Goal: Task Accomplishment & Management: Use online tool/utility

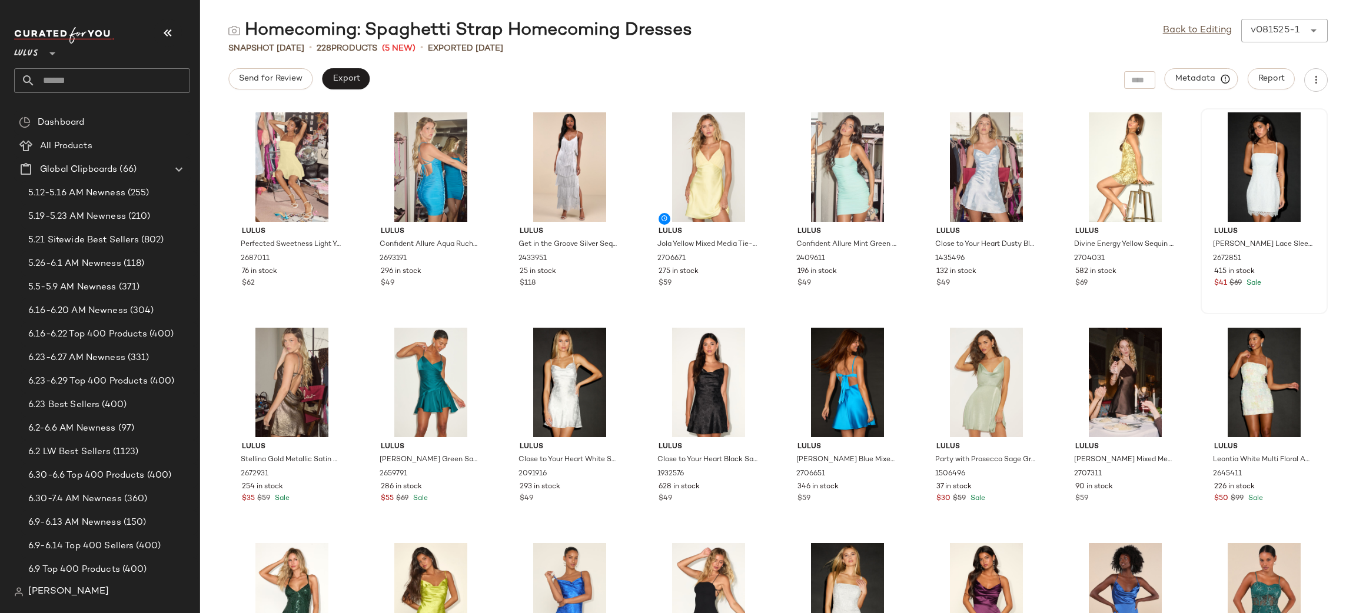
scroll to position [1258, 0]
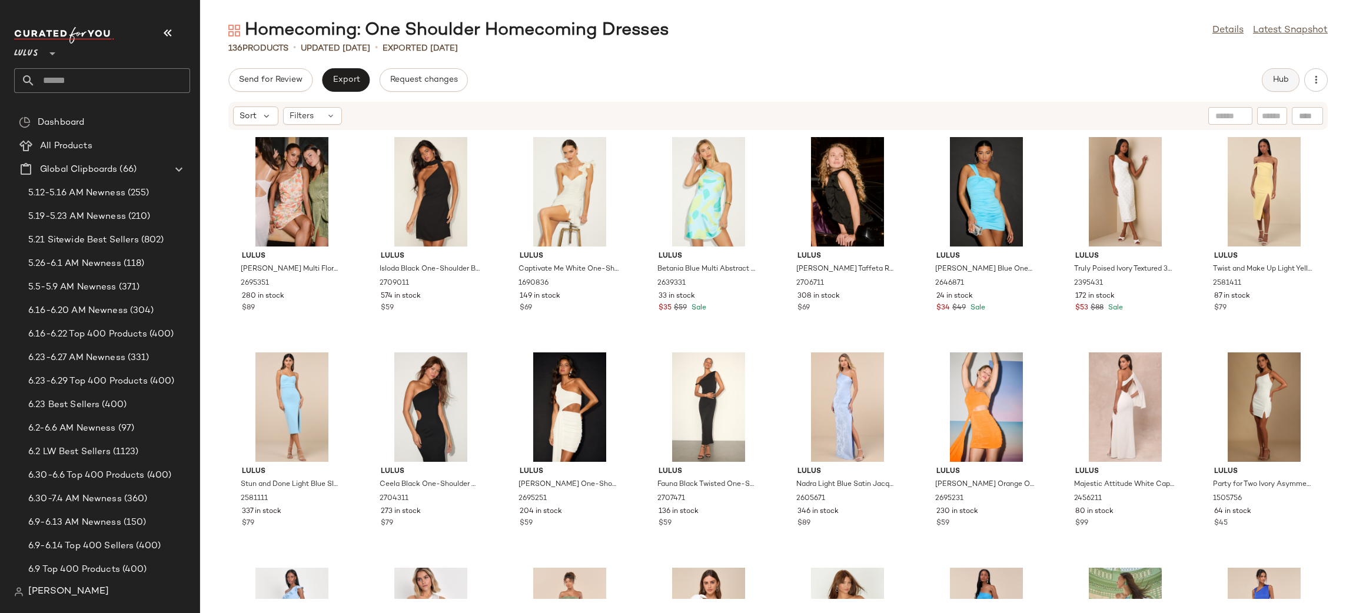
click at [1277, 77] on span "Hub" at bounding box center [1281, 79] width 16 height 9
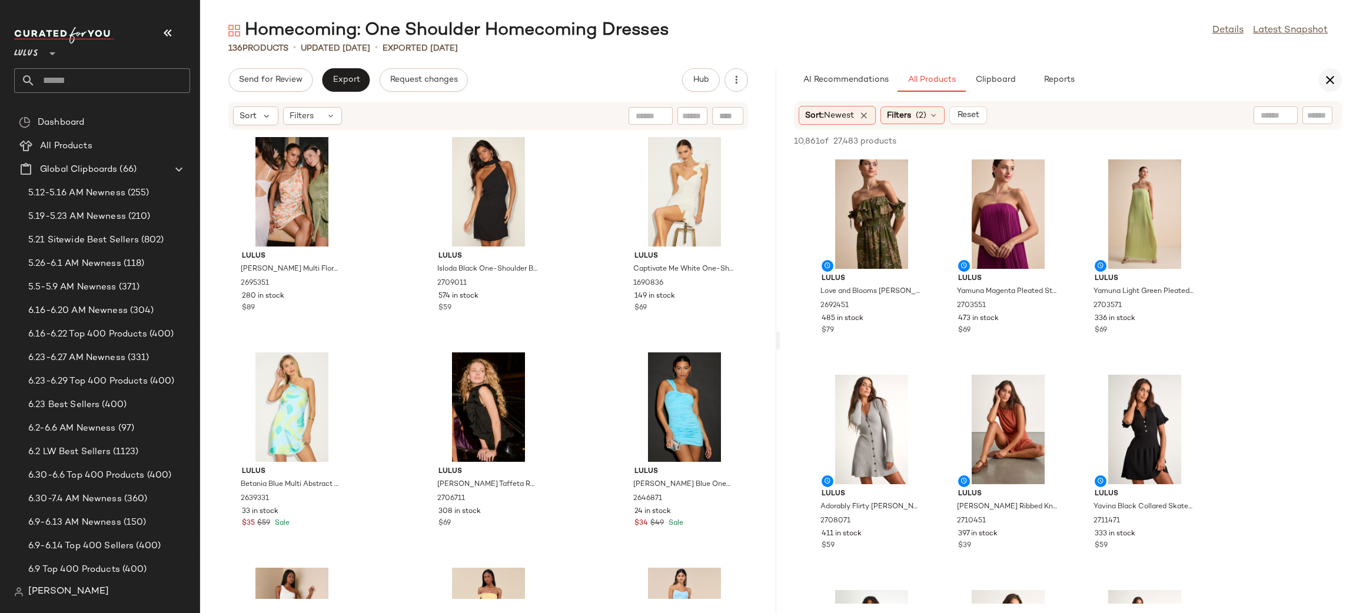
click at [1326, 82] on icon "button" at bounding box center [1330, 80] width 14 height 14
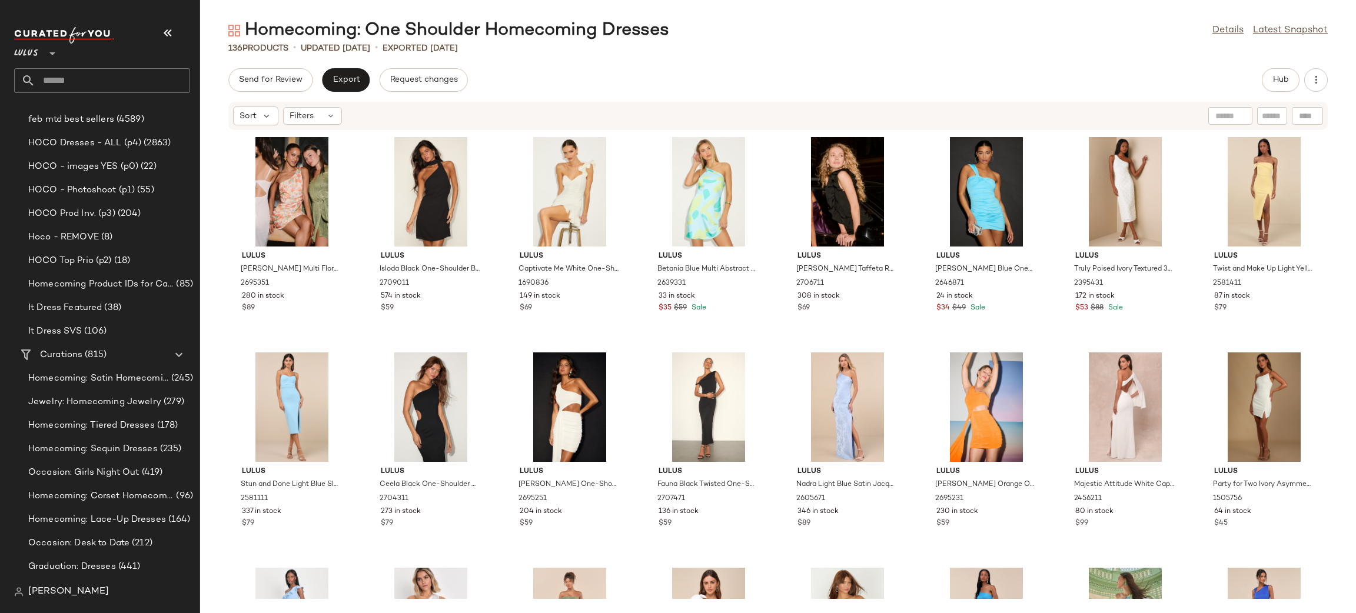
scroll to position [1392, 0]
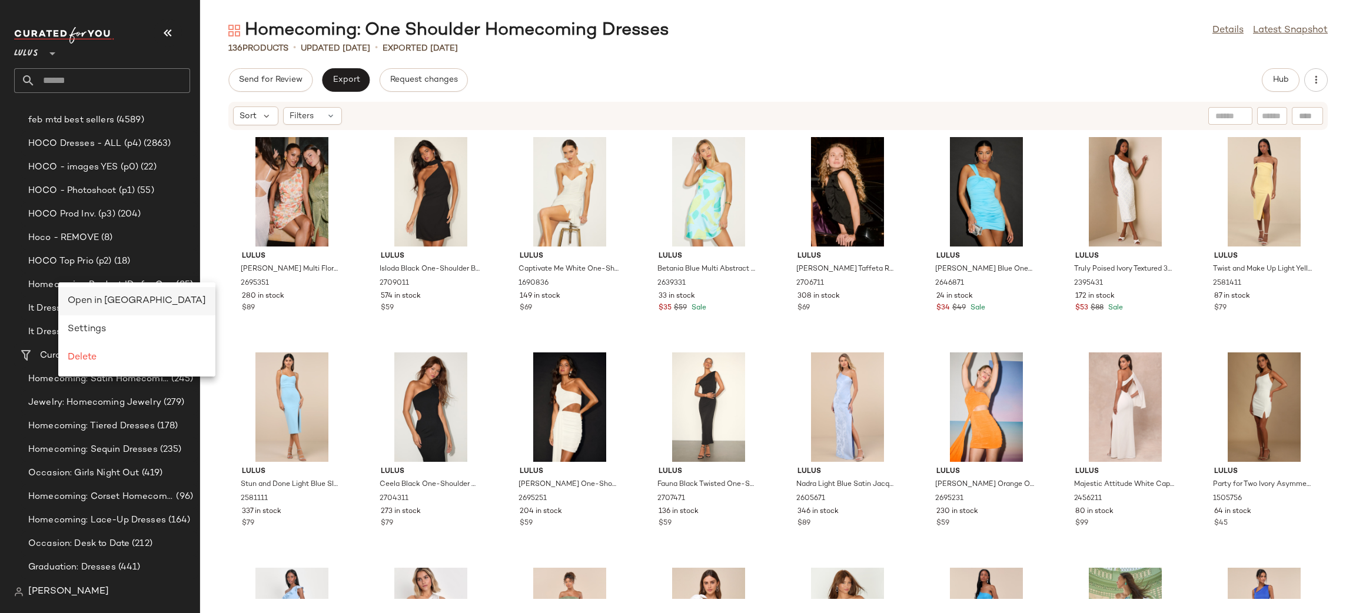
click at [85, 296] on span "Open in Split View" at bounding box center [137, 301] width 138 height 10
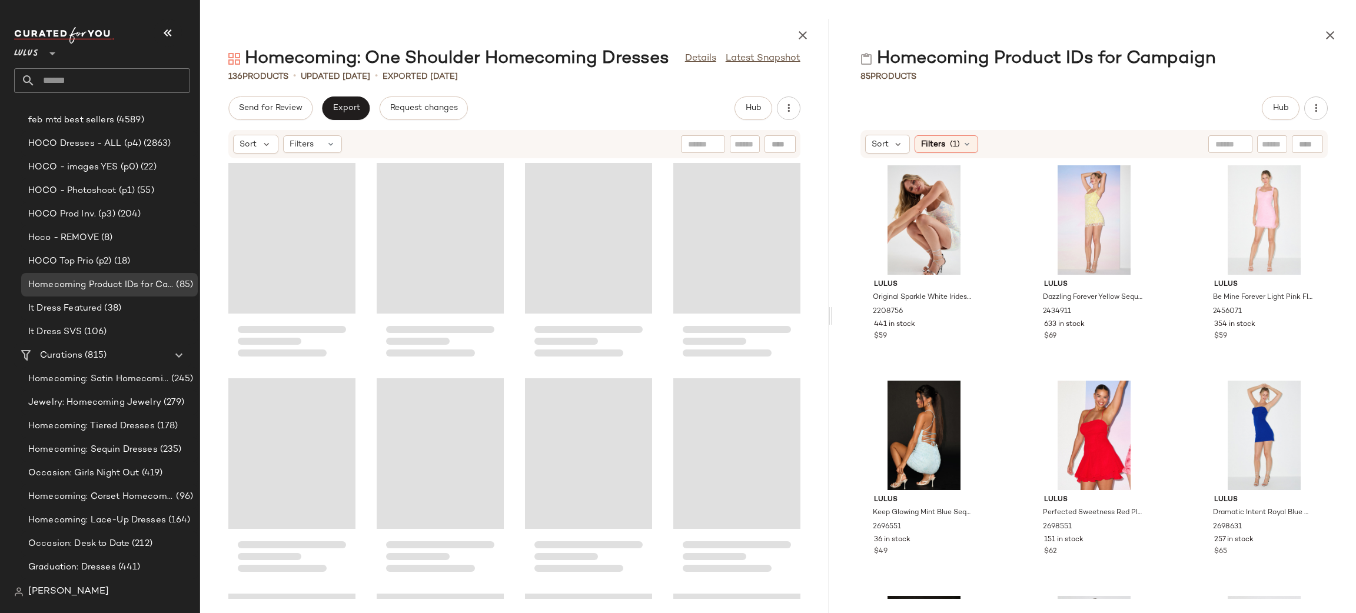
drag, startPoint x: 778, startPoint y: 313, endPoint x: 832, endPoint y: 308, distance: 54.4
click at [832, 308] on div "Homecoming: One Shoulder Homecoming Dresses Details Latest Snapshot 136 Product…" at bounding box center [778, 316] width 1156 height 595
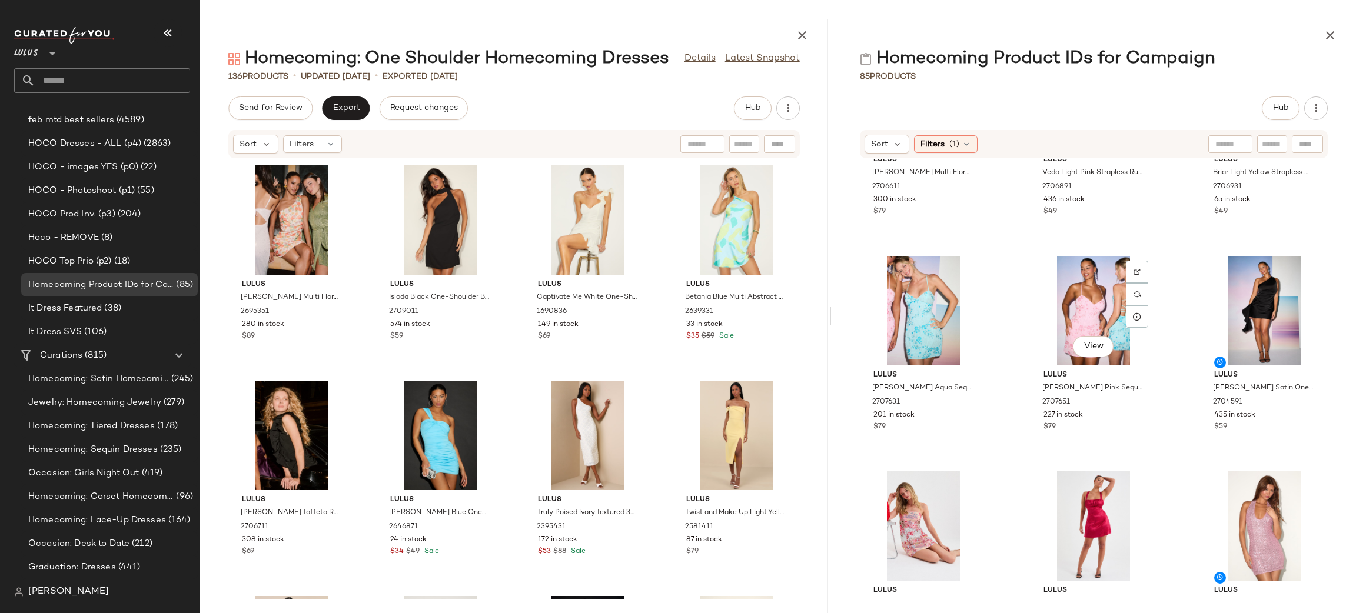
scroll to position [1210, 0]
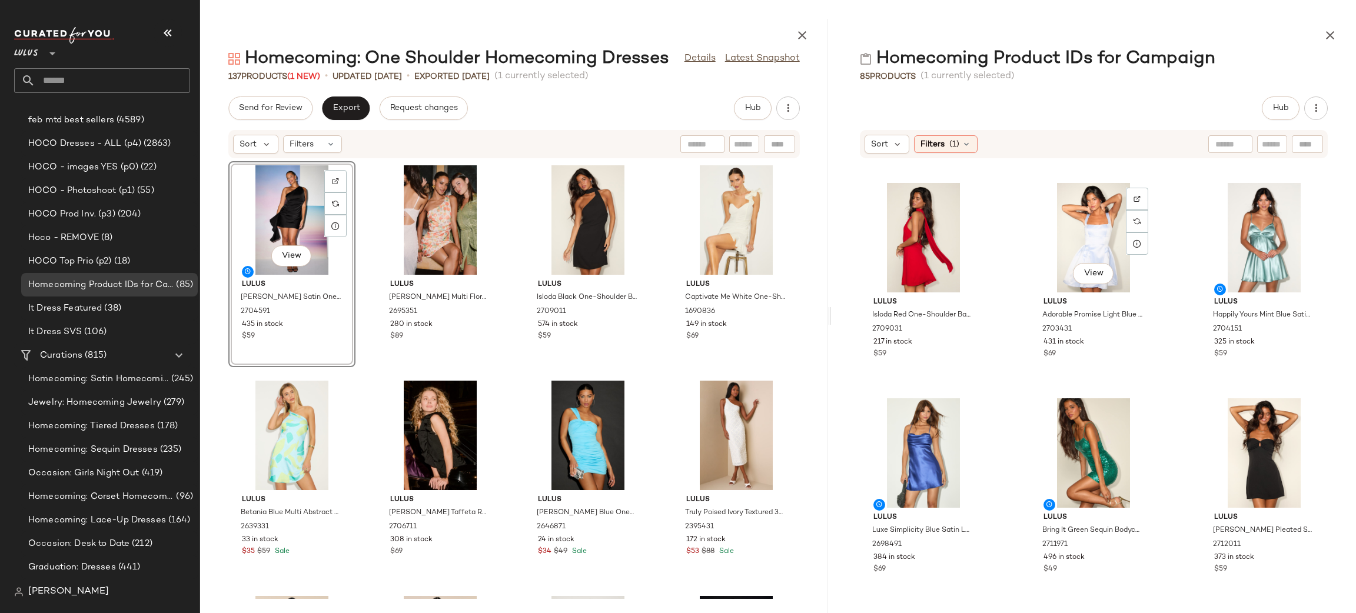
scroll to position [5151, 0]
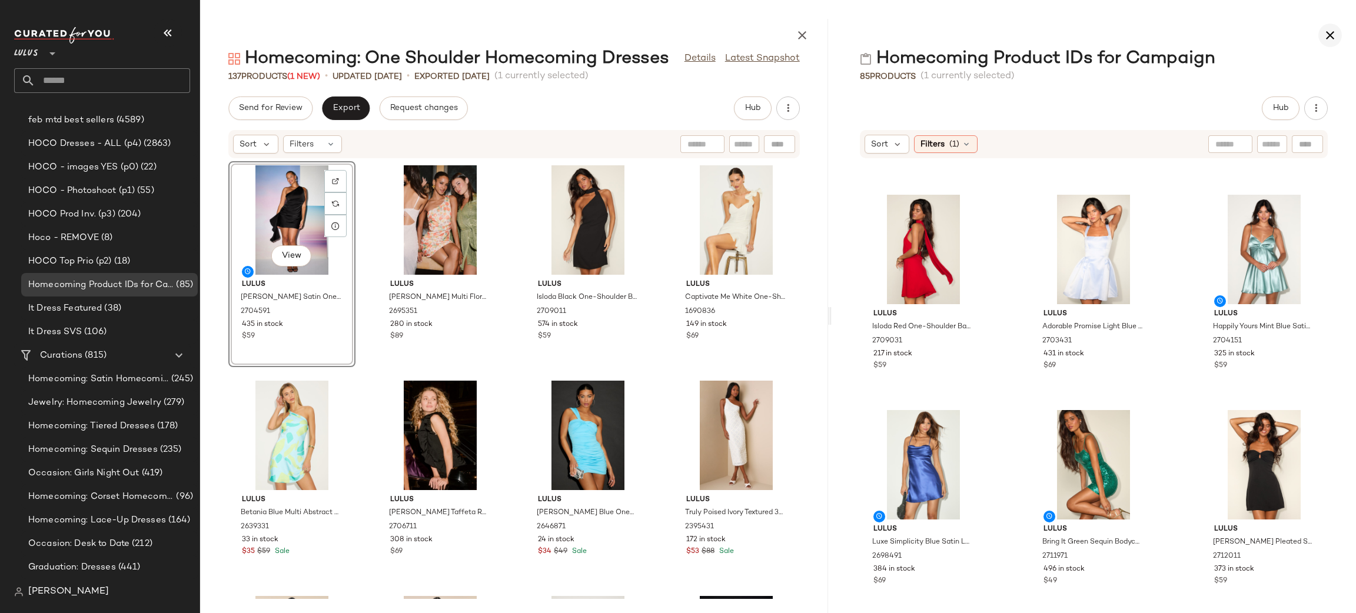
click at [1331, 34] on icon "button" at bounding box center [1330, 35] width 14 height 14
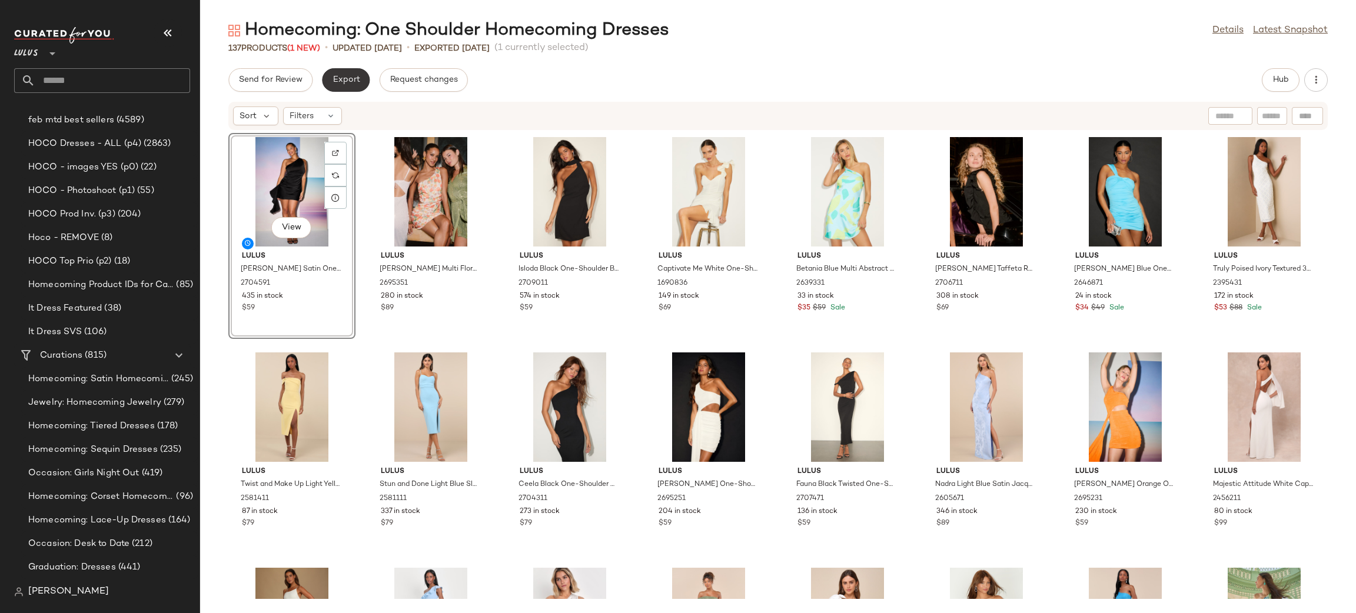
click at [334, 77] on span "Export" at bounding box center [346, 79] width 28 height 9
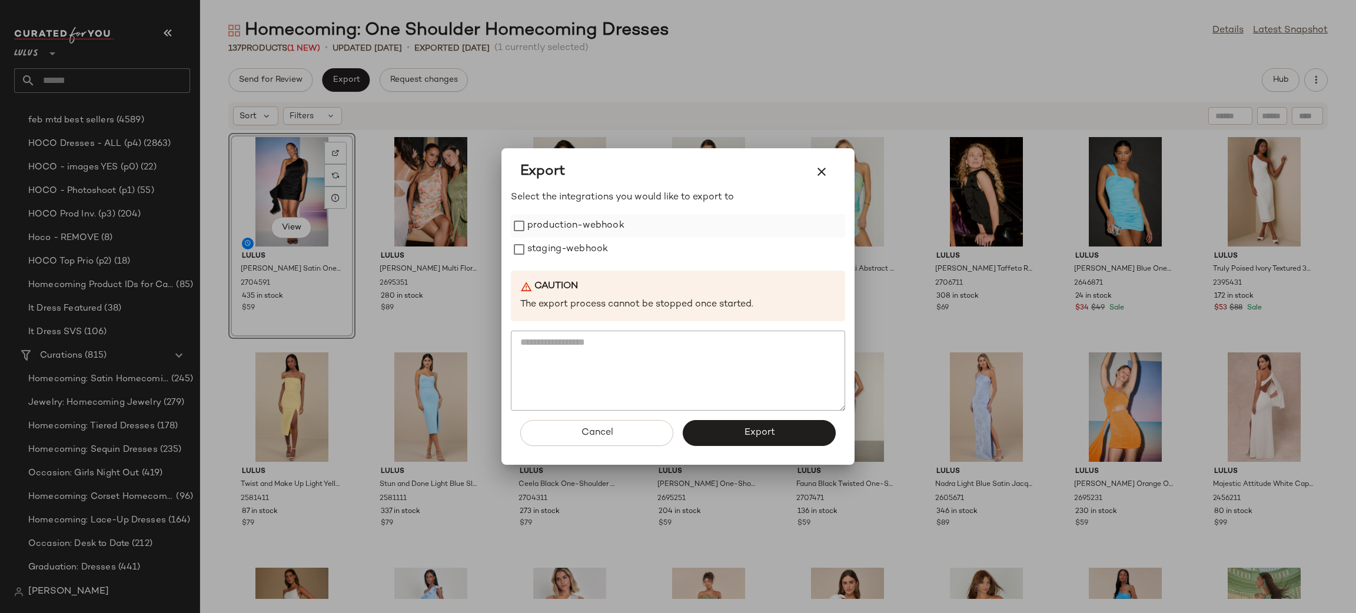
click at [563, 227] on label "production-webhook" at bounding box center [576, 226] width 97 height 24
click at [572, 241] on label "staging-webhook" at bounding box center [568, 250] width 81 height 24
click at [789, 434] on button "Export" at bounding box center [759, 433] width 153 height 26
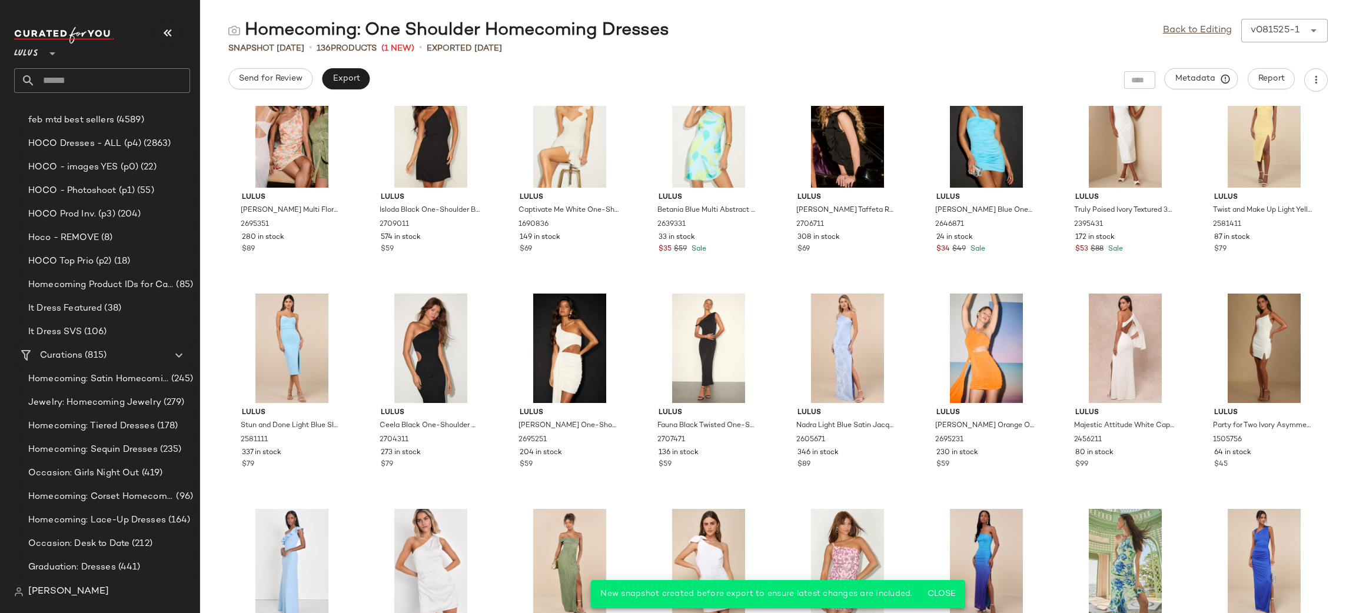
scroll to position [64, 0]
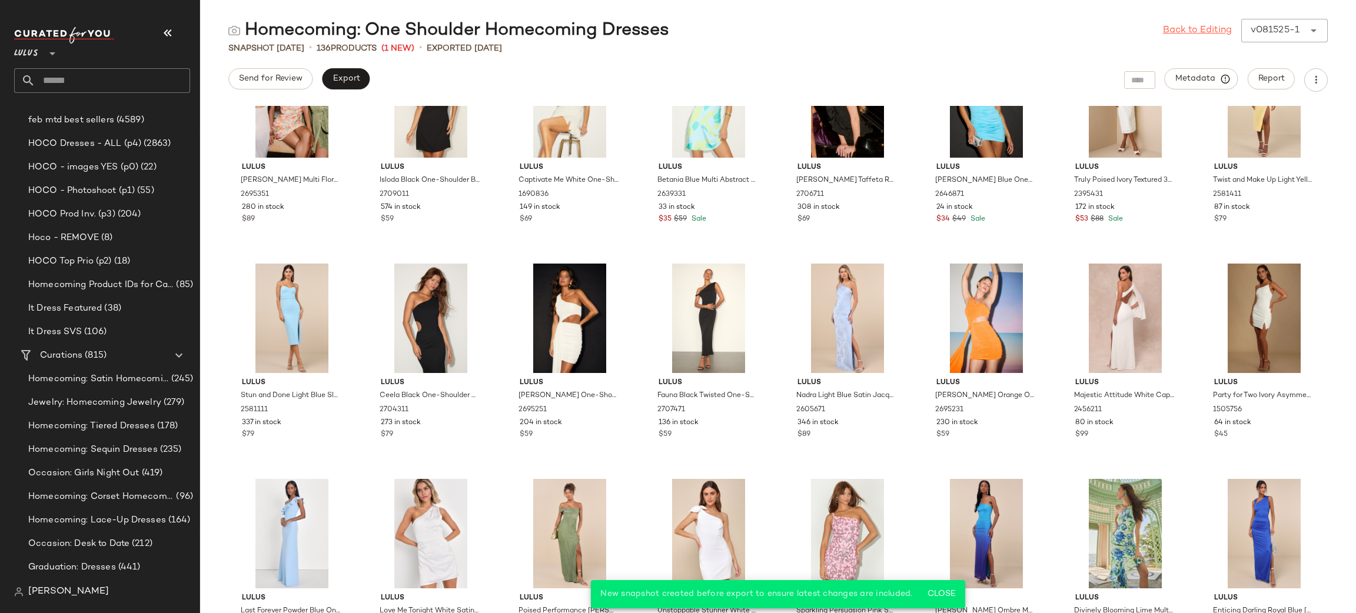
click at [1201, 32] on link "Back to Editing" at bounding box center [1197, 31] width 69 height 14
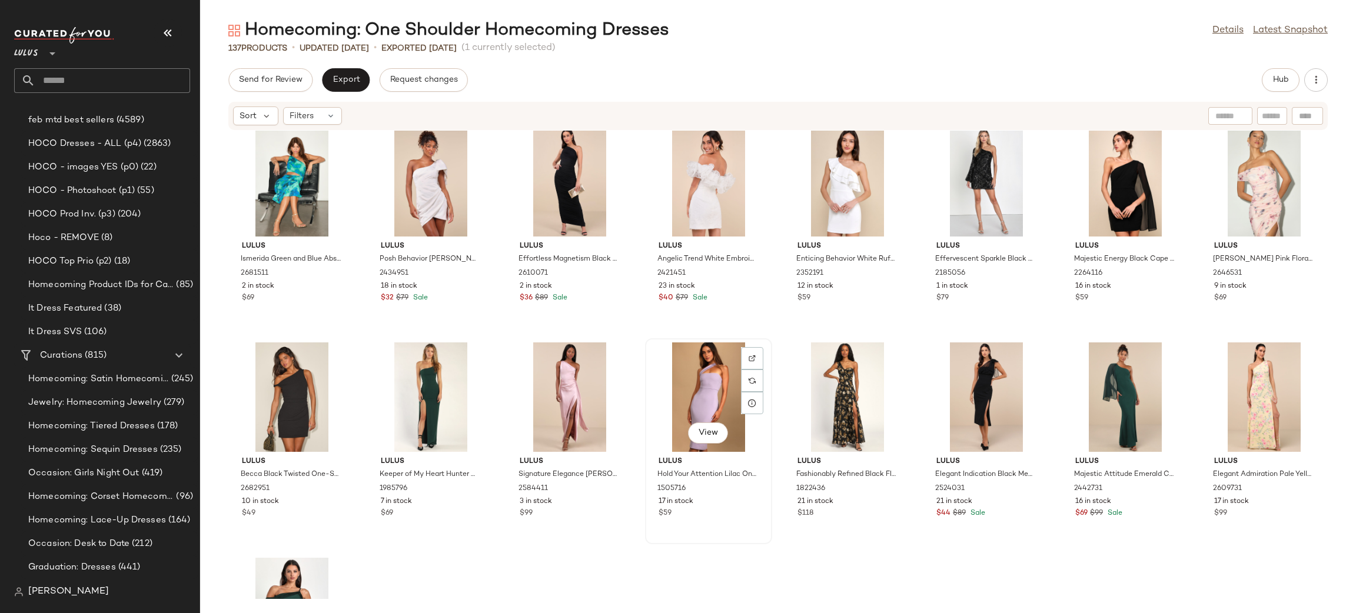
scroll to position [3252, 0]
click at [1130, 392] on div "View" at bounding box center [1125, 397] width 119 height 110
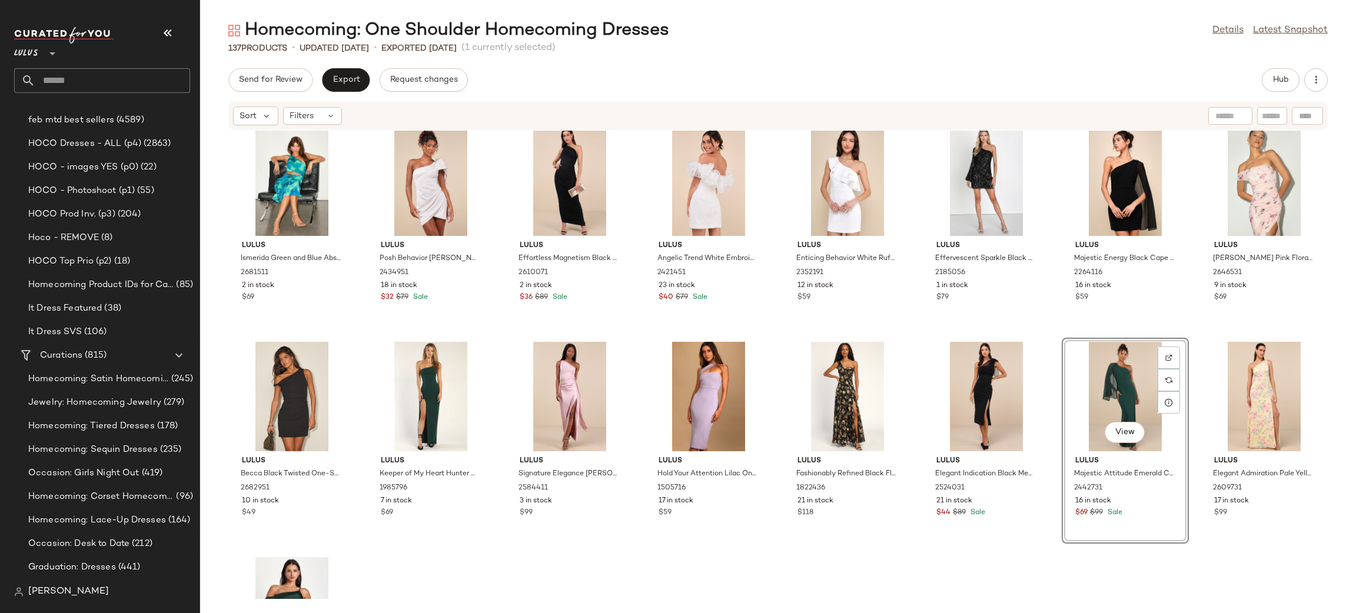
scroll to position [3196, 0]
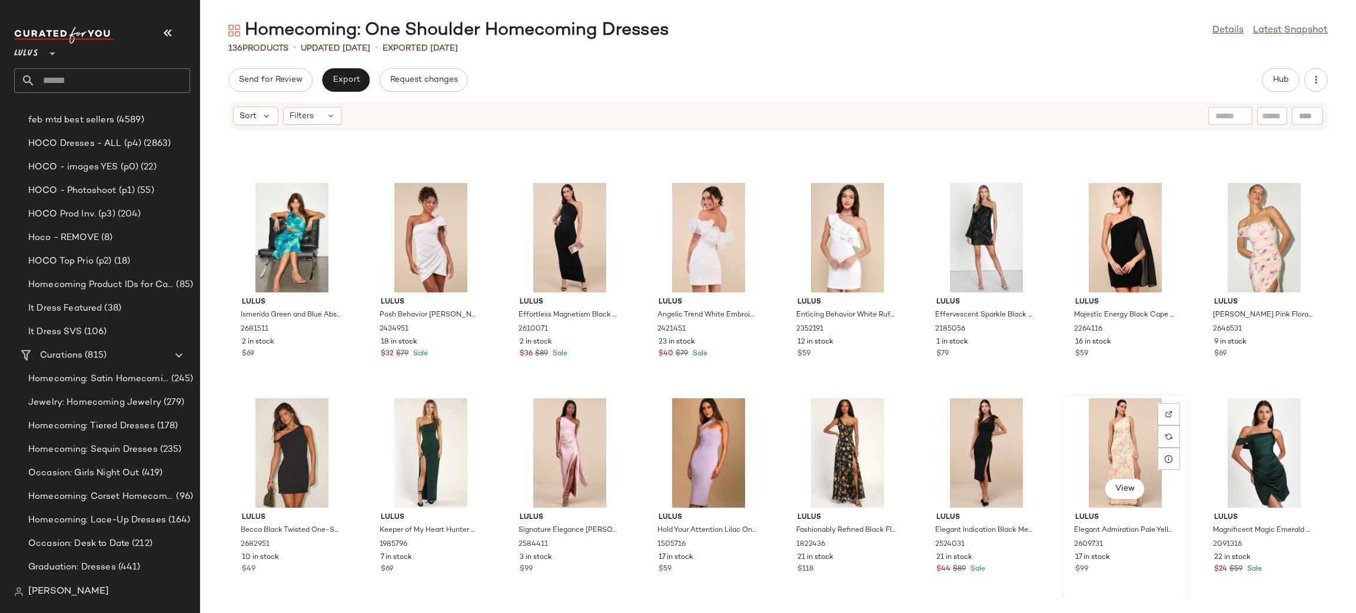
click at [1113, 472] on div "View" at bounding box center [1125, 454] width 119 height 110
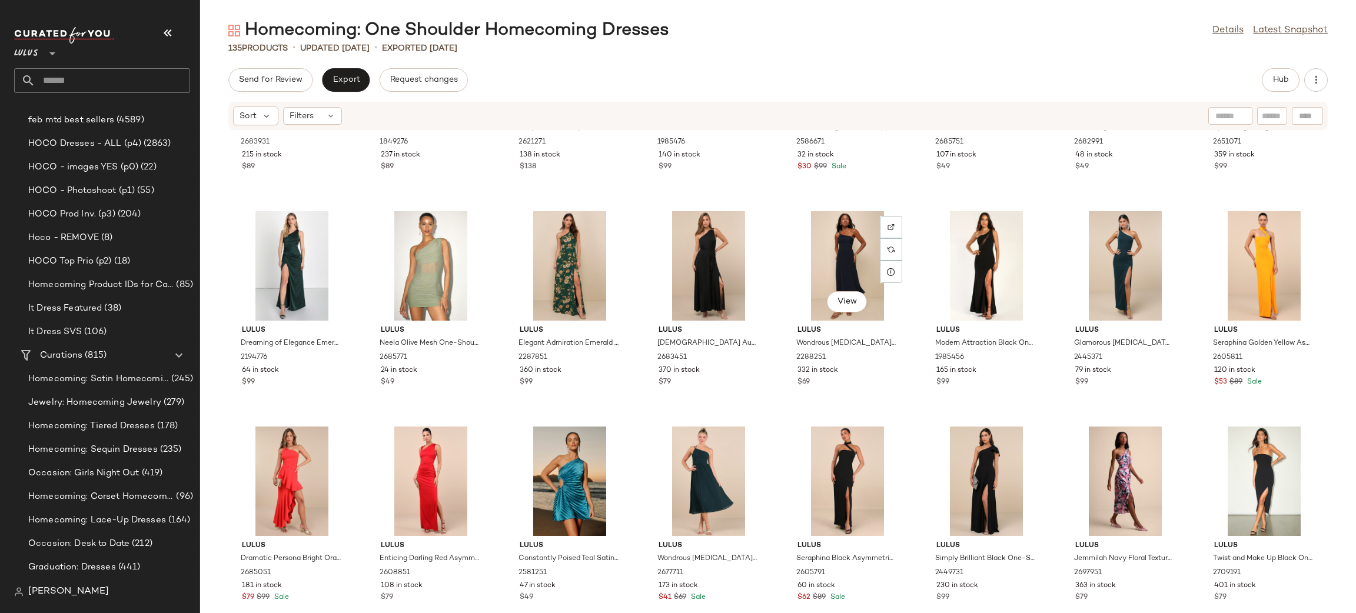
scroll to position [2526, 0]
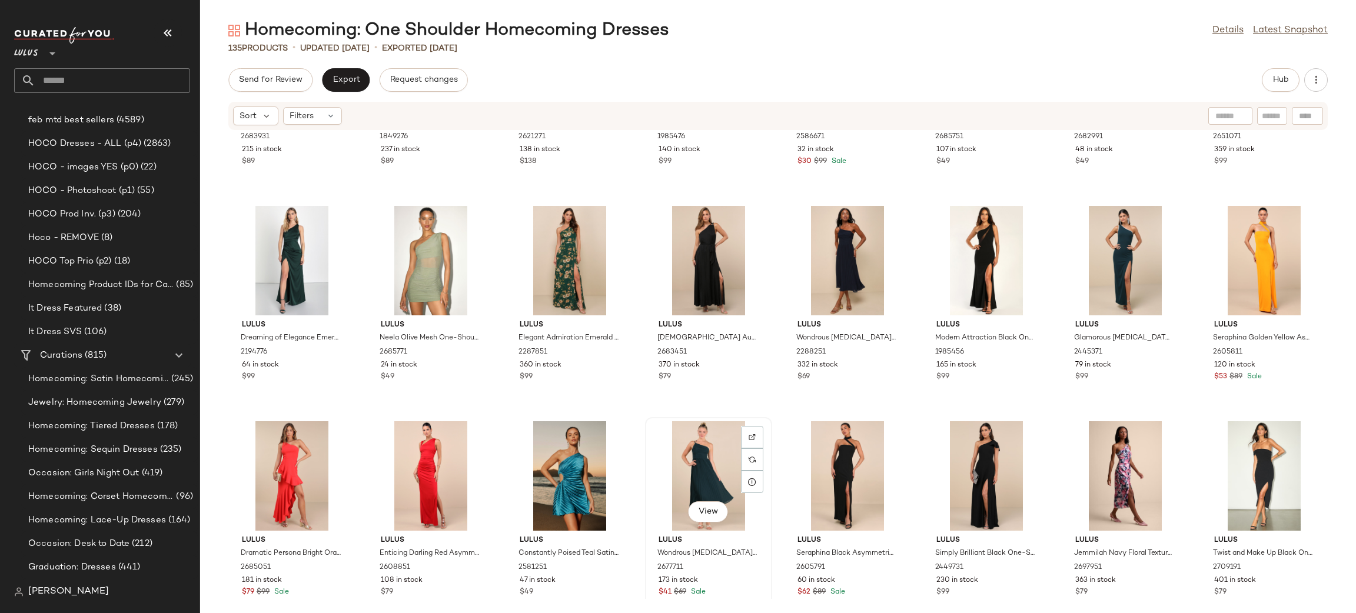
click at [680, 494] on div "View" at bounding box center [708, 477] width 119 height 110
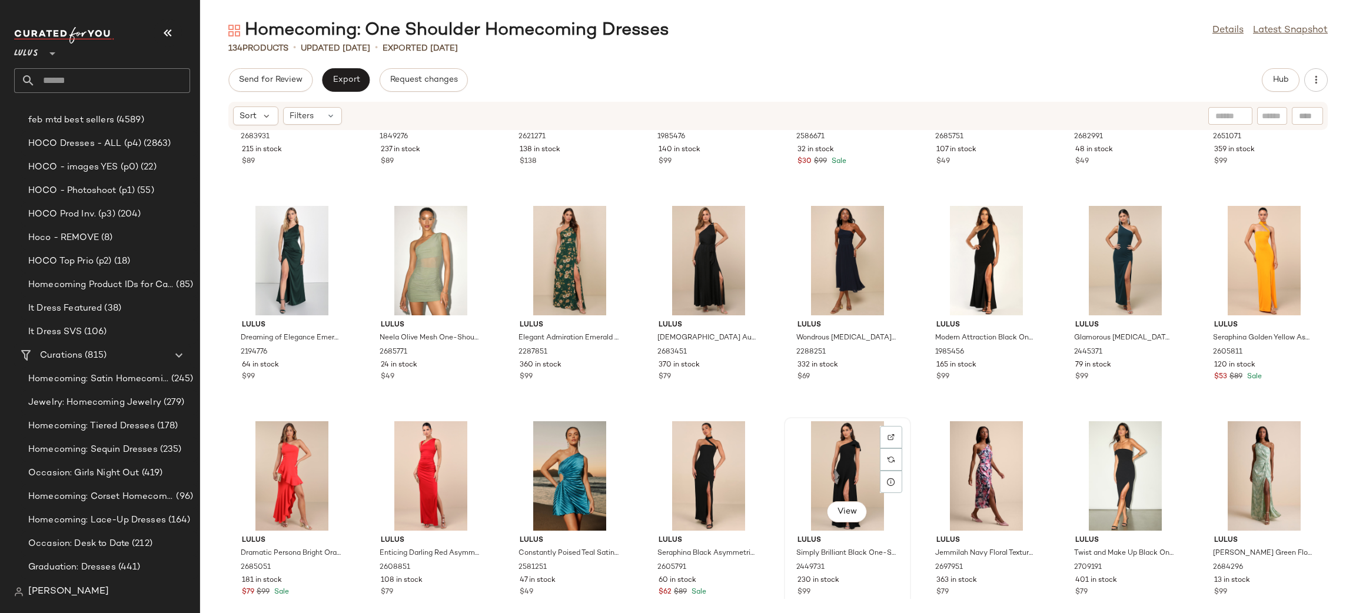
click at [845, 450] on div "View" at bounding box center [847, 477] width 119 height 110
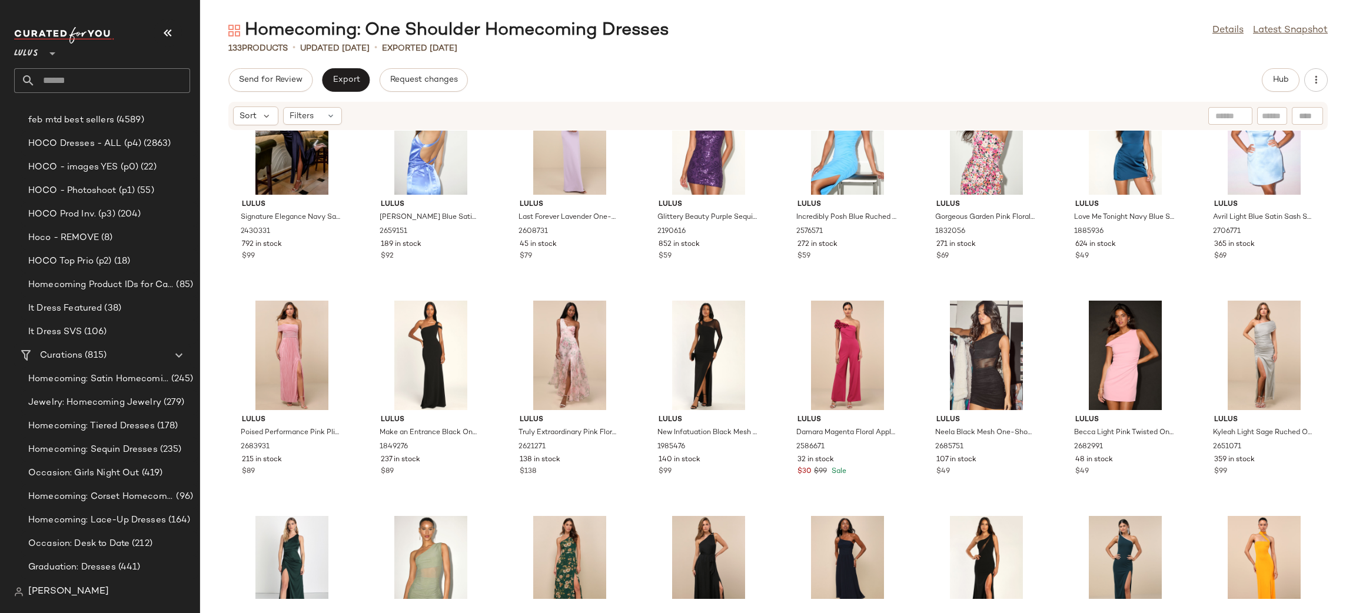
scroll to position [2212, 0]
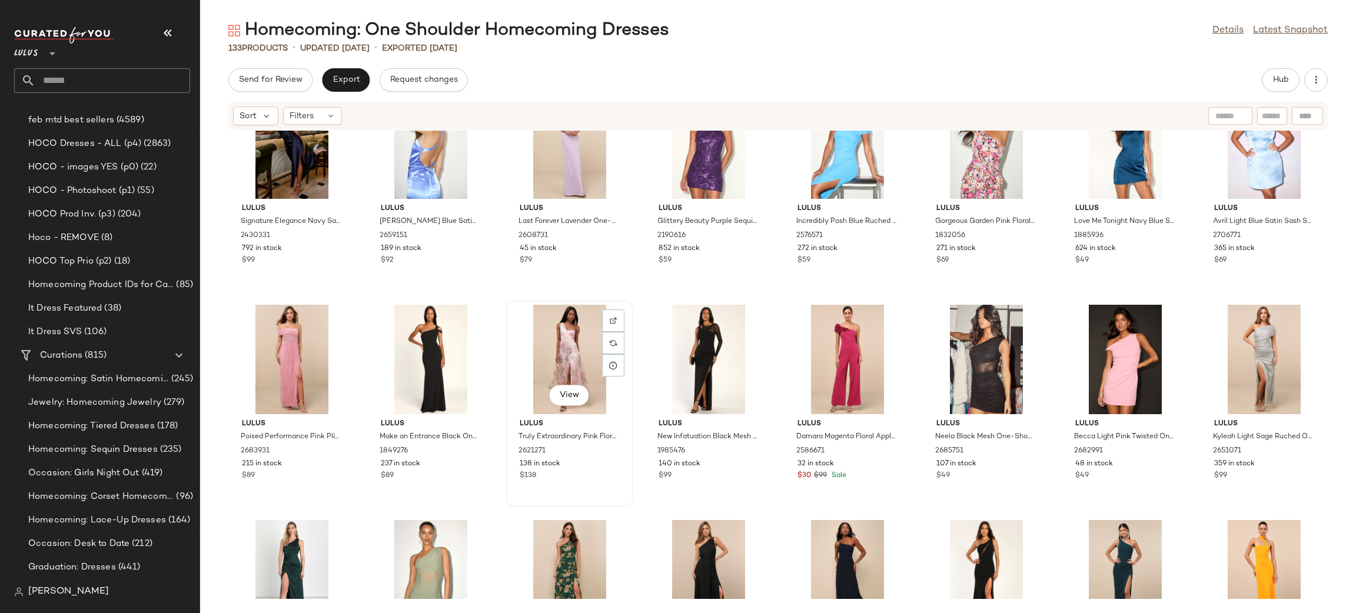
click at [561, 369] on div "View" at bounding box center [569, 360] width 119 height 110
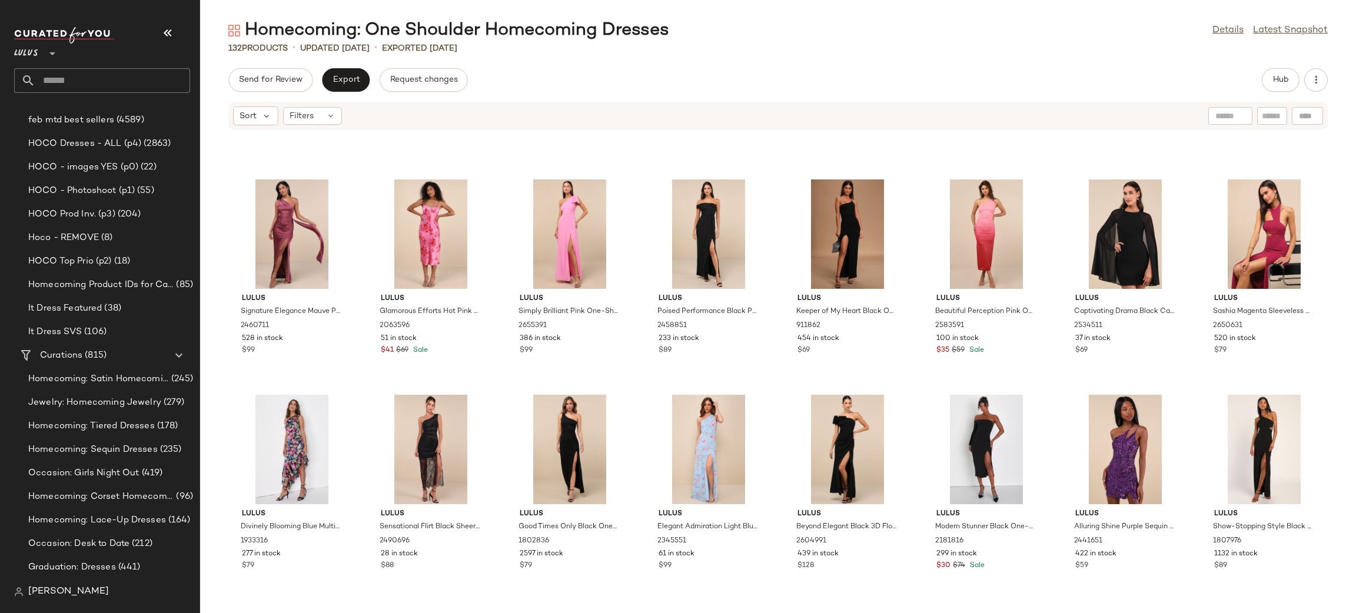
scroll to position [1694, 0]
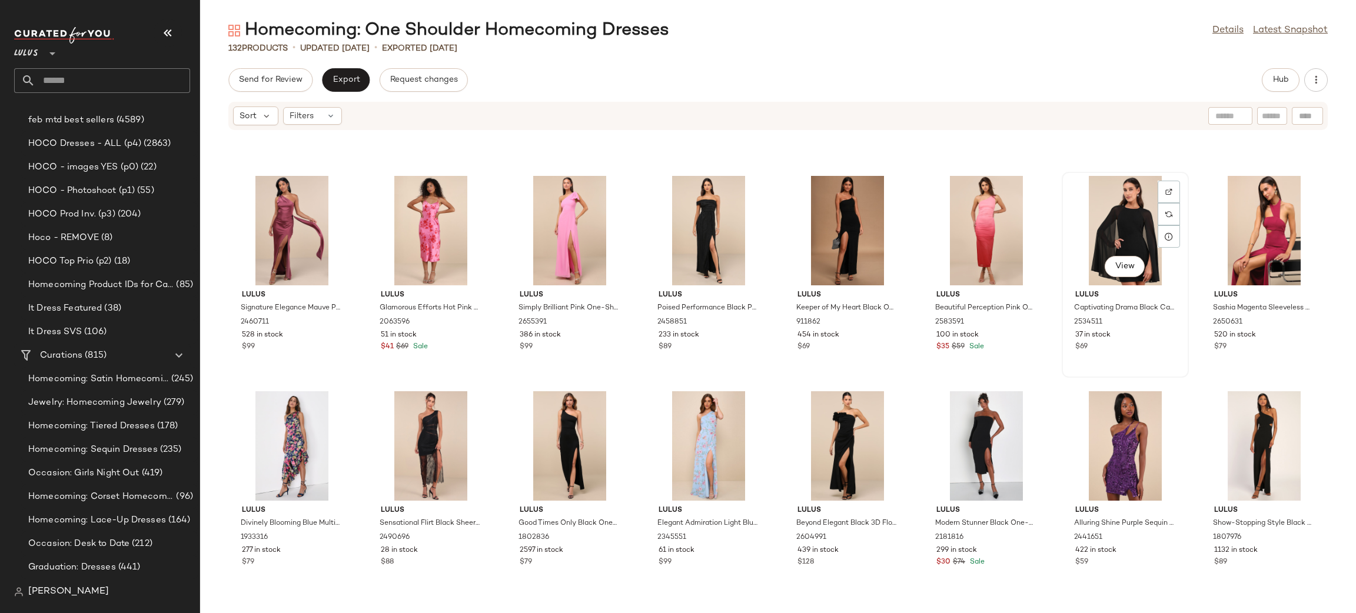
click at [1132, 205] on div "View" at bounding box center [1125, 231] width 119 height 110
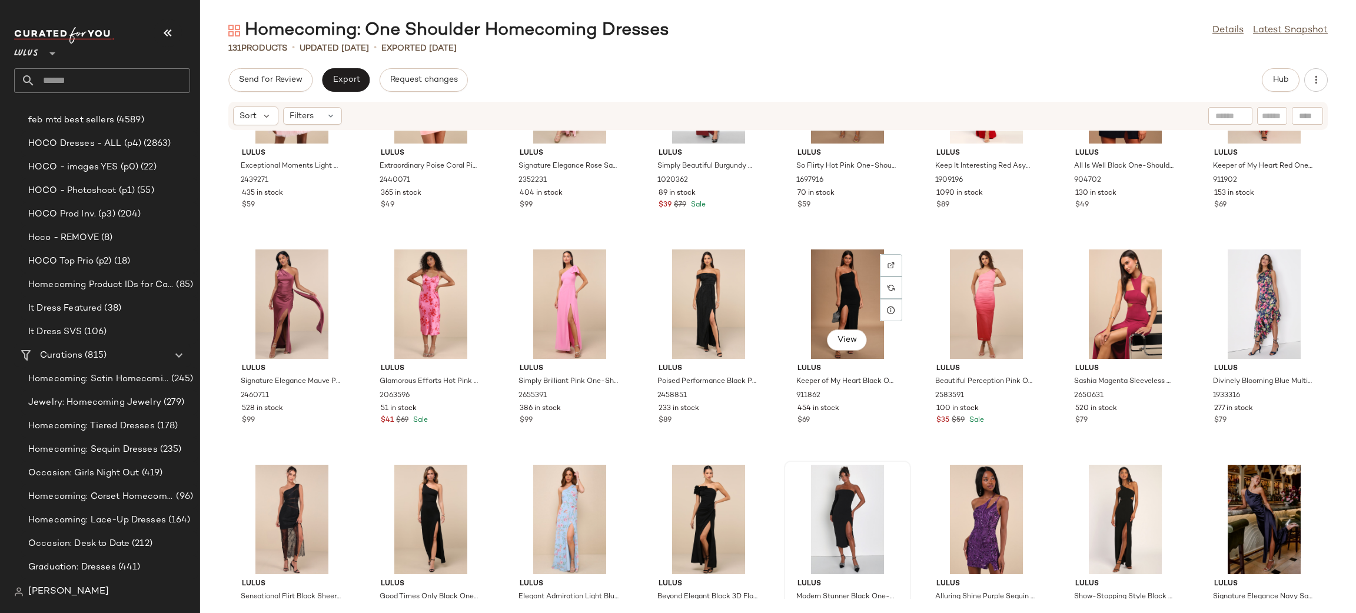
scroll to position [1623, 0]
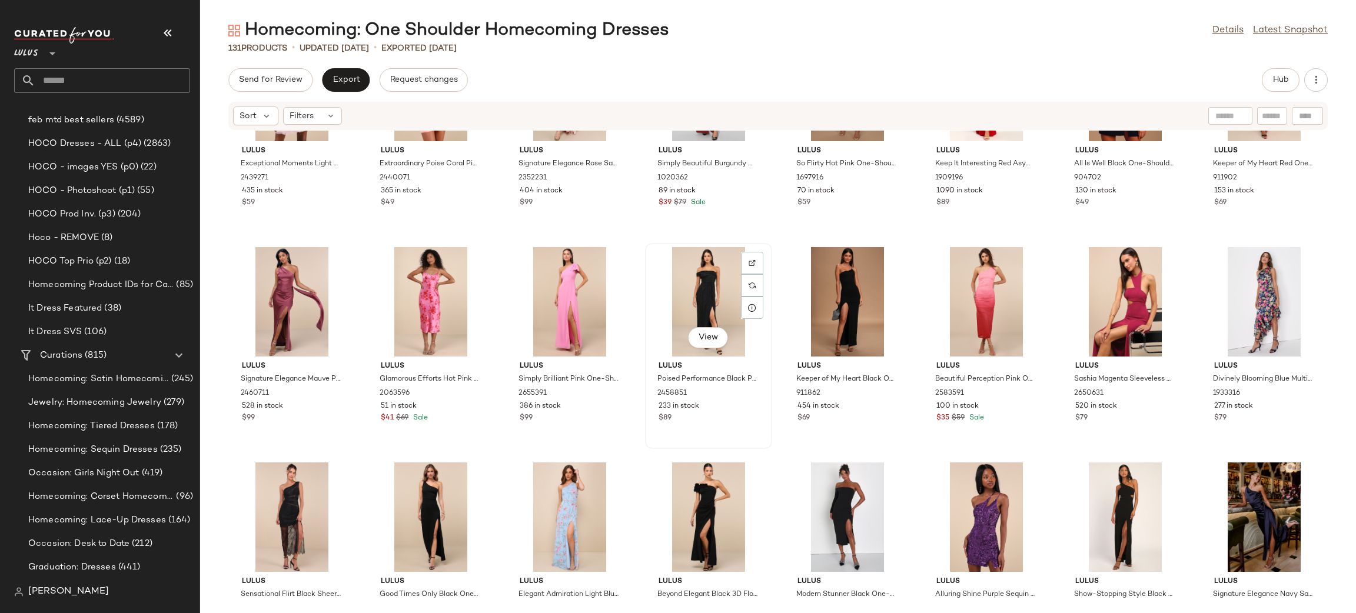
click at [719, 310] on div "View" at bounding box center [708, 302] width 119 height 110
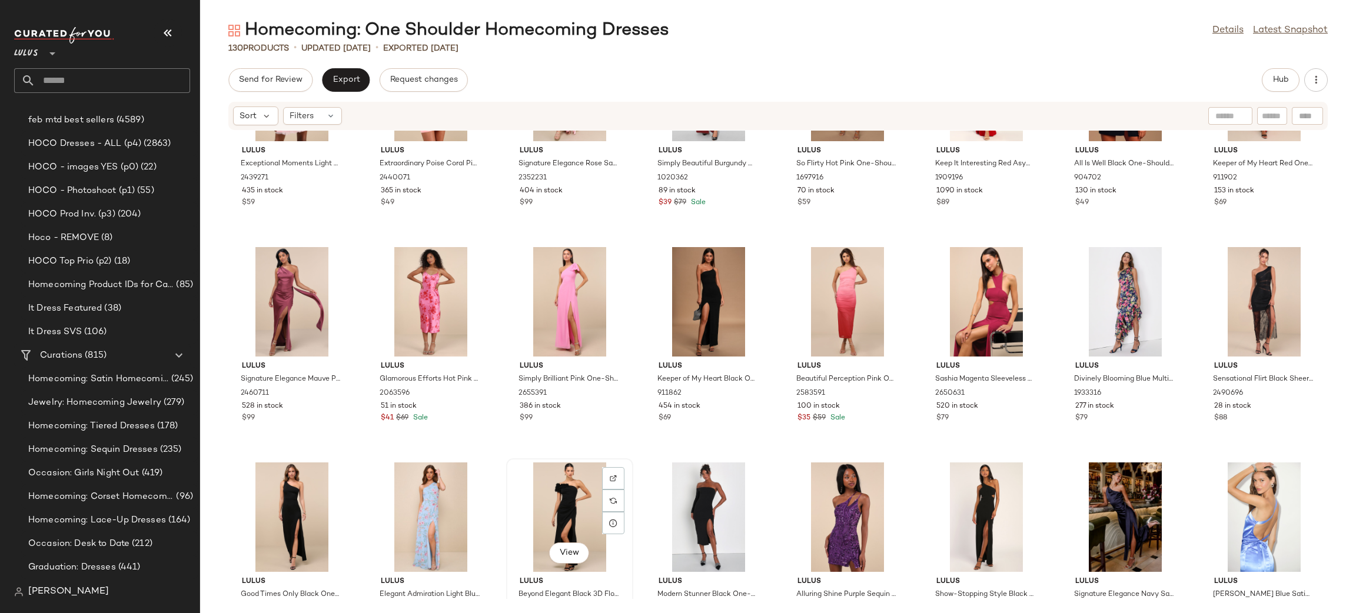
click at [569, 520] on div "View" at bounding box center [569, 518] width 119 height 110
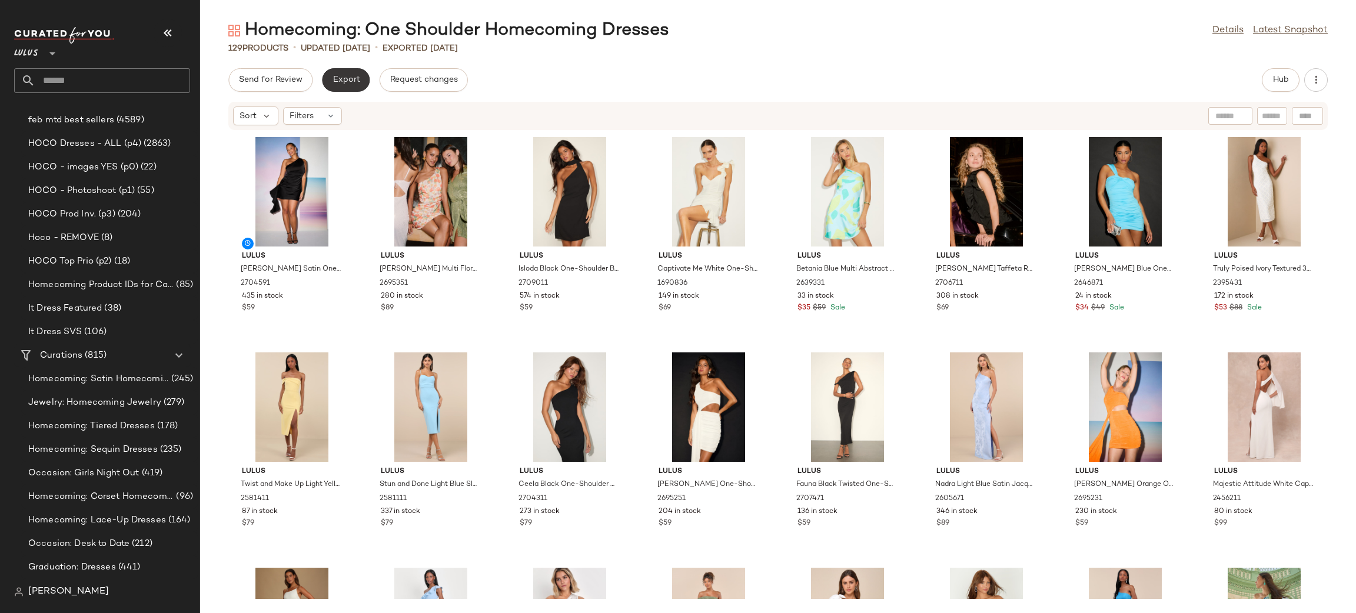
click at [345, 75] on span "Export" at bounding box center [346, 79] width 28 height 9
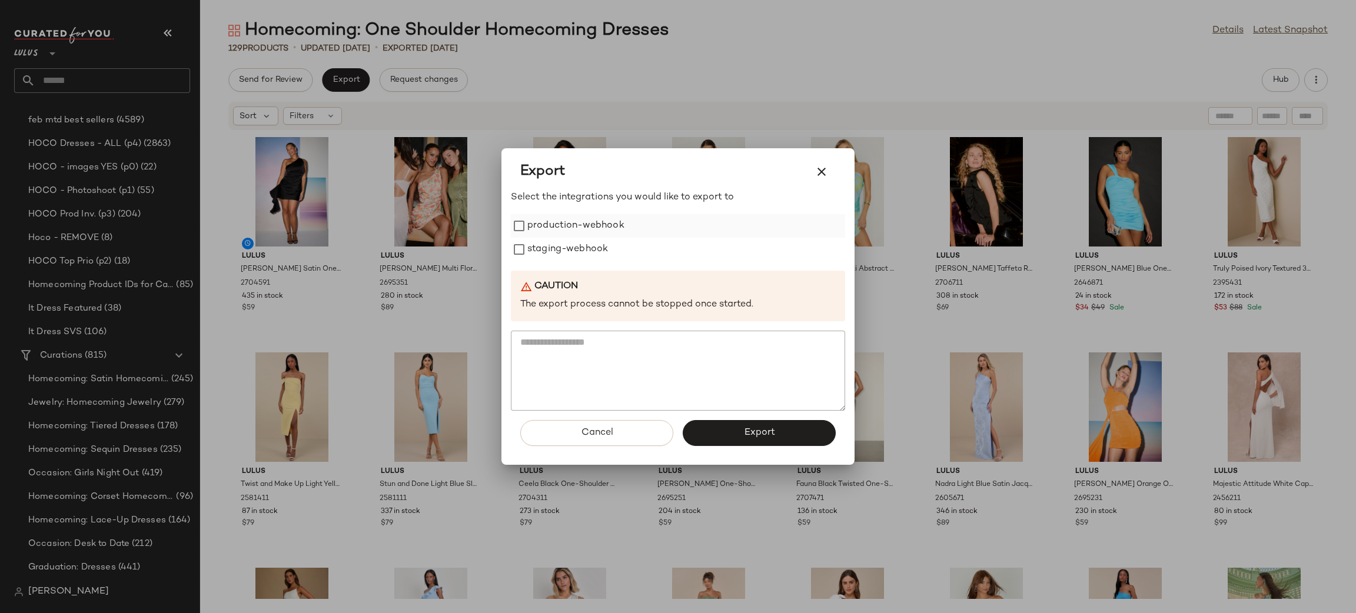
click at [547, 223] on label "production-webhook" at bounding box center [576, 226] width 97 height 24
click at [560, 238] on label "staging-webhook" at bounding box center [568, 250] width 81 height 24
click at [760, 434] on span "Export" at bounding box center [759, 432] width 31 height 11
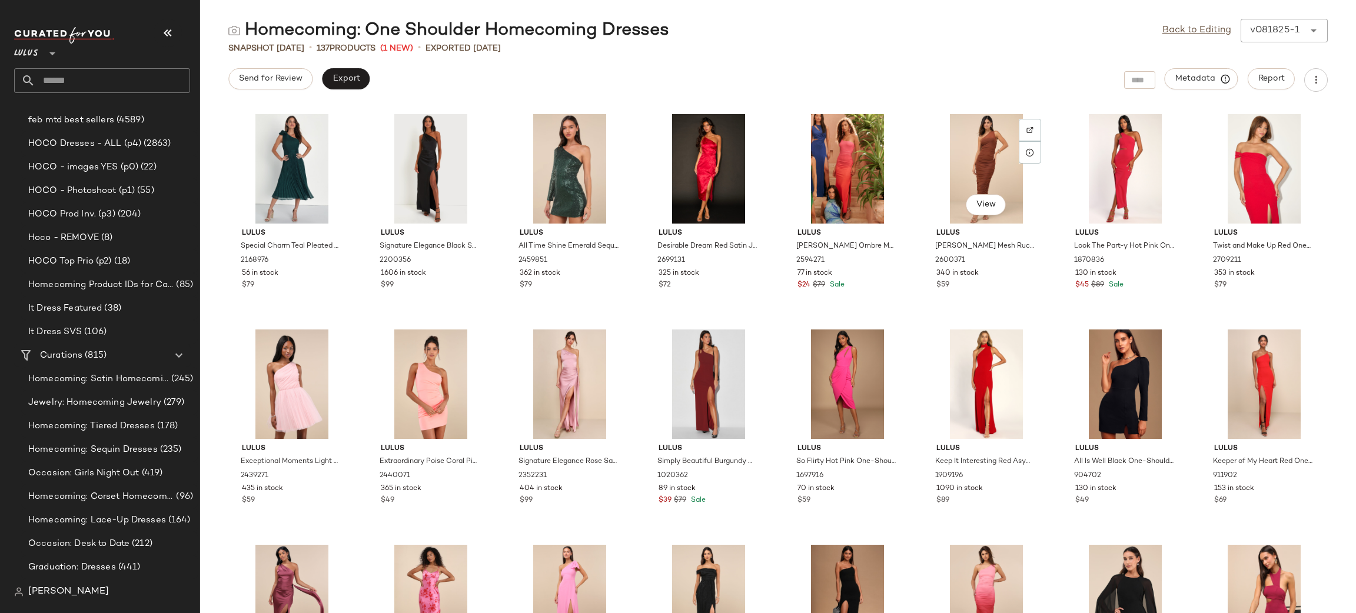
scroll to position [1309, 0]
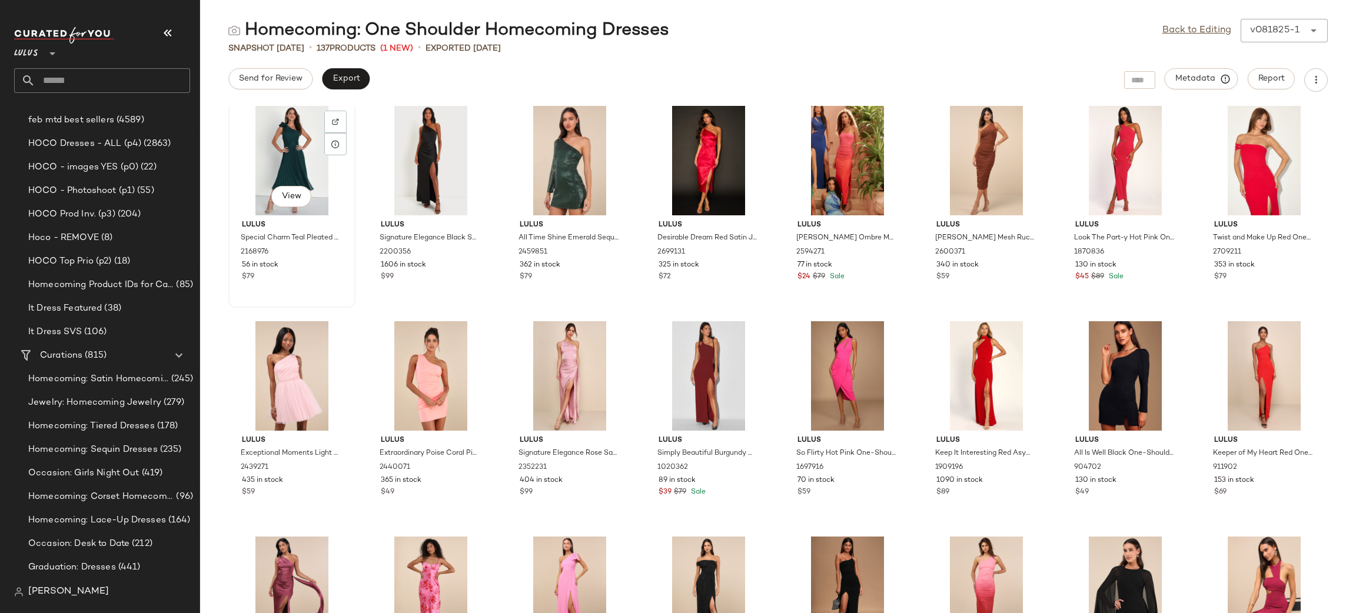
click at [297, 155] on div "View" at bounding box center [292, 161] width 119 height 110
click at [1203, 28] on link "Back to Editing" at bounding box center [1197, 31] width 69 height 14
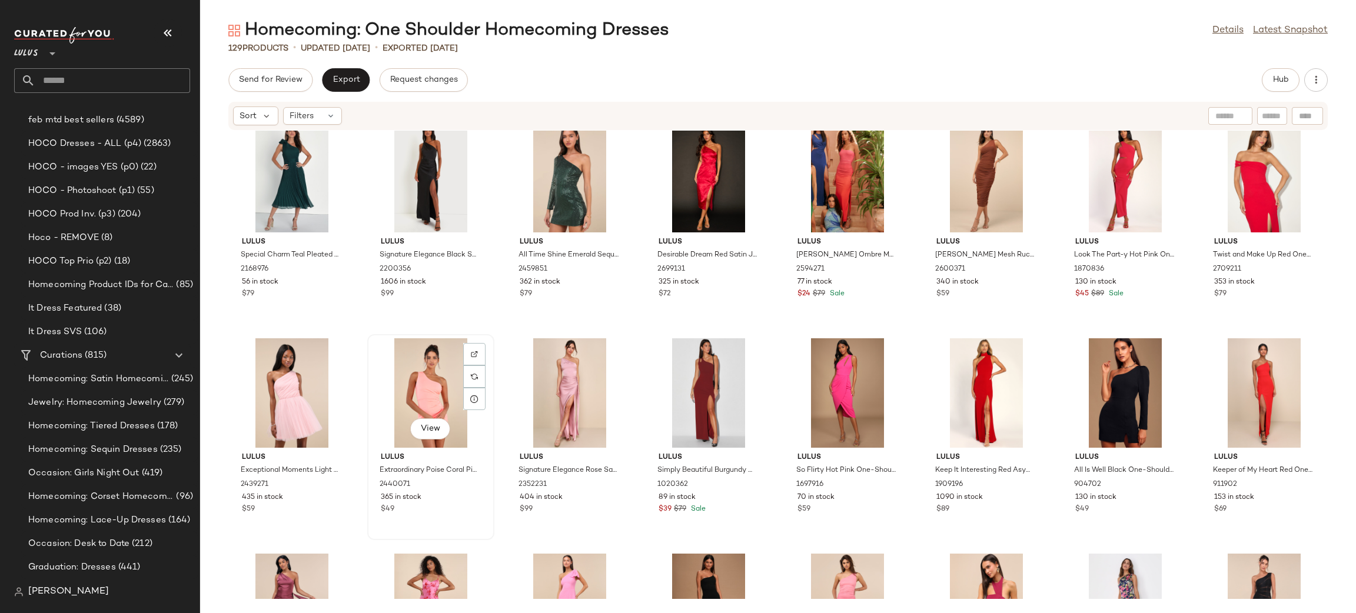
scroll to position [1288, 0]
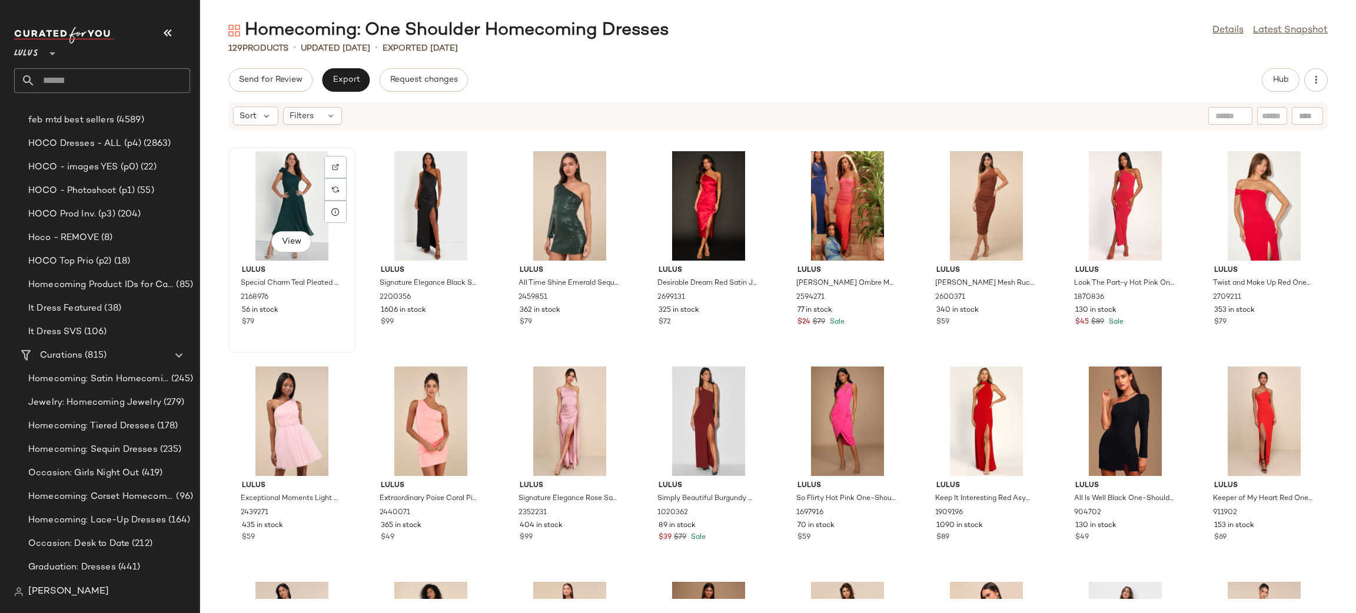
click at [306, 185] on div "View" at bounding box center [292, 206] width 119 height 110
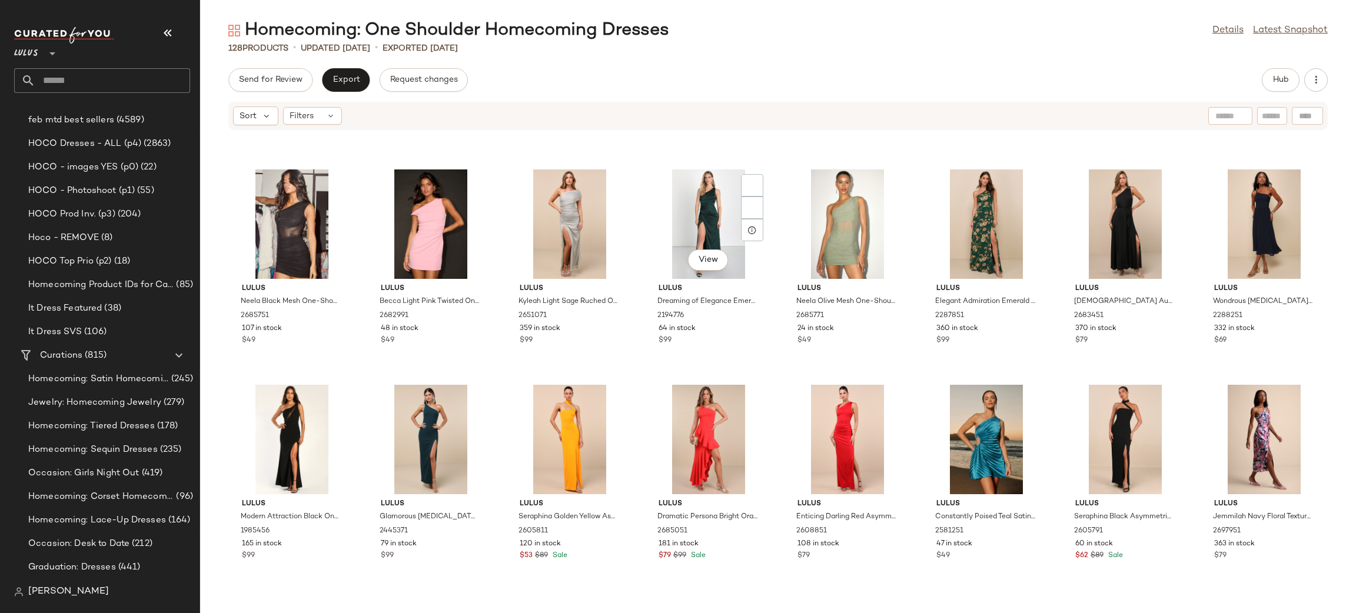
scroll to position [2350, 0]
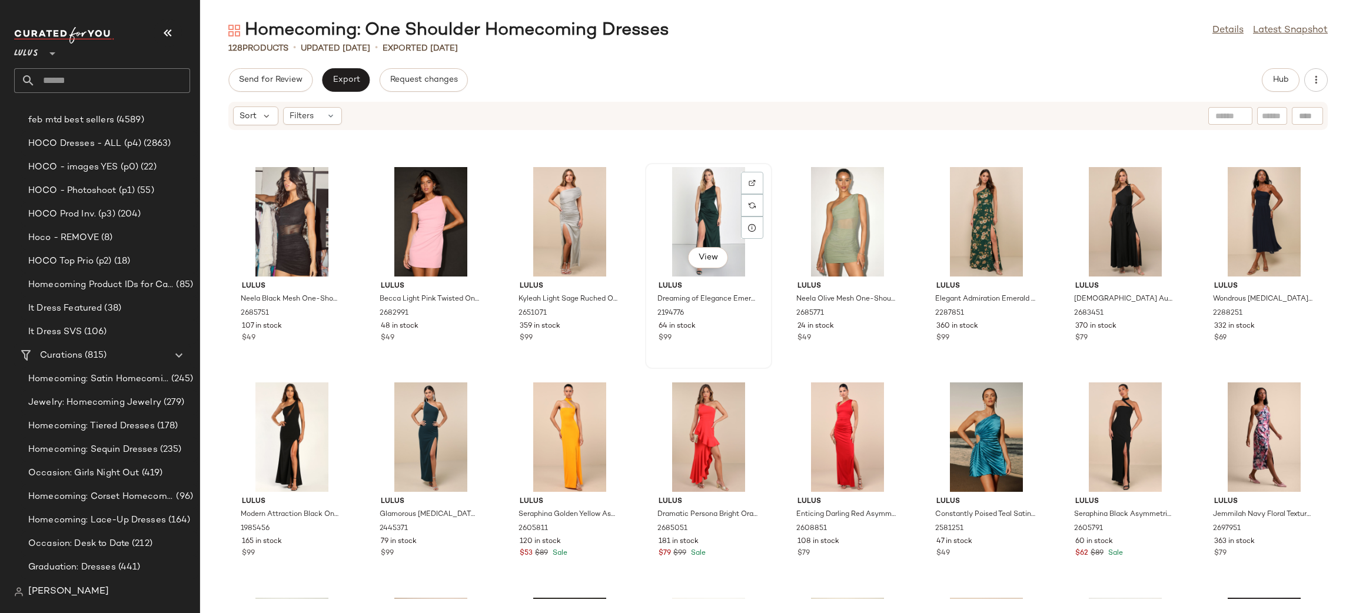
click at [704, 228] on div "View" at bounding box center [708, 222] width 119 height 110
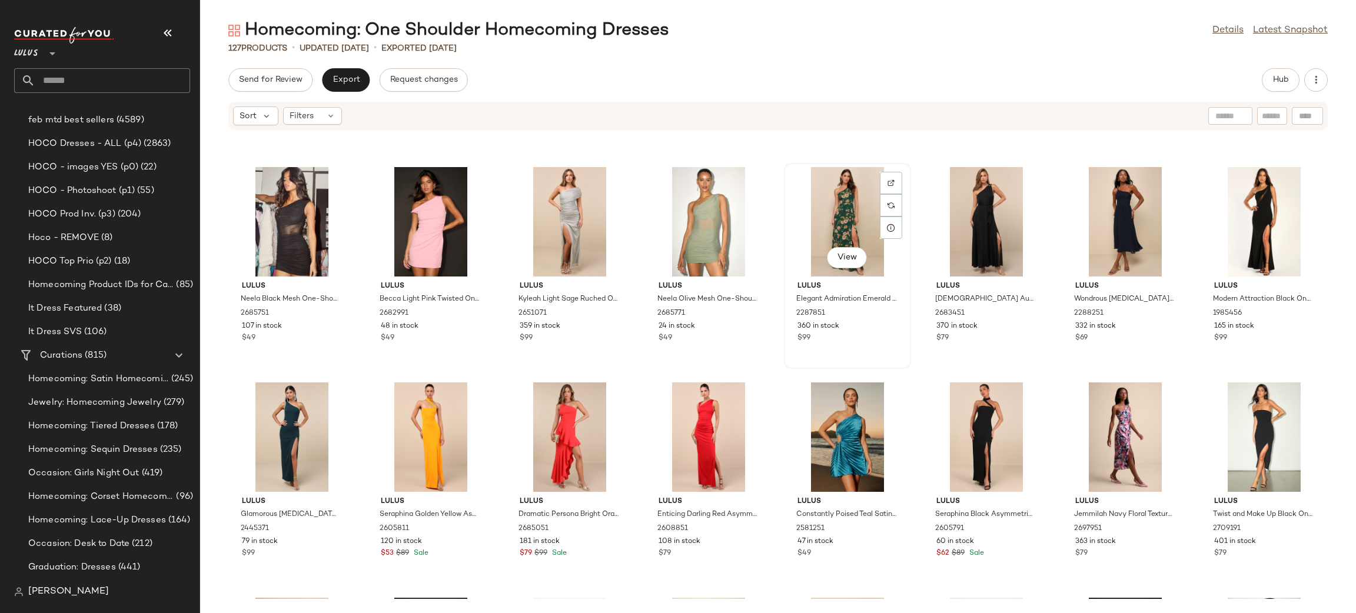
click at [853, 218] on div "View" at bounding box center [847, 222] width 119 height 110
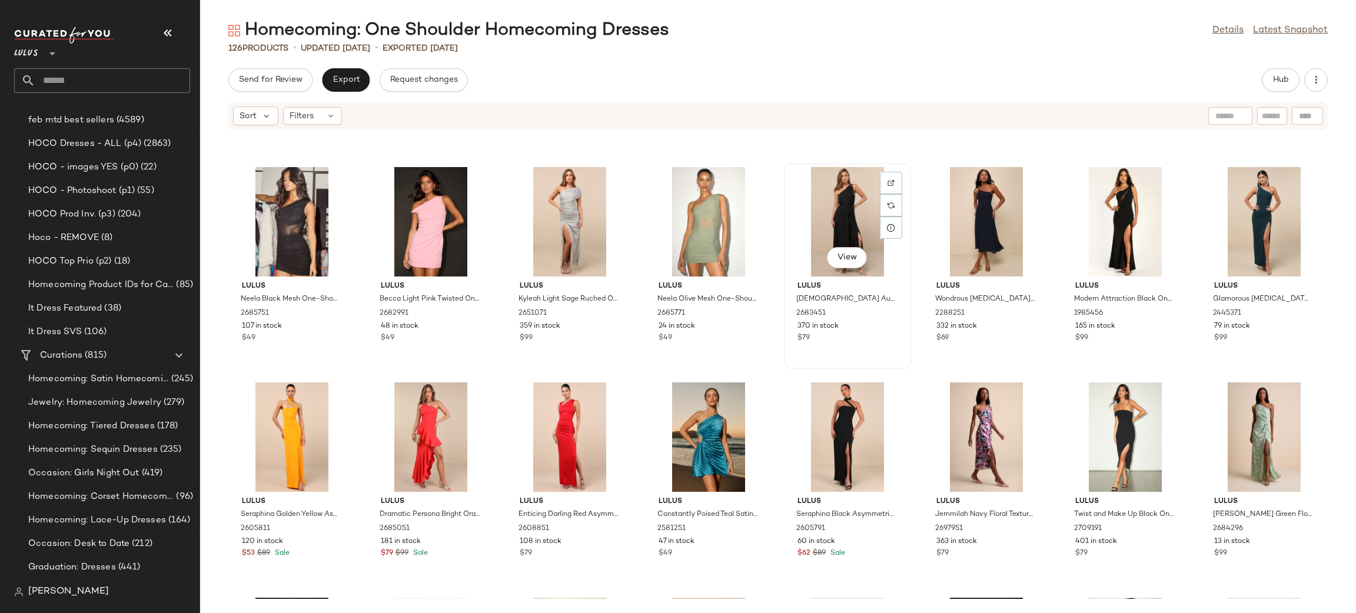
click at [855, 223] on div "View" at bounding box center [847, 222] width 119 height 110
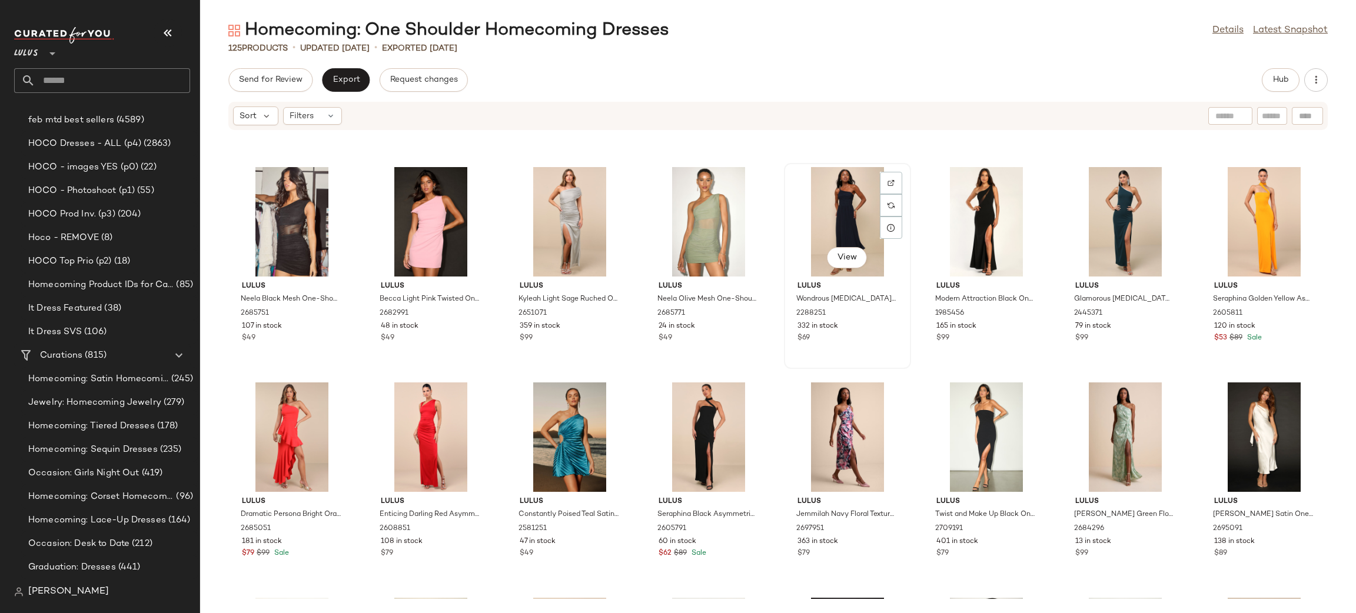
click at [847, 237] on div "View" at bounding box center [847, 222] width 119 height 110
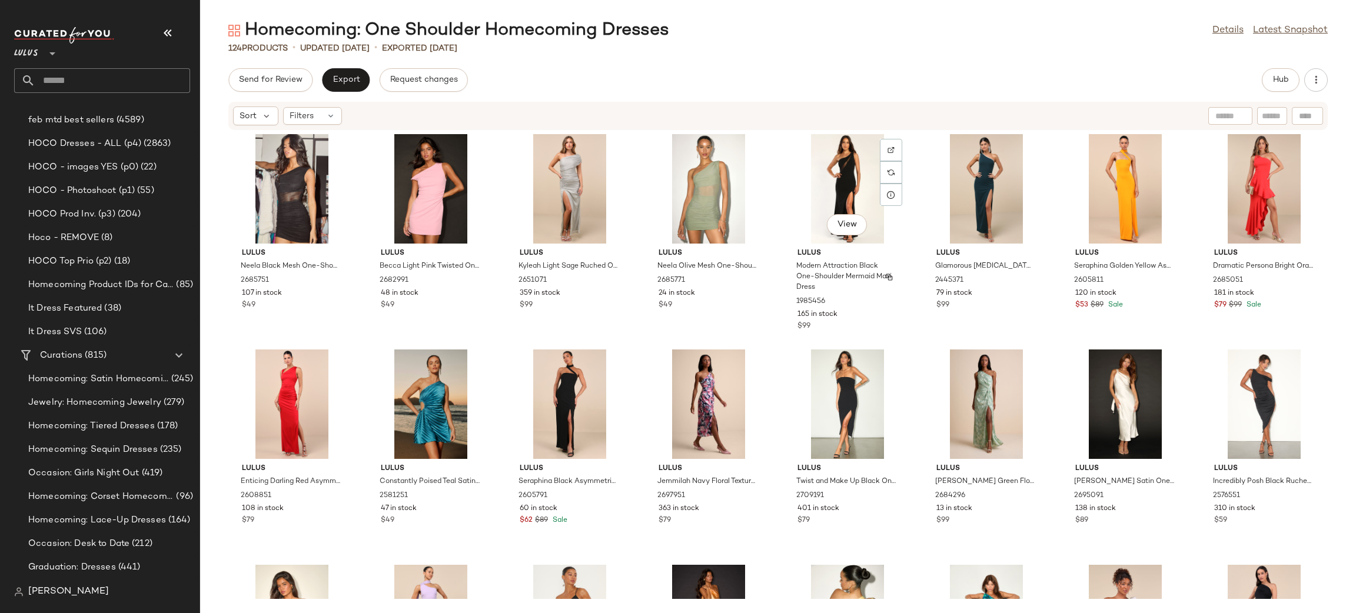
scroll to position [2391, 0]
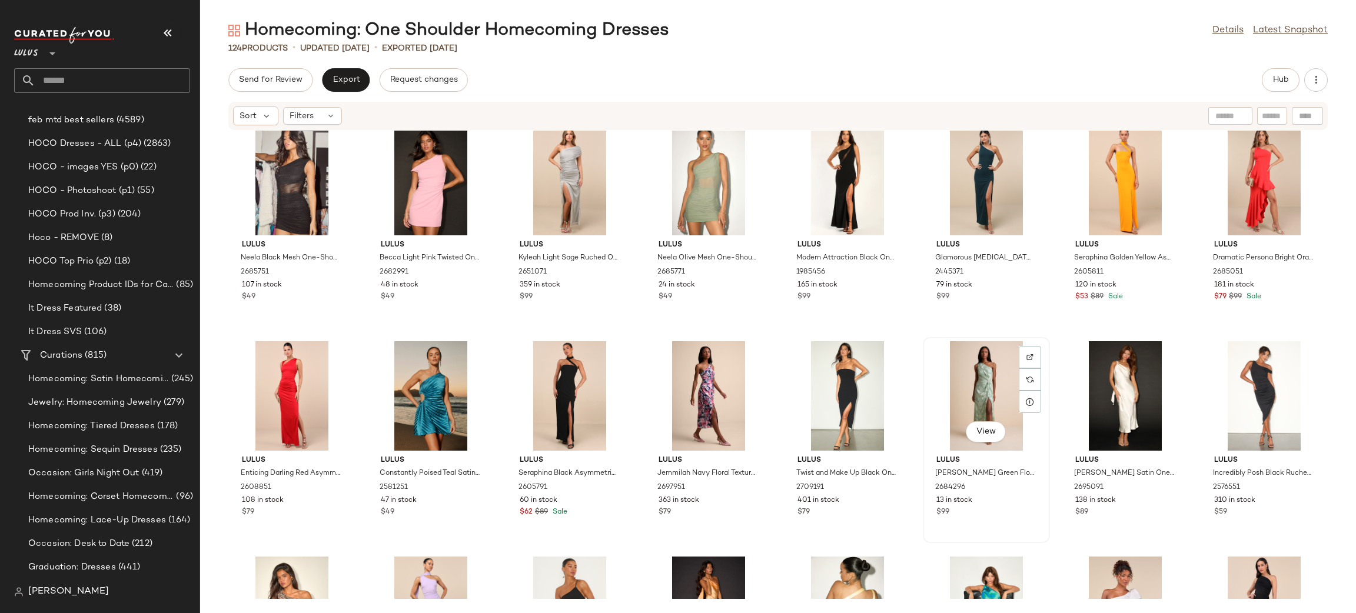
click at [973, 387] on div "View" at bounding box center [986, 396] width 119 height 110
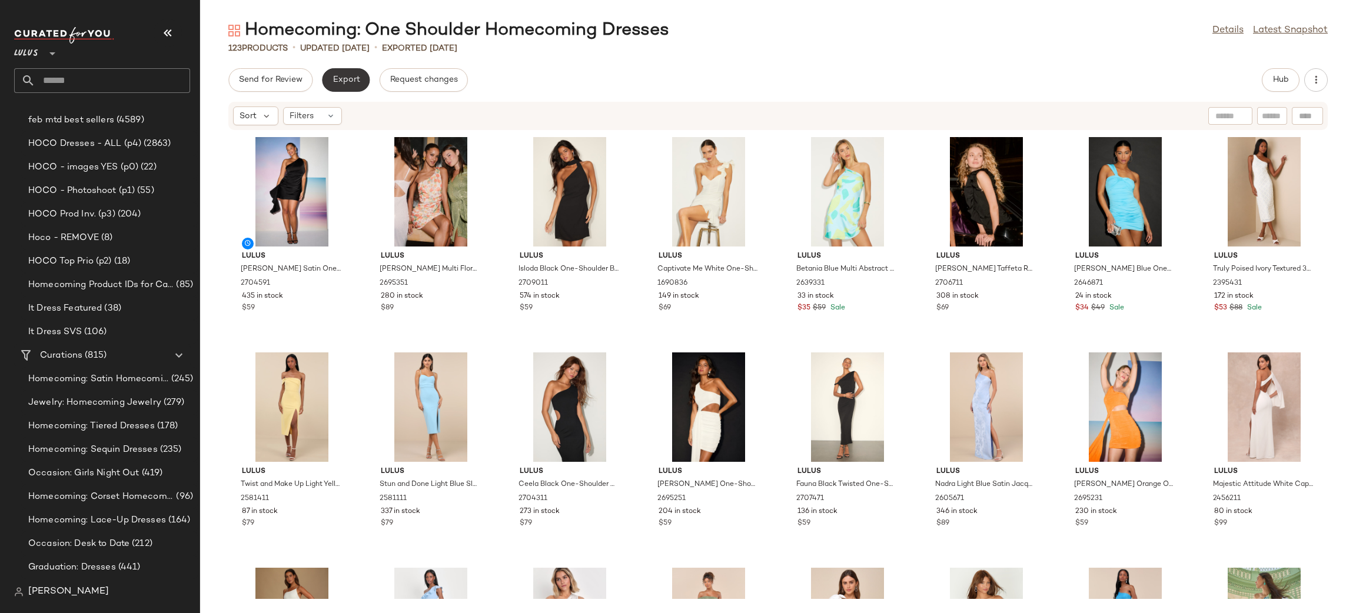
click at [339, 83] on span "Export" at bounding box center [346, 79] width 28 height 9
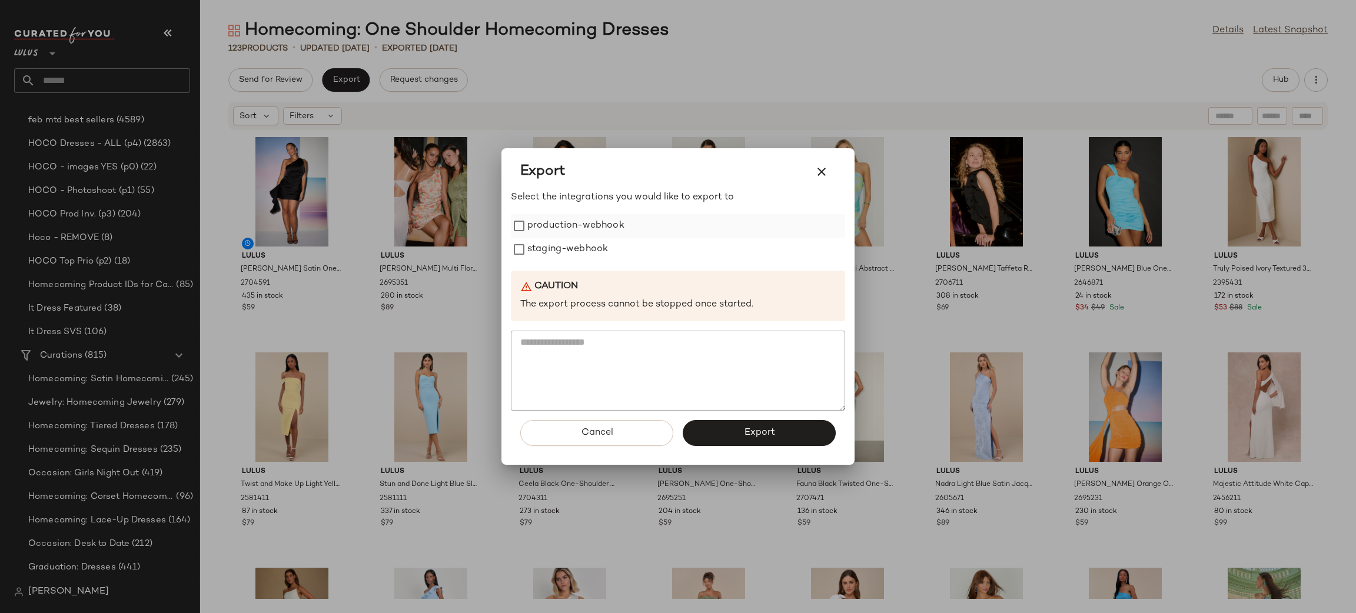
click at [596, 227] on label "production-webhook" at bounding box center [576, 226] width 97 height 24
click at [572, 251] on label "staging-webhook" at bounding box center [568, 250] width 81 height 24
click at [757, 430] on span "Export" at bounding box center [759, 432] width 31 height 11
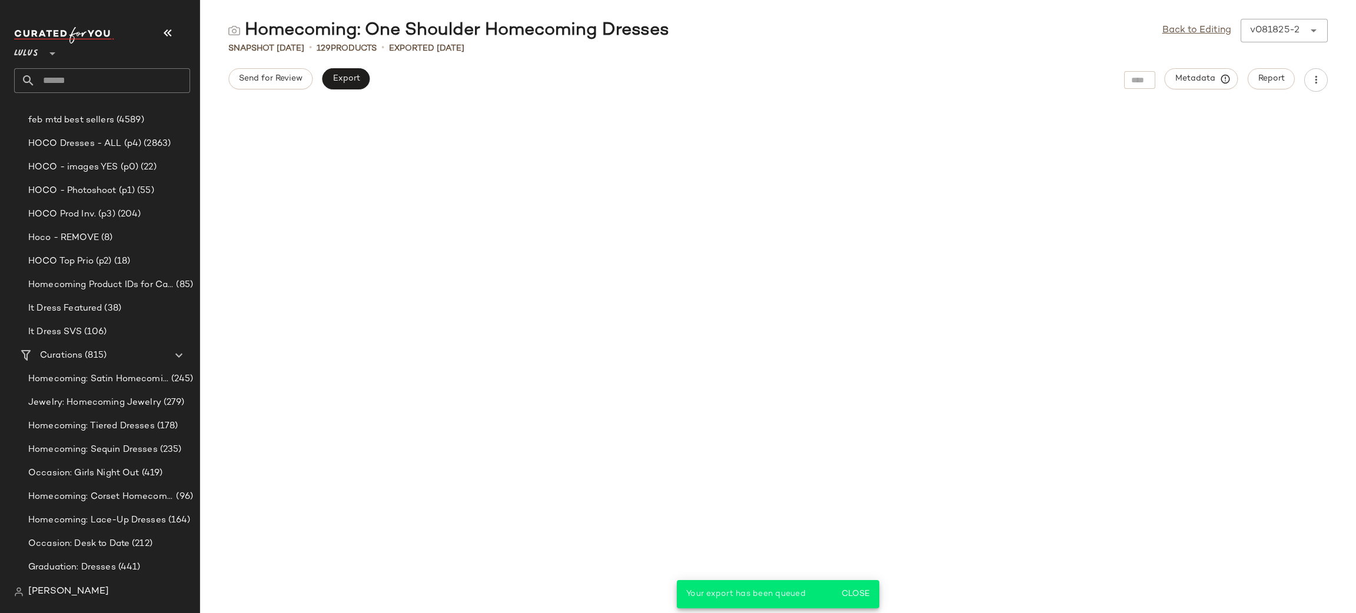
scroll to position [1077, 0]
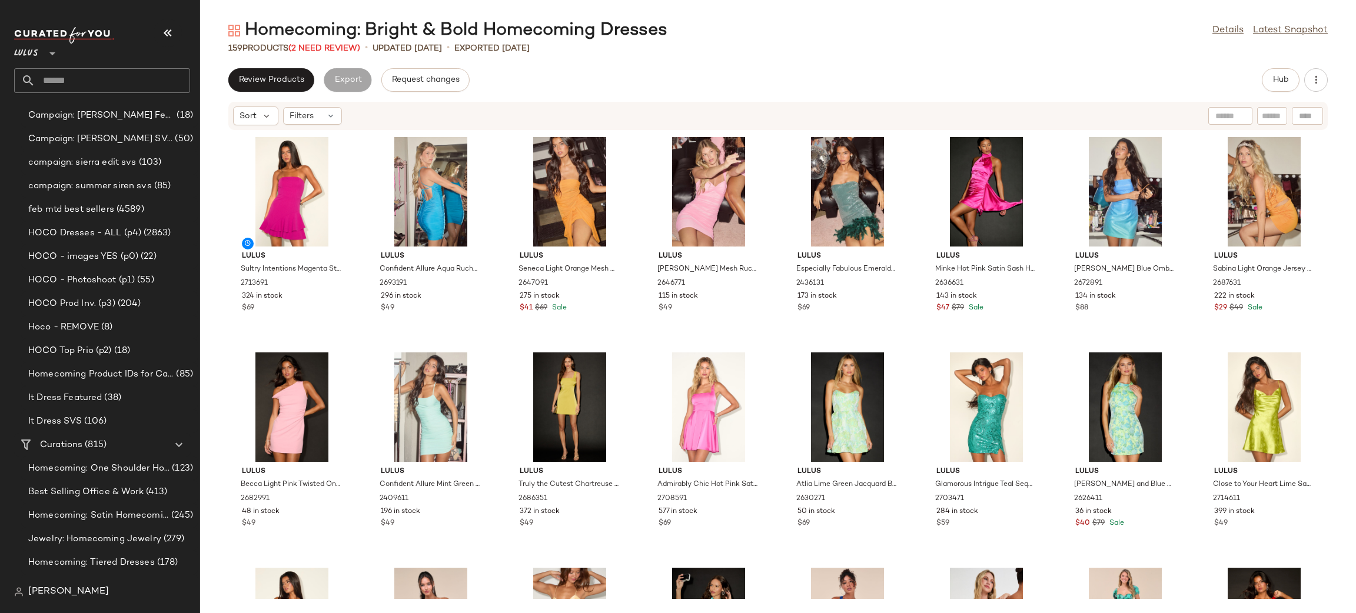
scroll to position [1301, 0]
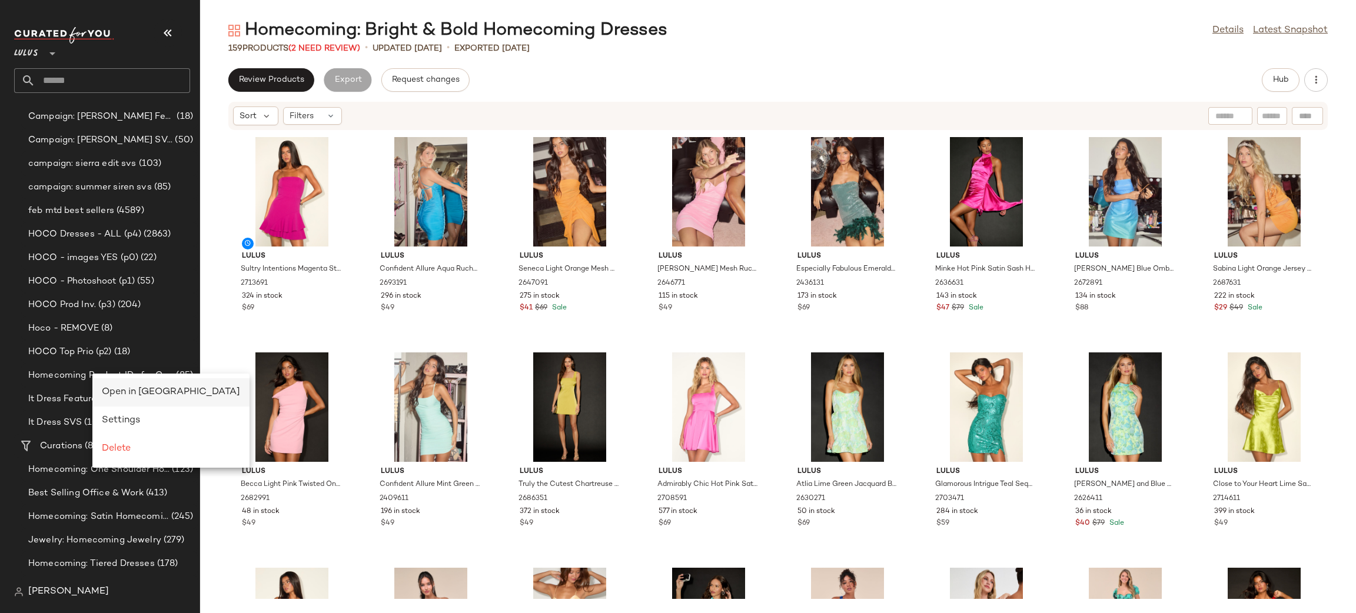
click at [125, 390] on span "Open in [GEOGRAPHIC_DATA]" at bounding box center [171, 392] width 138 height 10
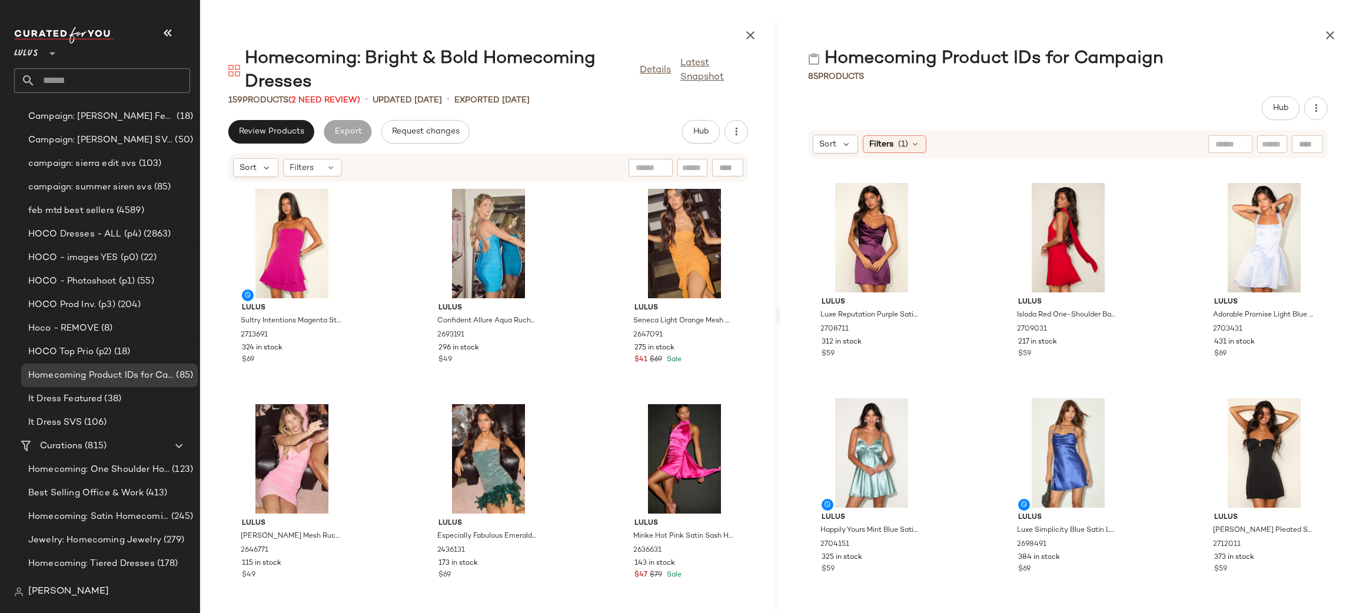
scroll to position [4732, 0]
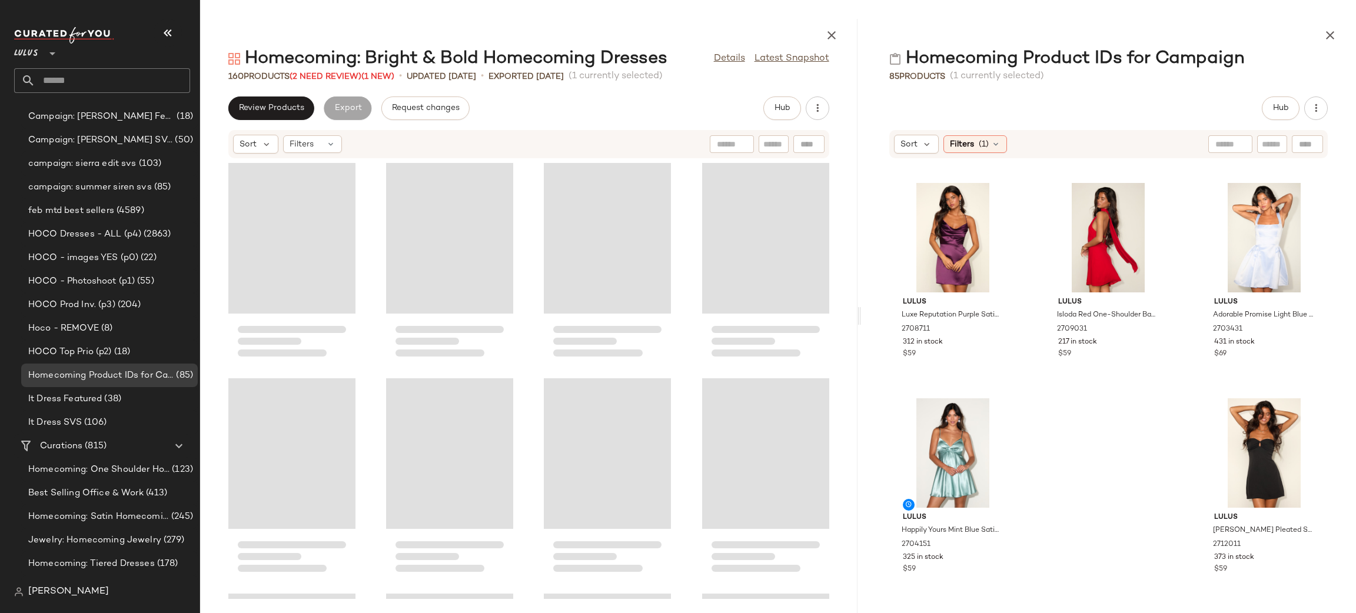
drag, startPoint x: 777, startPoint y: 317, endPoint x: 861, endPoint y: 336, distance: 86.4
click at [861, 336] on div "Homecoming: Bright & Bold Homecoming Dresses Details Latest Snapshot 160 Produc…" at bounding box center [778, 316] width 1156 height 595
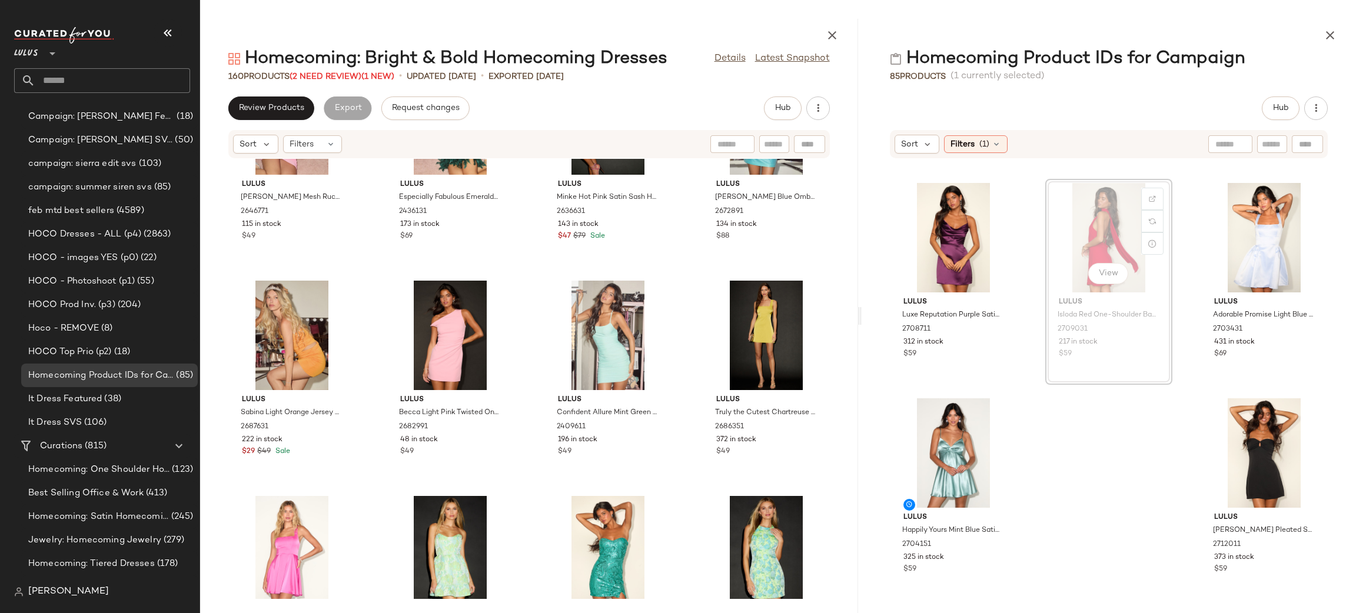
scroll to position [4732, 0]
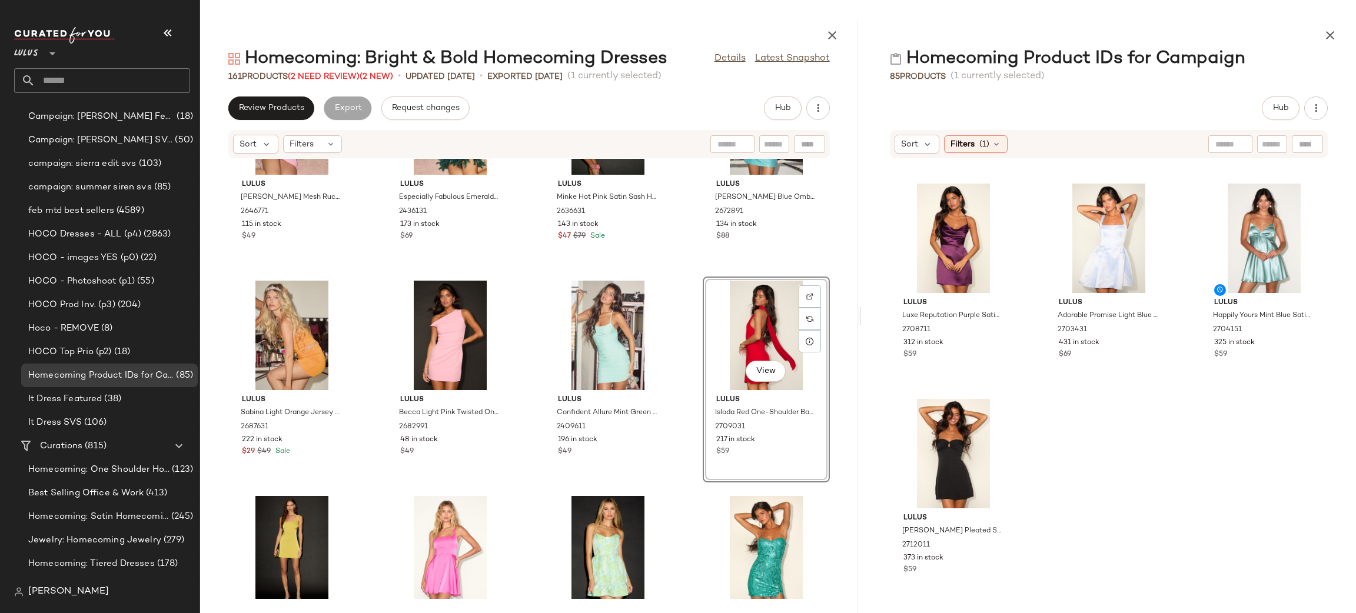
click at [1205, 487] on div "Lulus Narina Plum Purple Satin Pleated Strapless Mini Dress 2704531 215 in stoc…" at bounding box center [1109, 379] width 495 height 440
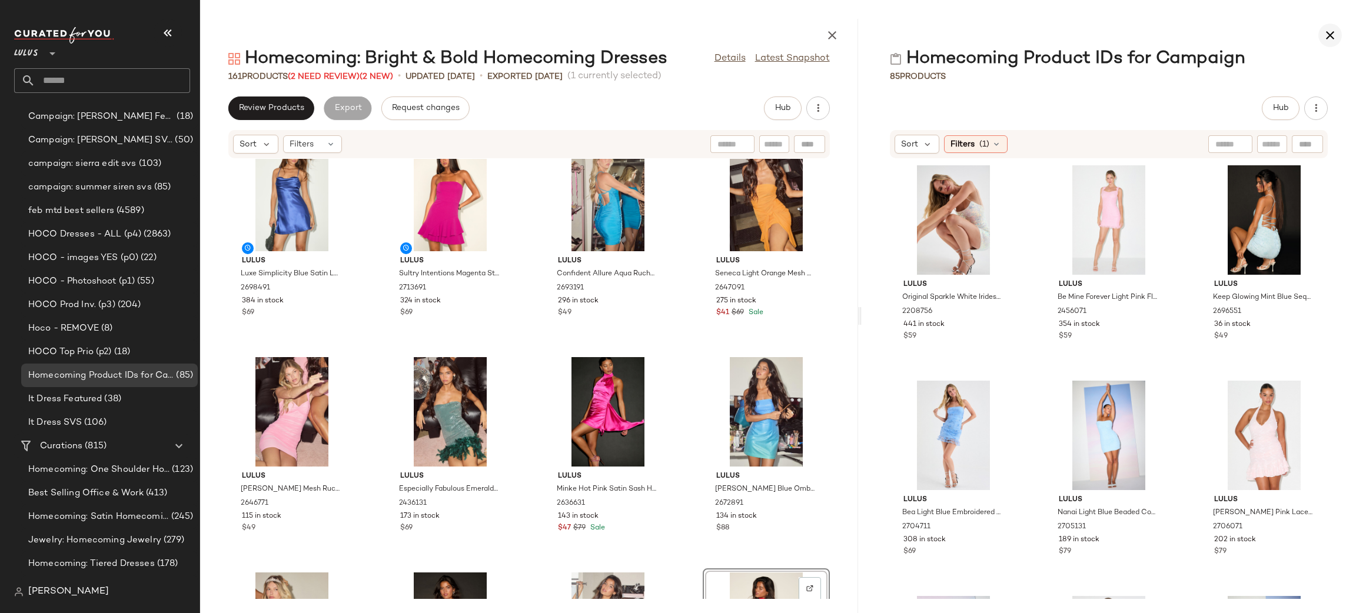
click at [1331, 39] on icon "button" at bounding box center [1330, 35] width 14 height 14
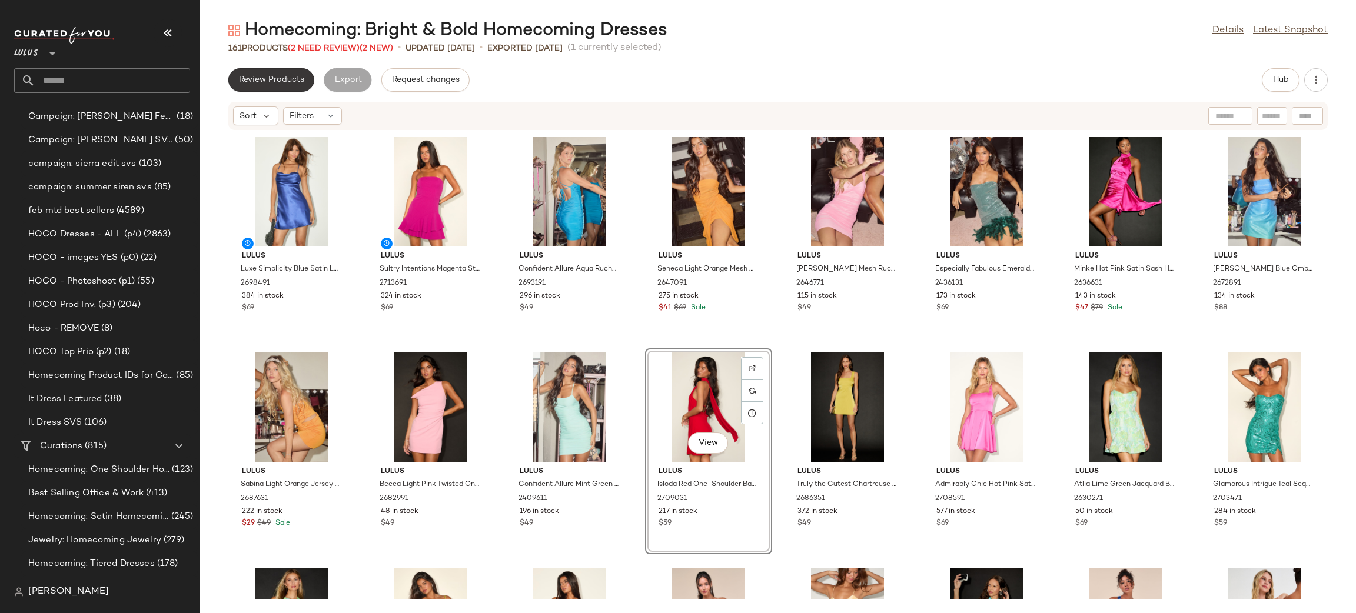
click at [255, 84] on span "Review Products" at bounding box center [271, 79] width 66 height 9
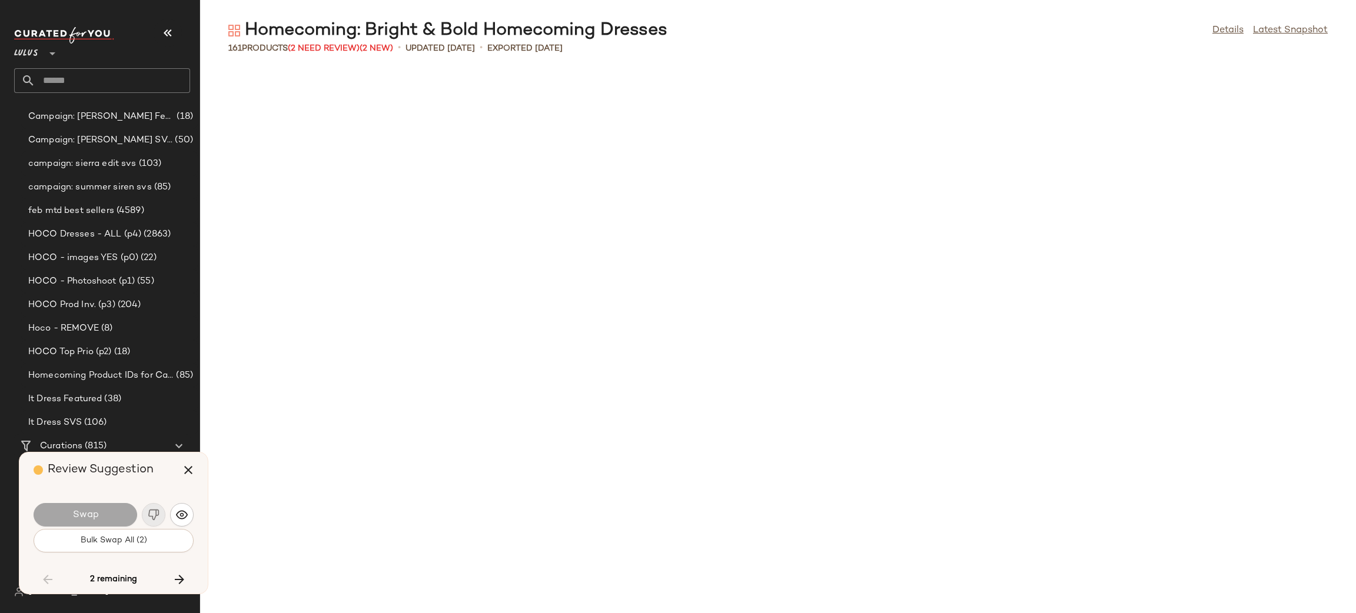
scroll to position [3663, 0]
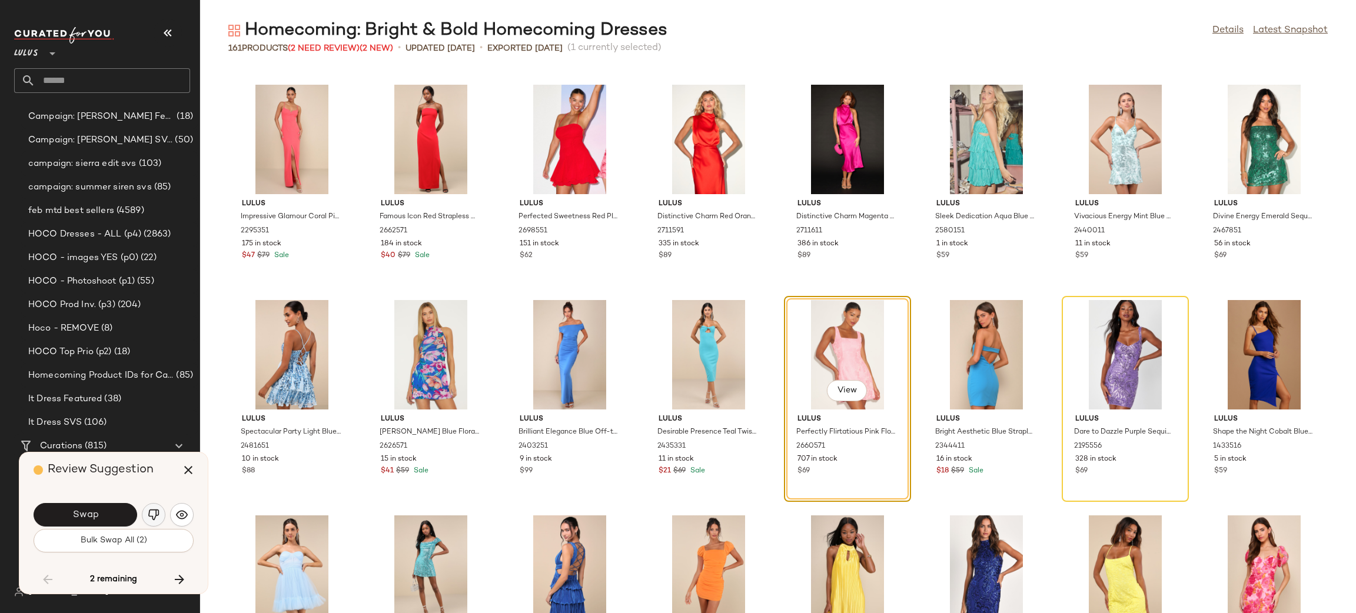
click at [155, 510] on img "button" at bounding box center [154, 515] width 12 height 12
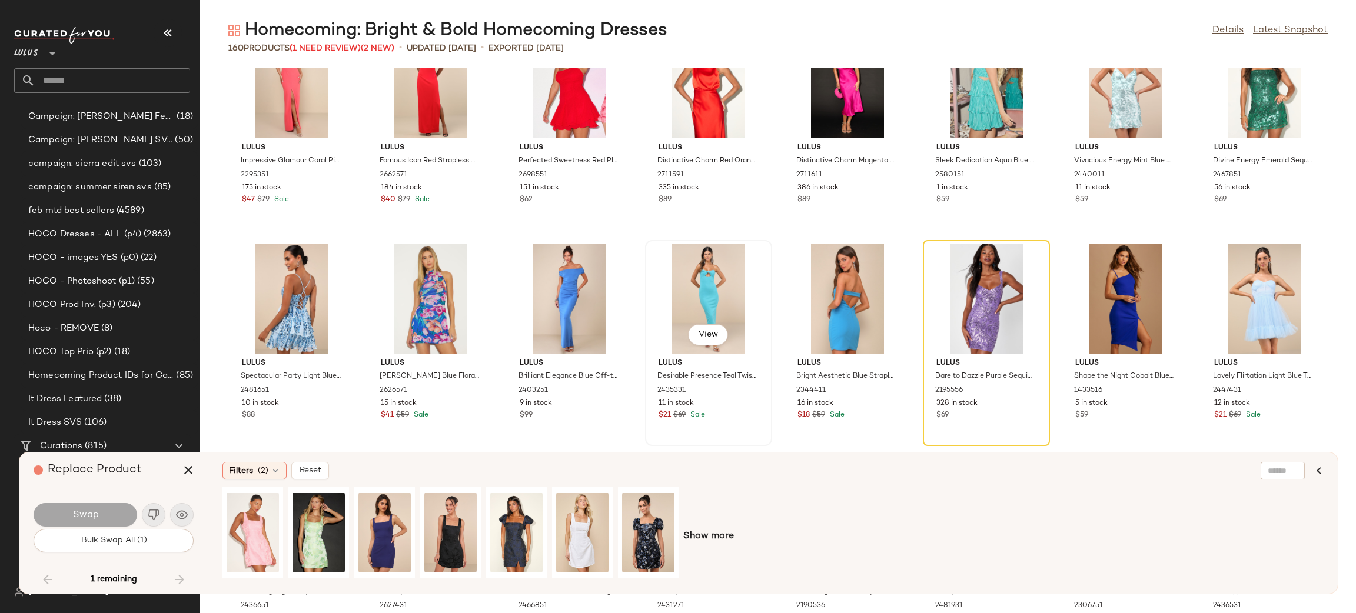
scroll to position [3717, 0]
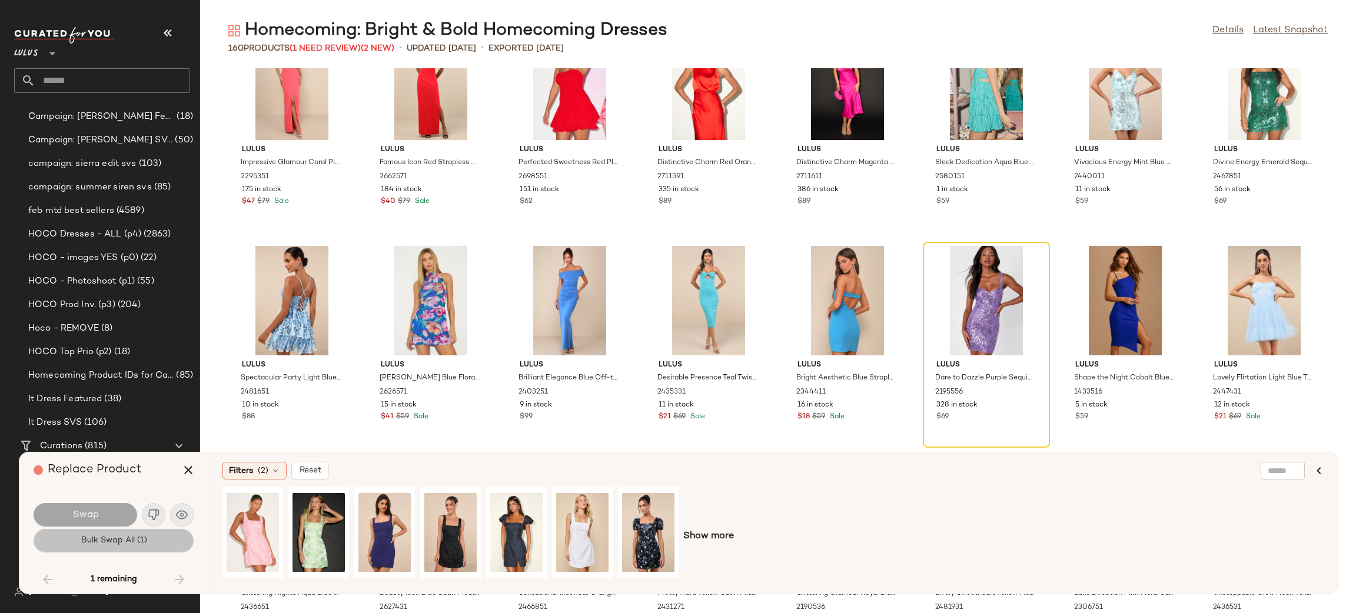
click at [103, 539] on span "Bulk Swap All (1)" at bounding box center [113, 540] width 67 height 9
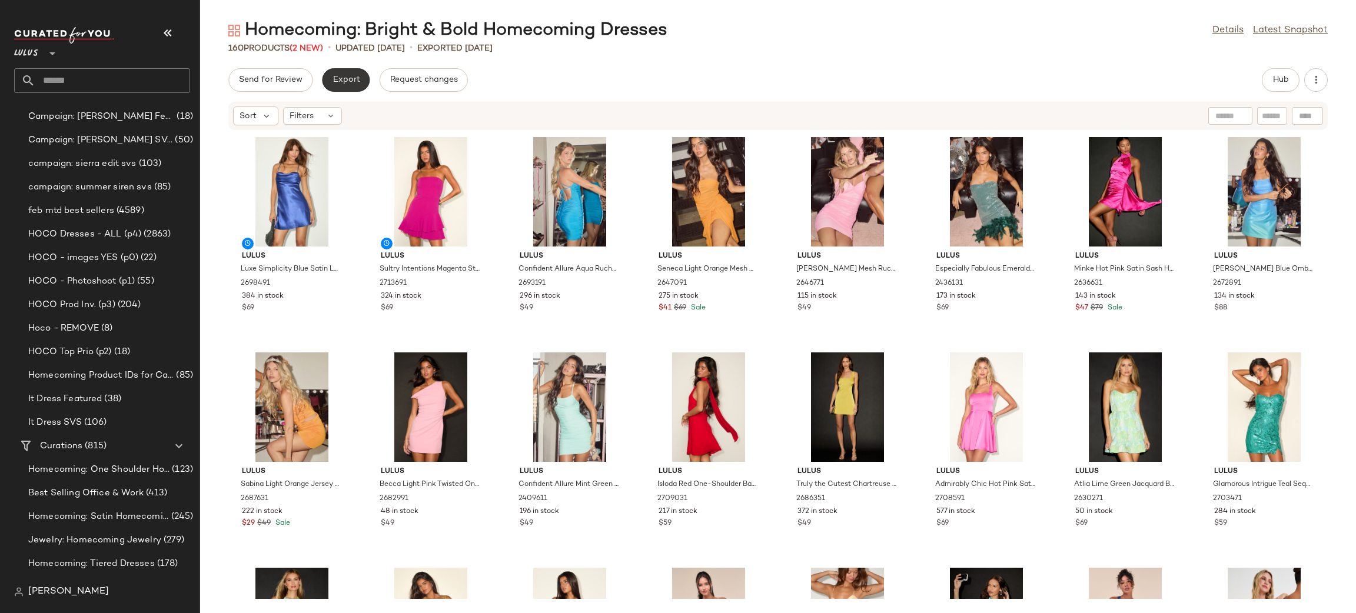
click at [339, 74] on button "Export" at bounding box center [346, 80] width 48 height 24
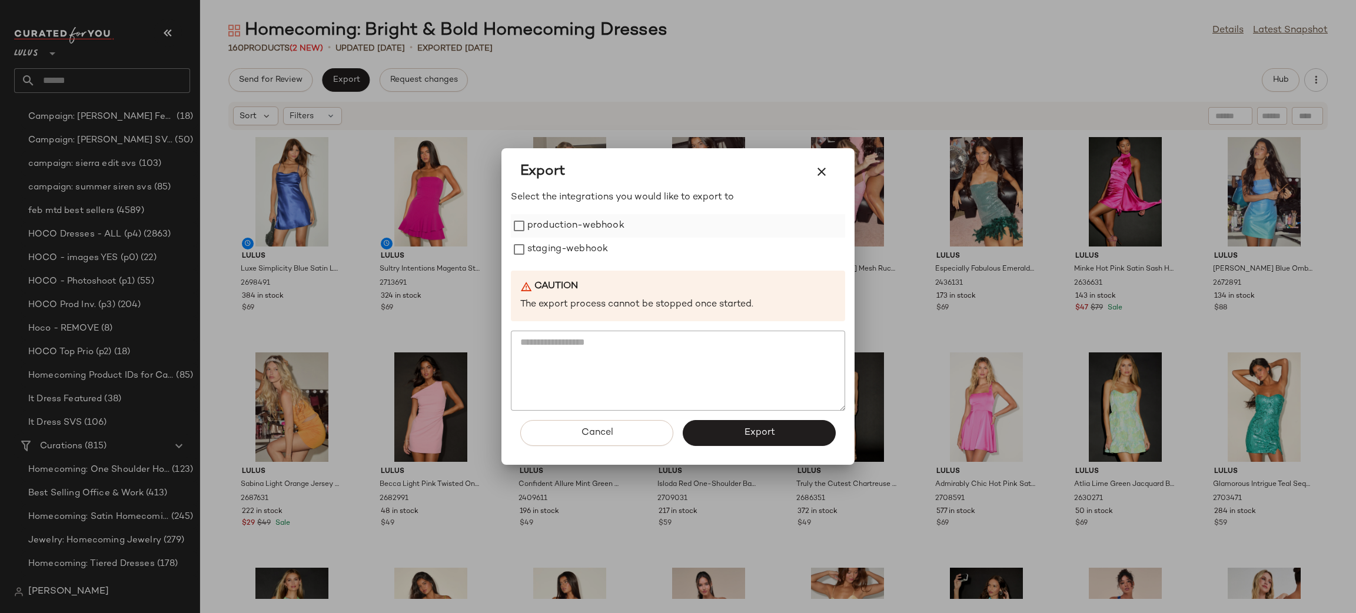
click at [594, 227] on label "production-webhook" at bounding box center [576, 226] width 97 height 24
click at [566, 260] on label "staging-webhook" at bounding box center [568, 250] width 81 height 24
click at [742, 435] on button "Export" at bounding box center [759, 433] width 153 height 26
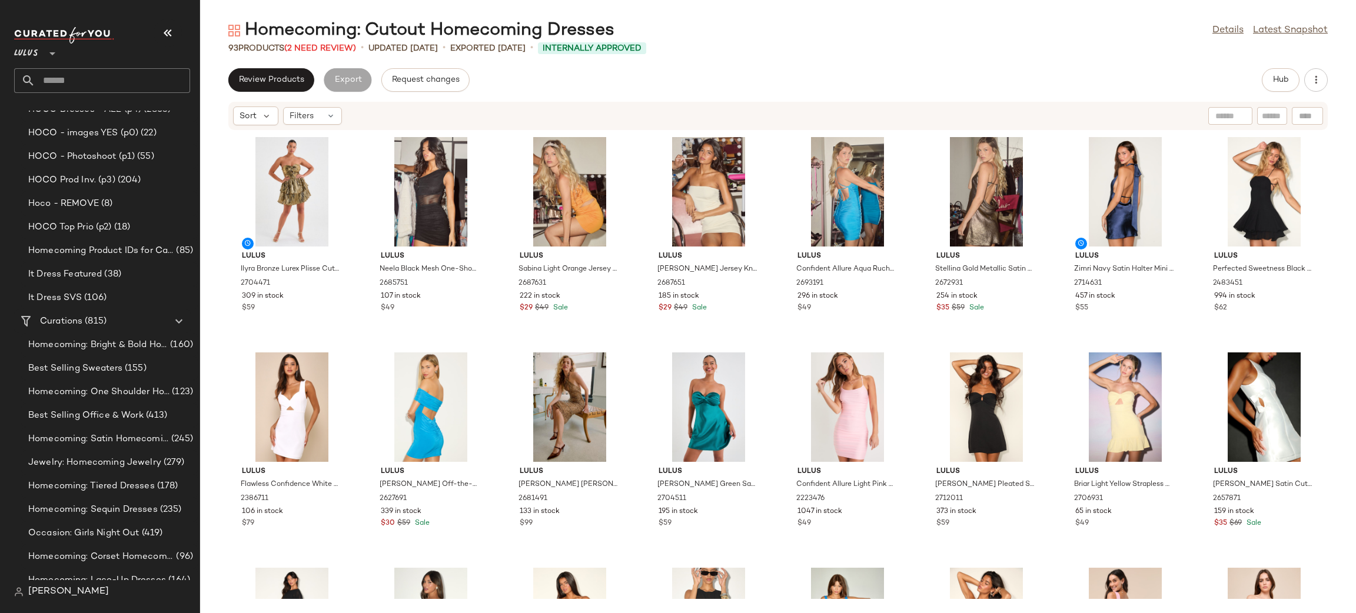
scroll to position [1427, 0]
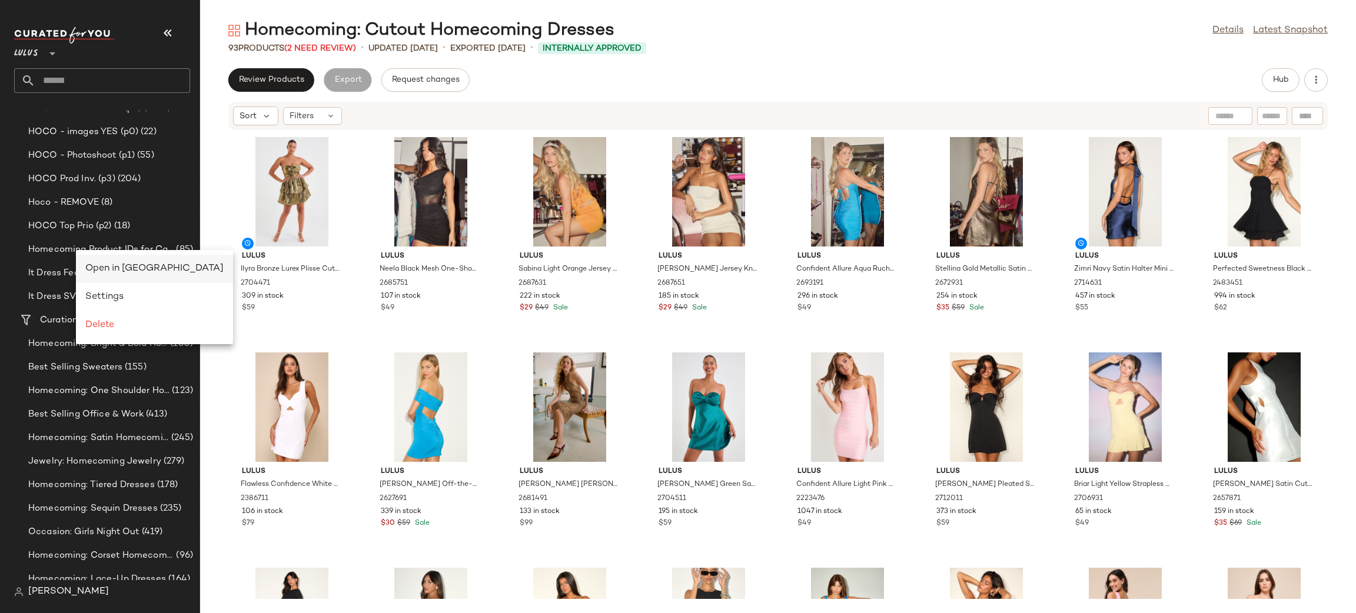
click at [102, 264] on span "Open in [GEOGRAPHIC_DATA]" at bounding box center [154, 269] width 138 height 10
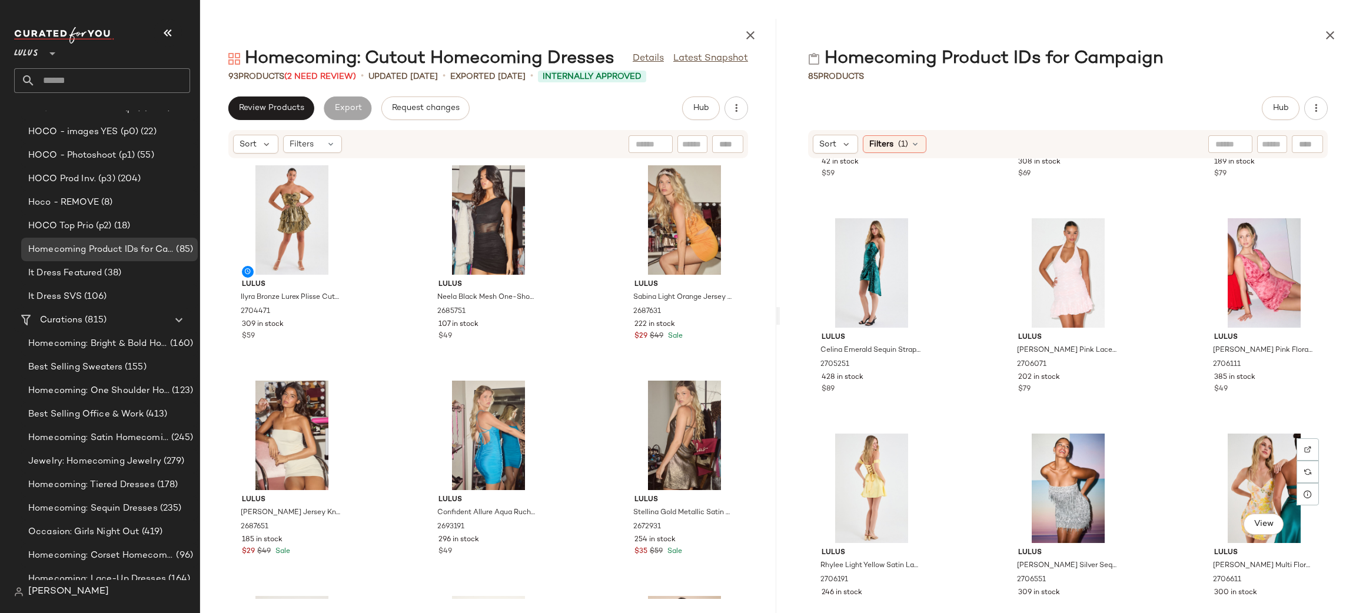
scroll to position [599, 0]
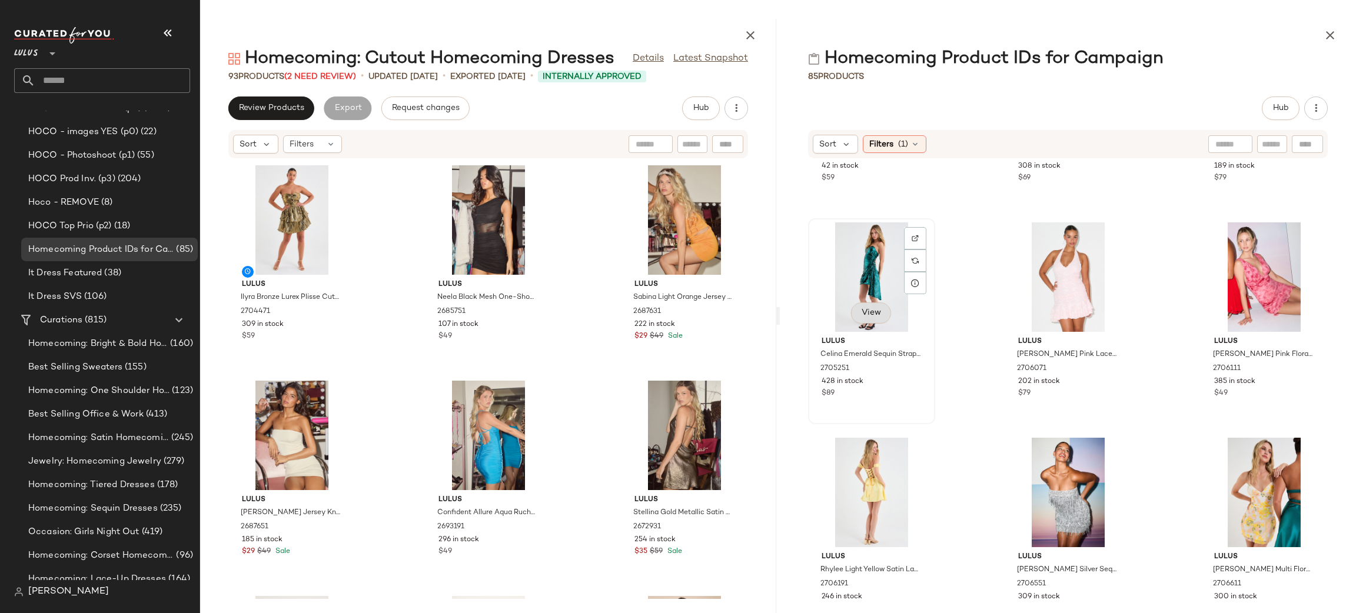
click at [869, 320] on button "View" at bounding box center [871, 313] width 40 height 21
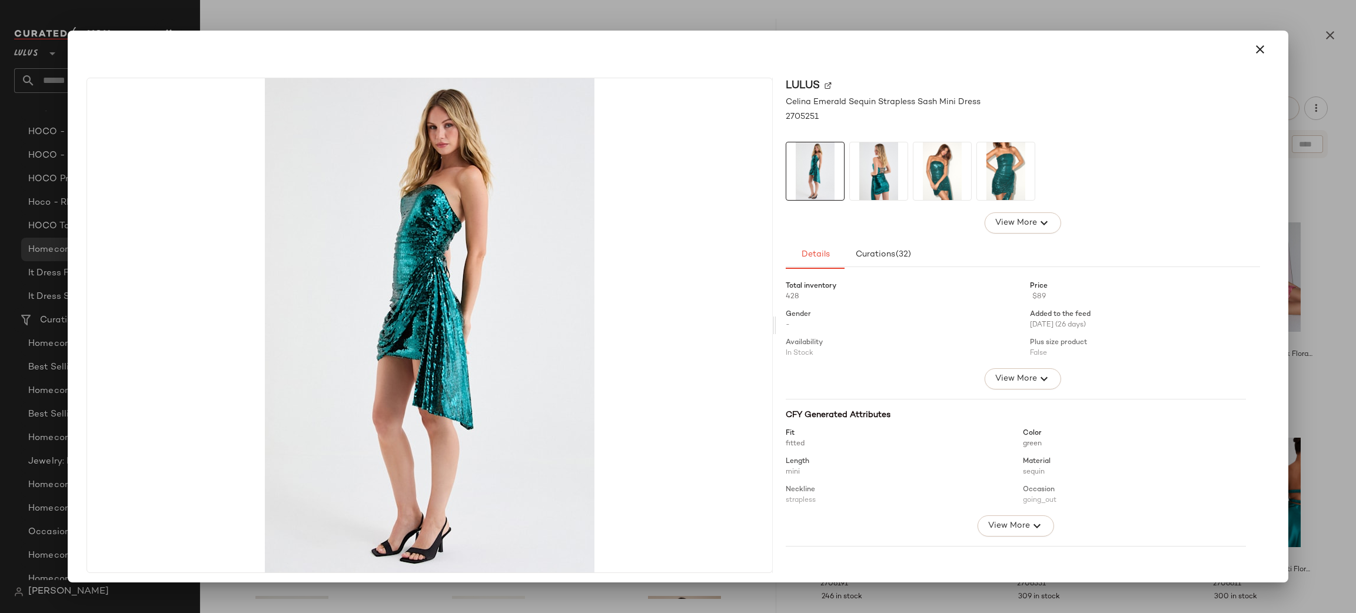
click at [888, 173] on img at bounding box center [879, 171] width 58 height 58
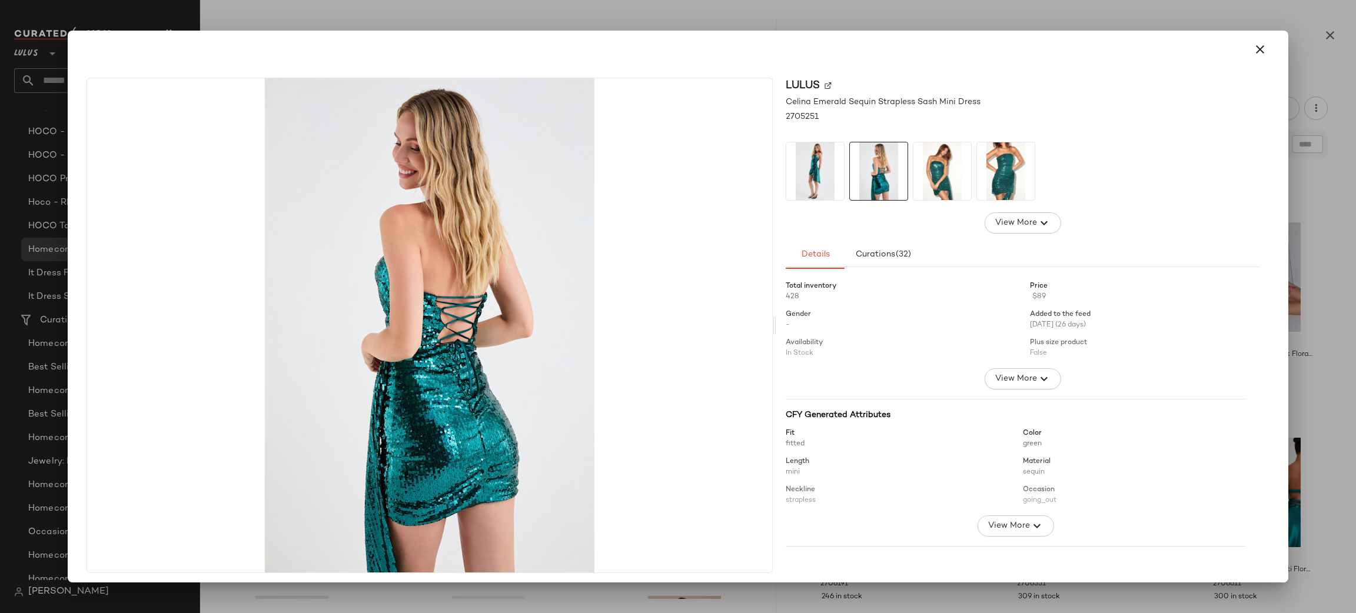
click at [1239, 58] on div at bounding box center [678, 49] width 1193 height 28
click at [1258, 52] on icon "button" at bounding box center [1260, 49] width 14 height 14
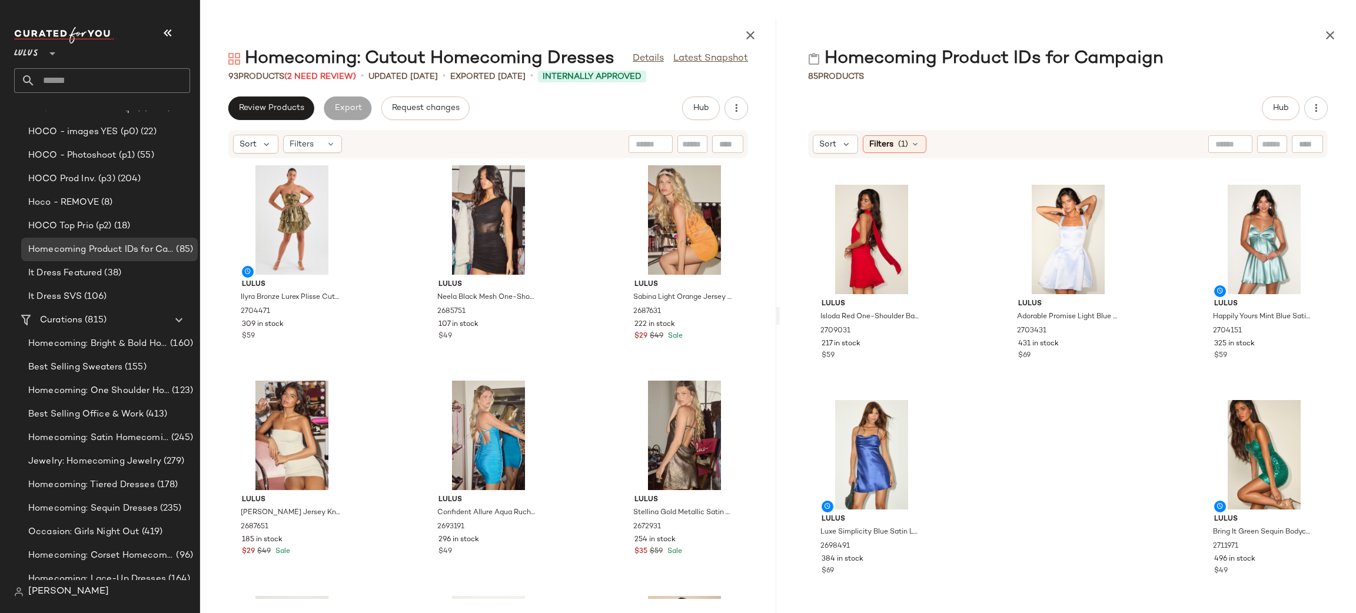
scroll to position [5160, 0]
click at [1277, 138] on input "text" at bounding box center [1272, 144] width 21 height 12
type input "******"
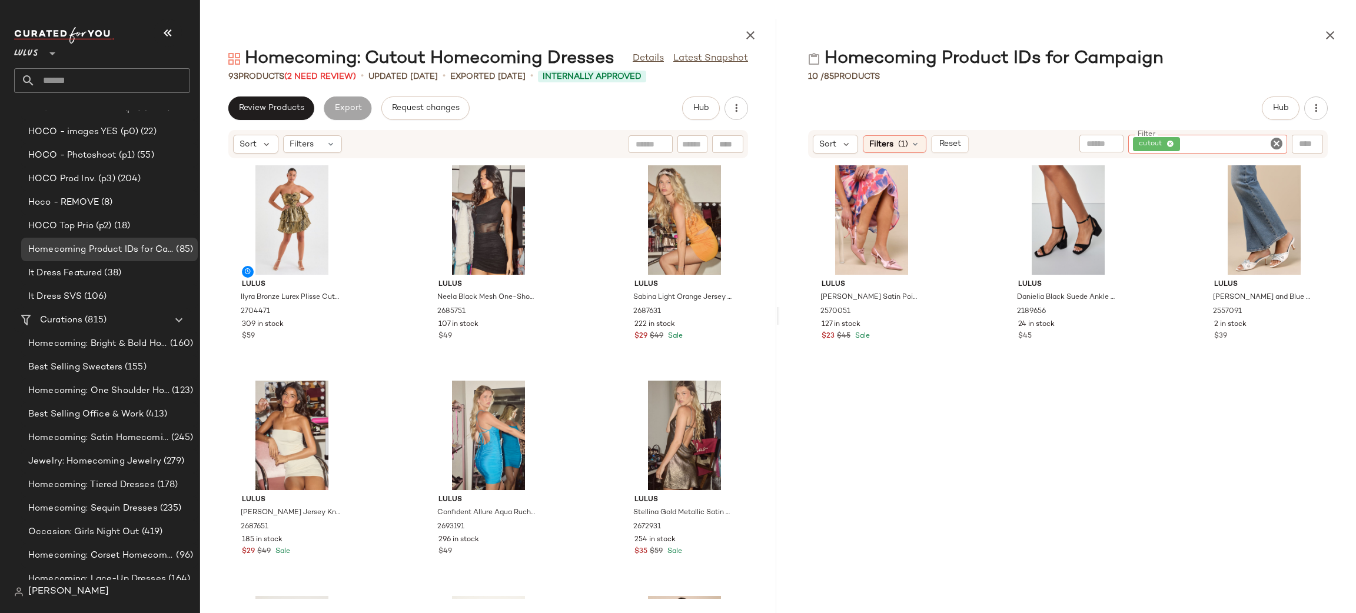
click at [1278, 142] on icon "Clear Filter" at bounding box center [1277, 144] width 14 height 14
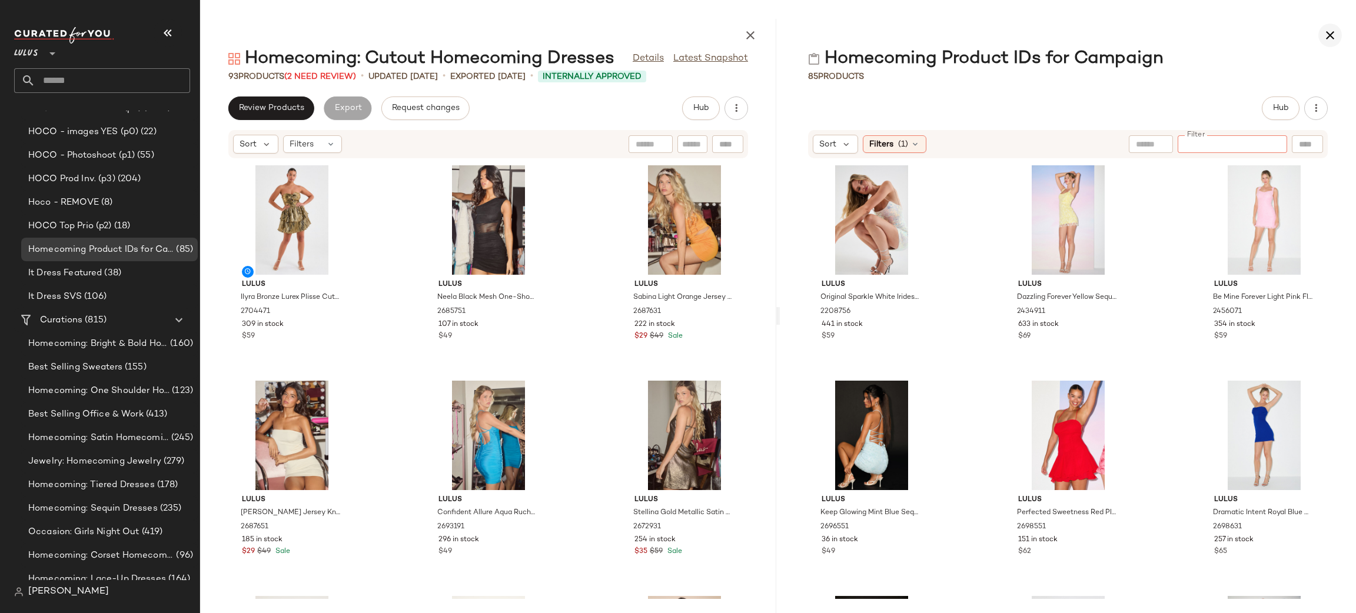
click at [1332, 35] on icon "button" at bounding box center [1330, 35] width 14 height 14
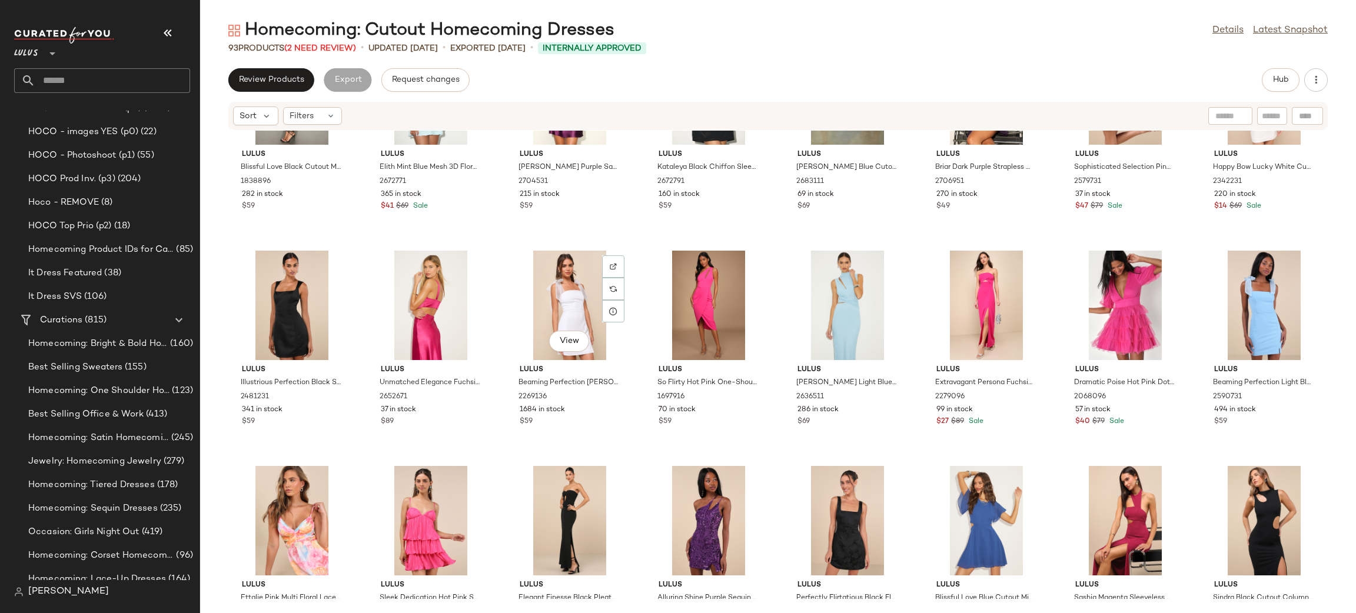
scroll to position [550, 0]
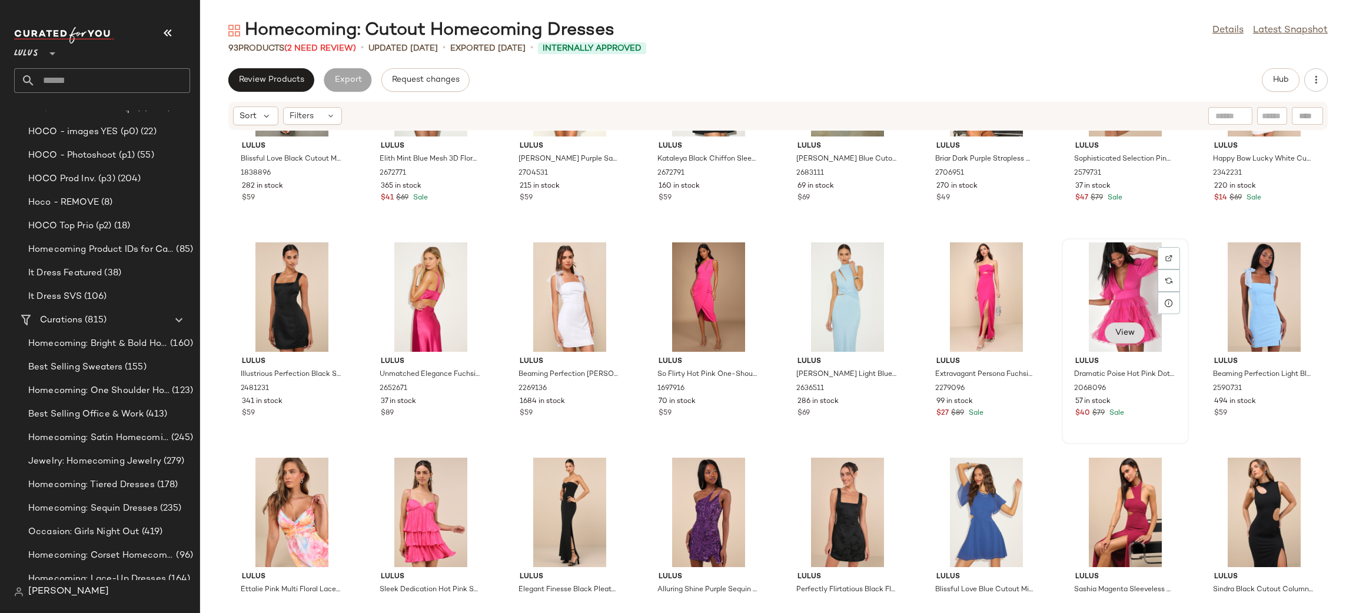
click at [1122, 332] on span "View" at bounding box center [1125, 333] width 20 height 9
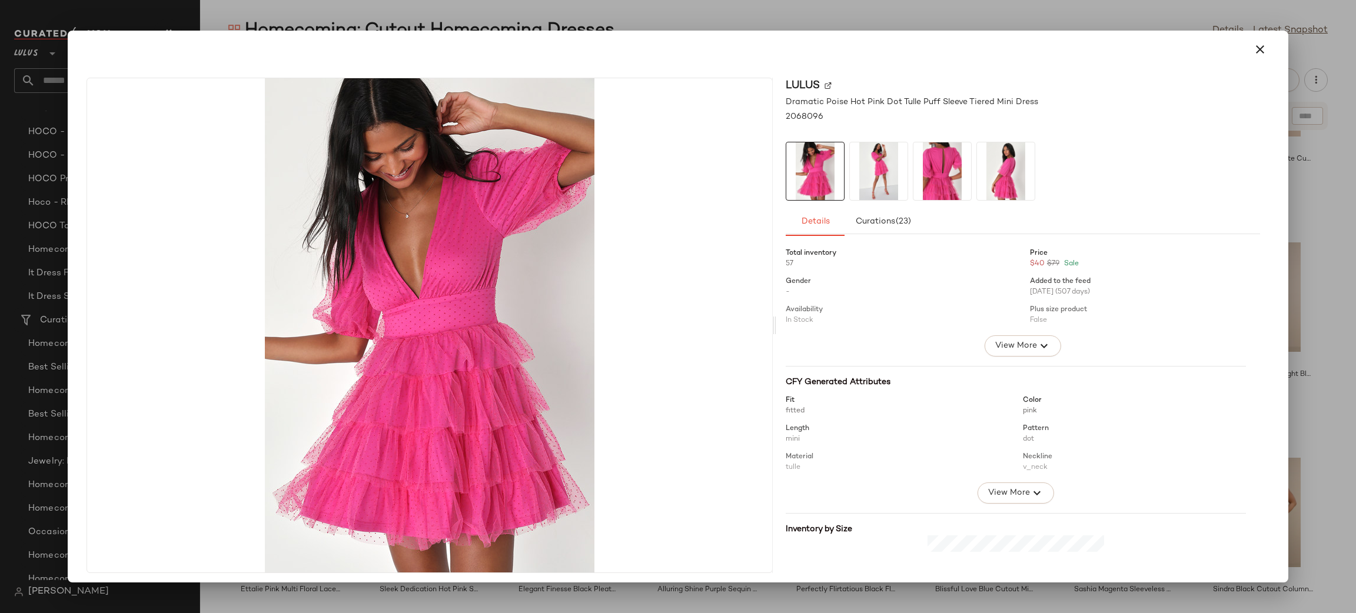
click at [885, 167] on img at bounding box center [879, 171] width 58 height 58
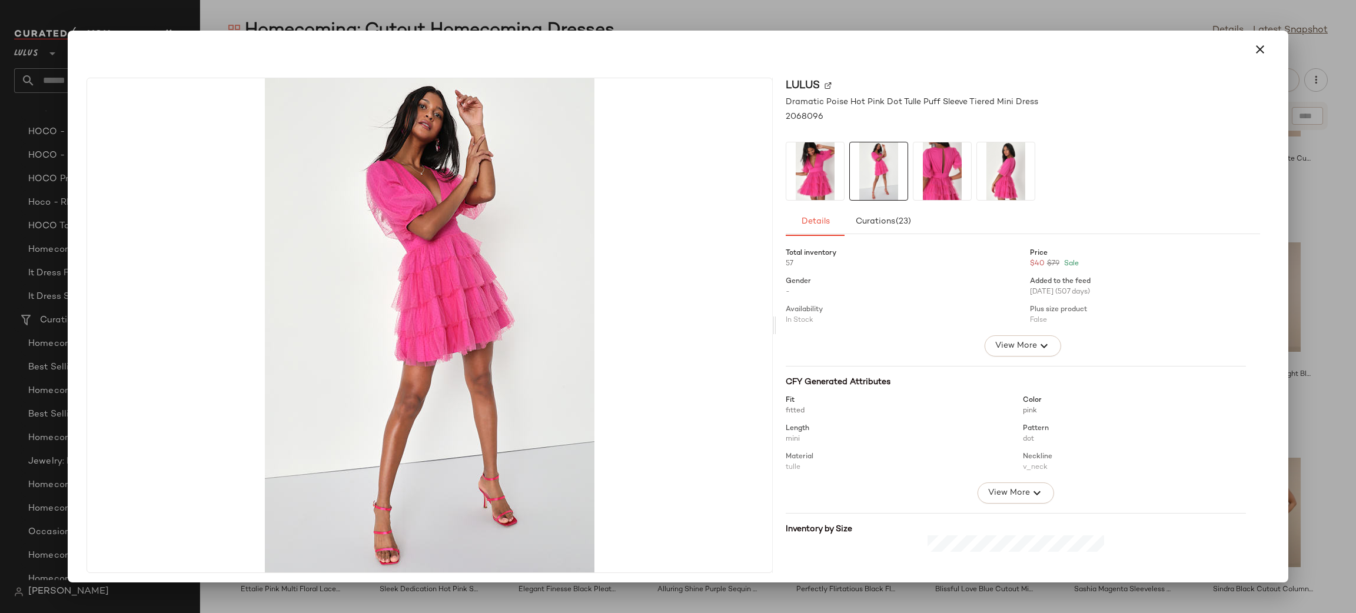
click at [945, 170] on img at bounding box center [943, 171] width 58 height 58
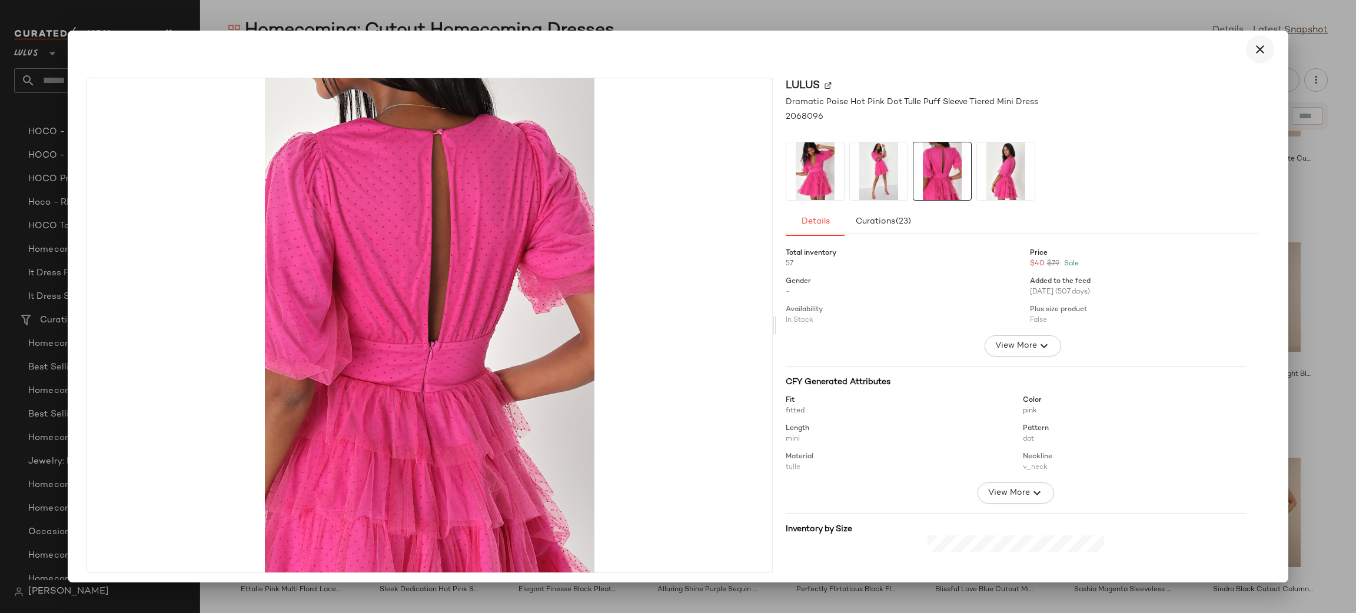
click at [1253, 47] on icon "button" at bounding box center [1260, 49] width 14 height 14
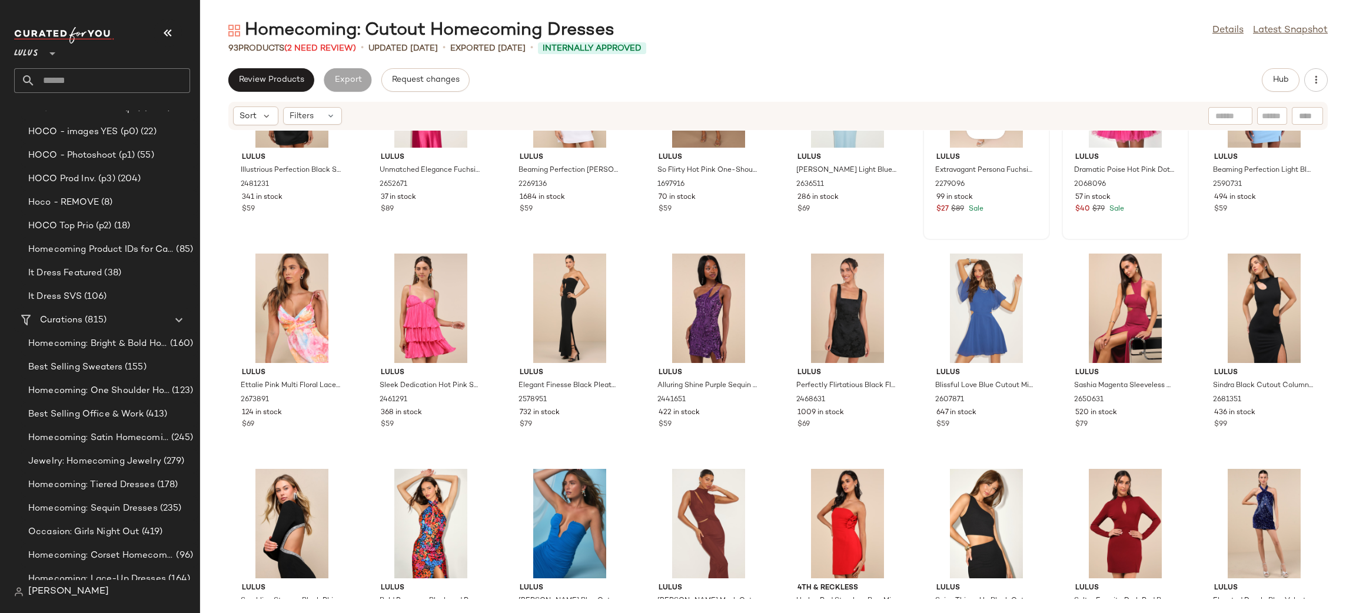
scroll to position [752, 0]
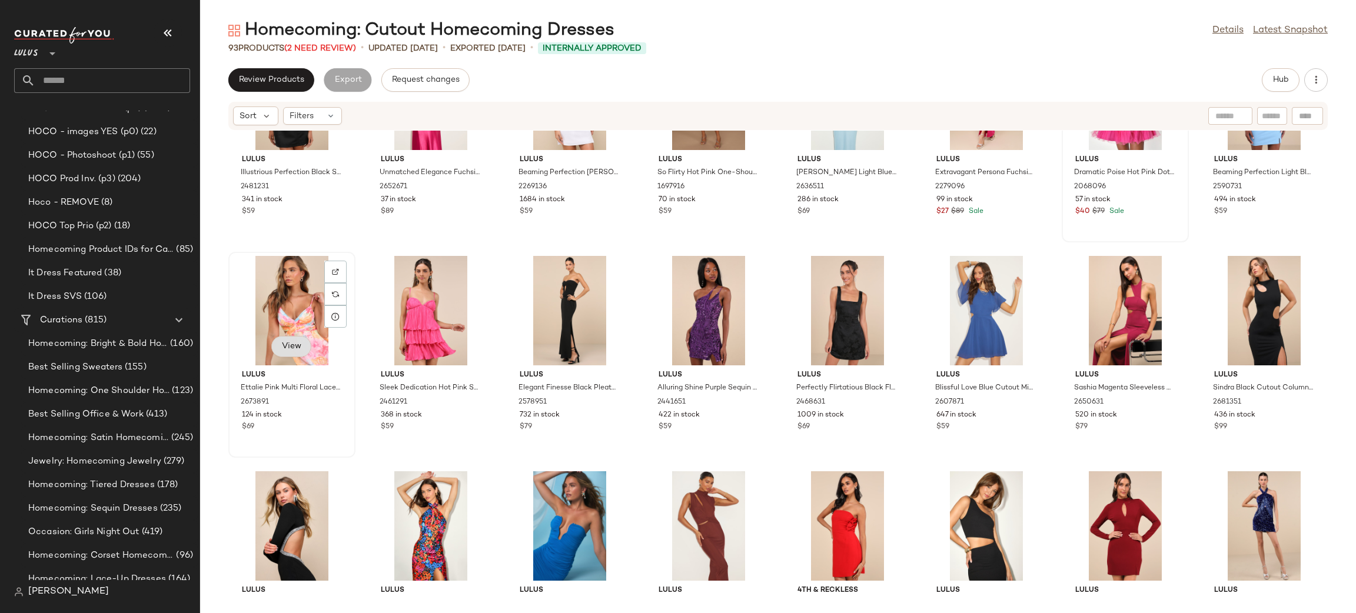
click at [291, 350] on span "View" at bounding box center [291, 346] width 20 height 9
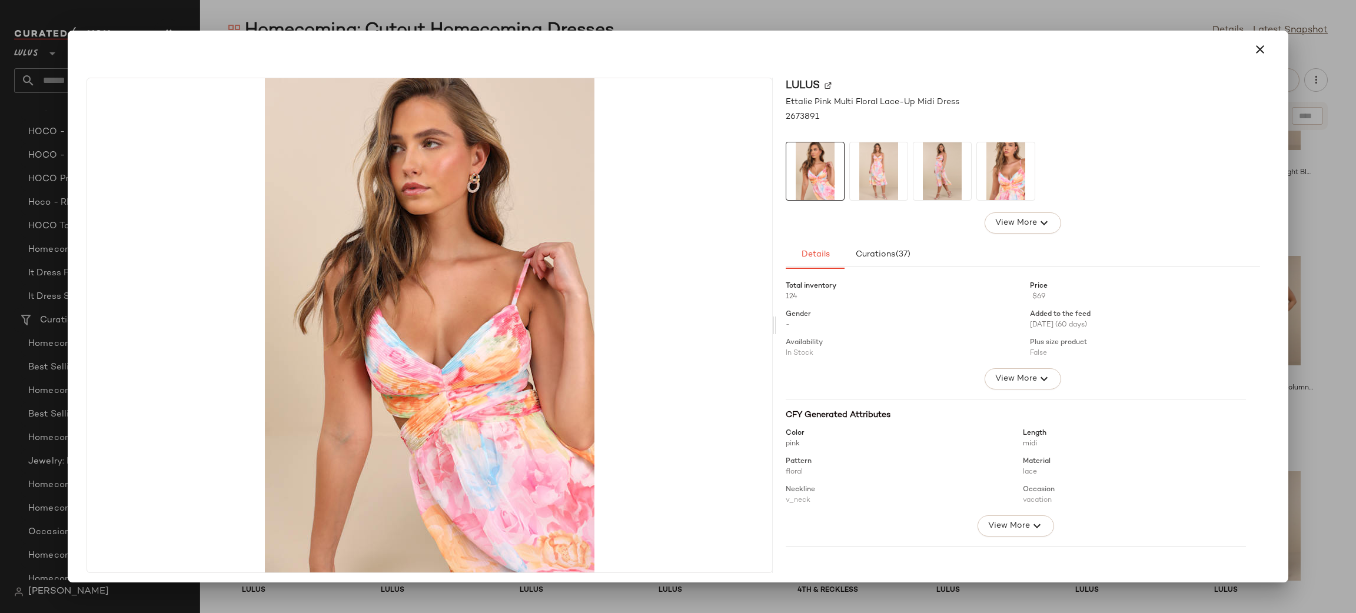
click at [893, 180] on img at bounding box center [879, 171] width 58 height 58
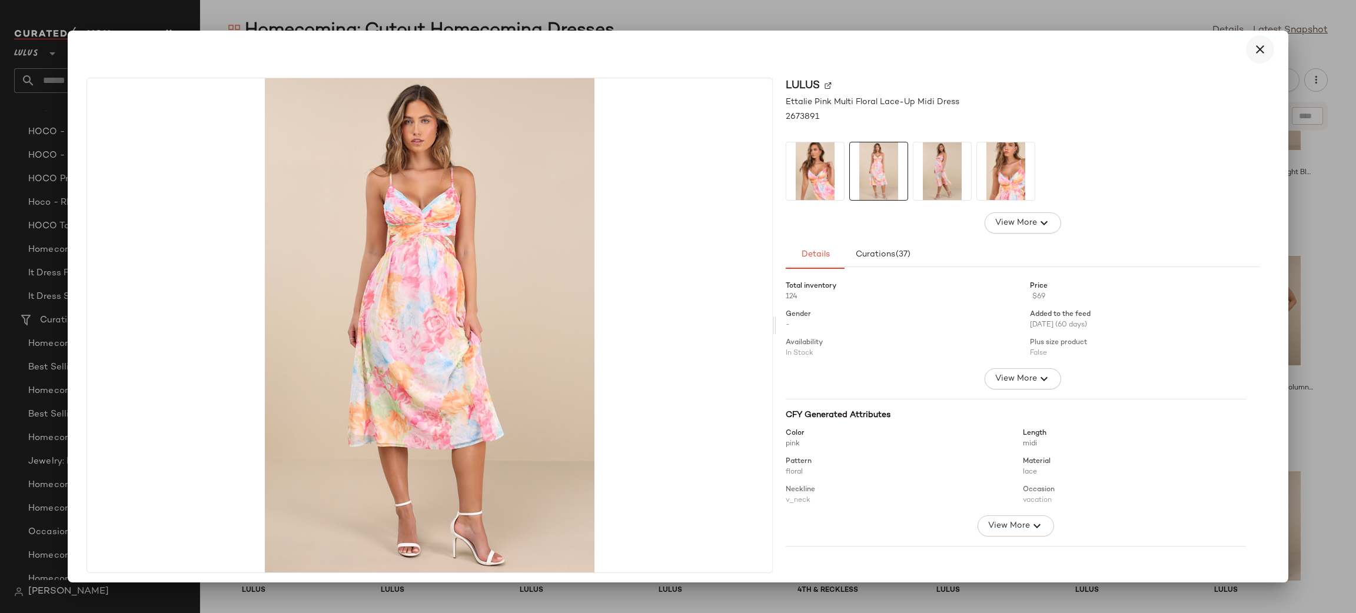
click at [1253, 56] on icon "button" at bounding box center [1260, 49] width 14 height 14
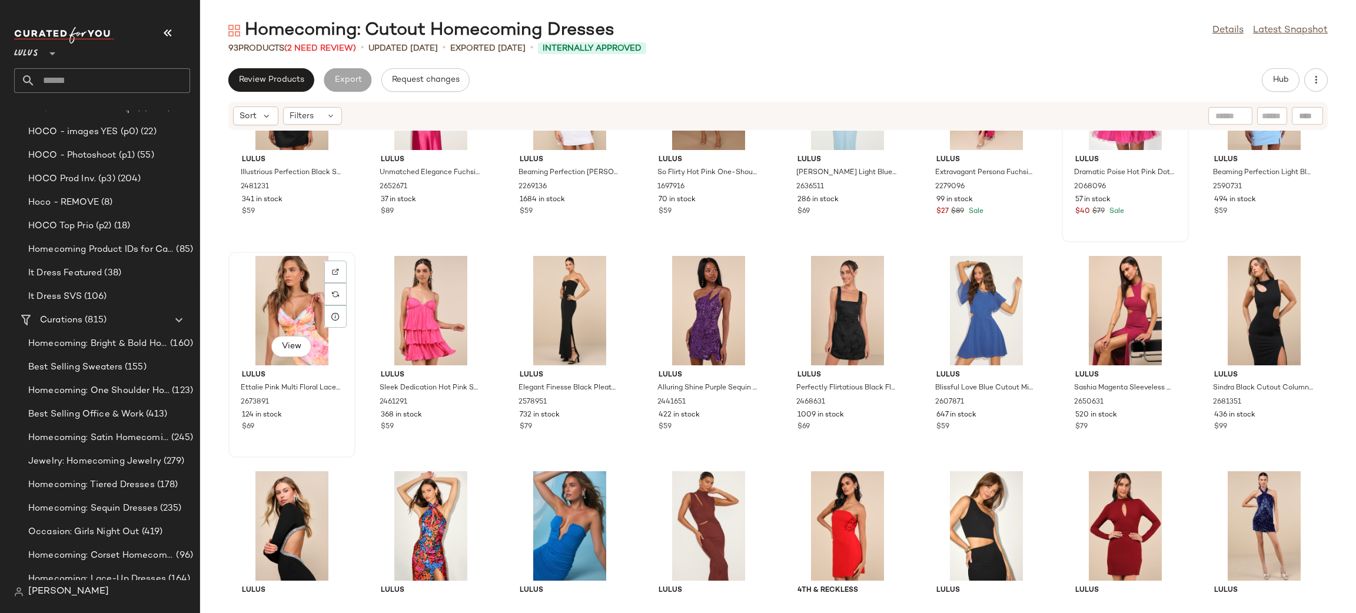
click at [314, 312] on div "View" at bounding box center [292, 311] width 119 height 110
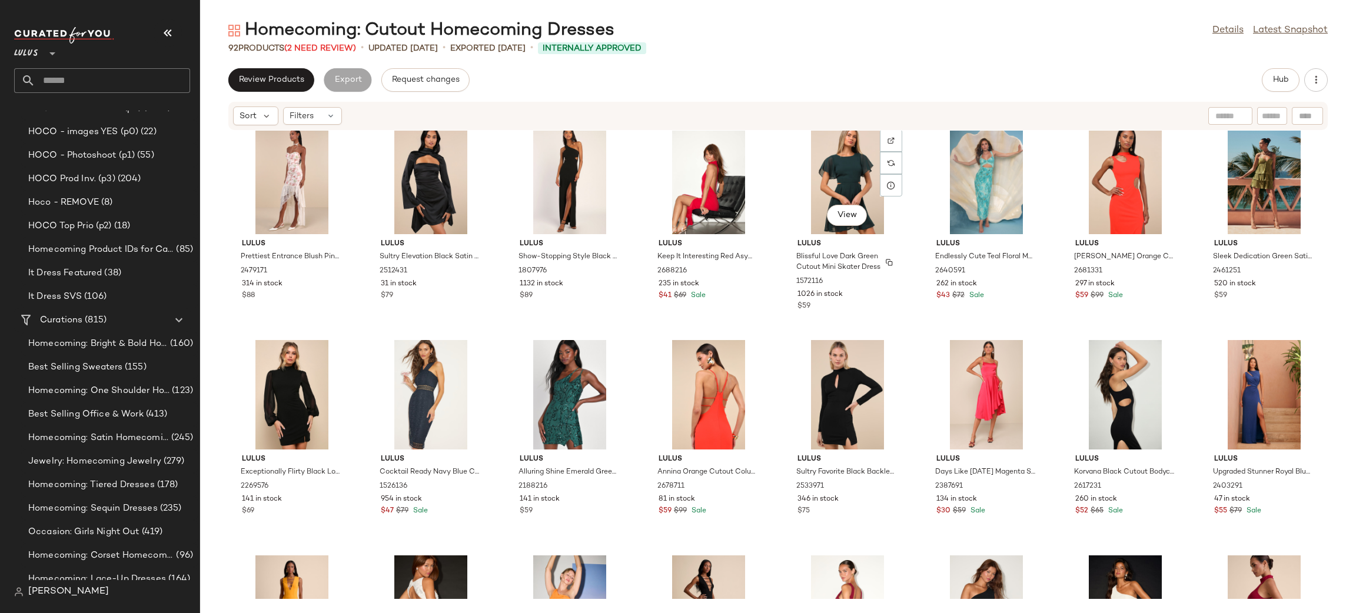
scroll to position [1308, 0]
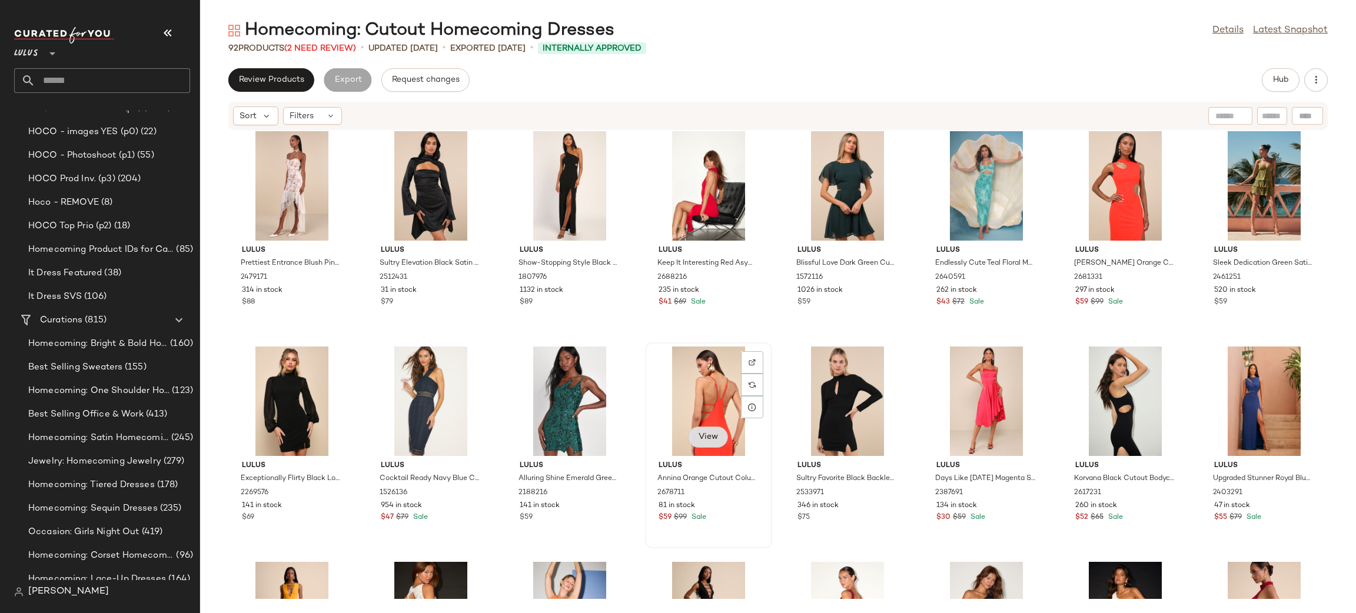
click at [702, 433] on span "View" at bounding box center [708, 437] width 20 height 9
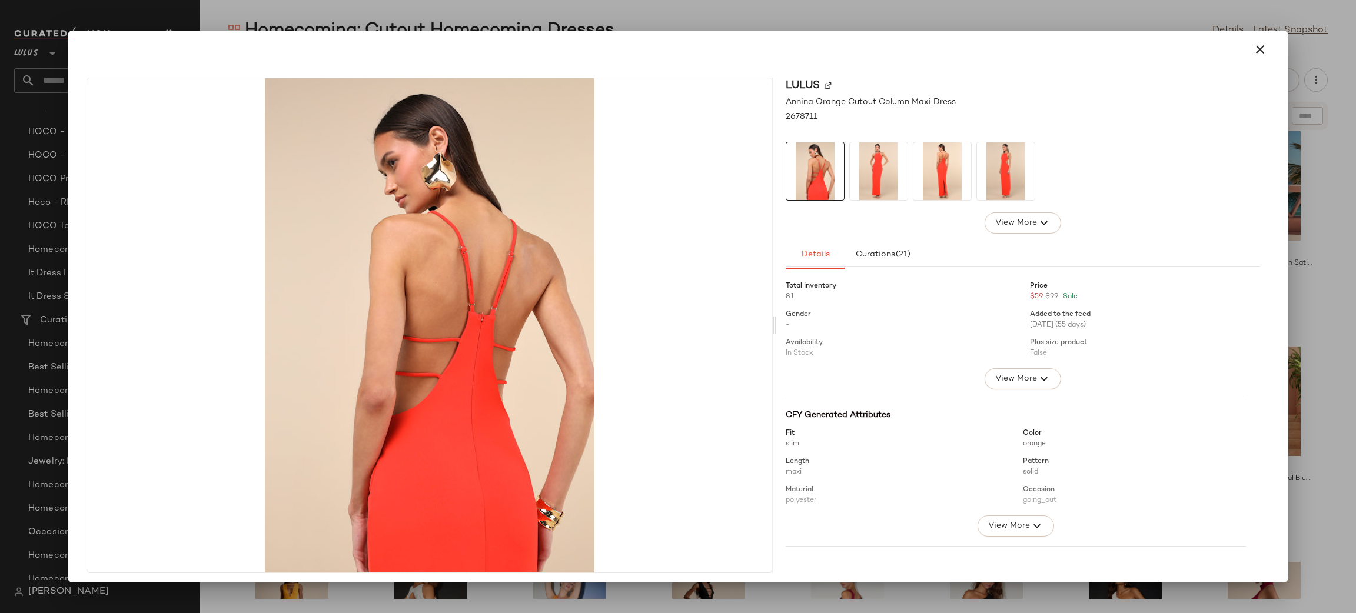
click at [874, 166] on img at bounding box center [879, 171] width 58 height 58
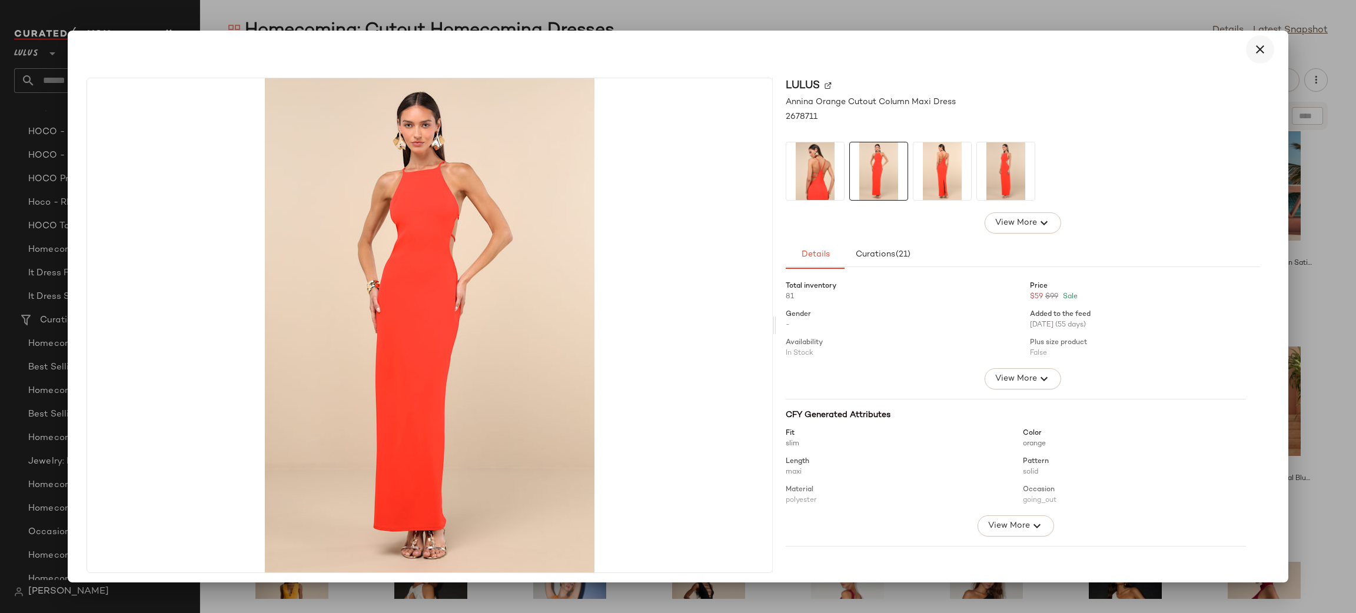
click at [1256, 52] on icon "button" at bounding box center [1260, 49] width 14 height 14
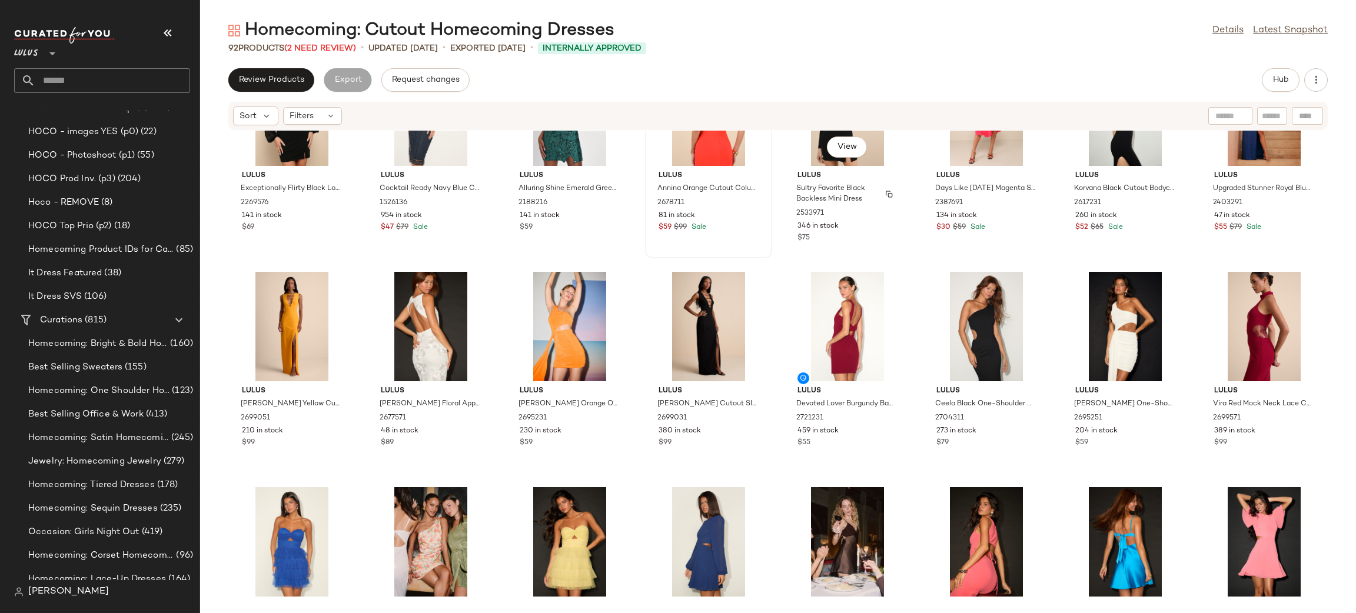
scroll to position [1601, 0]
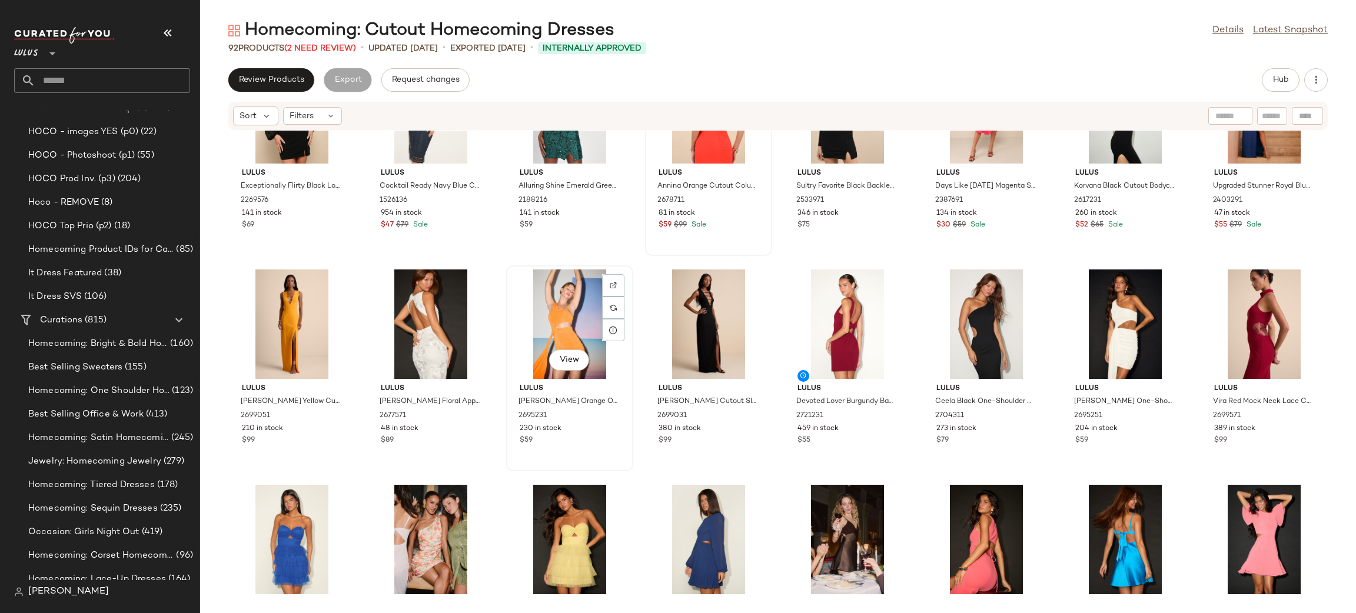
click at [567, 311] on div "View" at bounding box center [569, 325] width 119 height 110
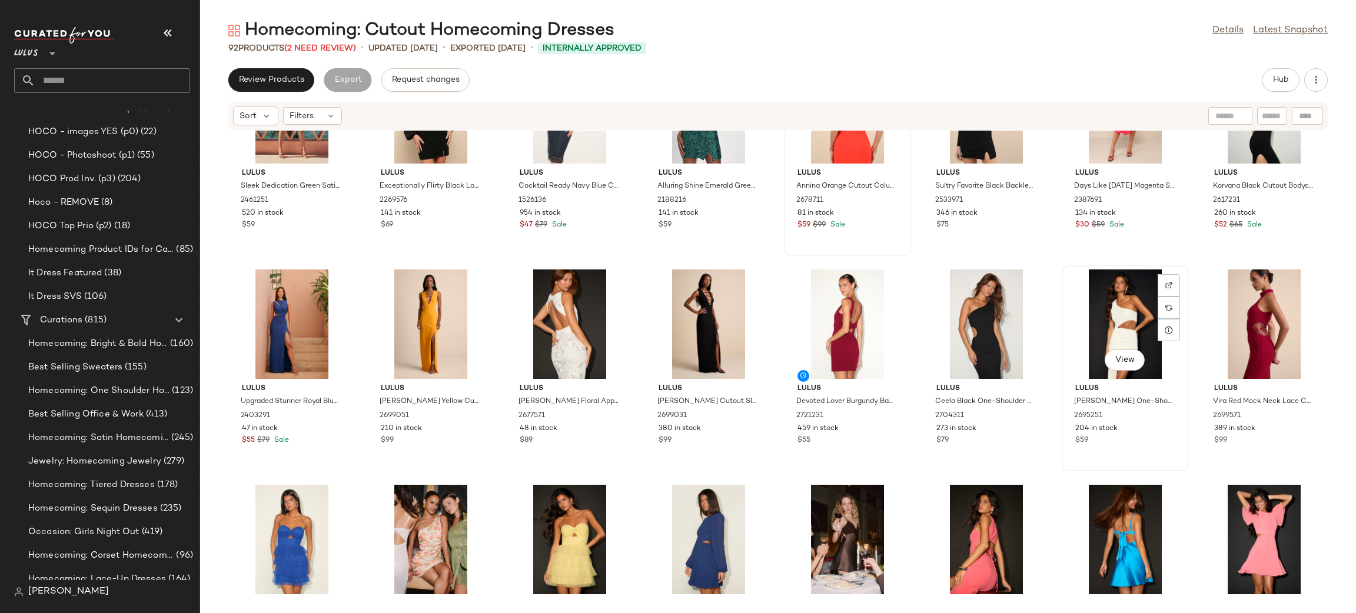
click at [1103, 321] on div "View" at bounding box center [1125, 325] width 119 height 110
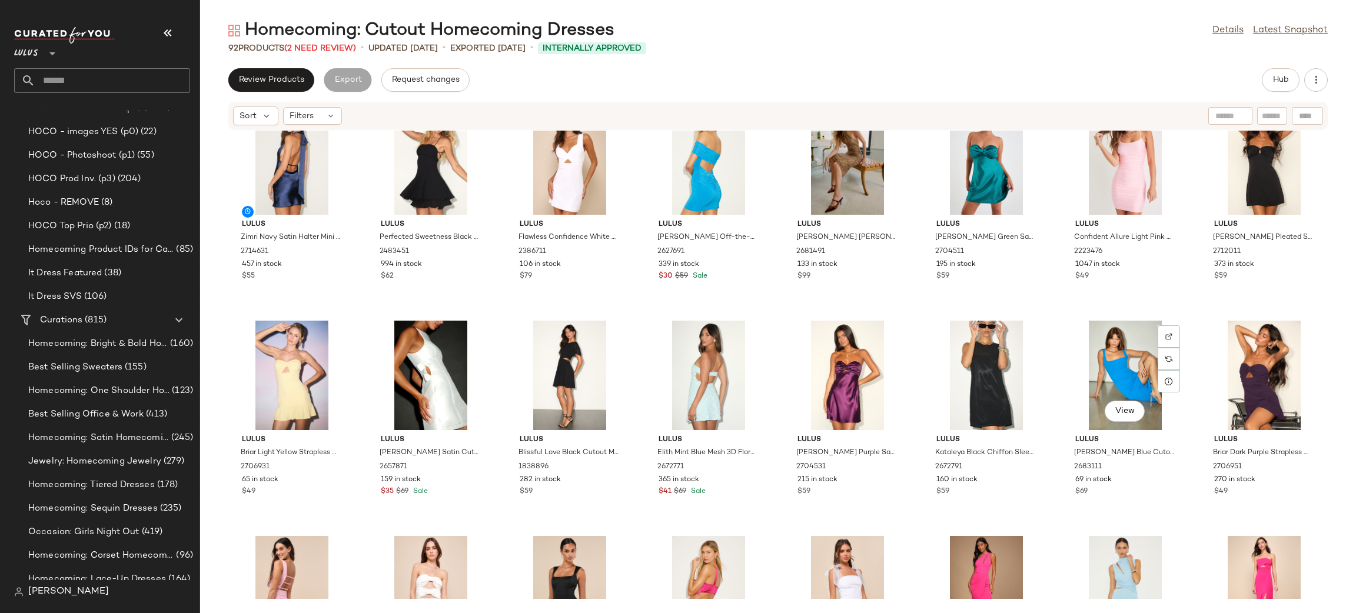
scroll to position [261, 0]
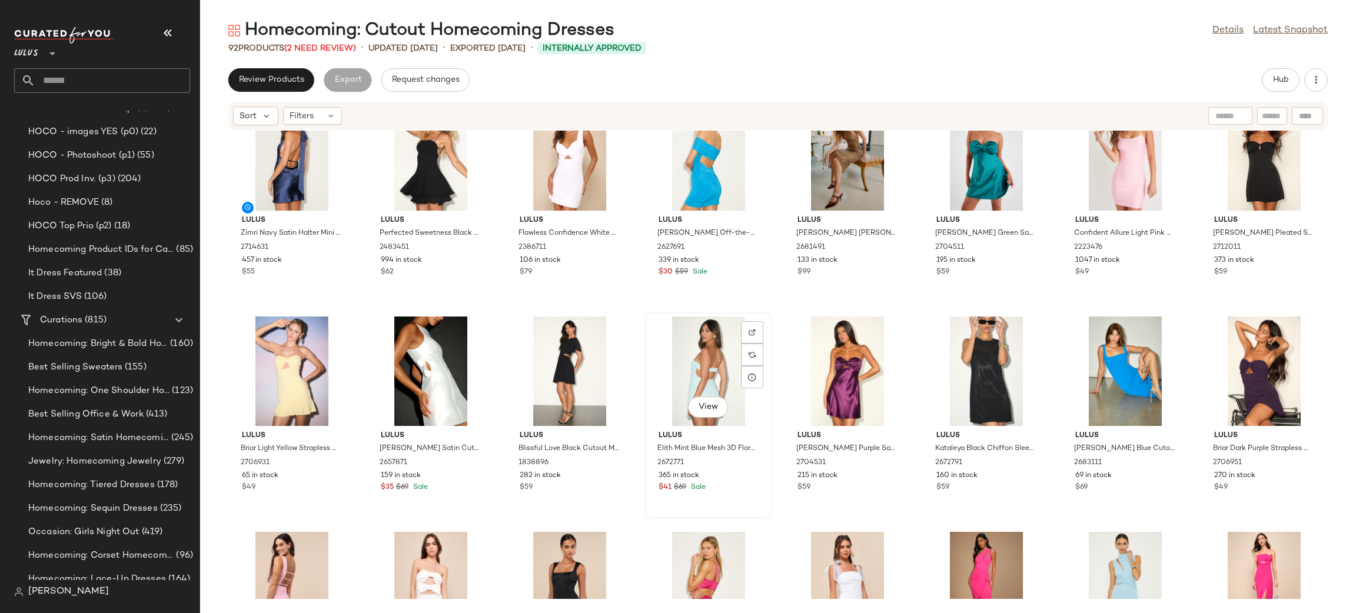
click at [710, 373] on div "View" at bounding box center [708, 372] width 119 height 110
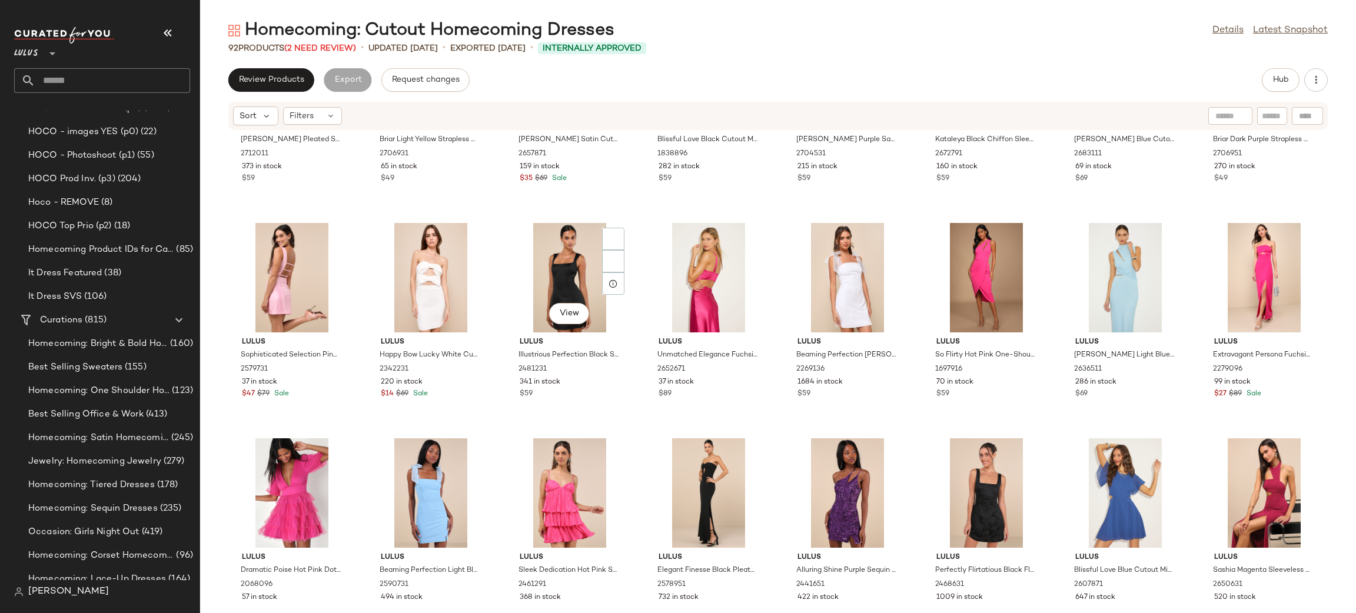
scroll to position [594, 0]
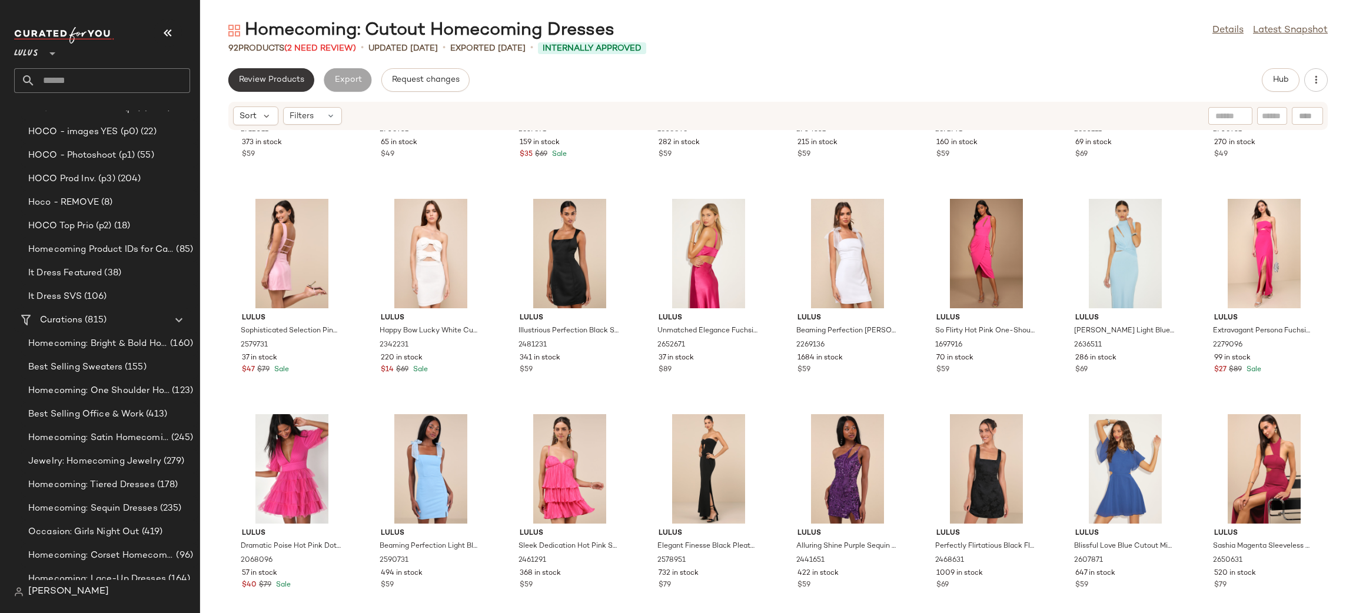
click at [285, 75] on span "Review Products" at bounding box center [271, 79] width 66 height 9
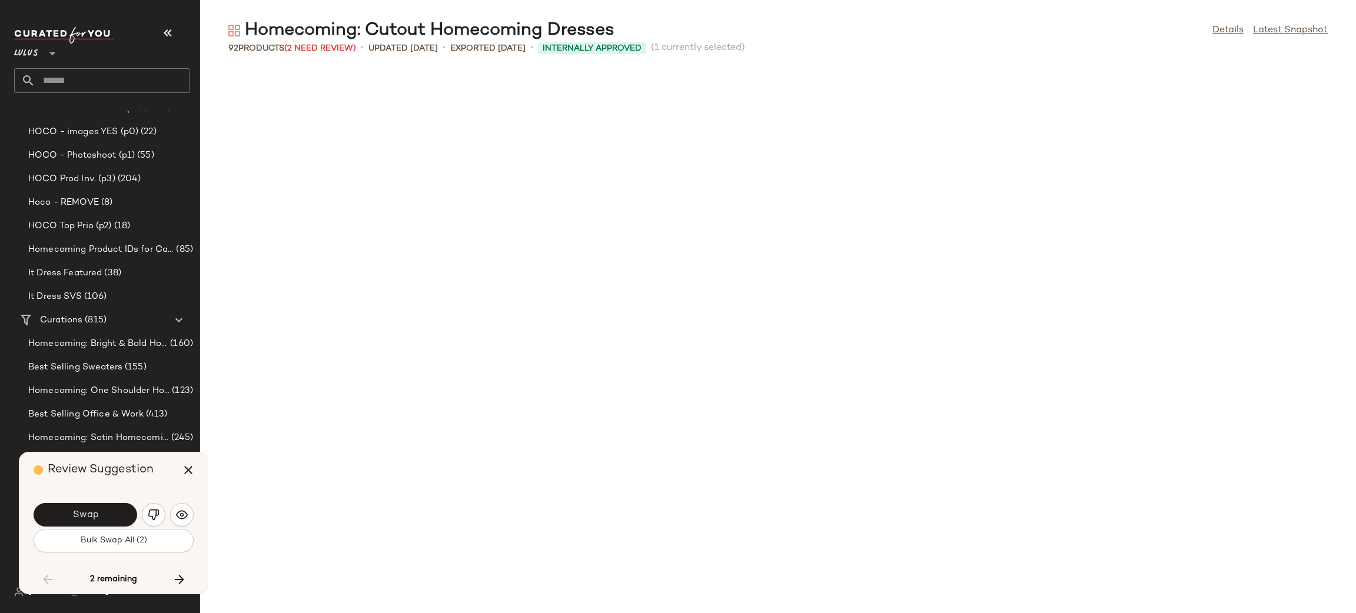
scroll to position [1939, 0]
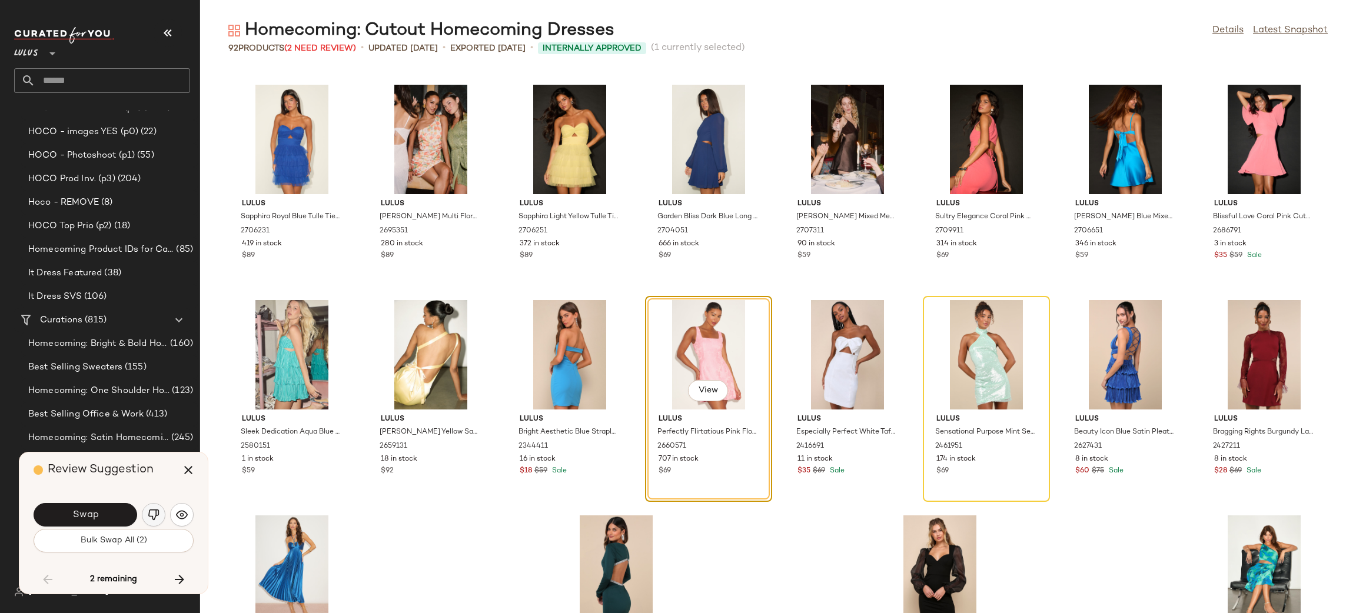
click at [152, 510] on img "button" at bounding box center [154, 515] width 12 height 12
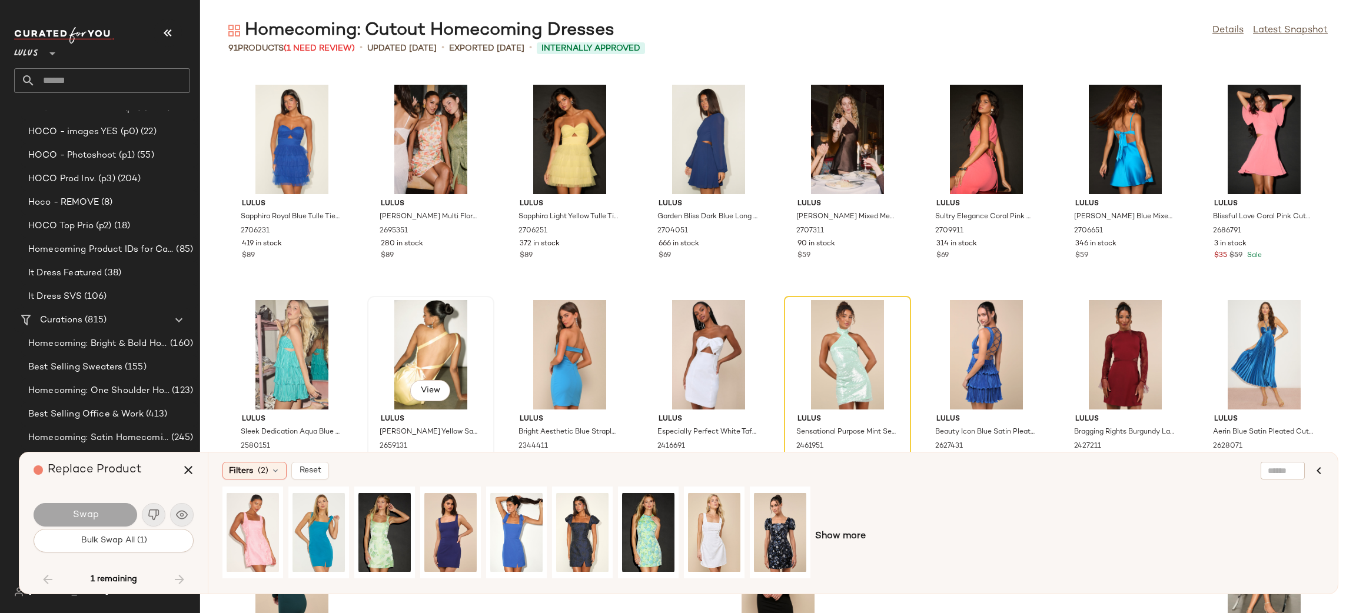
scroll to position [2042, 0]
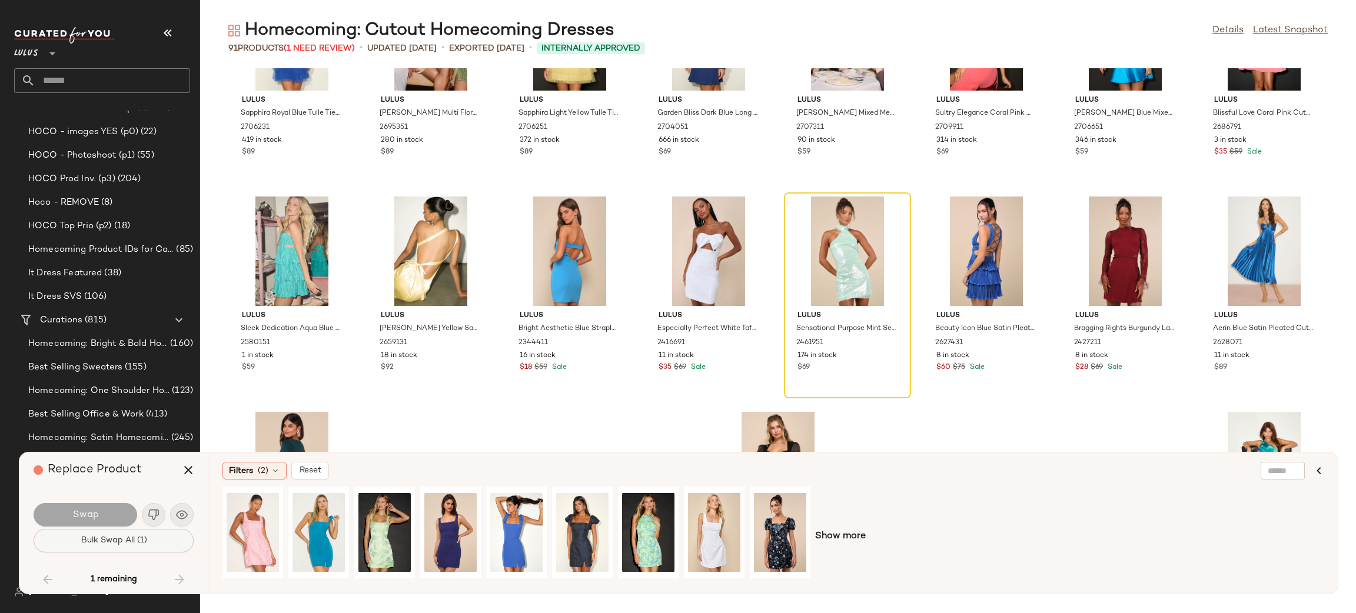
click at [94, 539] on span "Bulk Swap All (1)" at bounding box center [113, 540] width 67 height 9
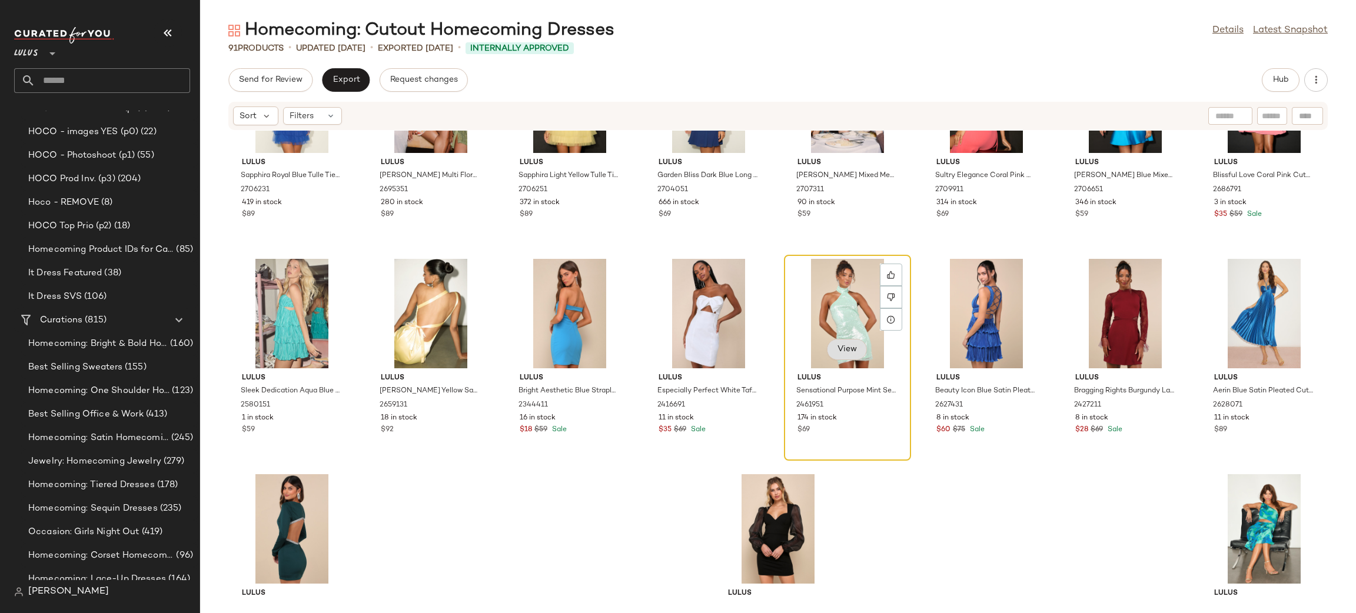
click at [841, 354] on button "View" at bounding box center [847, 349] width 40 height 21
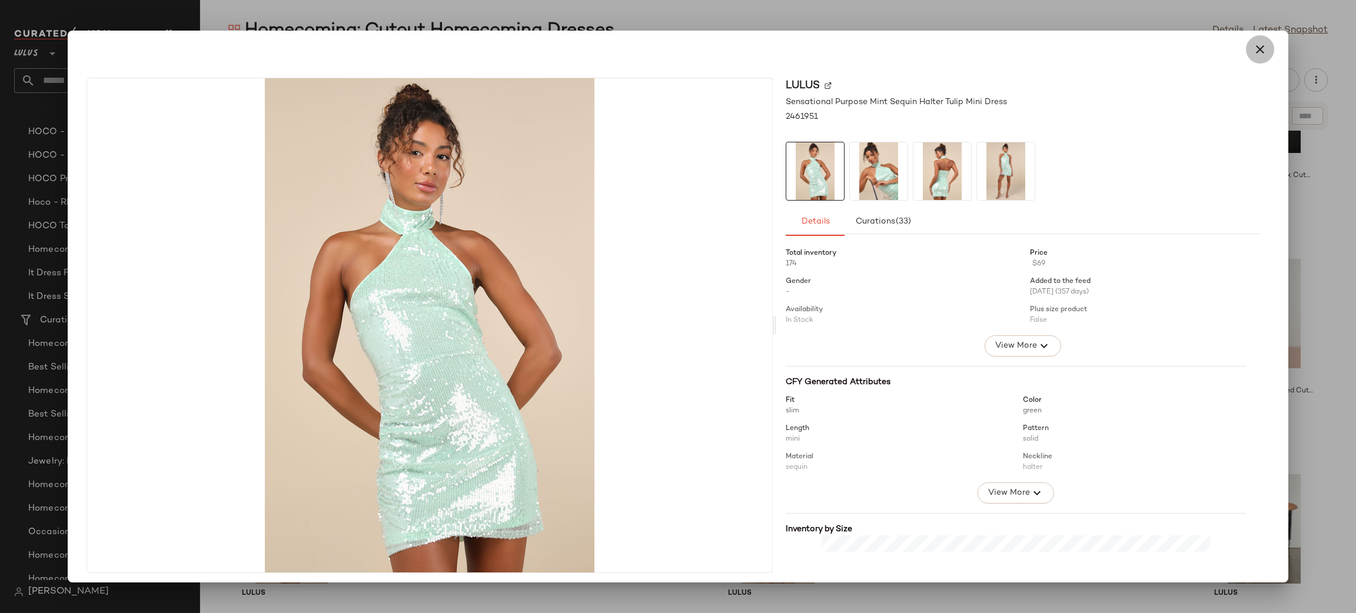
click at [1263, 50] on button "button" at bounding box center [1260, 49] width 28 height 28
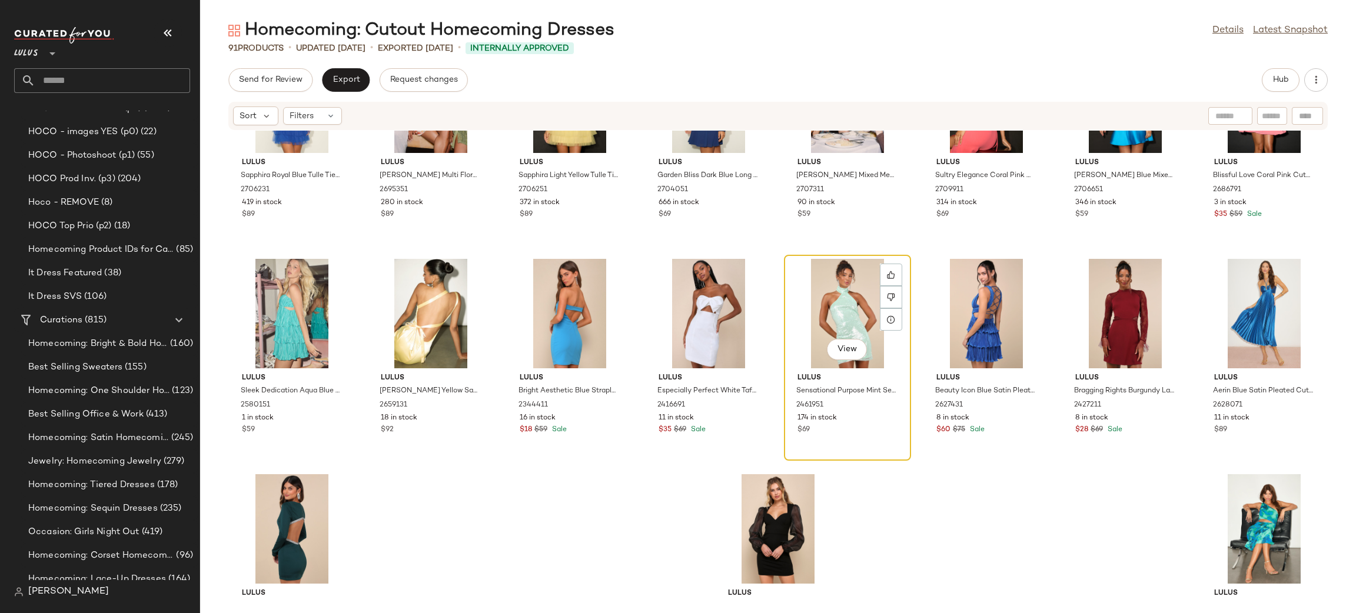
click at [825, 310] on div "View" at bounding box center [847, 314] width 119 height 110
click at [885, 474] on div "Lulus Sapphira Royal Blue Tulle Tiered Cutout Mini Dress 2706231 419 in stock $…" at bounding box center [778, 365] width 1156 height 469
click at [894, 301] on div at bounding box center [891, 297] width 22 height 22
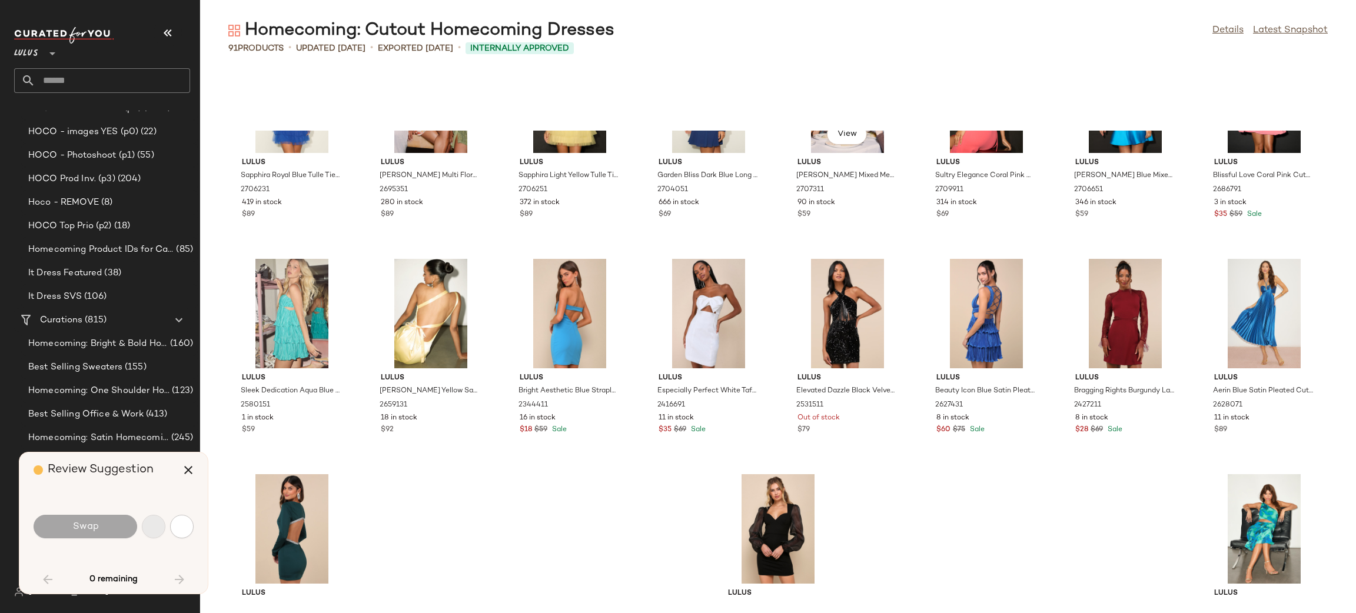
scroll to position [1939, 0]
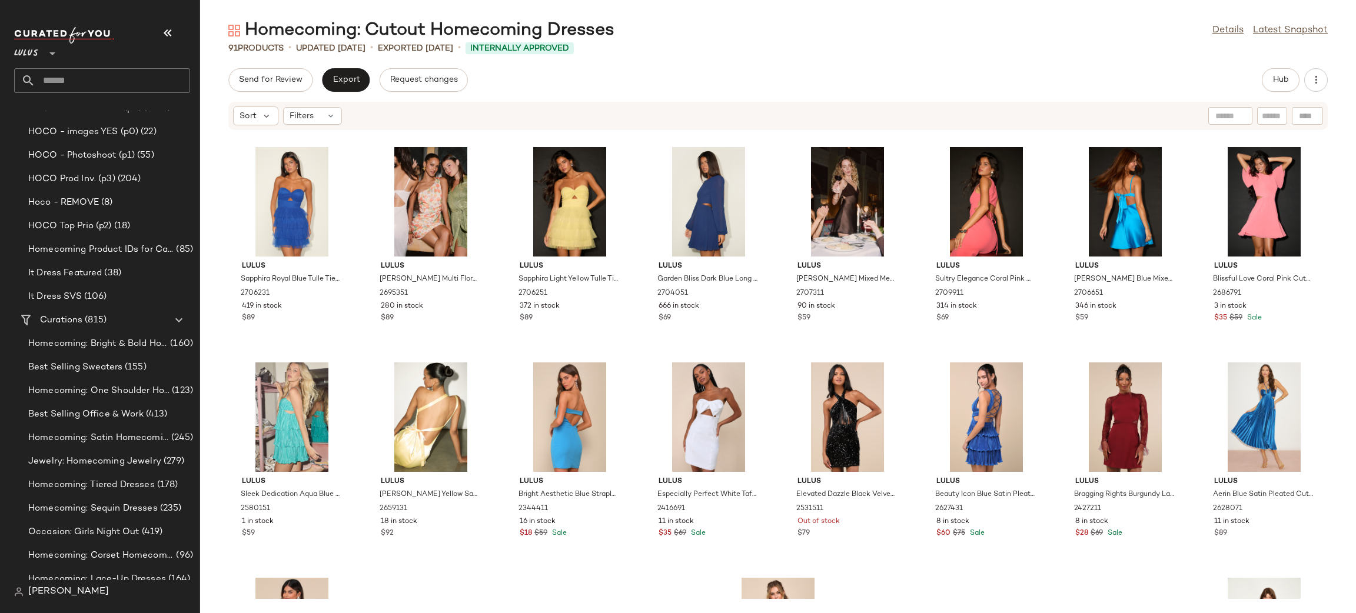
click at [906, 569] on div "Lulus Sapphira Royal Blue Tulle Tiered Cutout Mini Dress 2706231 419 in stock $…" at bounding box center [778, 365] width 1156 height 469
click at [847, 422] on div "View" at bounding box center [847, 418] width 119 height 110
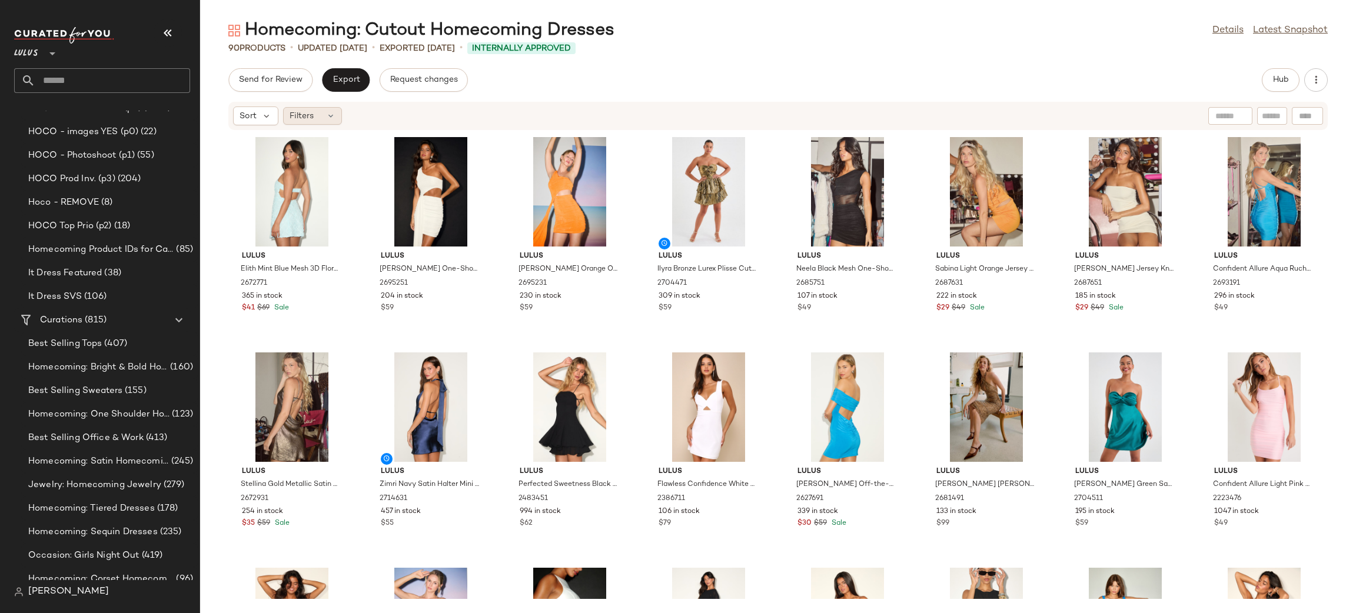
click at [308, 118] on span "Filters" at bounding box center [302, 116] width 24 height 12
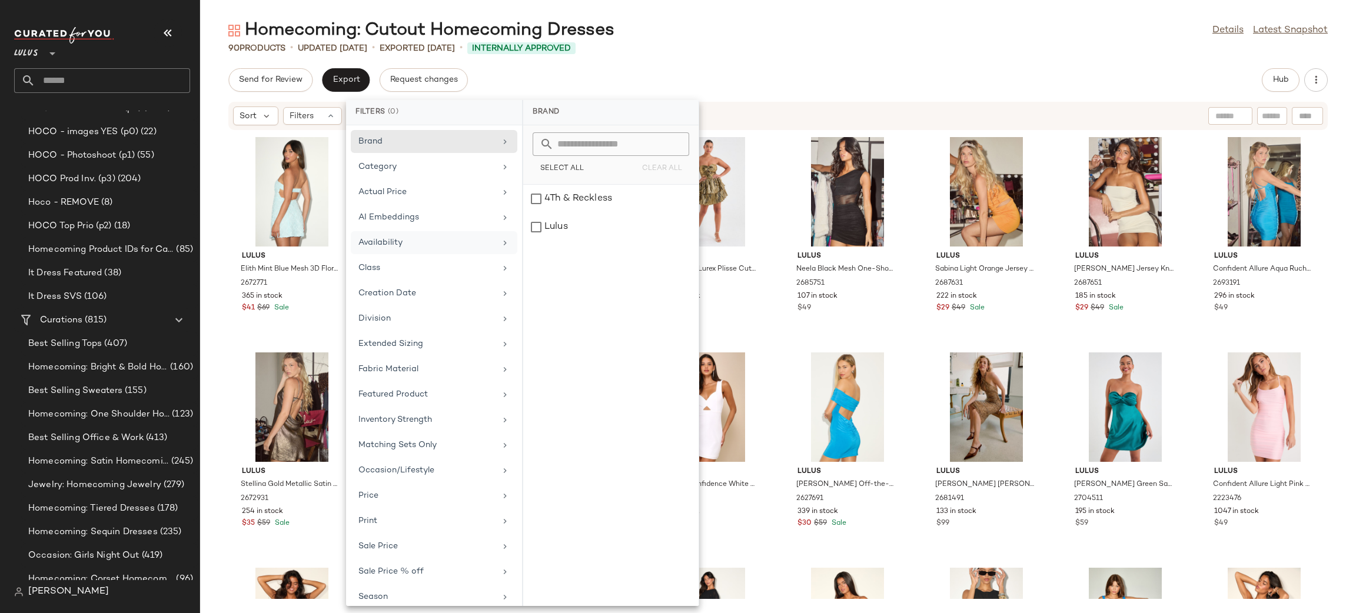
click at [400, 243] on div "Availability" at bounding box center [427, 243] width 137 height 12
click at [906, 32] on div "Homecoming: Cutout Homecoming Dresses Details Latest Snapshot" at bounding box center [778, 31] width 1156 height 24
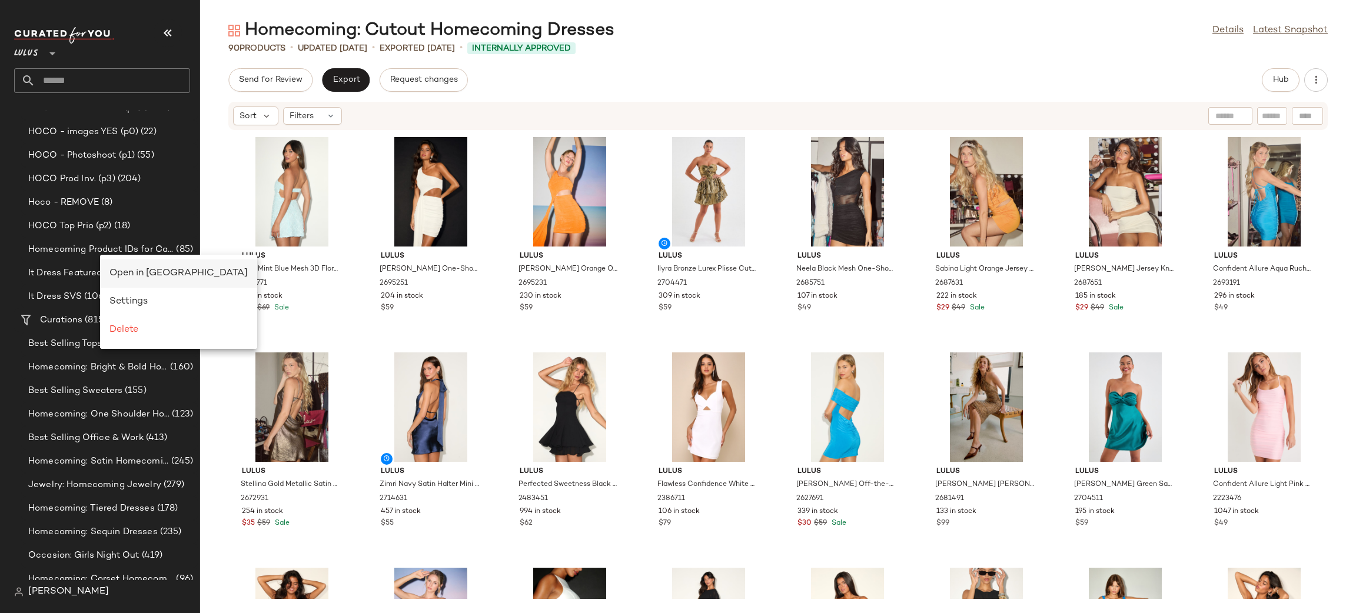
click at [165, 271] on span "Open in Split View" at bounding box center [179, 273] width 138 height 10
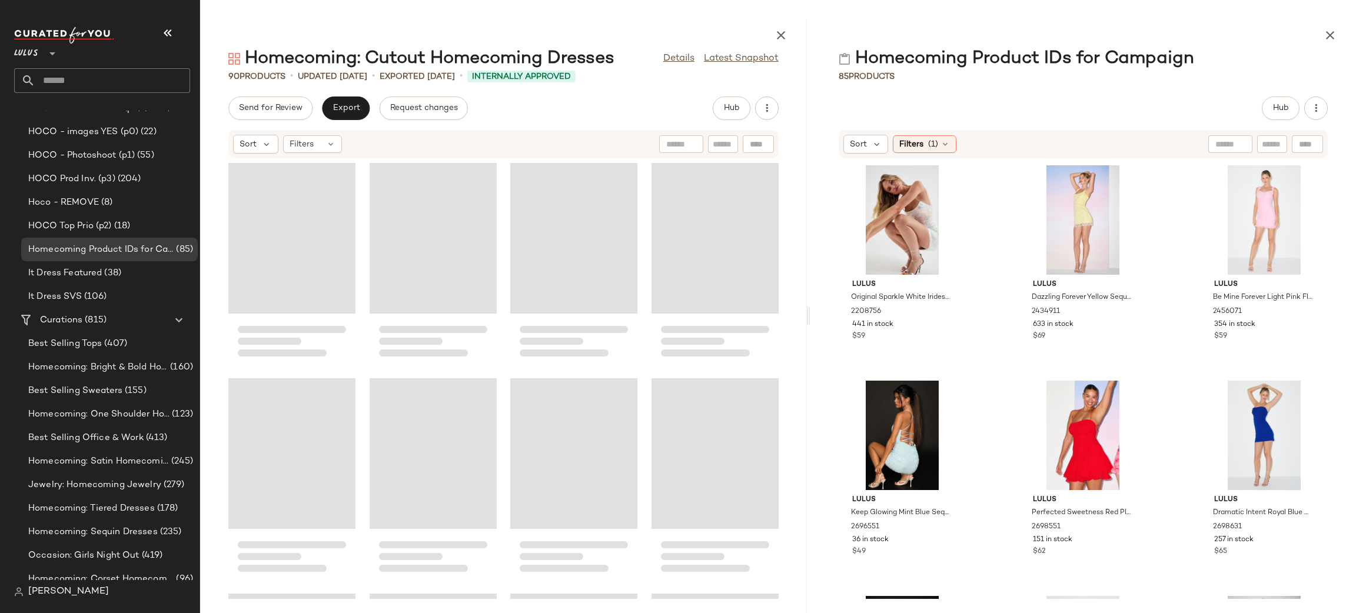
drag, startPoint x: 777, startPoint y: 317, endPoint x: 810, endPoint y: 325, distance: 34.0
click at [810, 325] on div "Homecoming: Cutout Homecoming Dresses Details Latest Snapshot 90 Products • upd…" at bounding box center [778, 316] width 1156 height 595
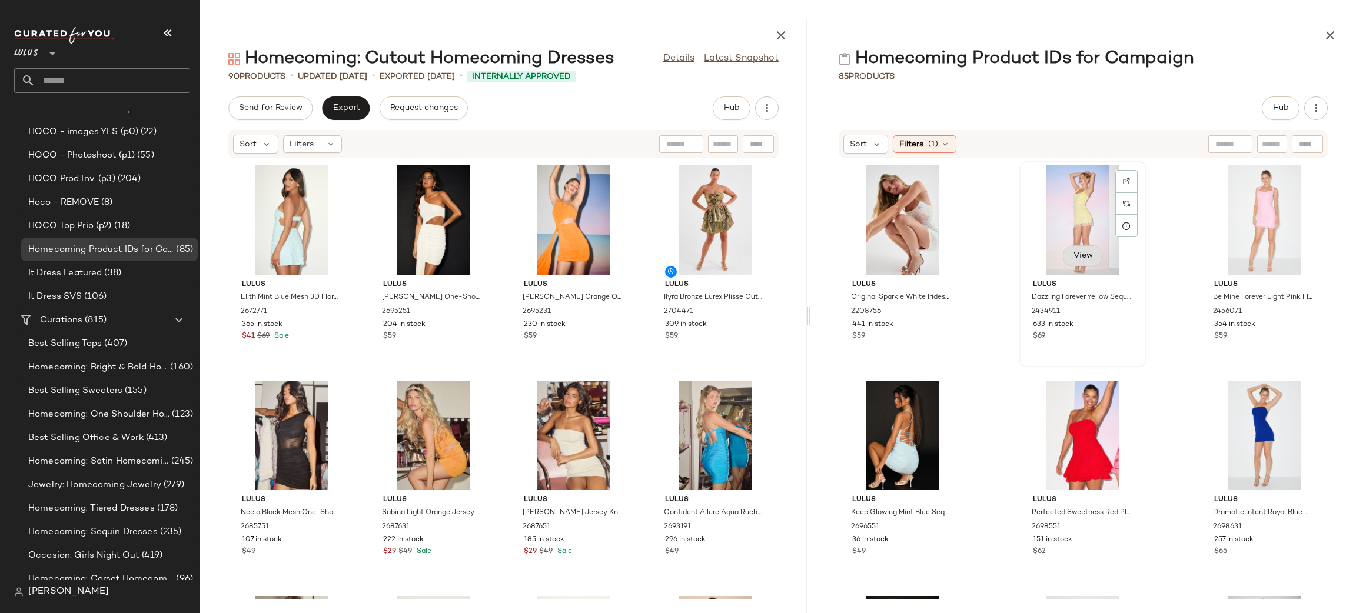
click at [1091, 250] on button "View" at bounding box center [1083, 256] width 40 height 21
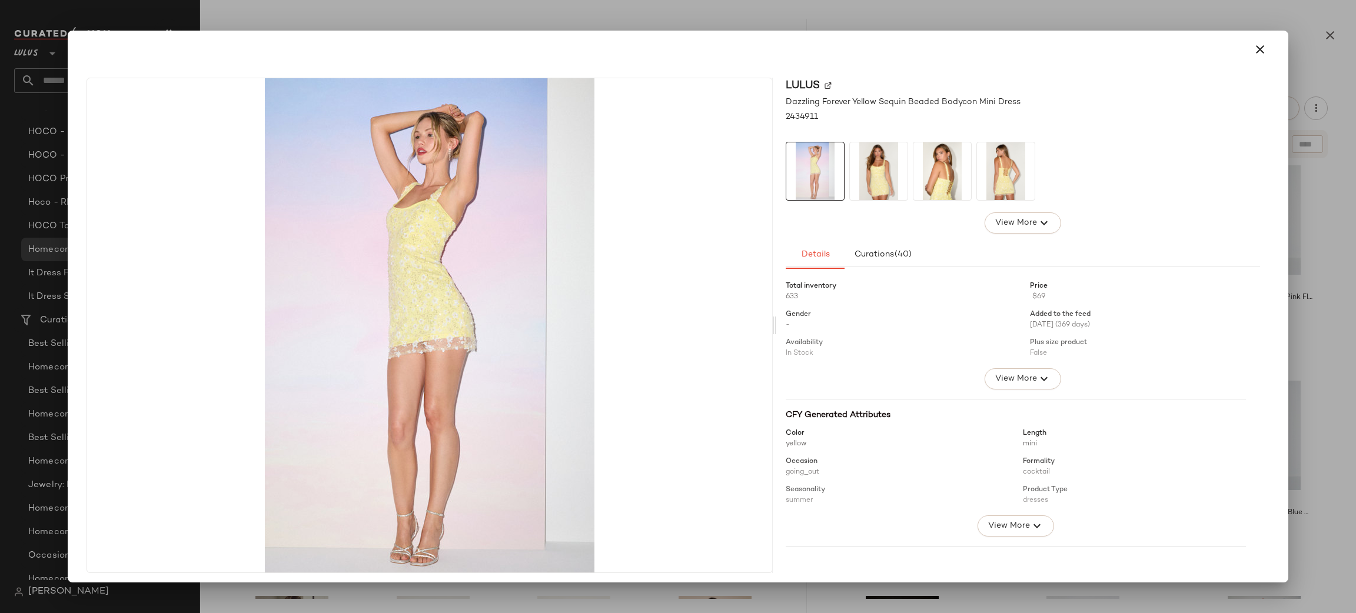
click at [888, 165] on img at bounding box center [879, 171] width 58 height 58
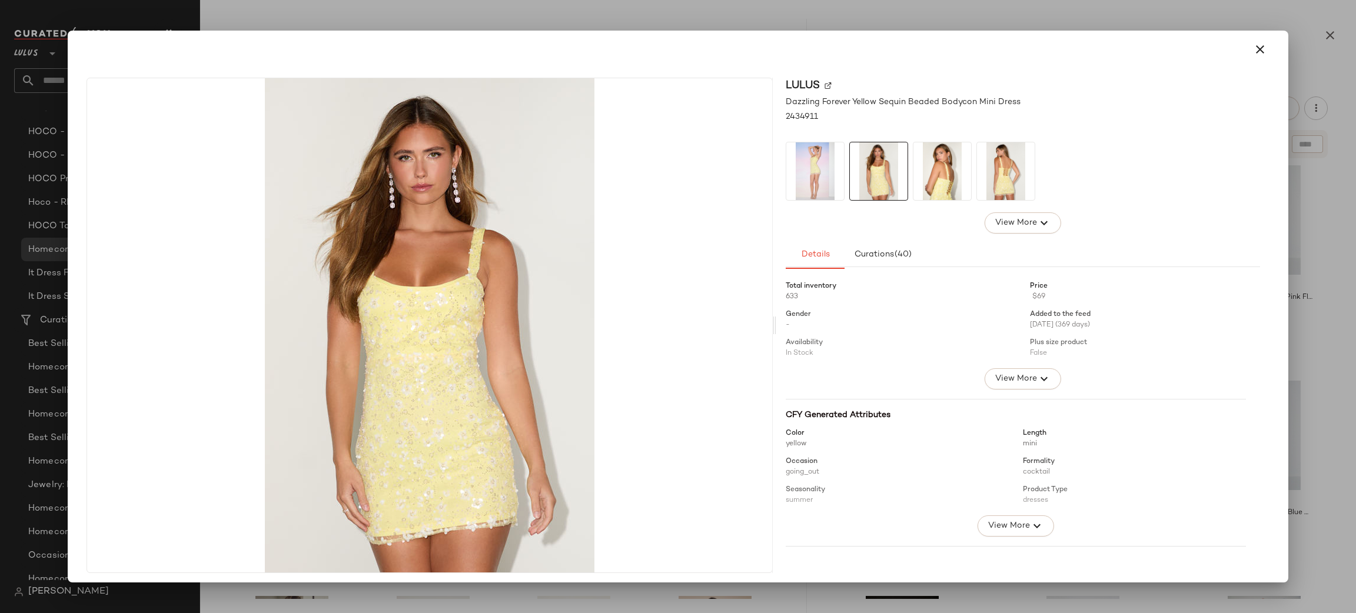
click at [918, 175] on img at bounding box center [943, 171] width 58 height 58
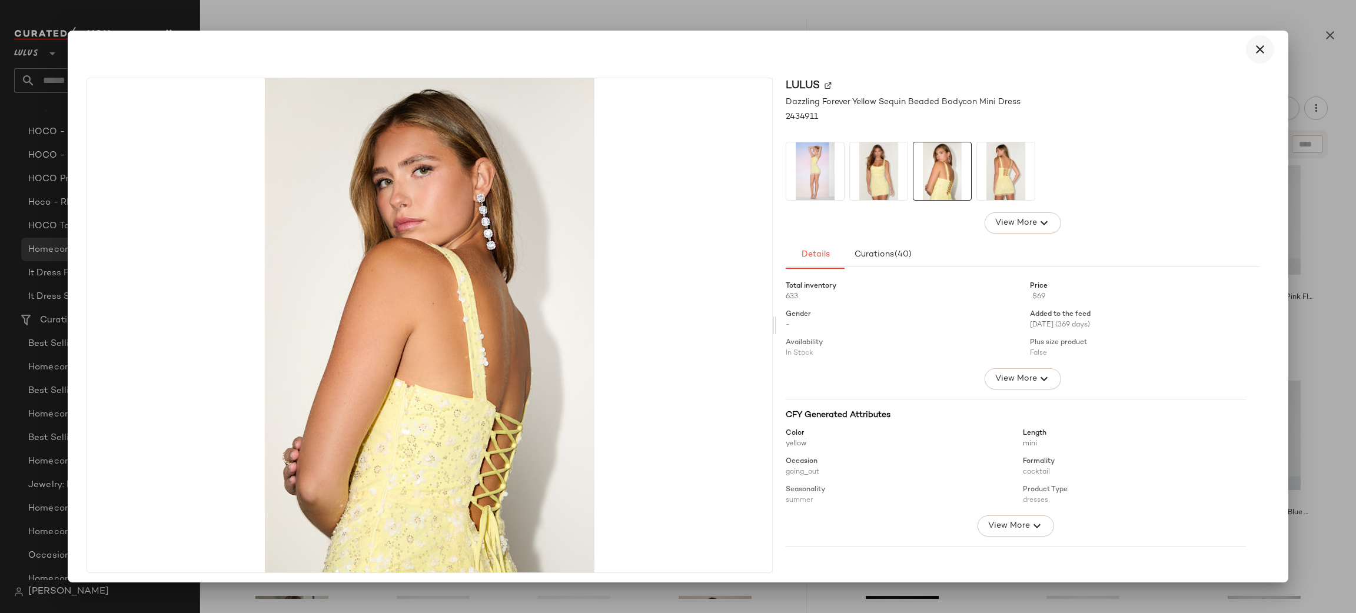
click at [1253, 50] on icon "button" at bounding box center [1260, 49] width 14 height 14
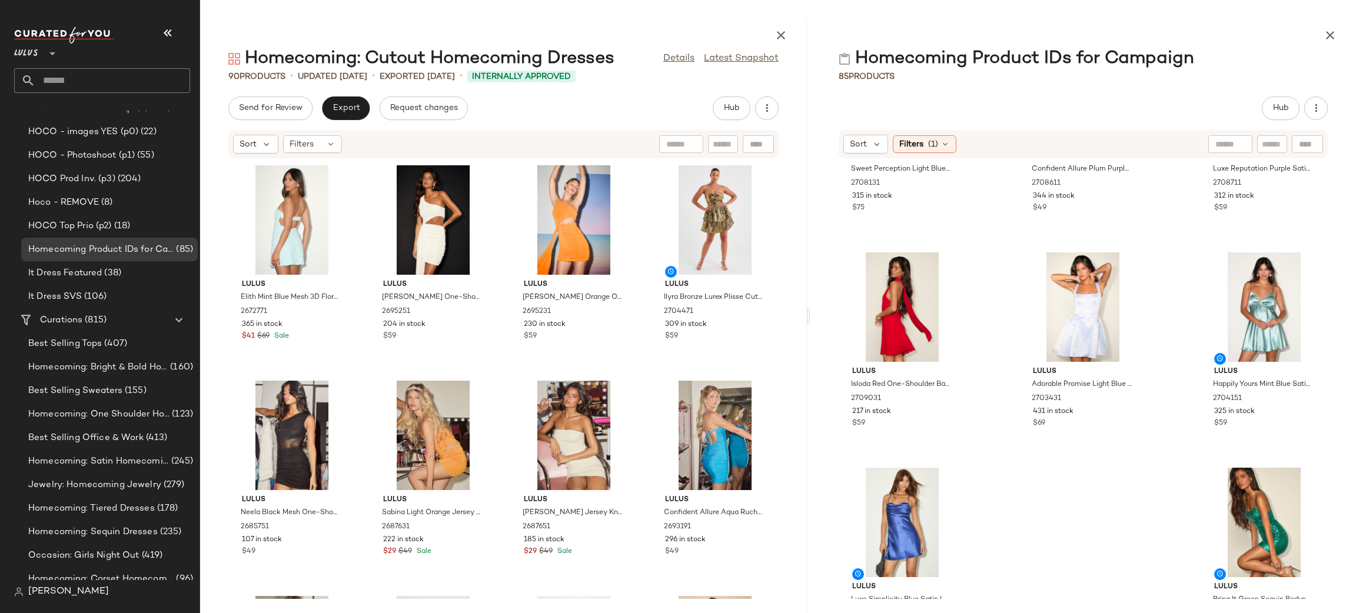
scroll to position [5163, 0]
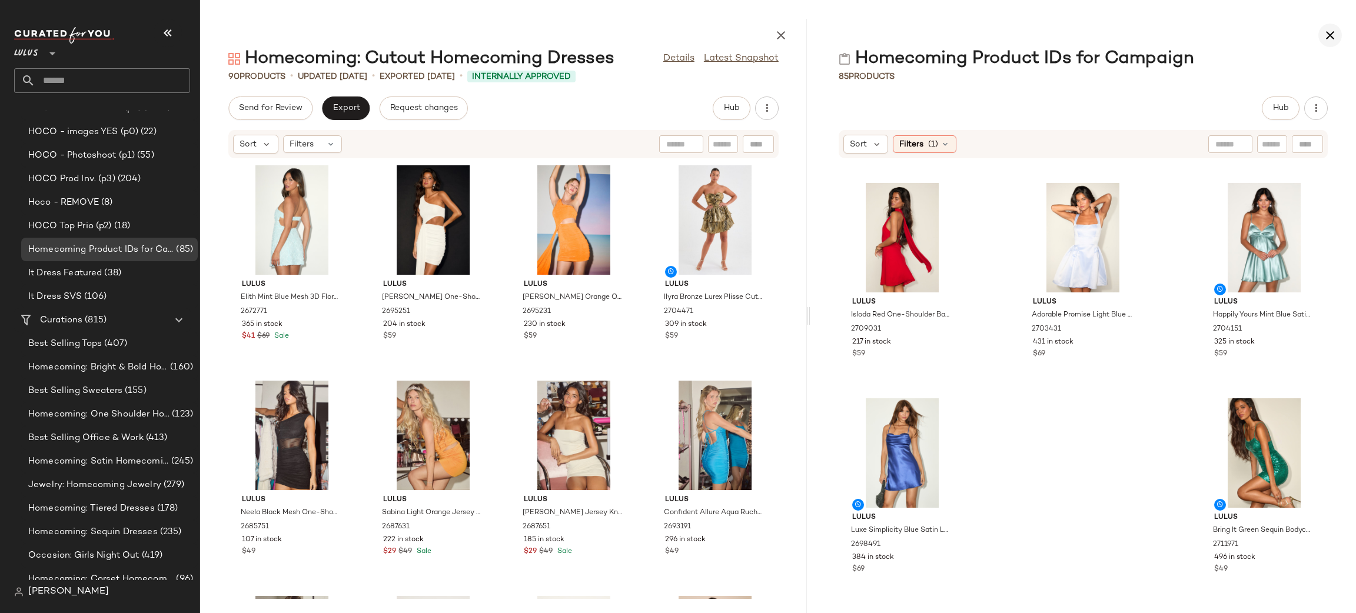
click at [1329, 47] on button "button" at bounding box center [1331, 36] width 24 height 24
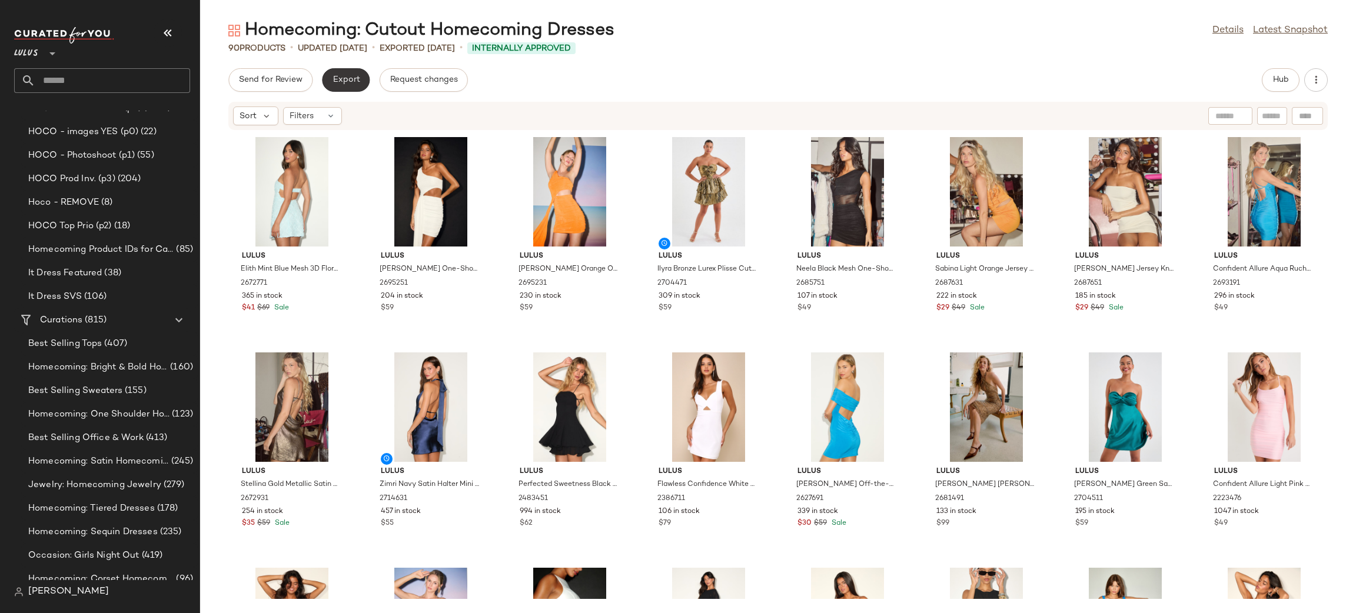
click at [359, 79] on button "Export" at bounding box center [346, 80] width 48 height 24
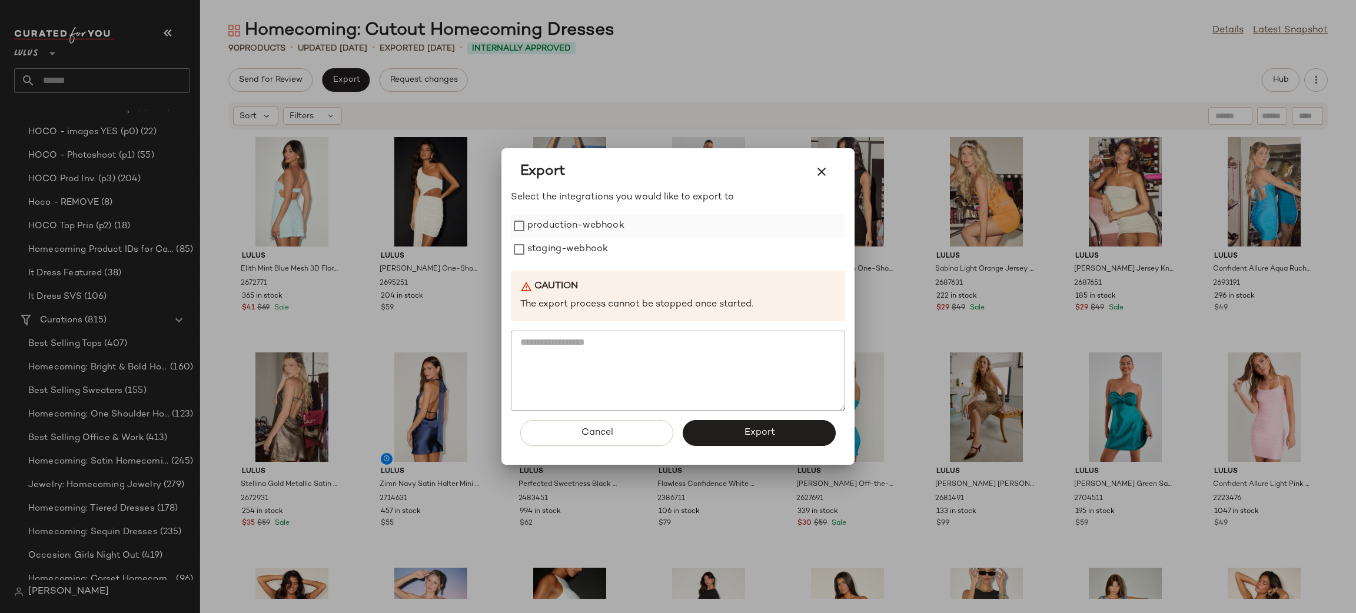
click at [566, 225] on label "production-webhook" at bounding box center [576, 226] width 97 height 24
click at [583, 257] on label "staging-webhook" at bounding box center [568, 250] width 81 height 24
click at [761, 427] on span "Export" at bounding box center [759, 432] width 31 height 11
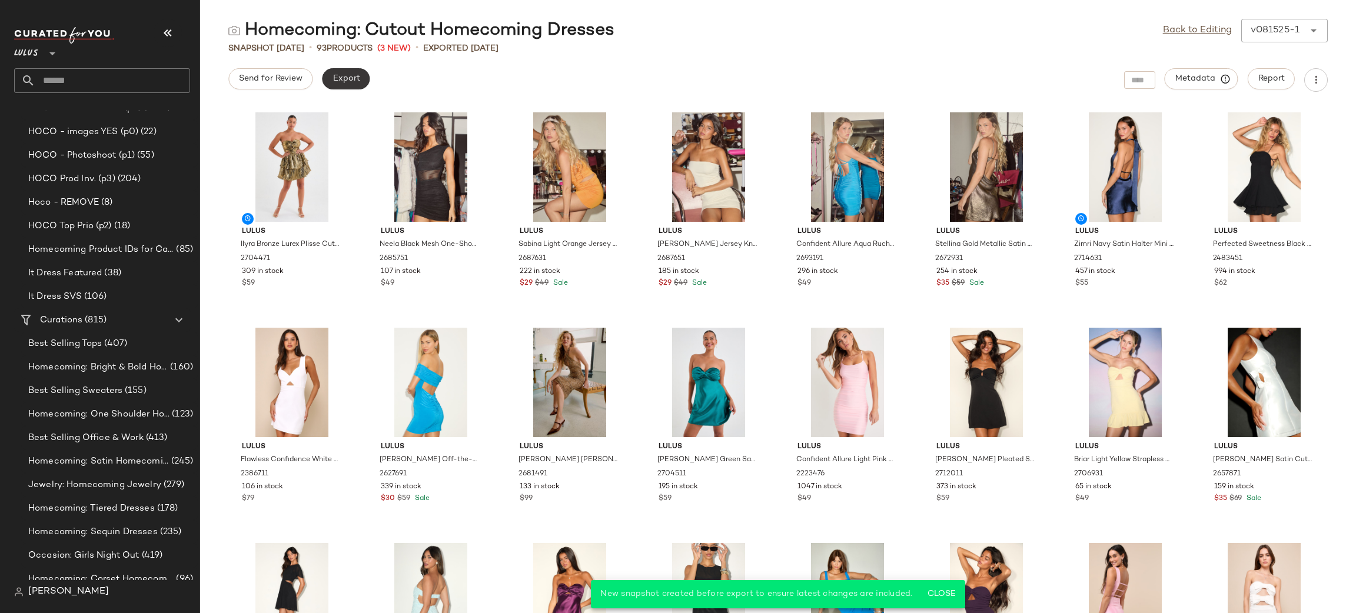
click at [342, 74] on span "Export" at bounding box center [346, 78] width 28 height 9
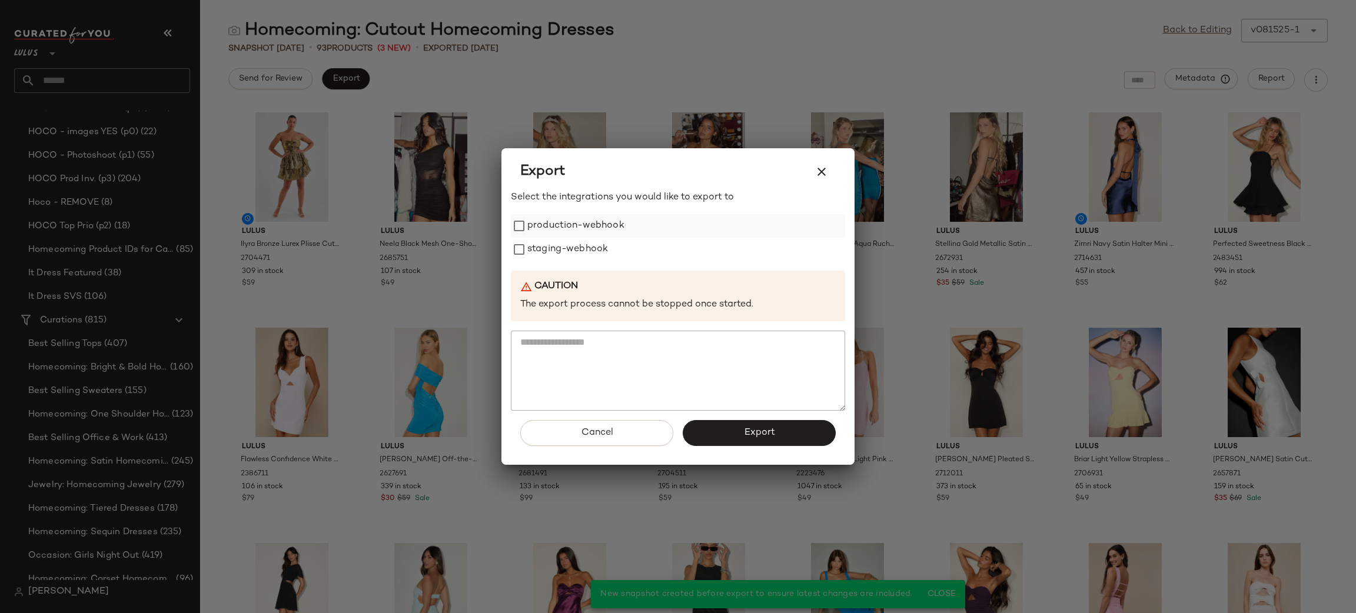
click at [532, 223] on label "production-webhook" at bounding box center [576, 226] width 97 height 24
click at [570, 250] on label "staging-webhook" at bounding box center [568, 250] width 81 height 24
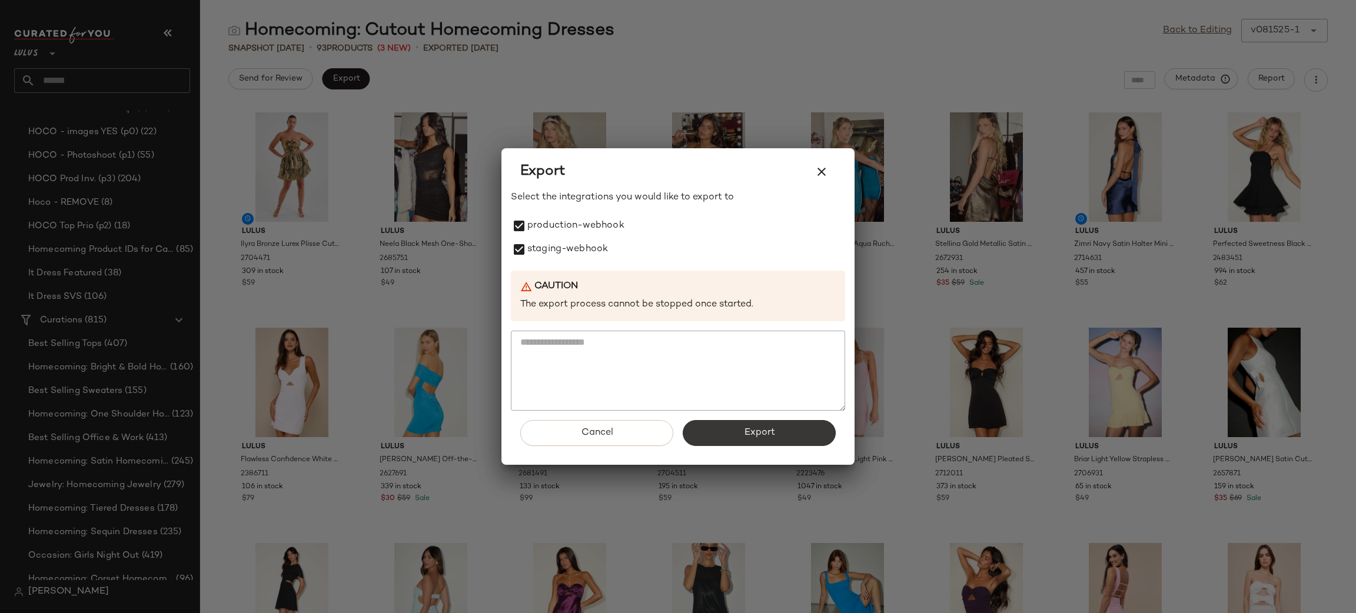
click at [764, 434] on span "Export" at bounding box center [759, 432] width 31 height 11
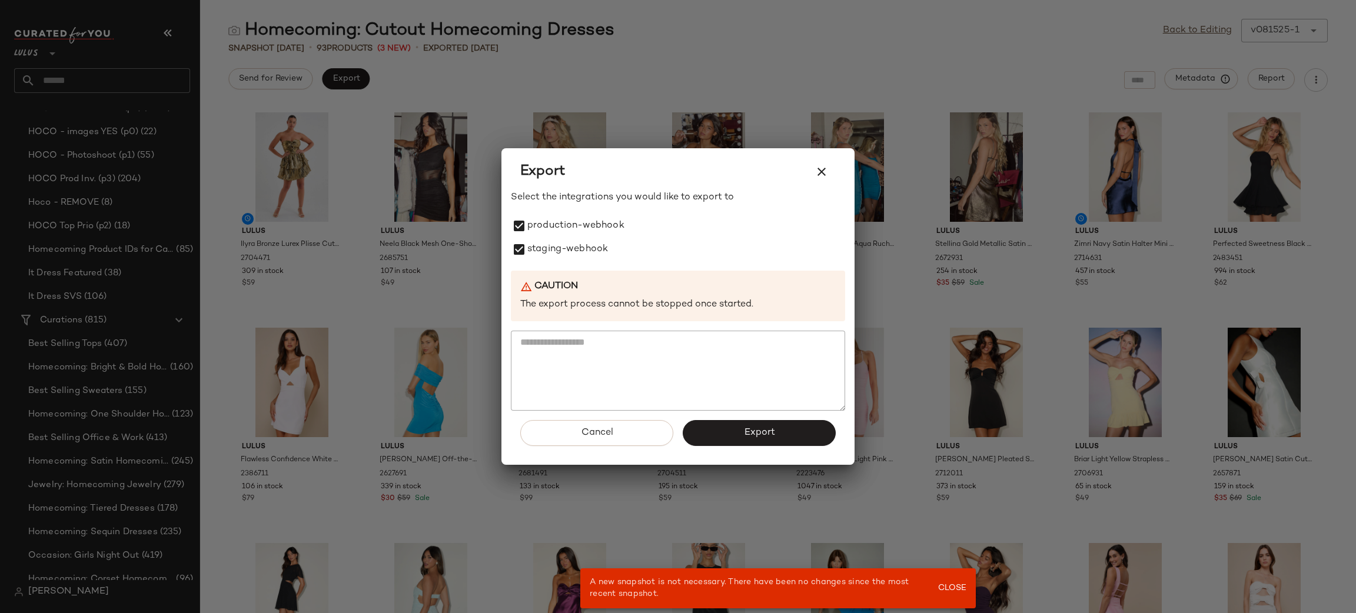
click at [795, 62] on div at bounding box center [678, 306] width 1356 height 613
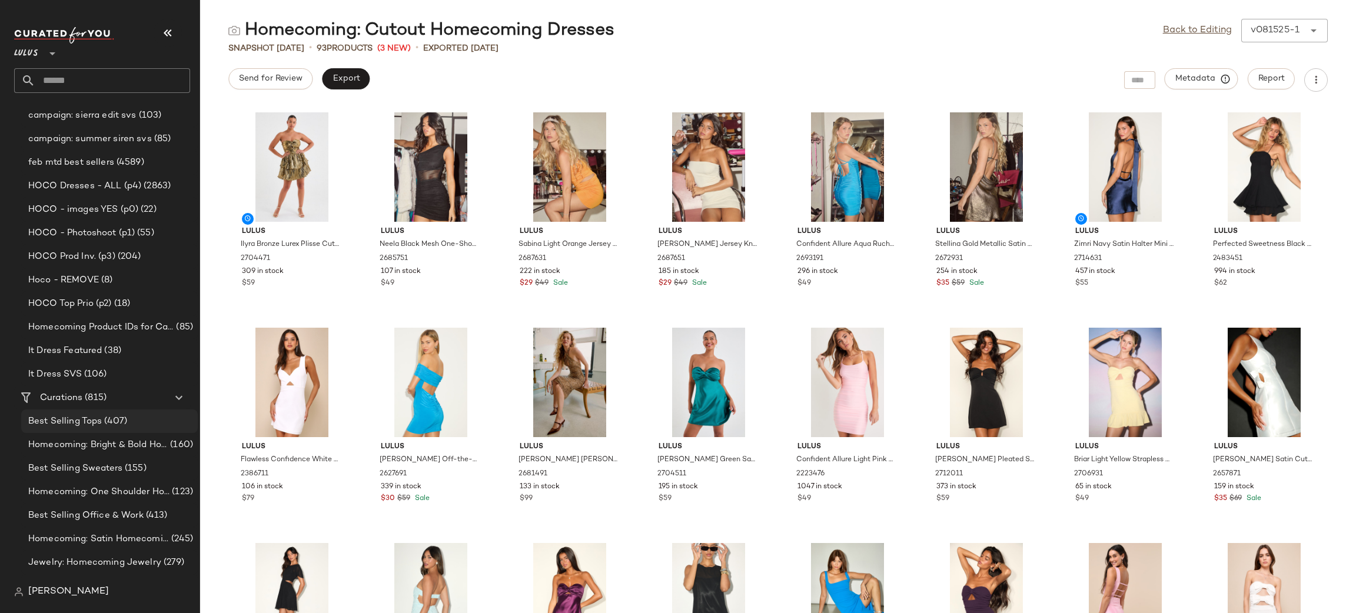
scroll to position [1351, 0]
click at [132, 328] on span "Homecoming Product IDs for Campaign" at bounding box center [100, 326] width 145 height 14
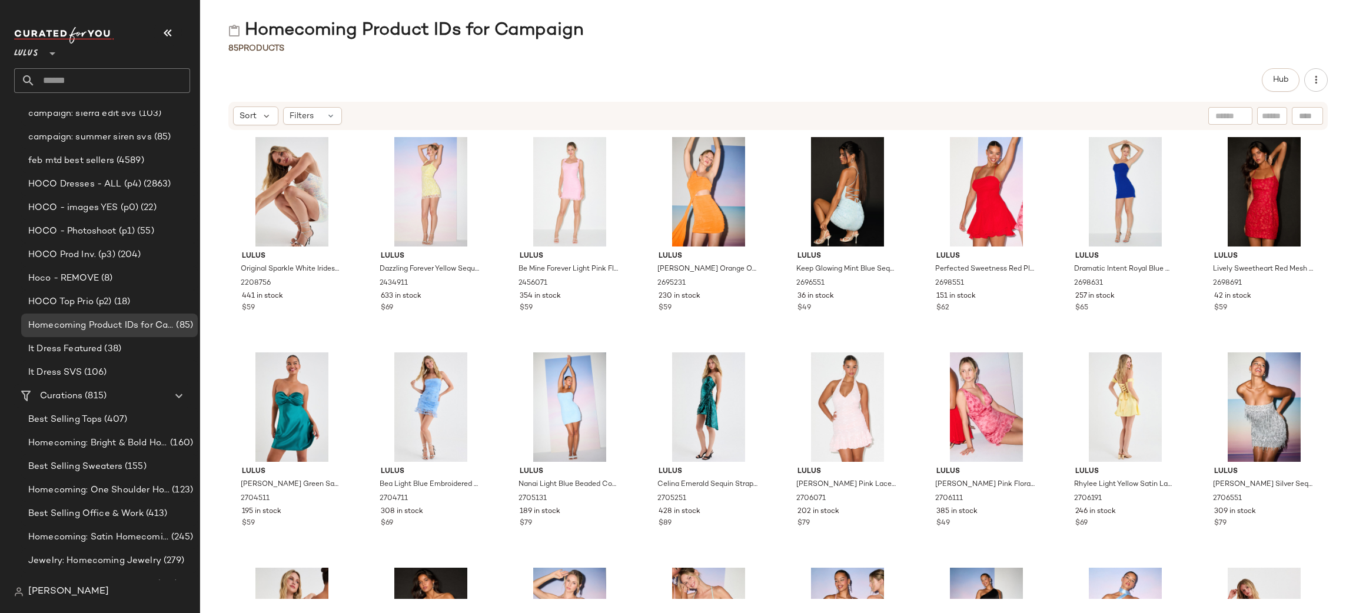
click at [412, 28] on div "Homecoming Product IDs for Campaign" at bounding box center [406, 31] width 356 height 24
copy div "Homecoming Product IDs for Campaign"
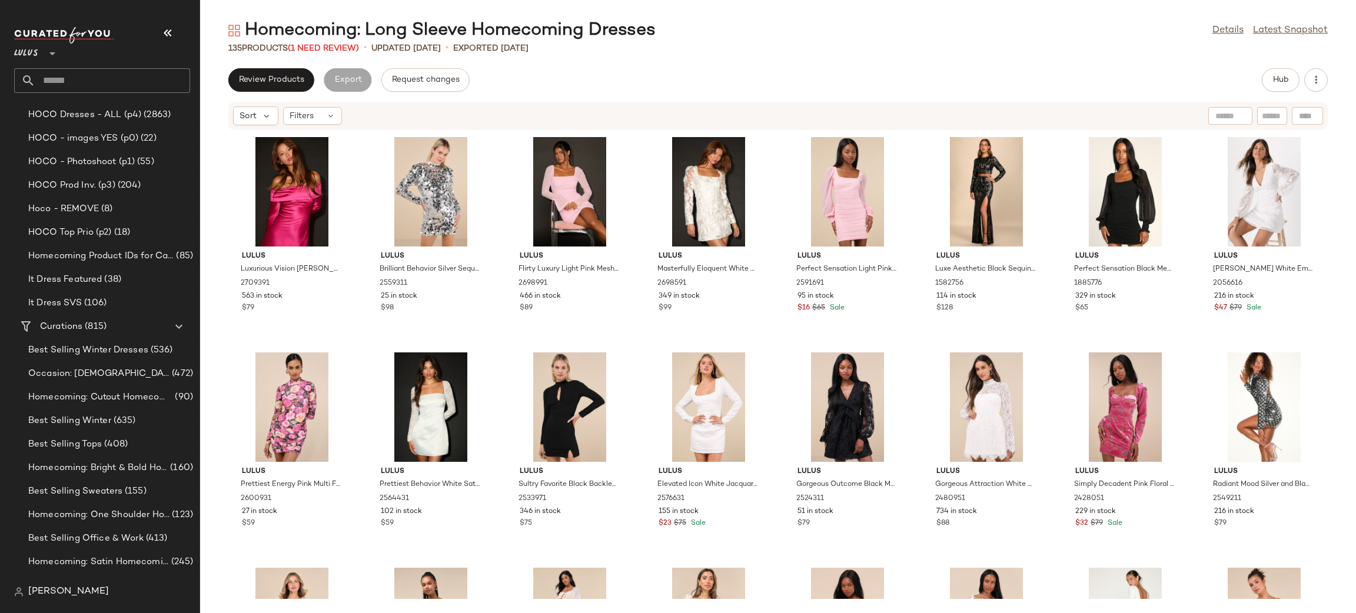
scroll to position [1410, 0]
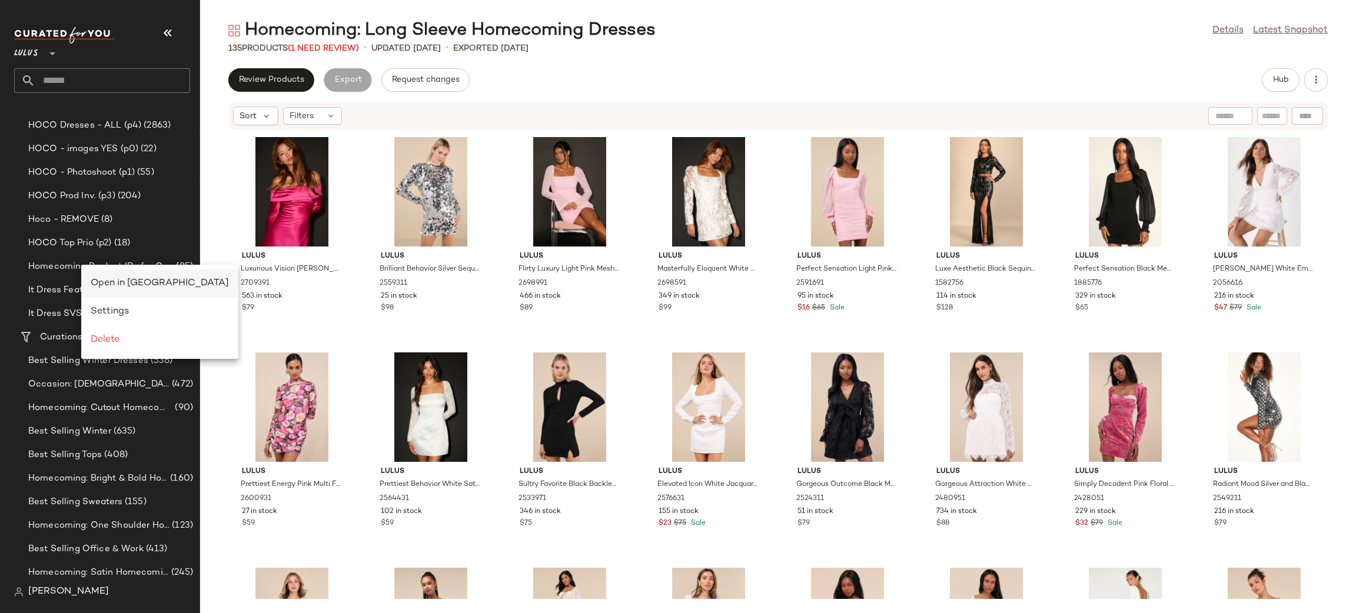
click at [151, 282] on span "Open in Split View" at bounding box center [160, 283] width 138 height 10
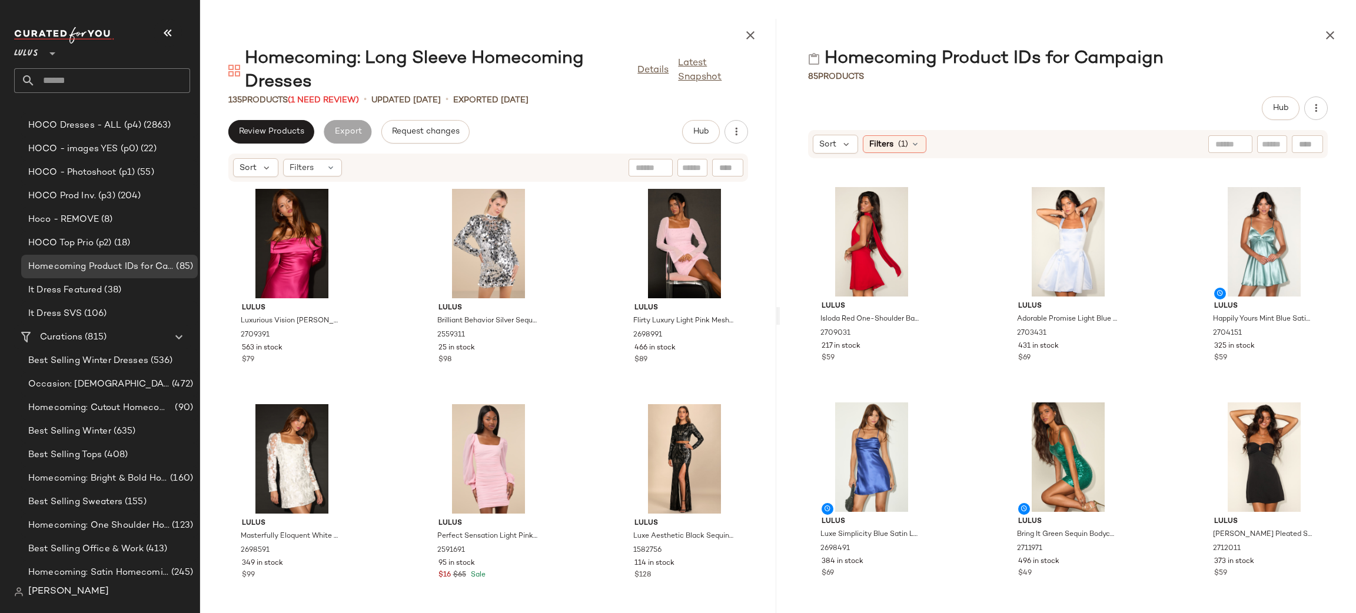
scroll to position [5584, 0]
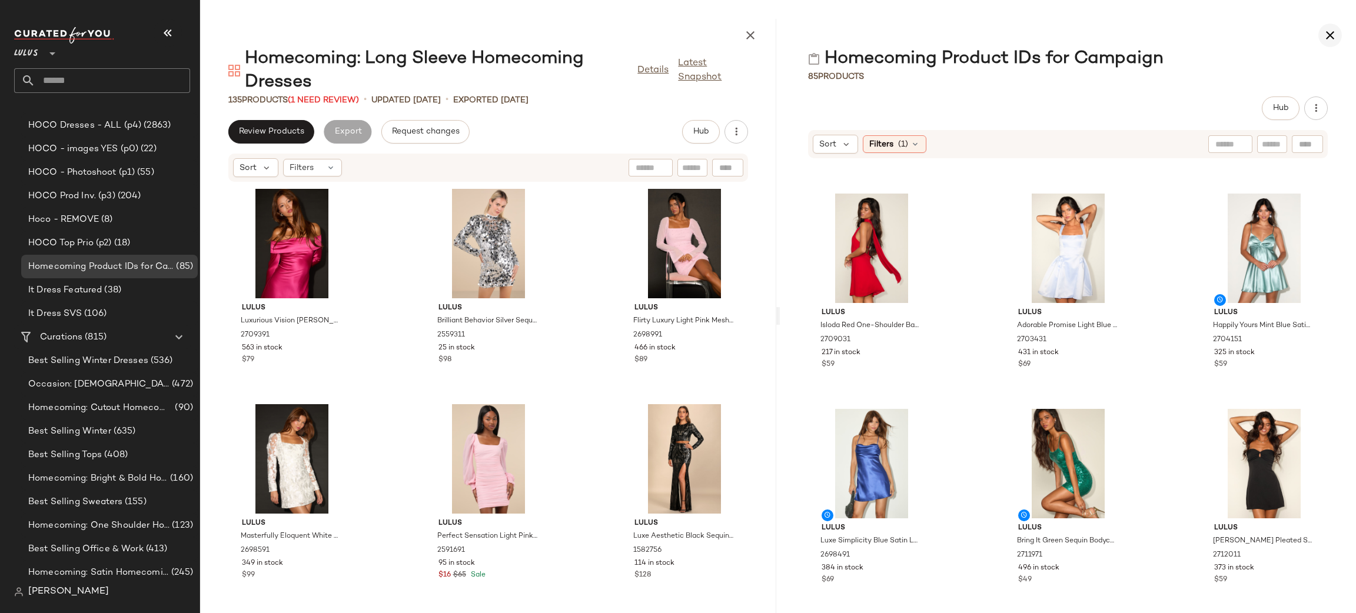
click at [1326, 37] on icon "button" at bounding box center [1330, 35] width 14 height 14
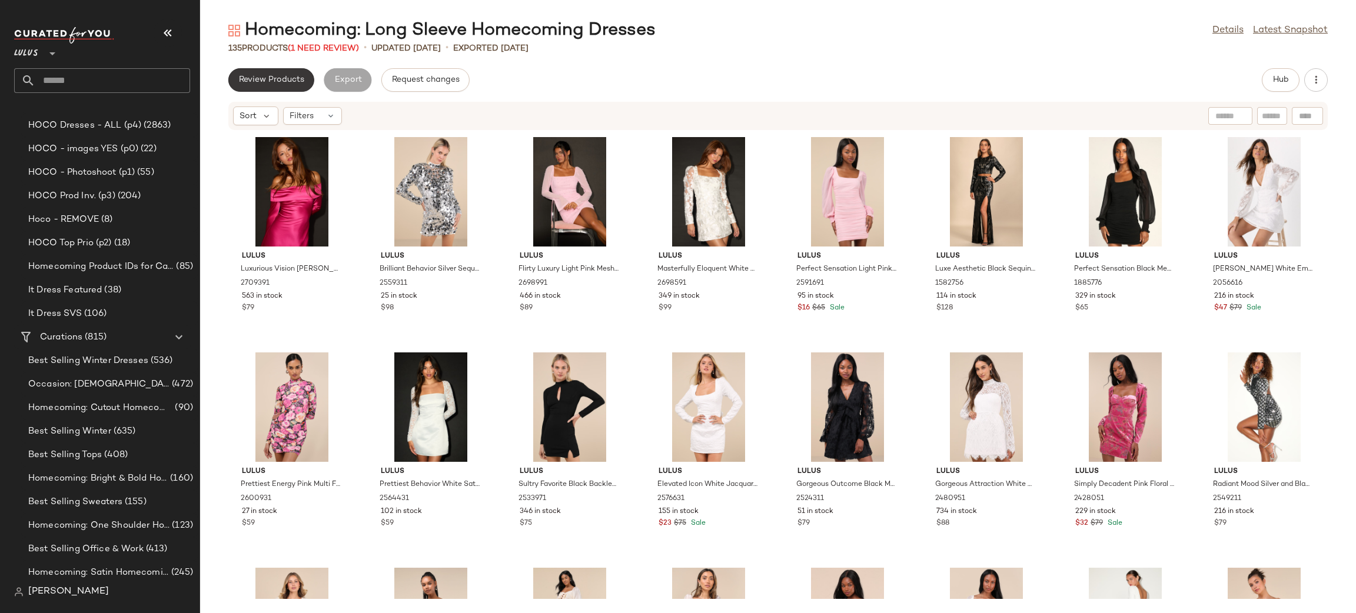
click at [278, 78] on span "Review Products" at bounding box center [271, 79] width 66 height 9
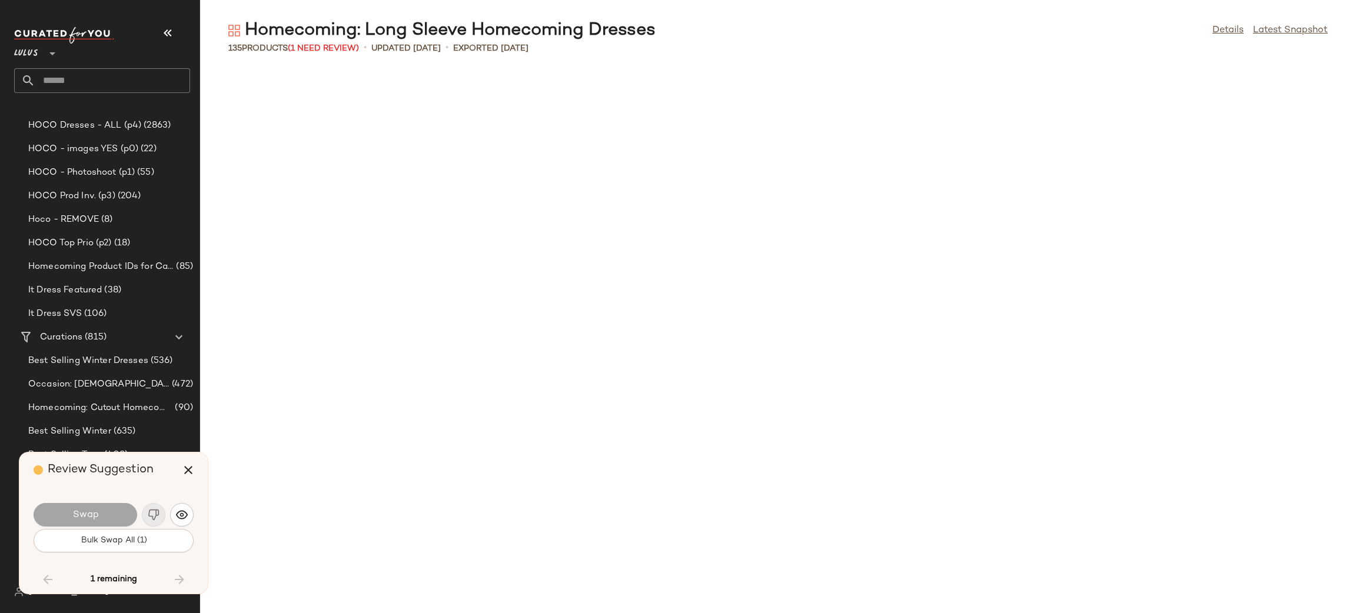
scroll to position [2586, 0]
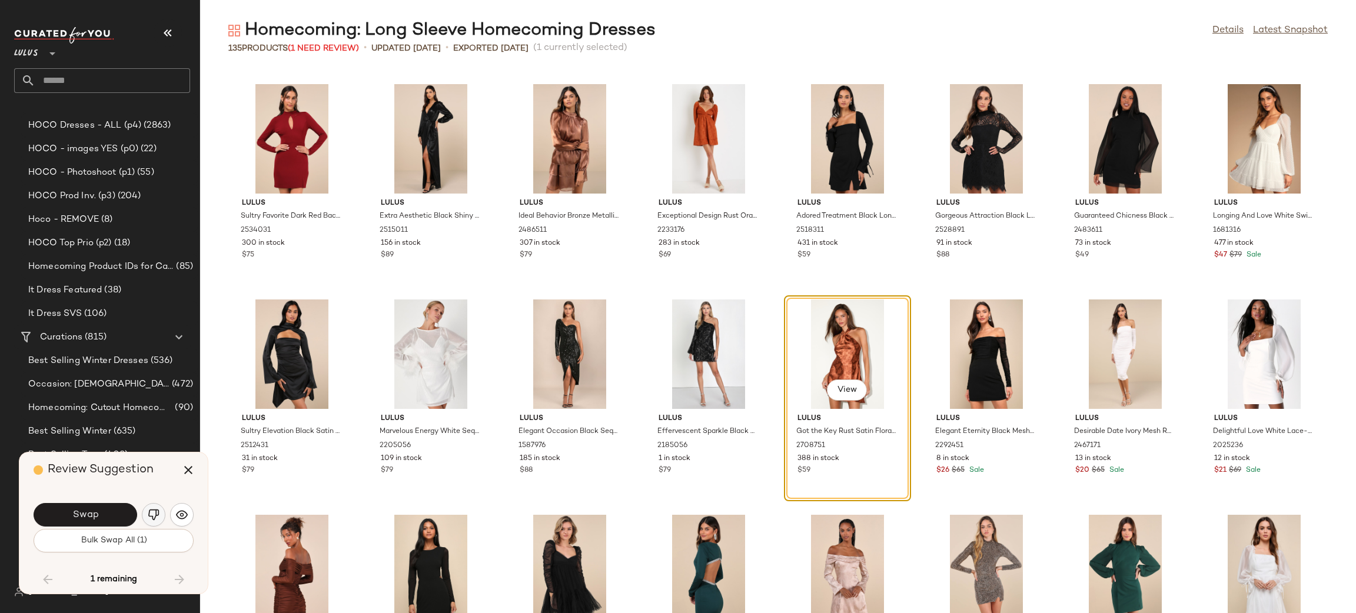
click at [154, 516] on img "button" at bounding box center [154, 515] width 12 height 12
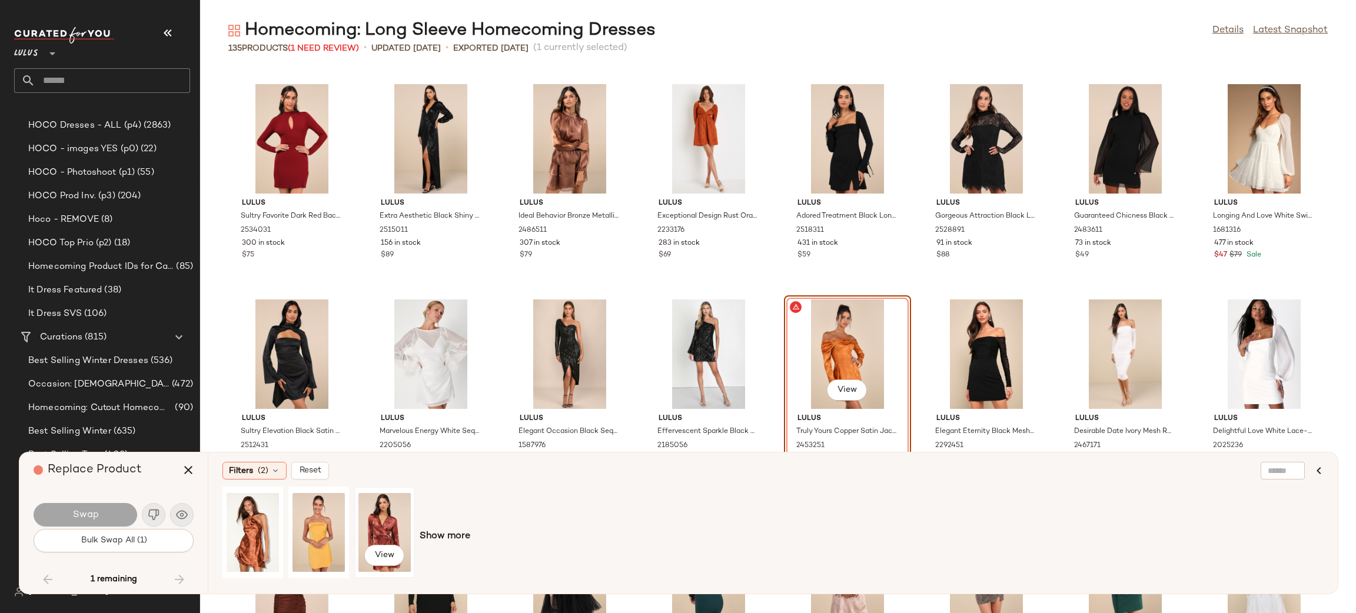
click at [391, 522] on div "View" at bounding box center [385, 533] width 52 height 84
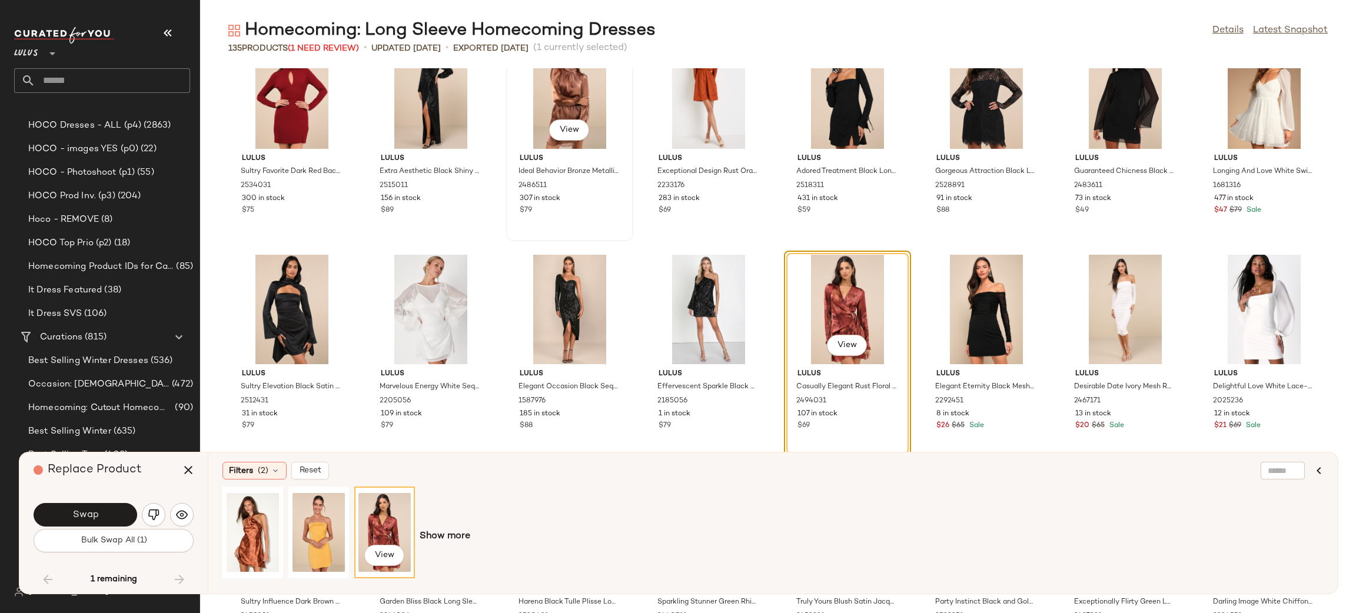
scroll to position [2630, 0]
click at [849, 387] on span "Casually Elegant Rust Floral Satin Surplice Belted Mini Dress" at bounding box center [836, 399] width 78 height 32
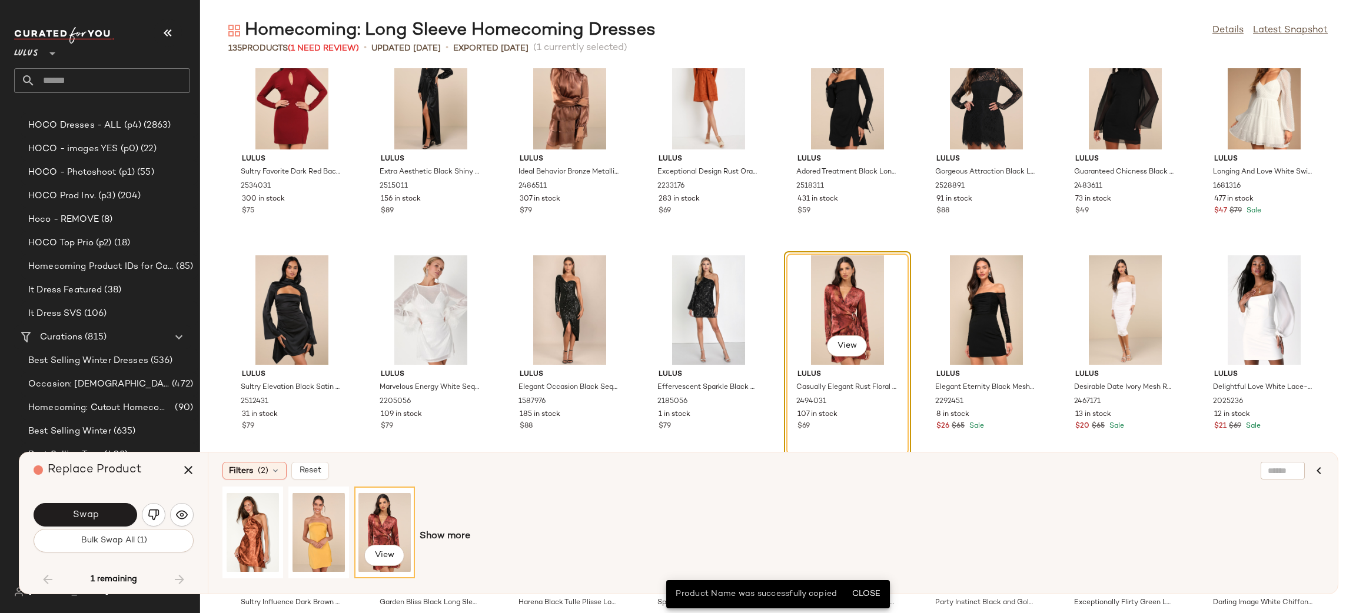
click at [847, 295] on div "View" at bounding box center [847, 311] width 119 height 110
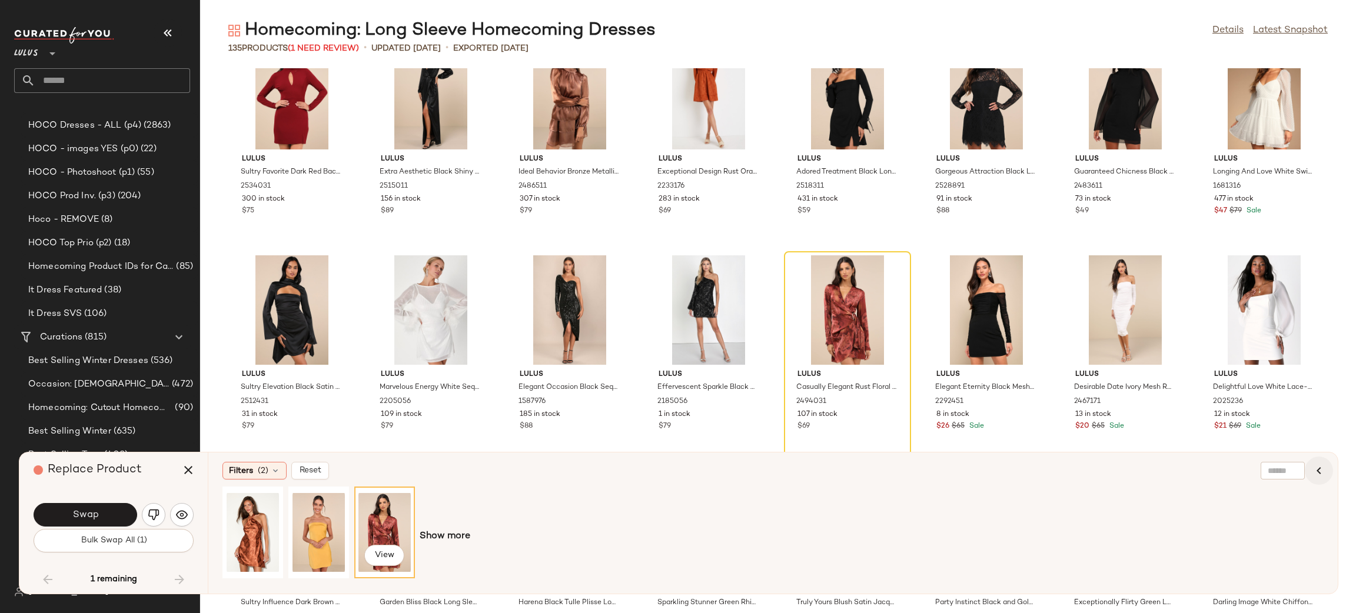
click at [1318, 469] on icon "button" at bounding box center [1319, 471] width 14 height 14
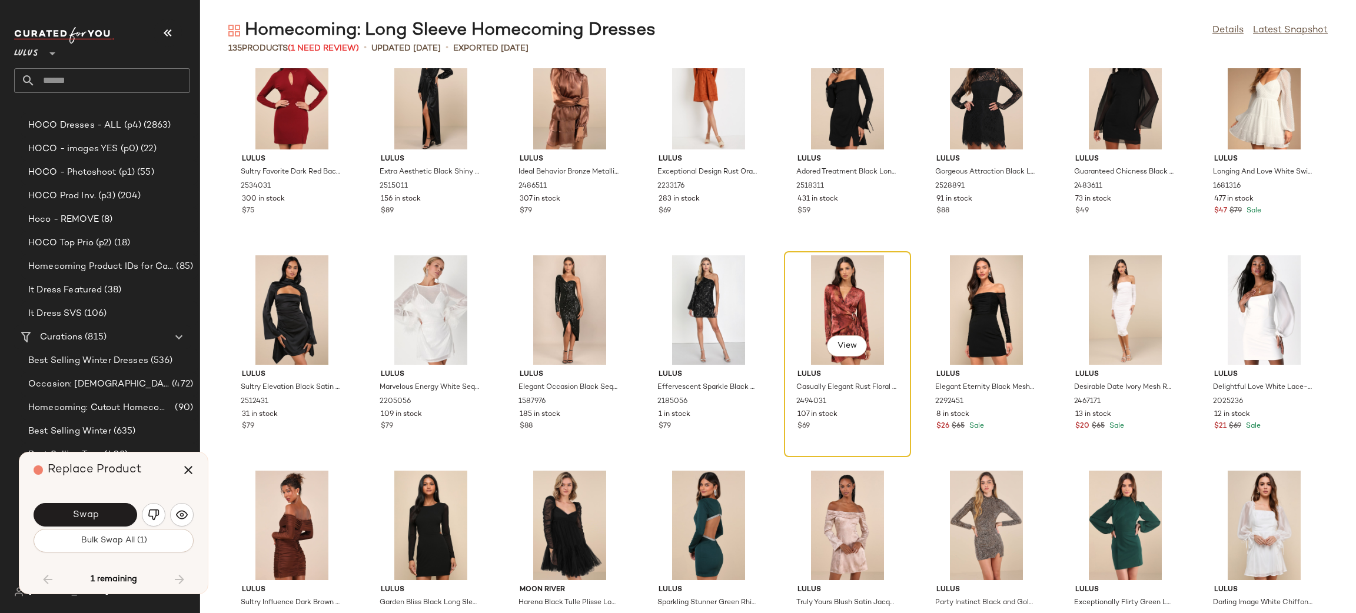
click at [838, 317] on div "View" at bounding box center [847, 311] width 119 height 110
click at [150, 515] on img "button" at bounding box center [154, 515] width 12 height 12
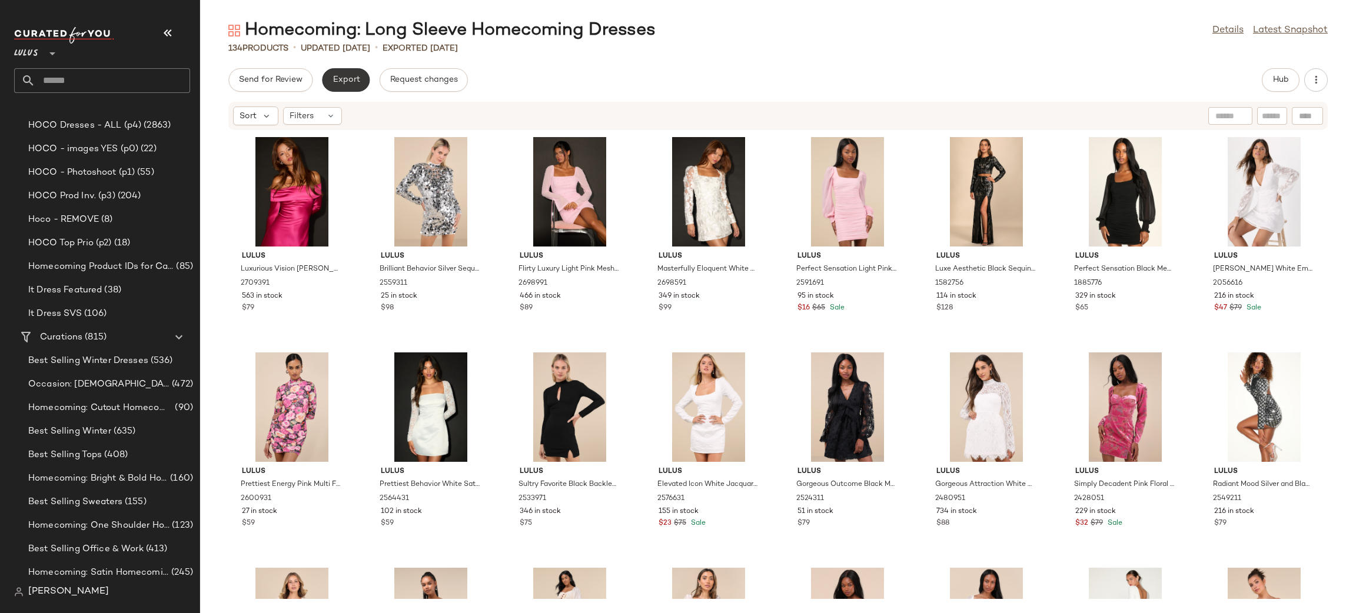
click at [334, 77] on span "Export" at bounding box center [346, 79] width 28 height 9
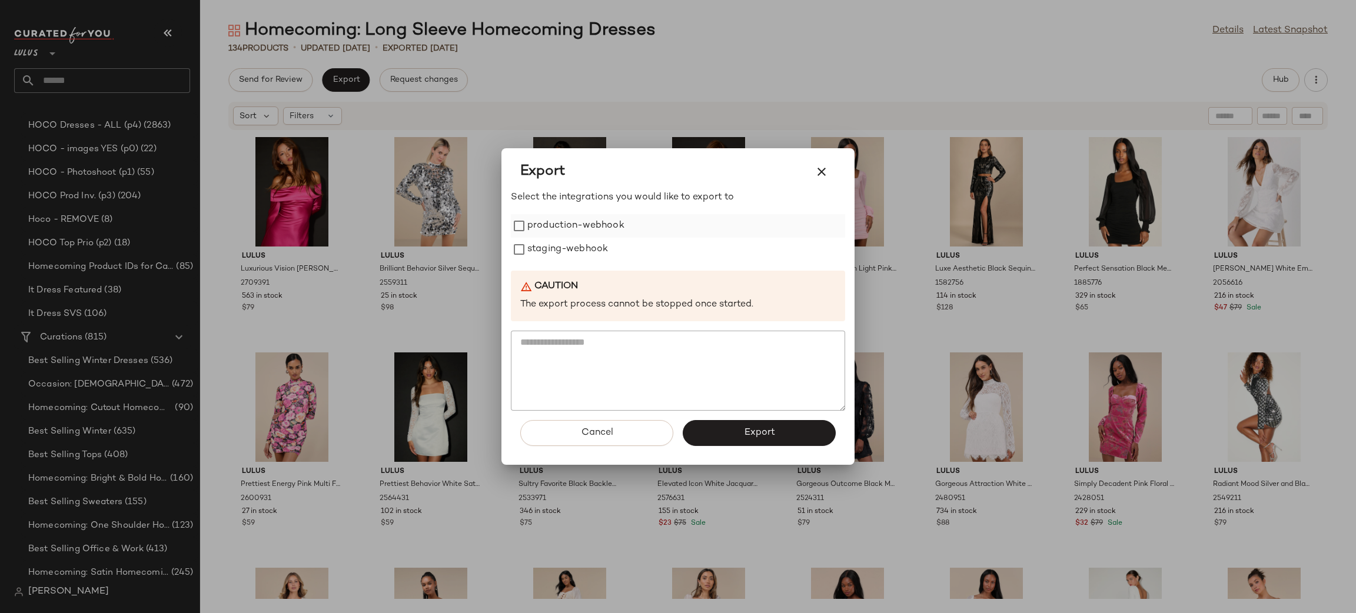
click at [557, 228] on label "production-webhook" at bounding box center [576, 226] width 97 height 24
click at [581, 256] on label "staging-webhook" at bounding box center [568, 250] width 81 height 24
click at [761, 436] on span "Export" at bounding box center [759, 432] width 31 height 11
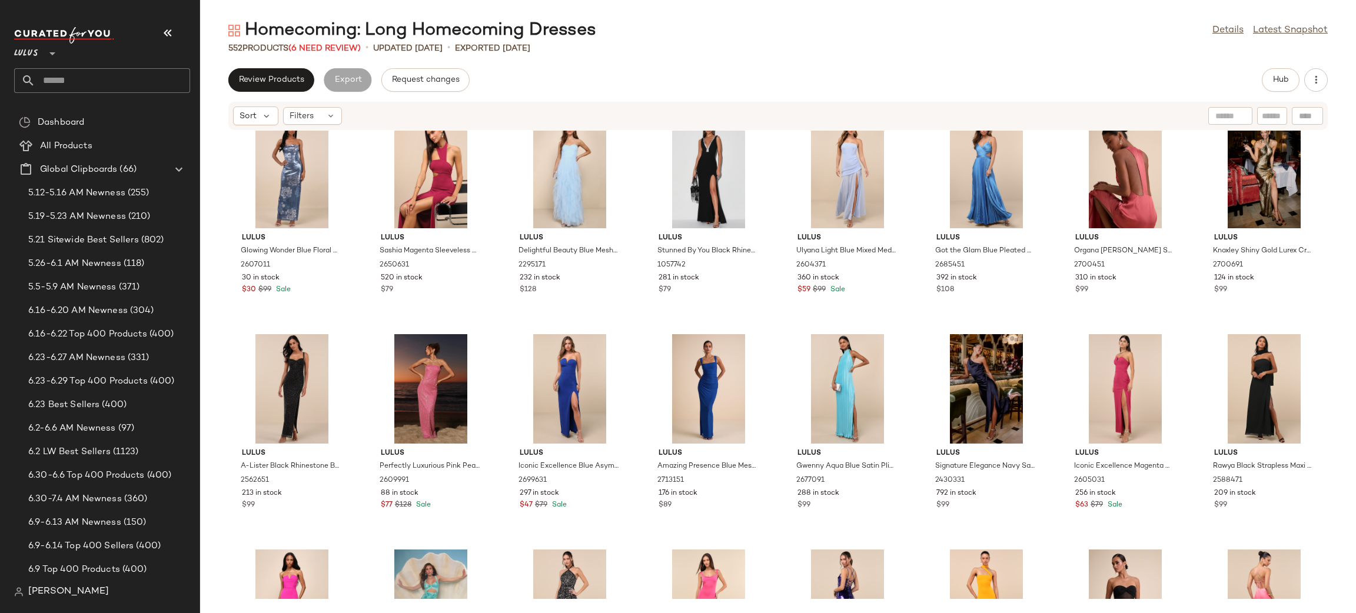
scroll to position [260, 0]
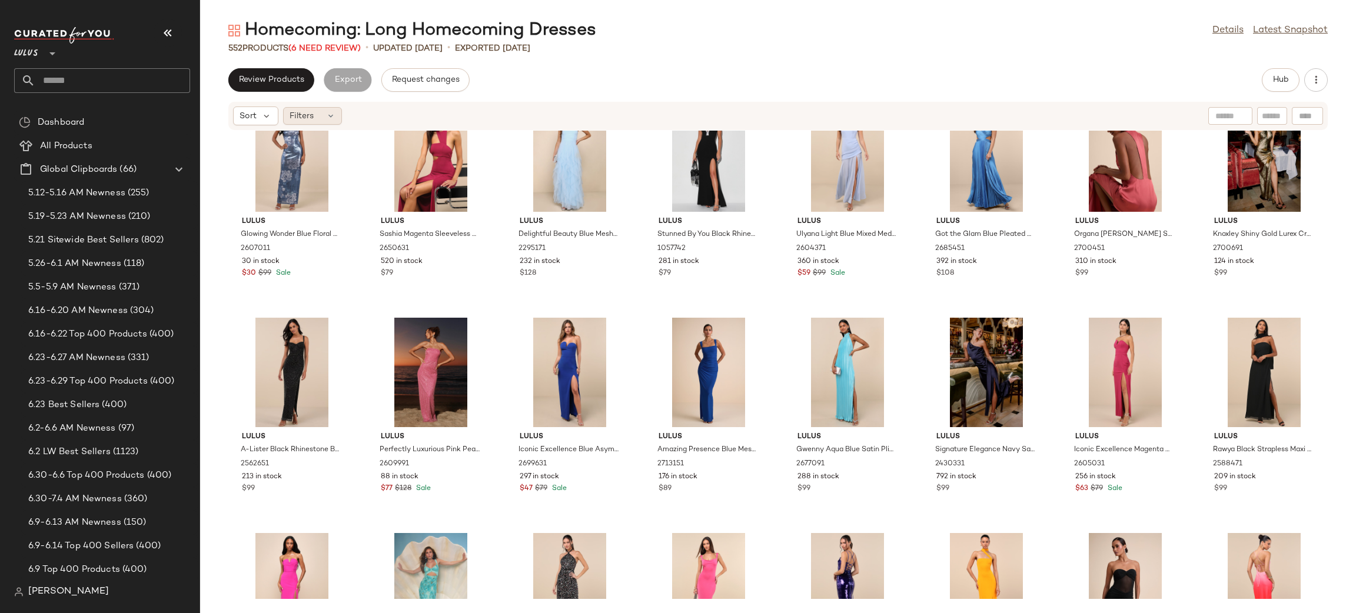
click at [319, 124] on div "Filters" at bounding box center [312, 116] width 59 height 18
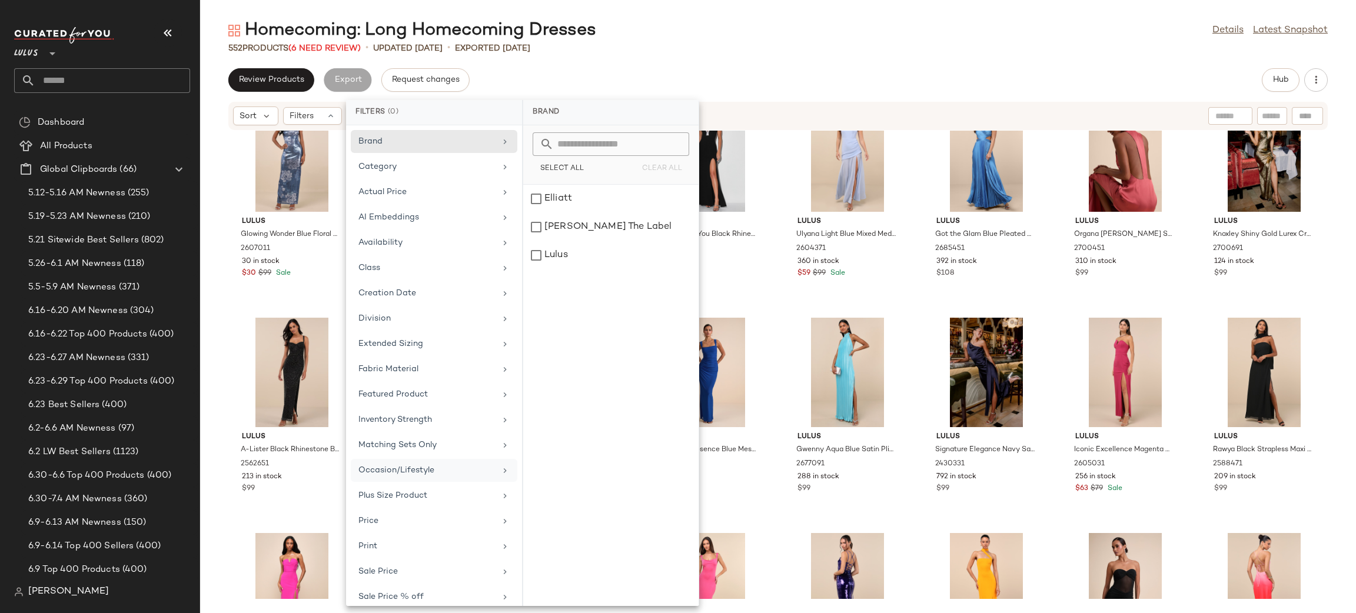
click at [459, 471] on div "Occasion/Lifestyle" at bounding box center [427, 471] width 137 height 12
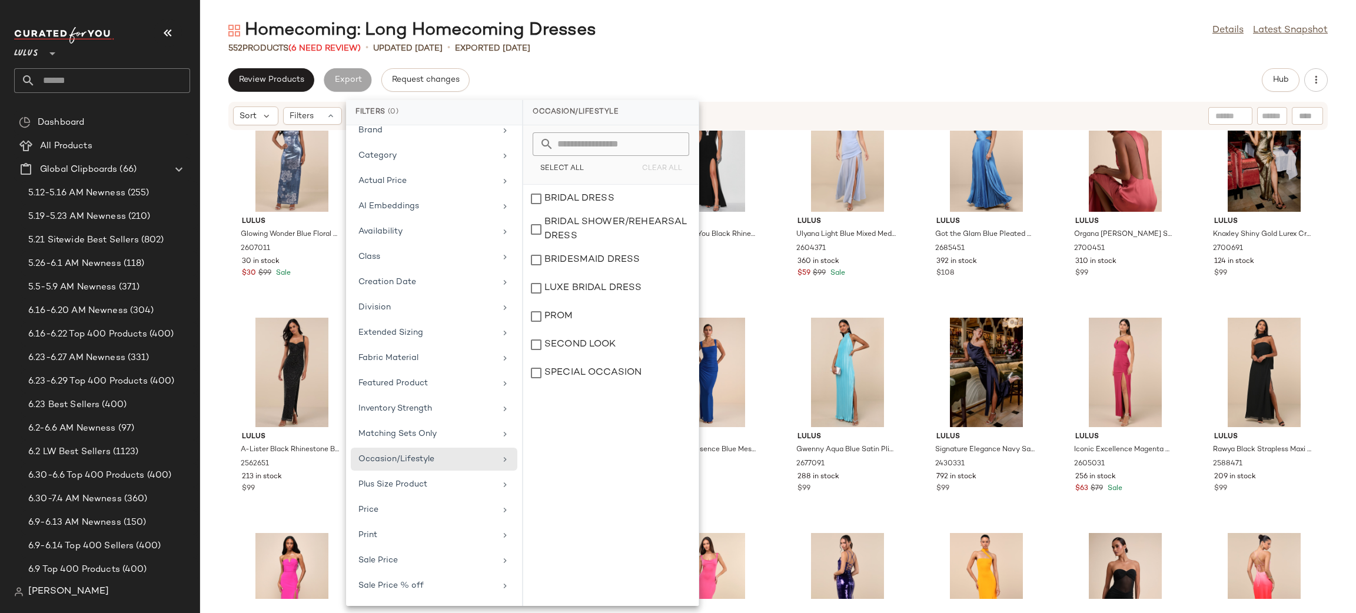
scroll to position [24, 0]
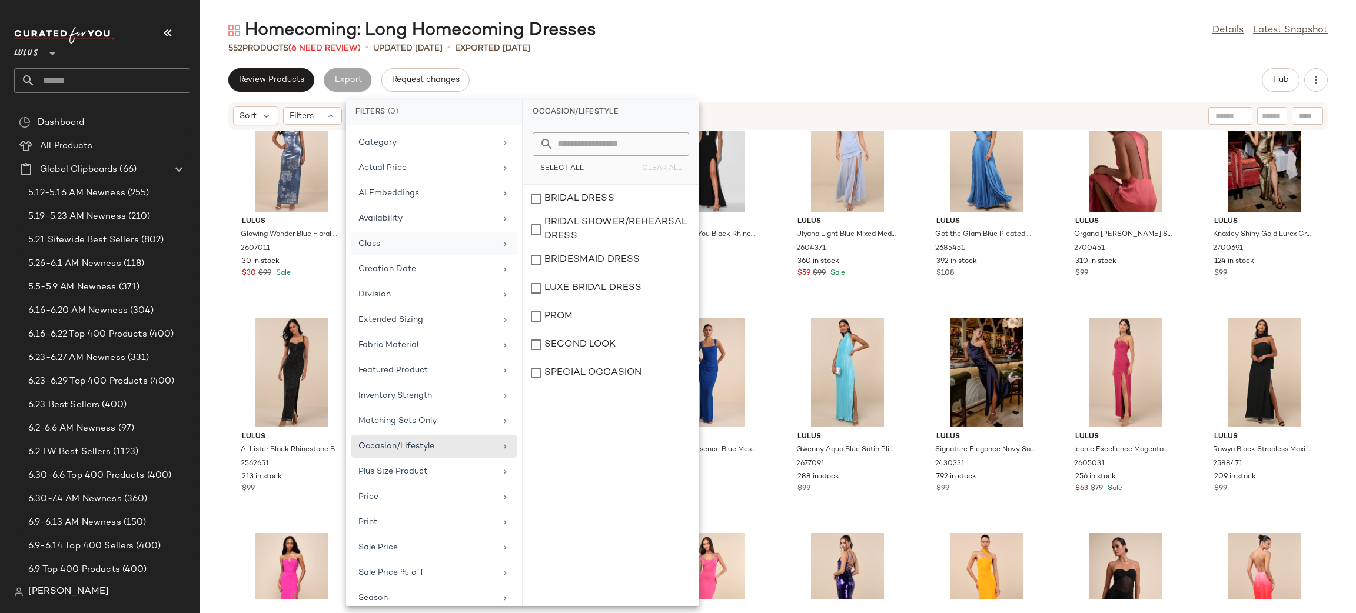
click at [387, 250] on div "Class" at bounding box center [427, 244] width 137 height 12
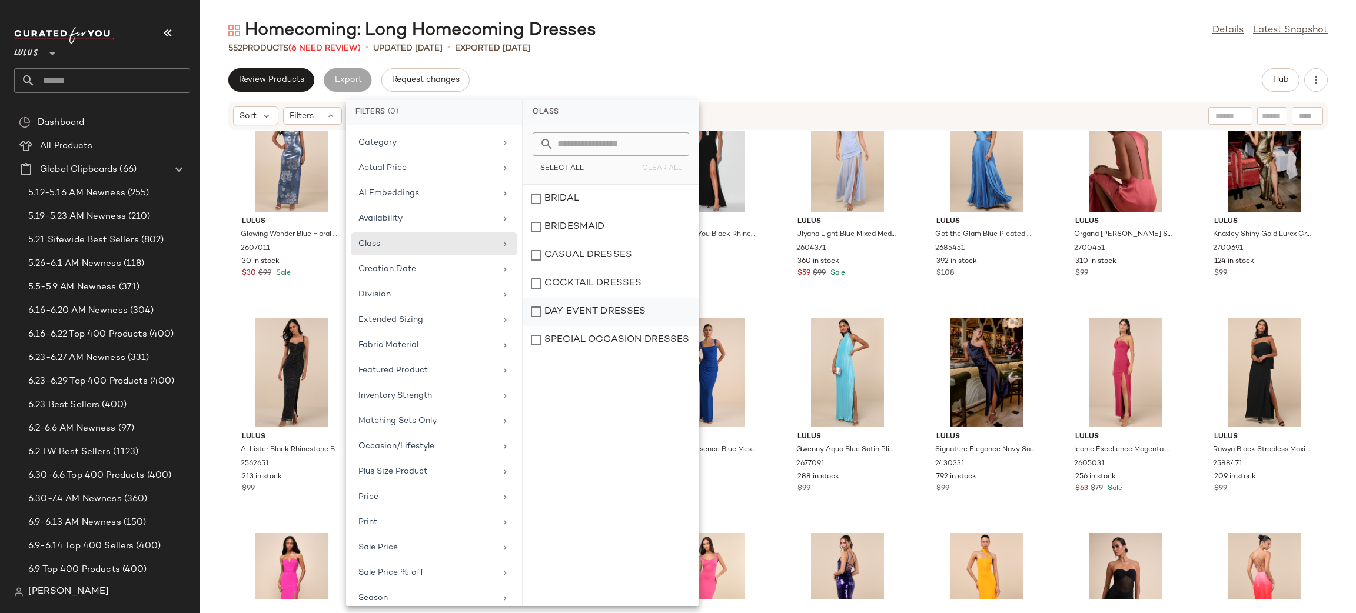
click at [598, 326] on div "DAY EVENT DRESSES" at bounding box center [610, 340] width 175 height 28
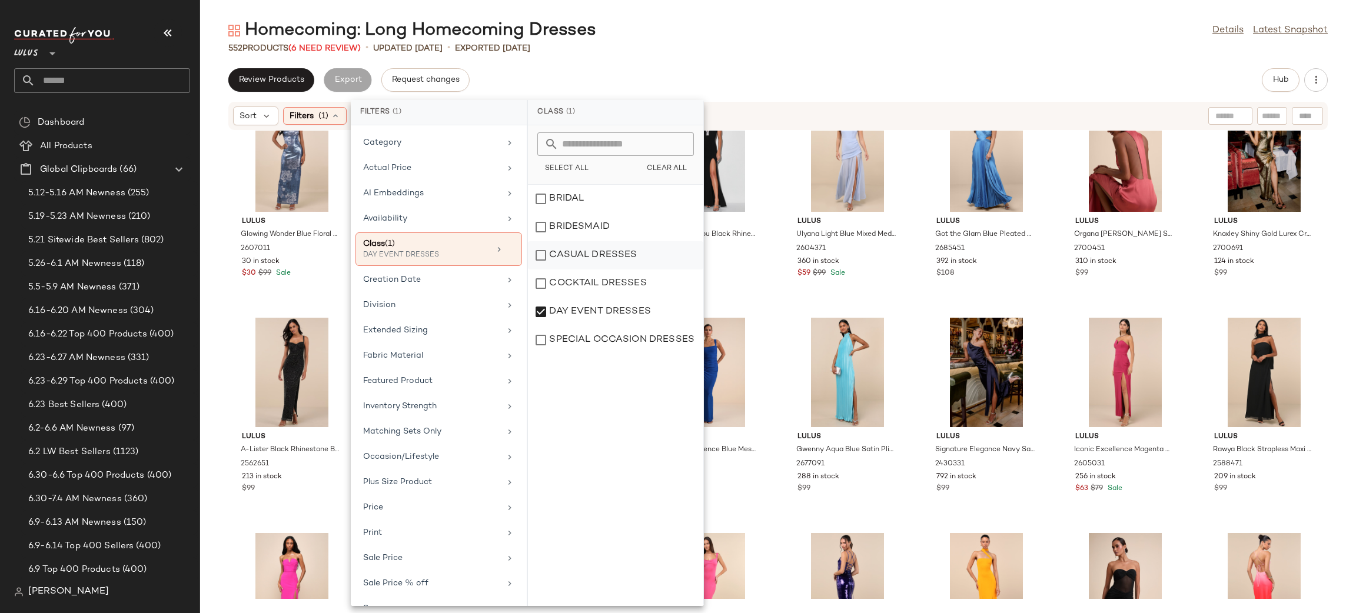
click at [573, 270] on div "CASUAL DRESSES" at bounding box center [615, 284] width 175 height 28
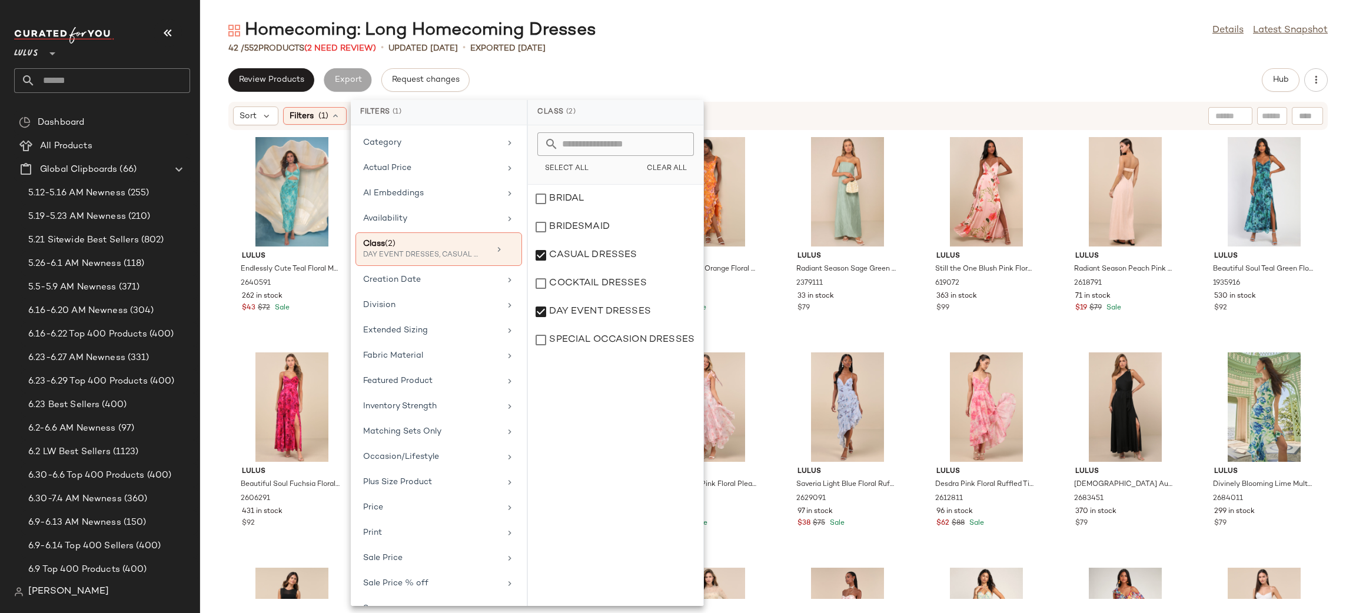
click at [877, 32] on div "Homecoming: Long Homecoming Dresses Details Latest Snapshot" at bounding box center [778, 31] width 1156 height 24
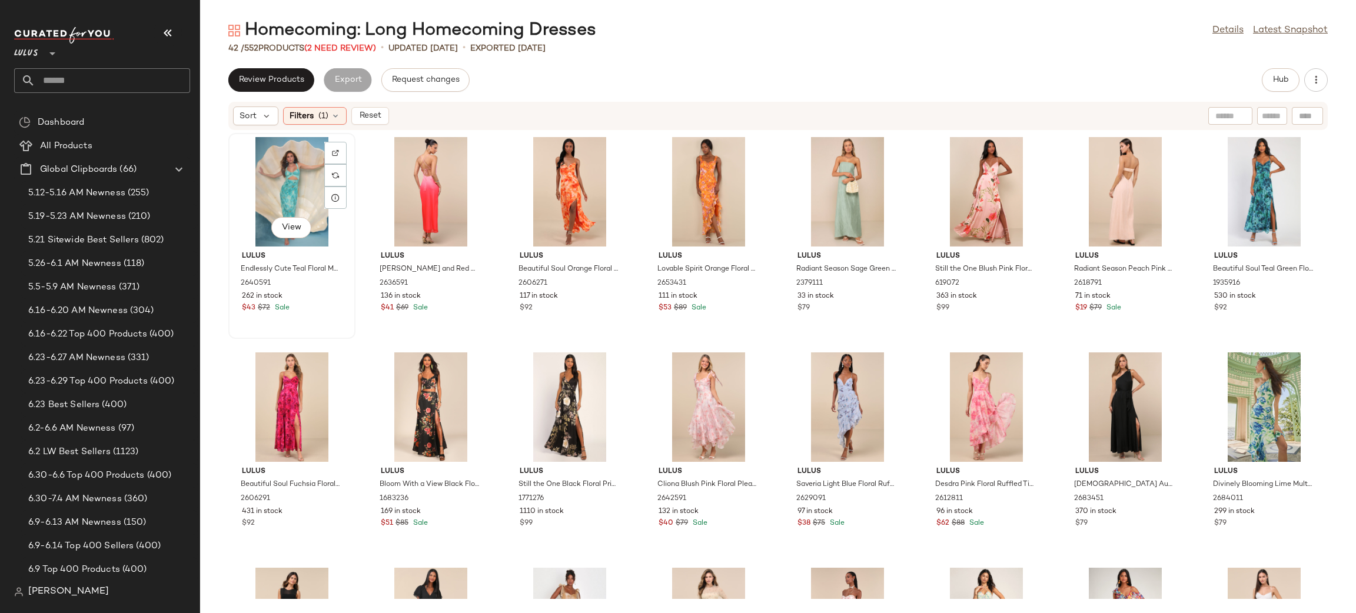
click at [283, 183] on div "View" at bounding box center [292, 192] width 119 height 110
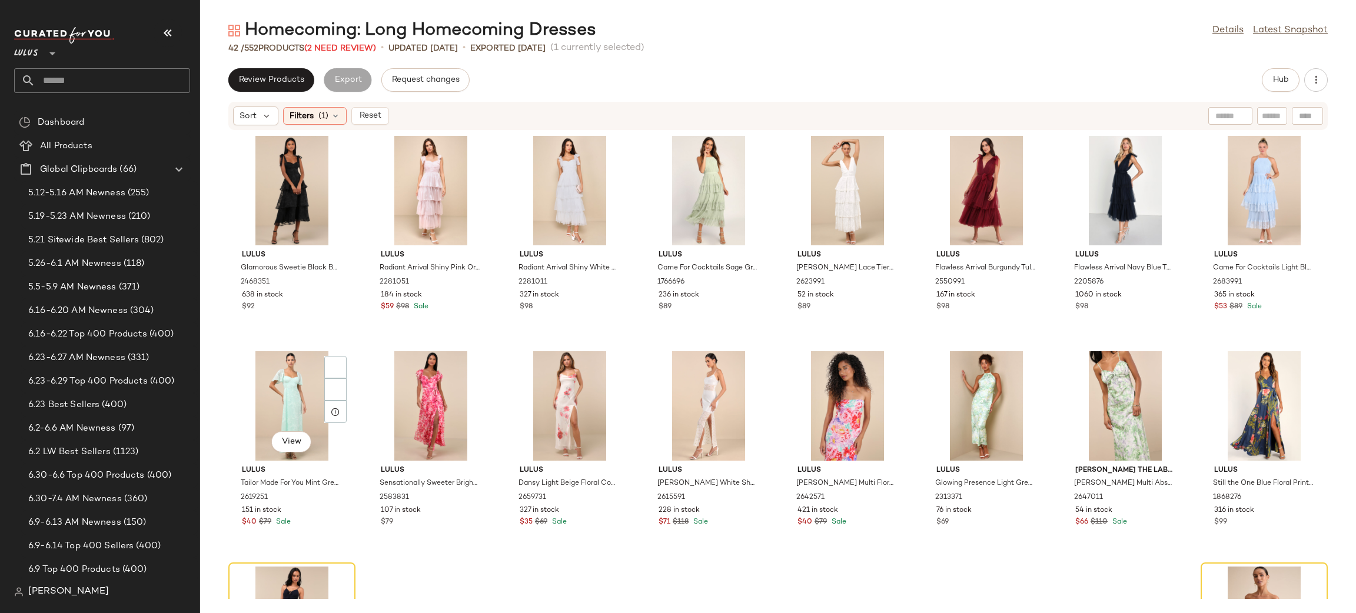
scroll to position [825, 0]
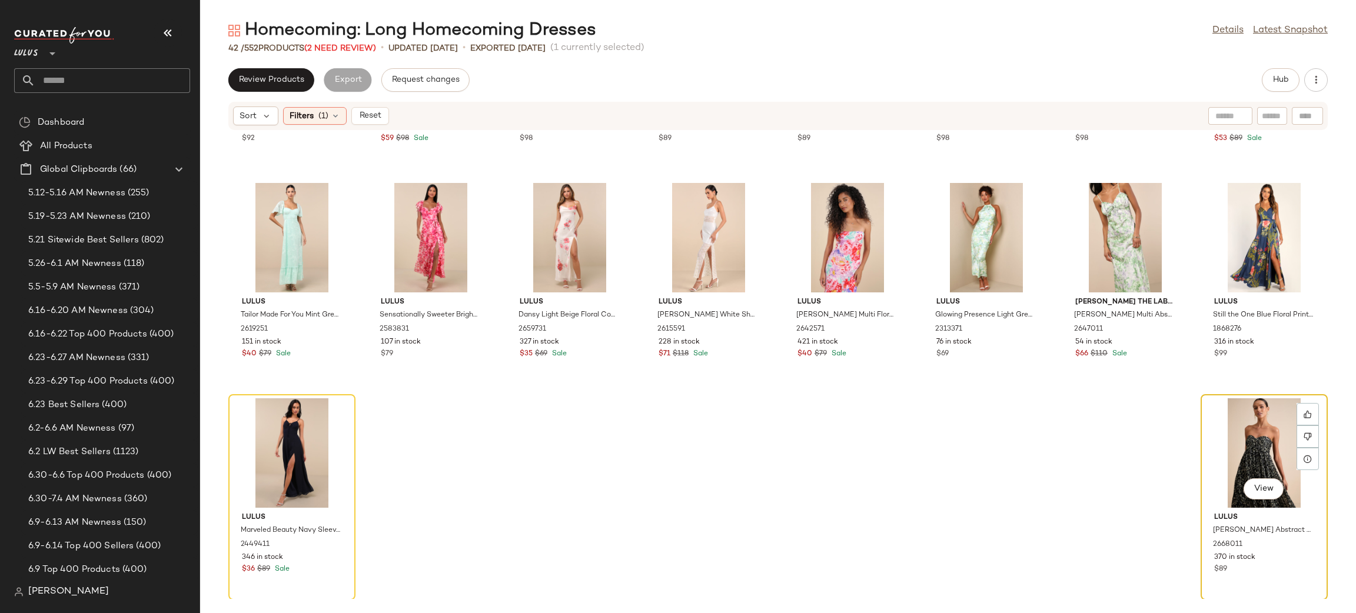
click at [1262, 455] on div "View" at bounding box center [1264, 454] width 119 height 110
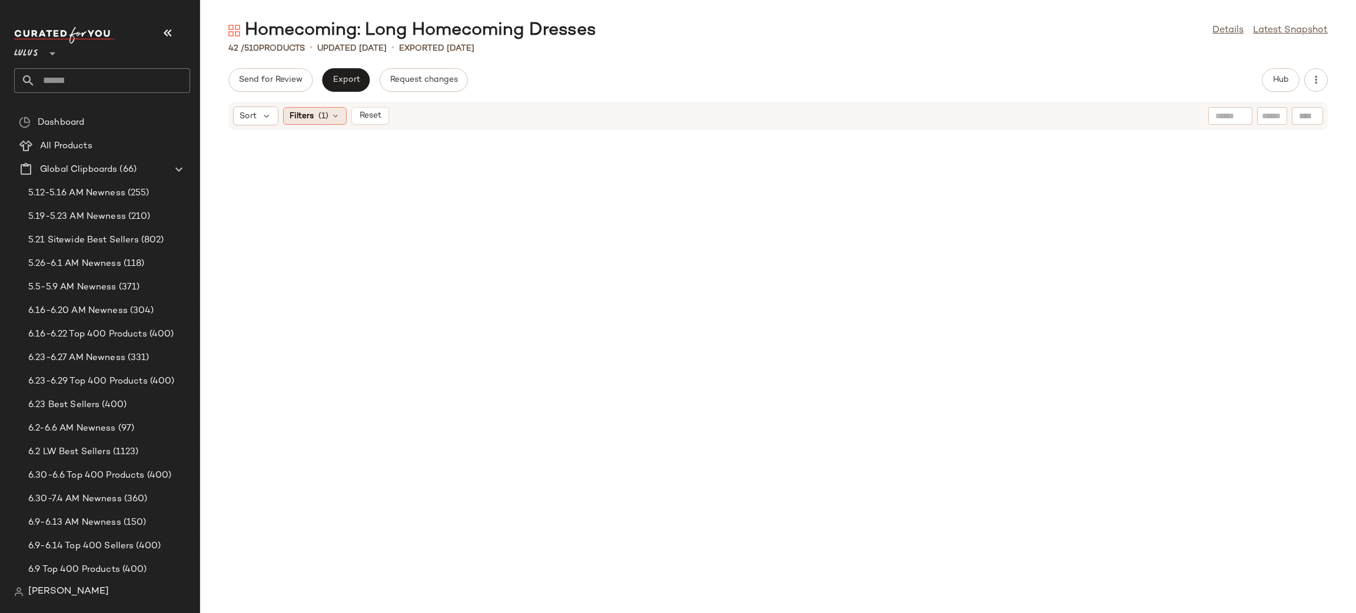
click at [309, 117] on span "Filters" at bounding box center [302, 116] width 24 height 12
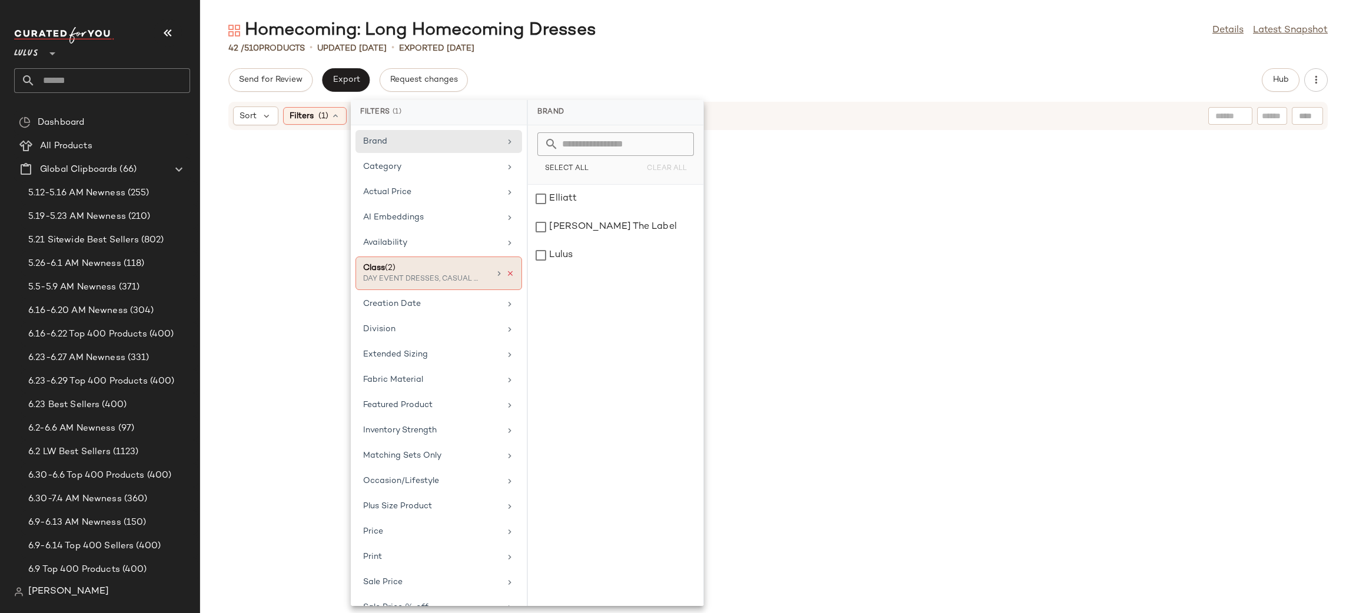
click at [510, 276] on icon at bounding box center [510, 274] width 8 height 8
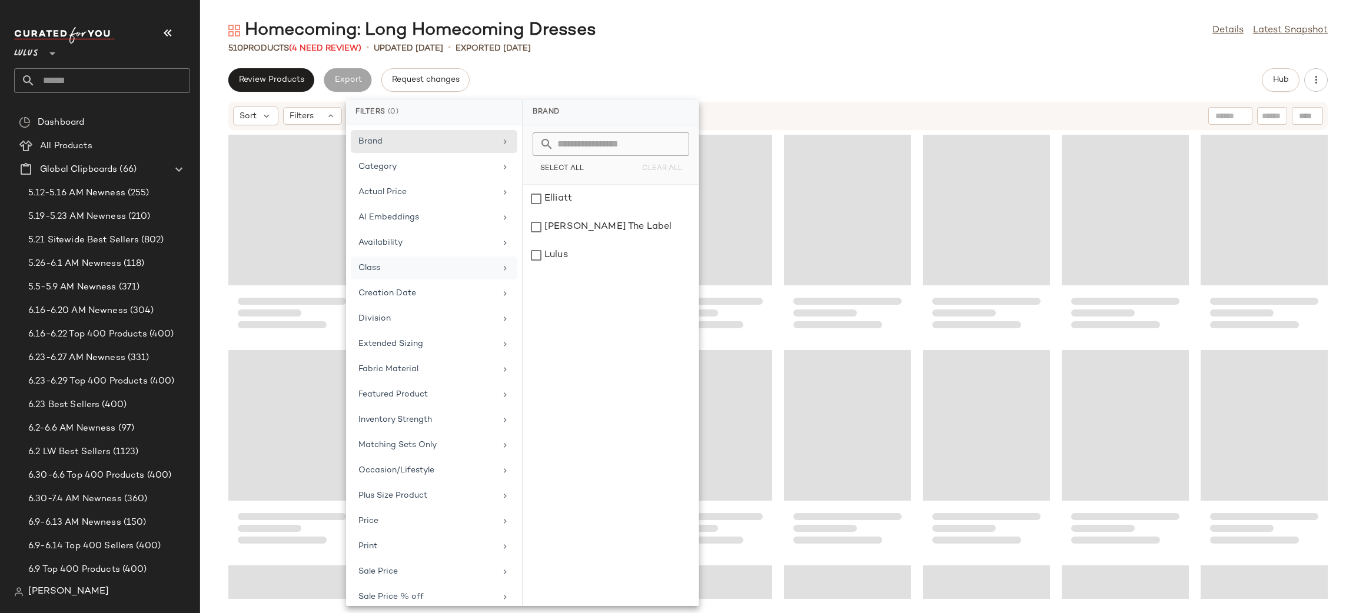
click at [800, 81] on div "Review Products Export Request changes Hub" at bounding box center [778, 80] width 1100 height 24
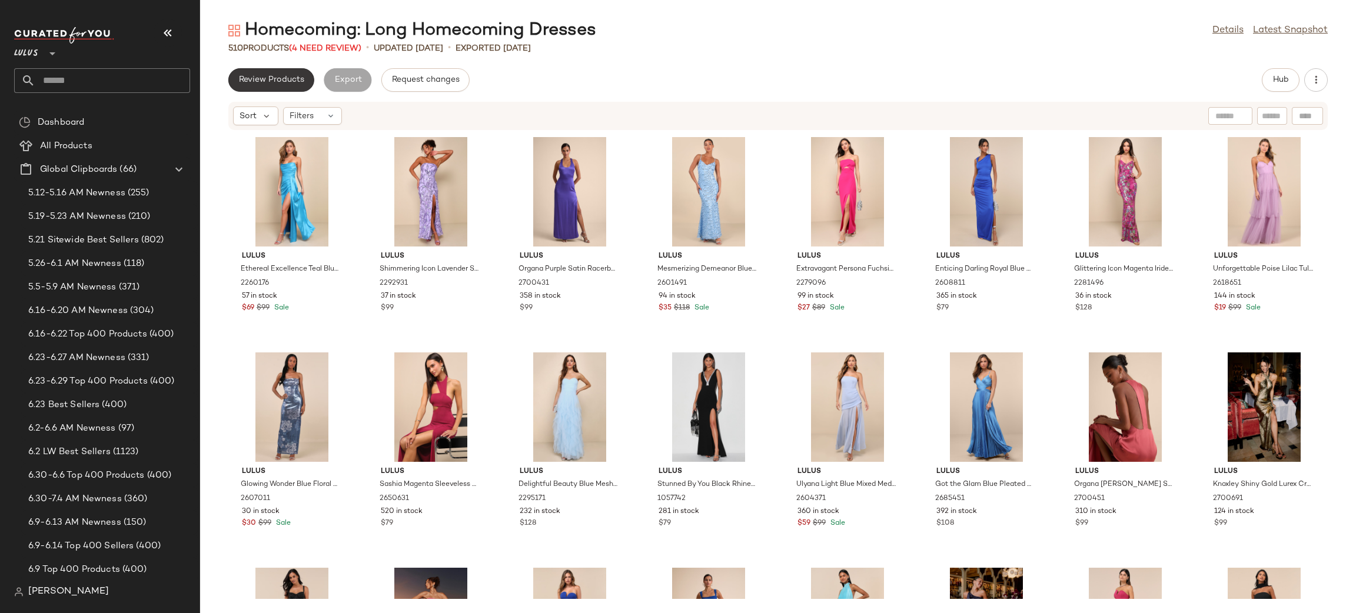
click at [286, 79] on span "Review Products" at bounding box center [271, 79] width 66 height 9
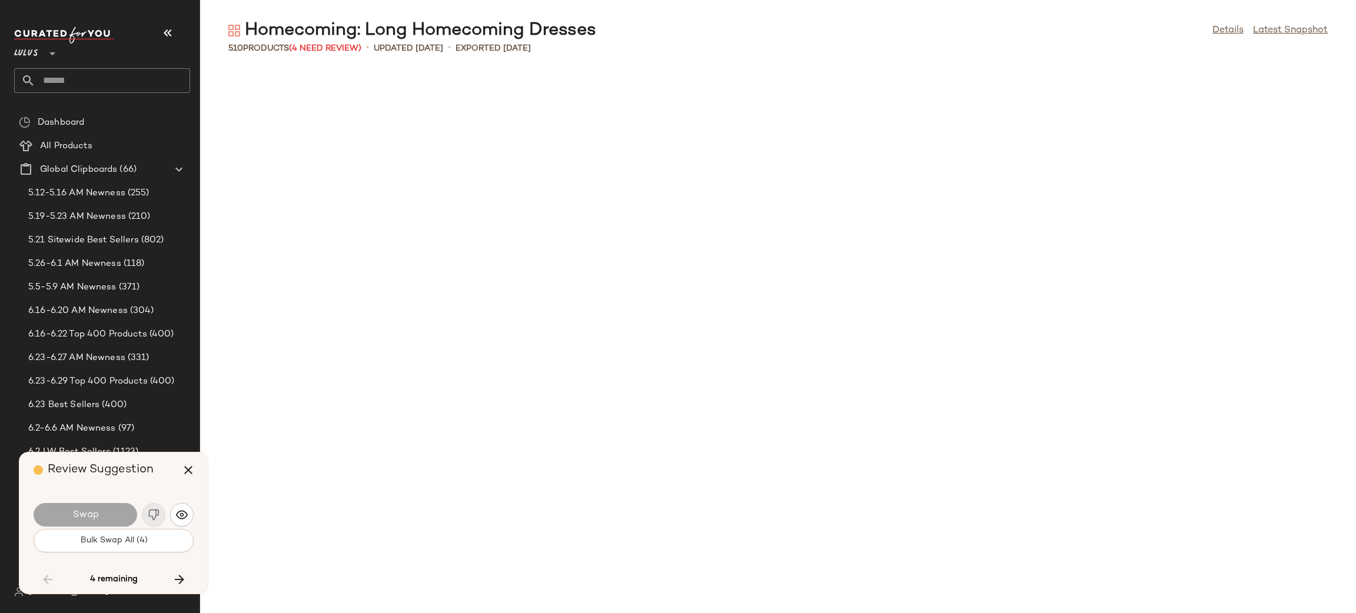
scroll to position [11851, 0]
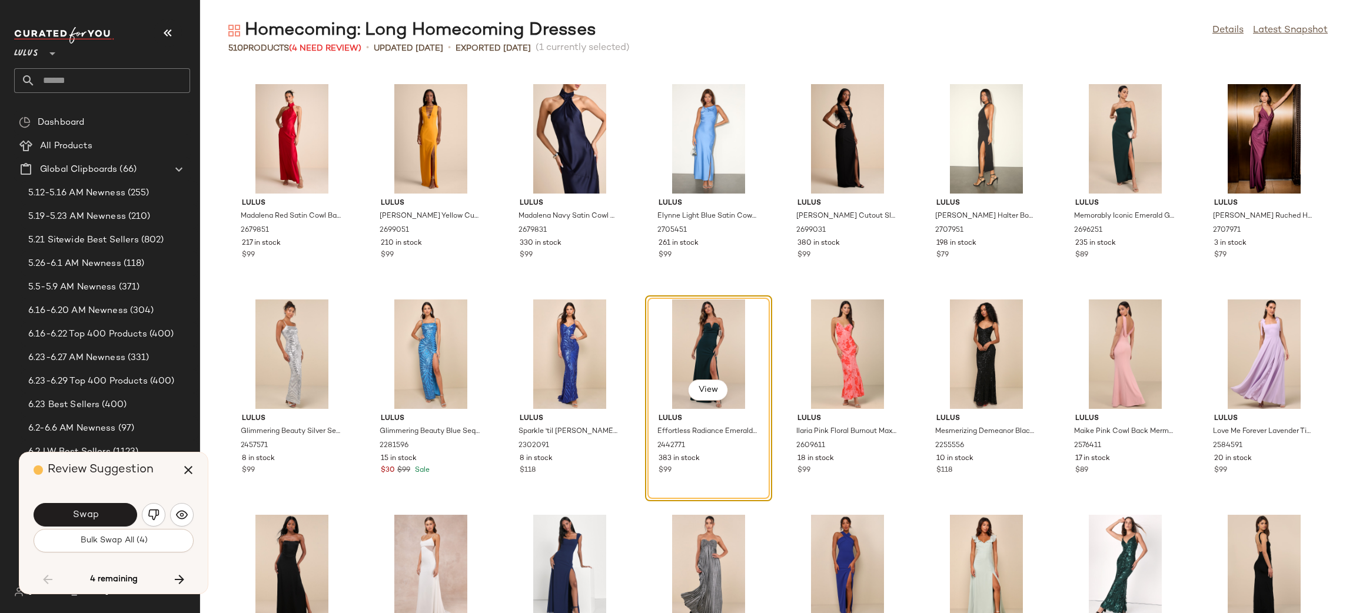
click at [151, 518] on img "button" at bounding box center [154, 515] width 12 height 12
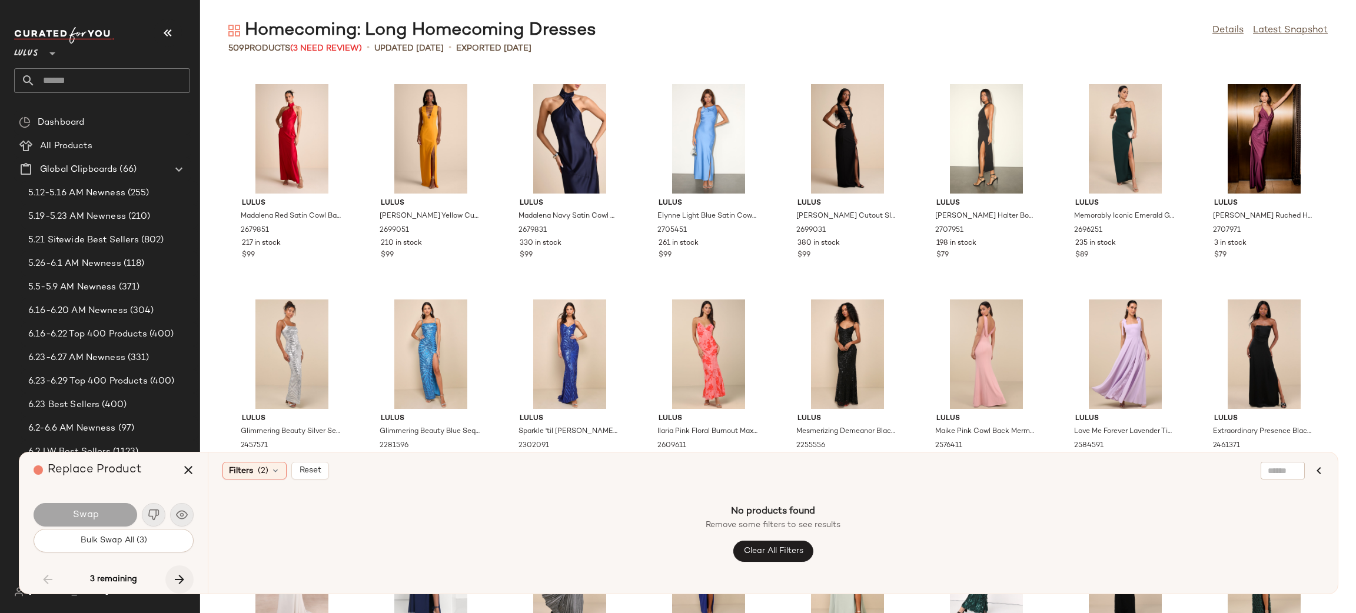
click at [180, 575] on icon "button" at bounding box center [180, 580] width 14 height 14
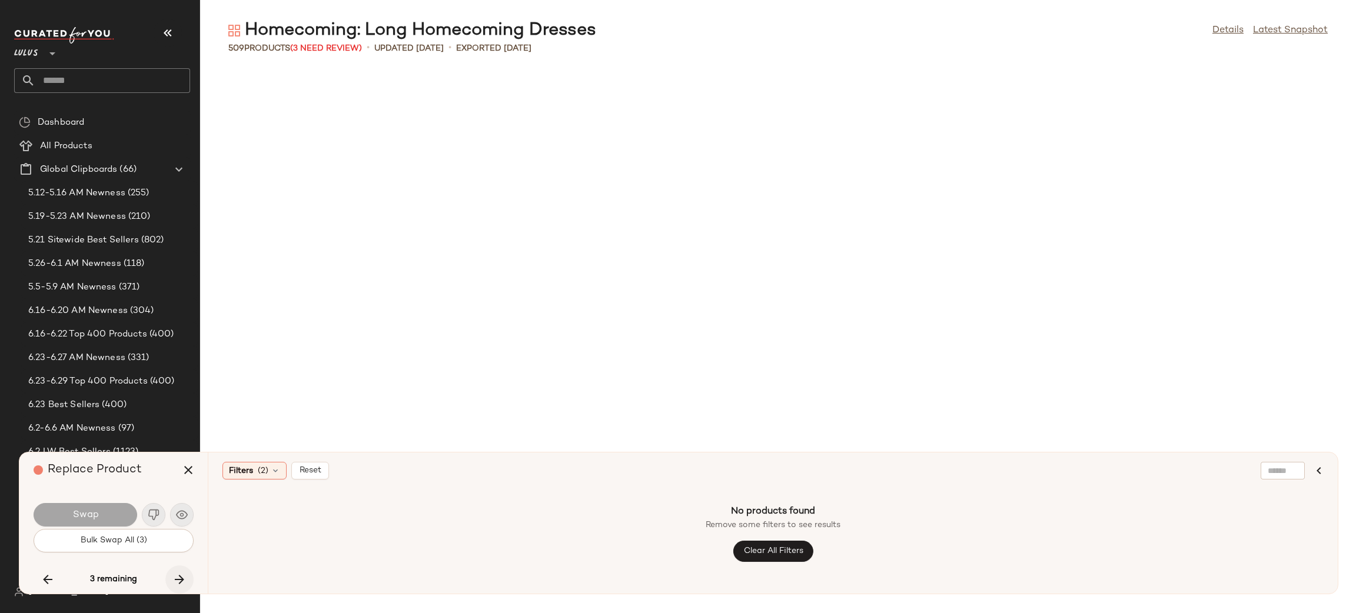
scroll to position [12928, 0]
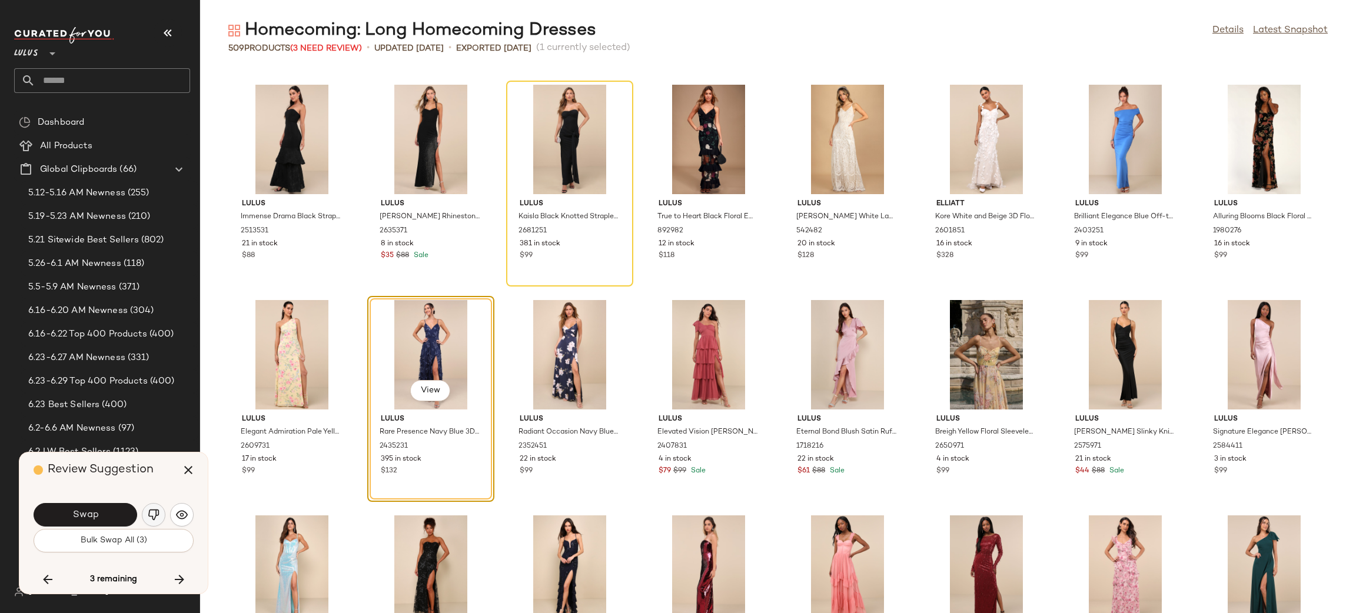
click at [155, 508] on button "button" at bounding box center [154, 515] width 24 height 24
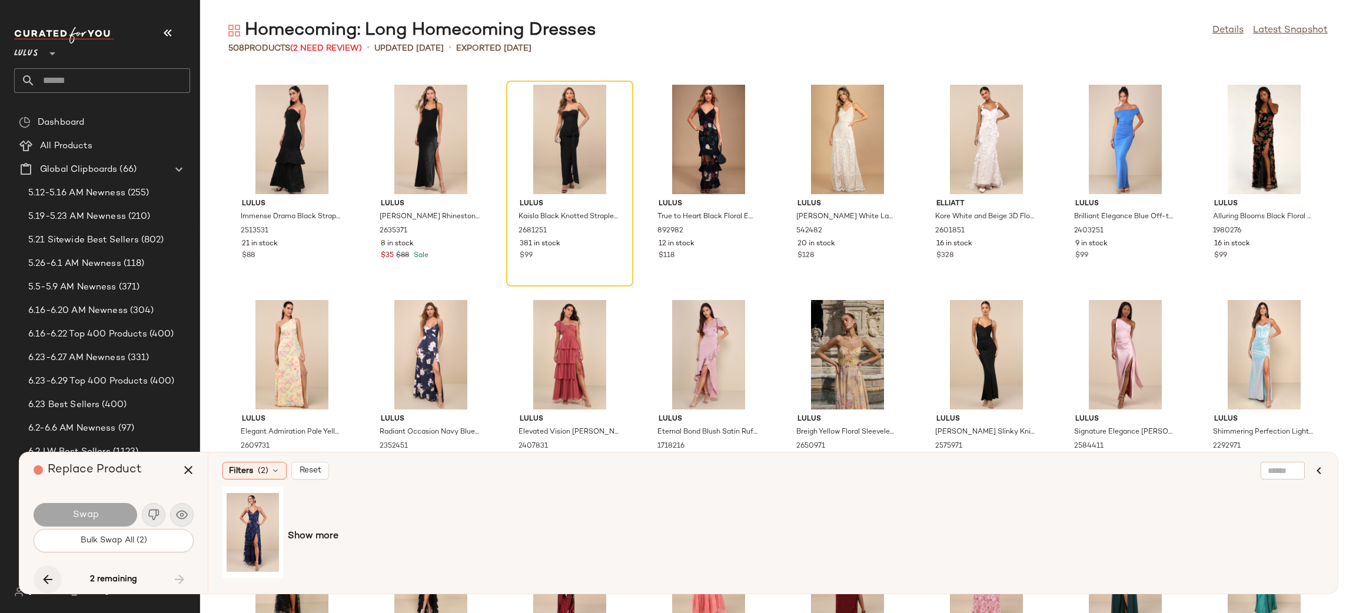
click at [45, 578] on icon "button" at bounding box center [48, 580] width 14 height 14
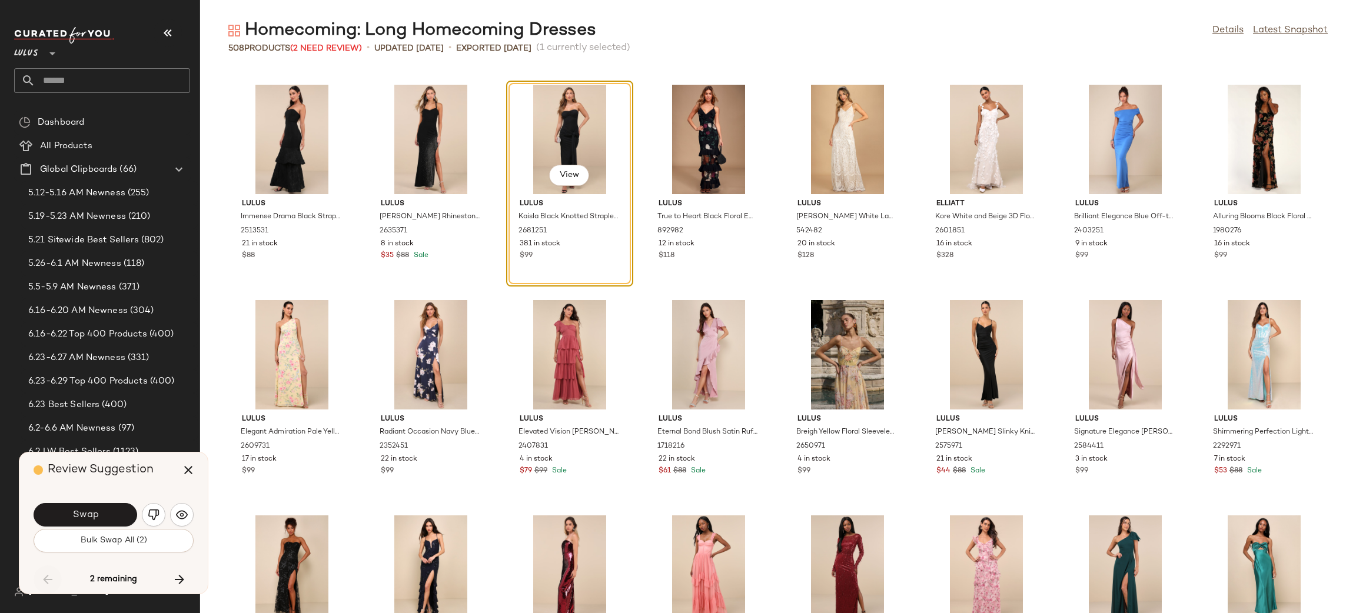
scroll to position [12713, 0]
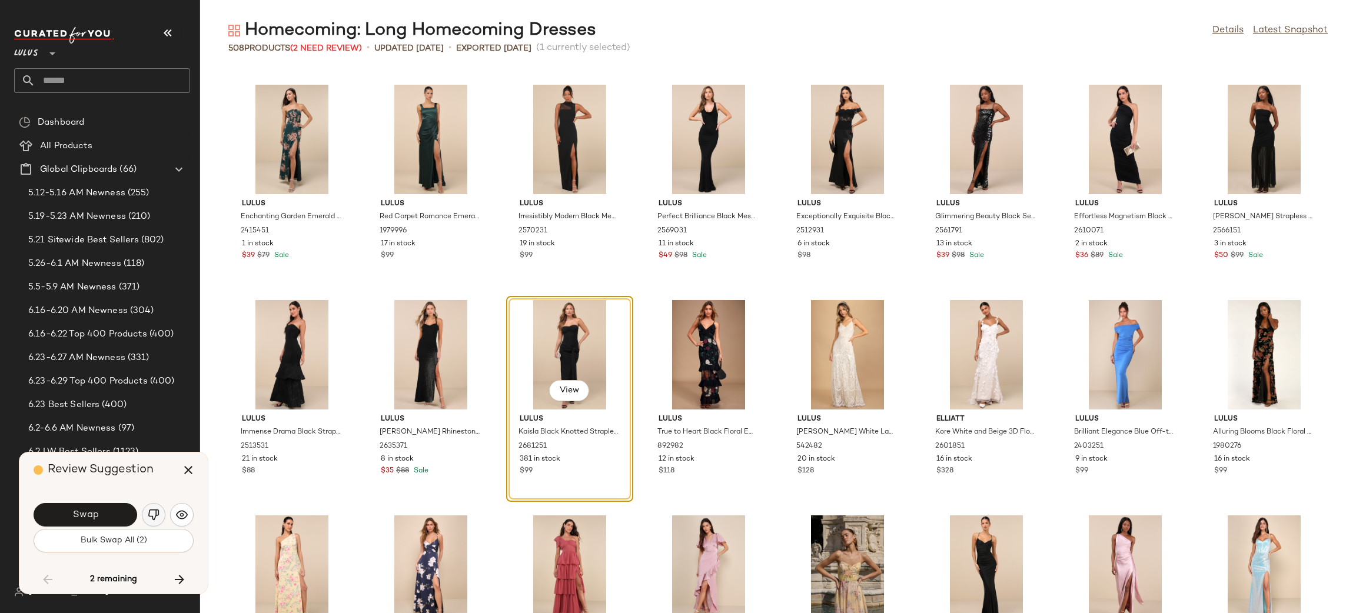
click at [154, 515] on img "button" at bounding box center [154, 515] width 12 height 12
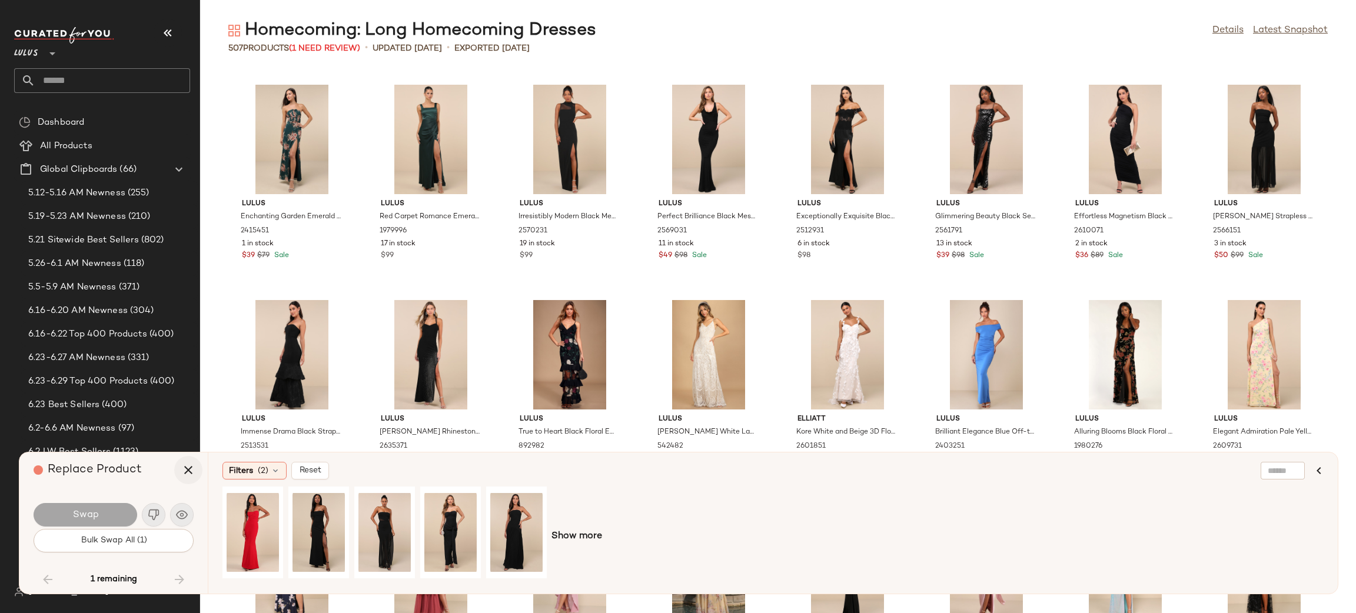
click at [182, 473] on icon "button" at bounding box center [188, 470] width 14 height 14
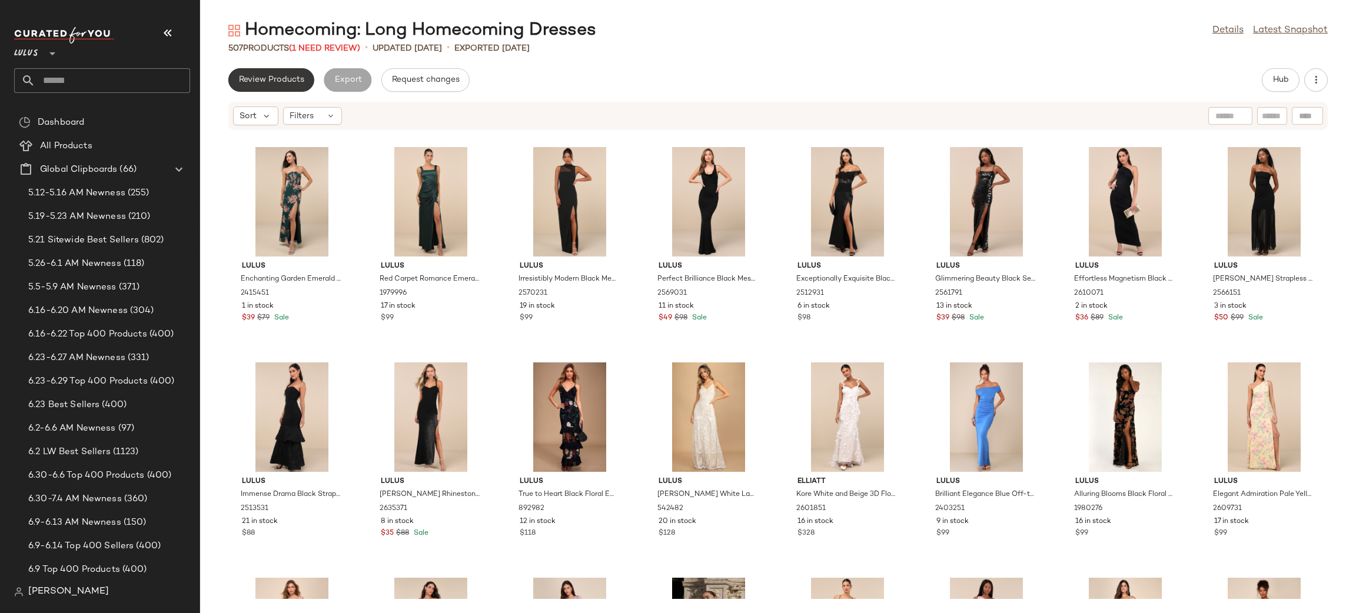
click at [304, 79] on button "Review Products" at bounding box center [271, 80] width 86 height 24
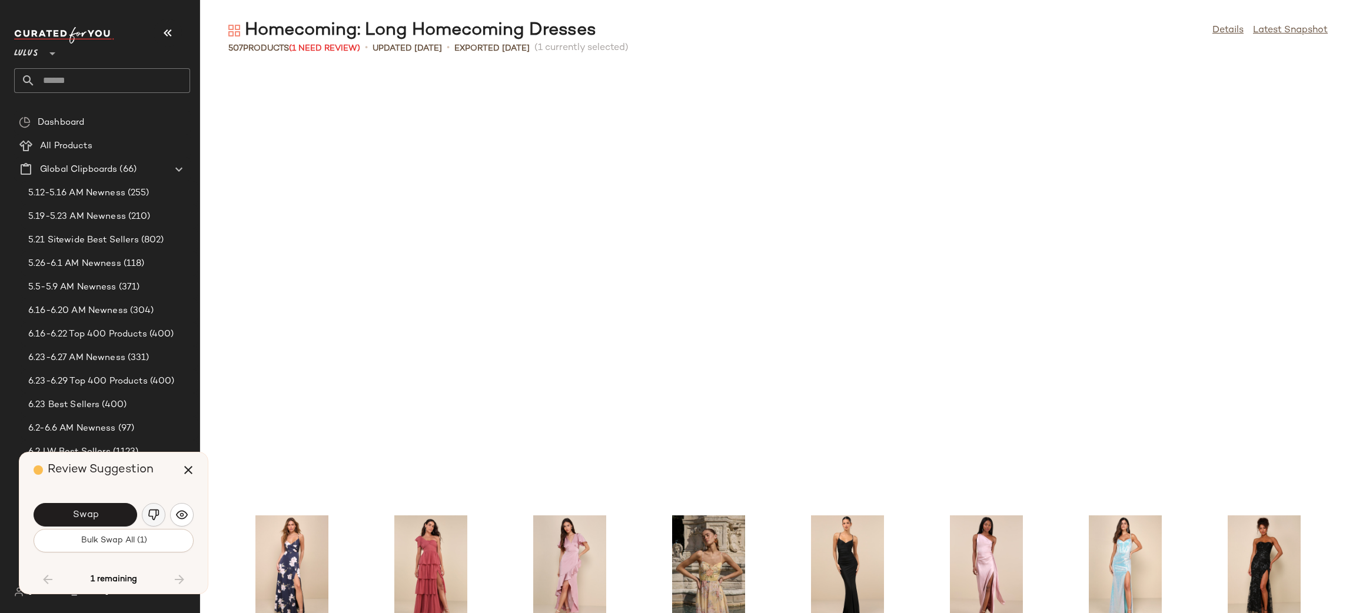
scroll to position [13247, 0]
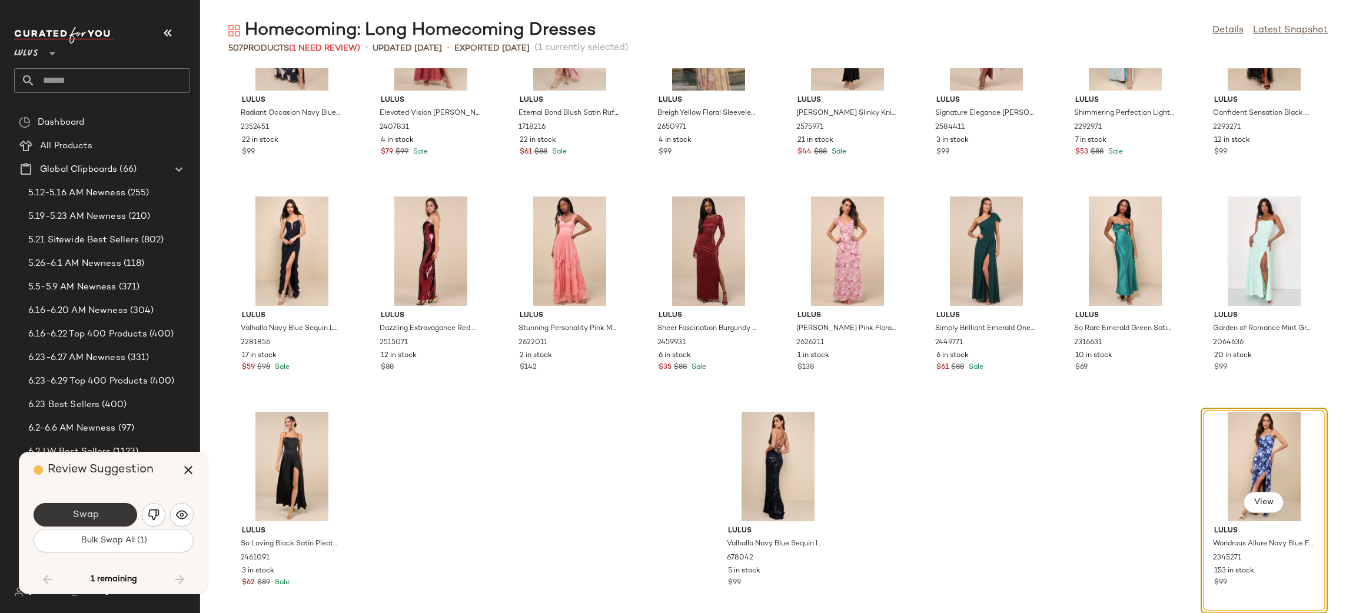
click at [95, 517] on span "Swap" at bounding box center [85, 515] width 26 height 11
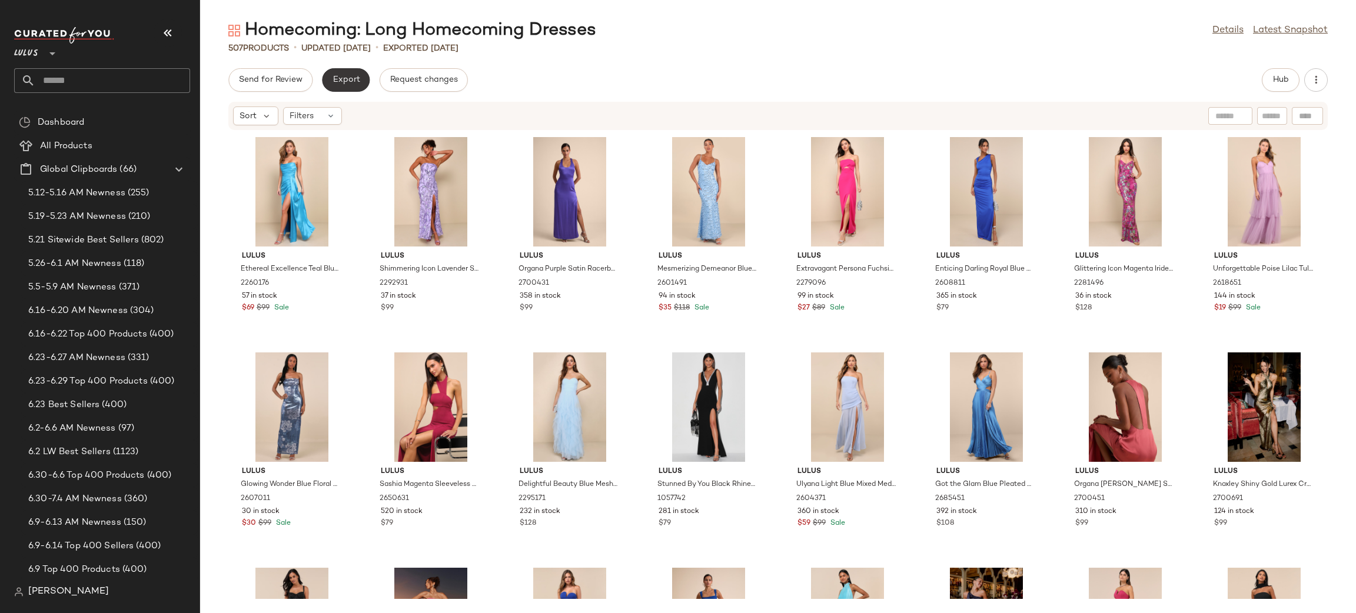
click at [346, 87] on button "Export" at bounding box center [346, 80] width 48 height 24
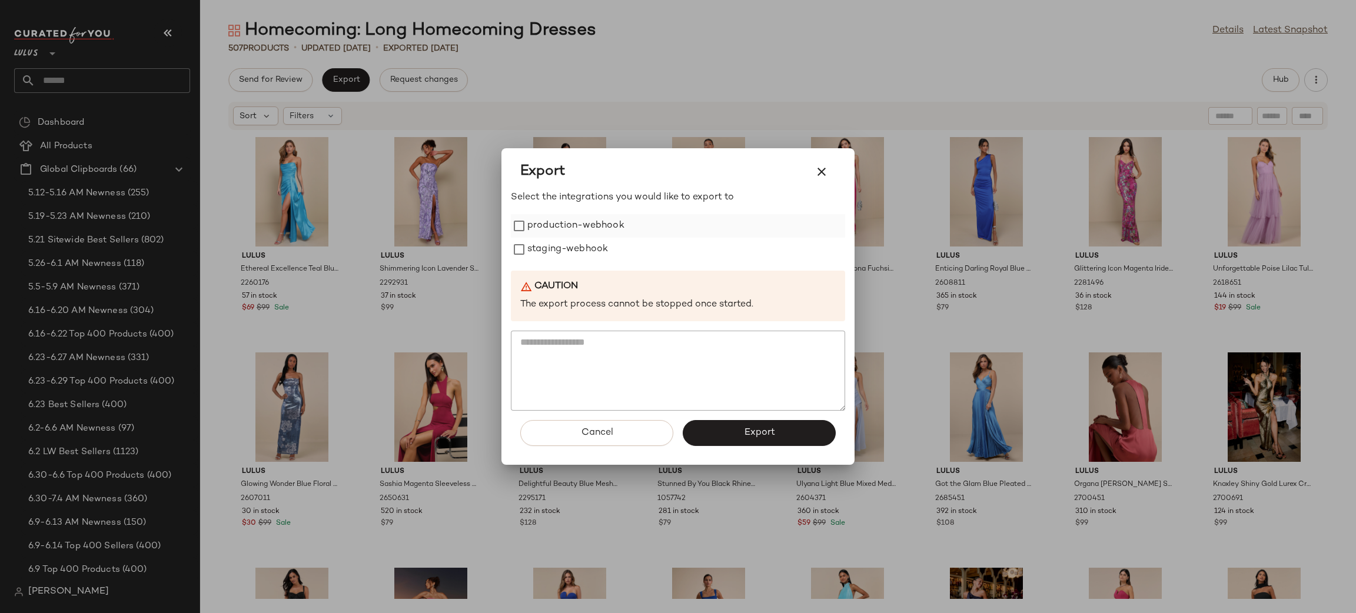
click at [553, 228] on label "production-webhook" at bounding box center [576, 226] width 97 height 24
click at [580, 256] on label "staging-webhook" at bounding box center [568, 250] width 81 height 24
click at [768, 428] on span "Export" at bounding box center [759, 432] width 31 height 11
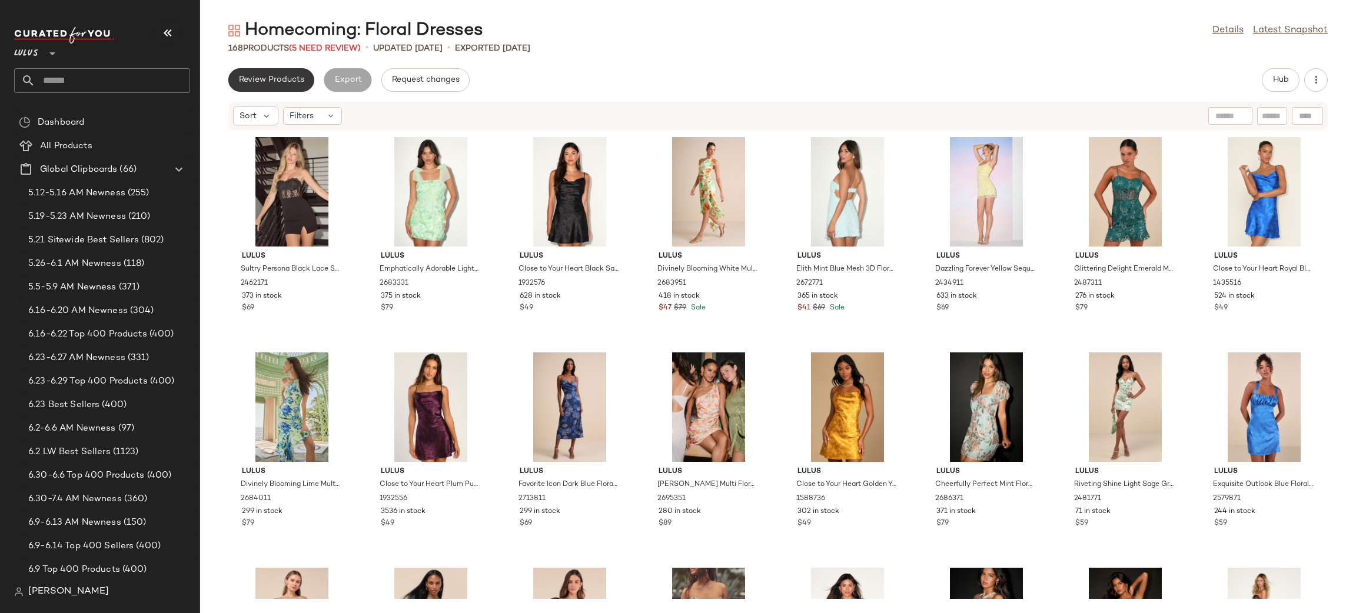
click at [290, 83] on span "Review Products" at bounding box center [271, 79] width 66 height 9
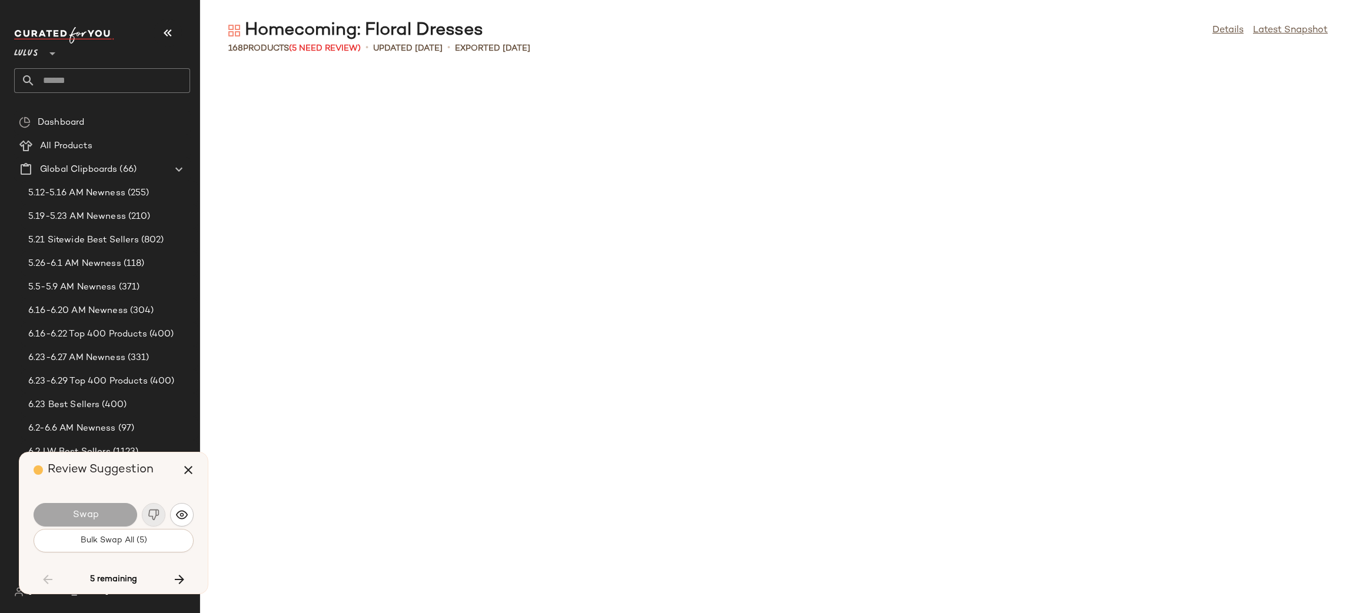
scroll to position [3447, 0]
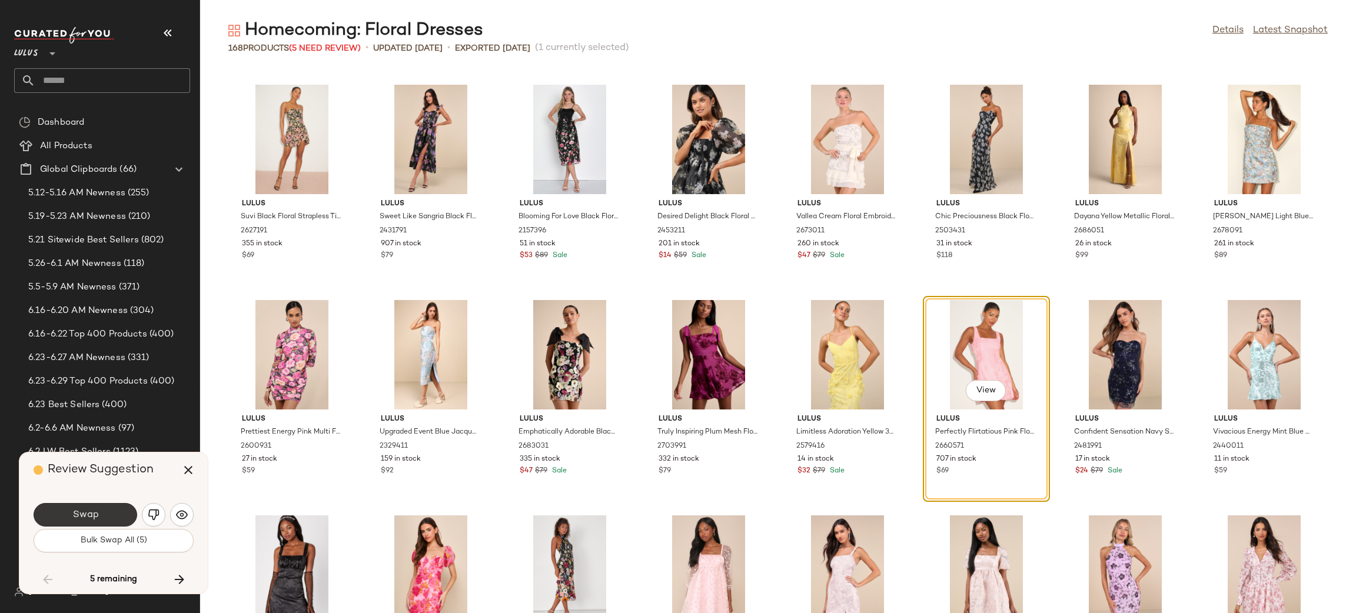
click at [102, 519] on button "Swap" at bounding box center [86, 515] width 104 height 24
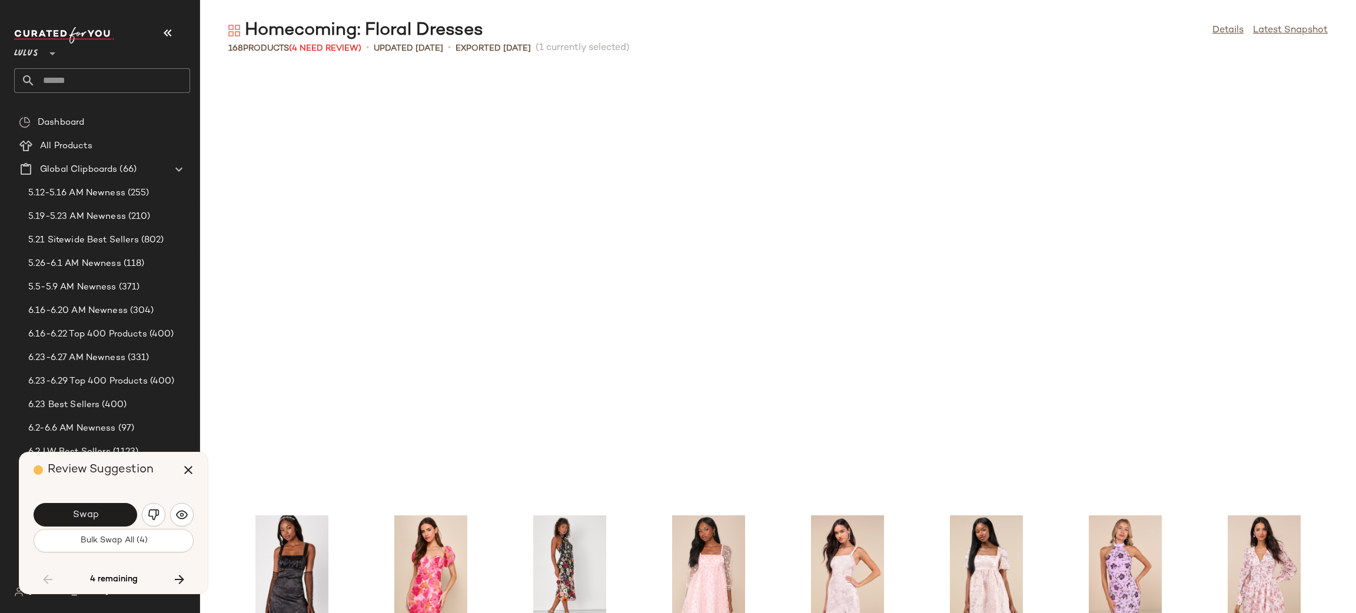
scroll to position [3878, 0]
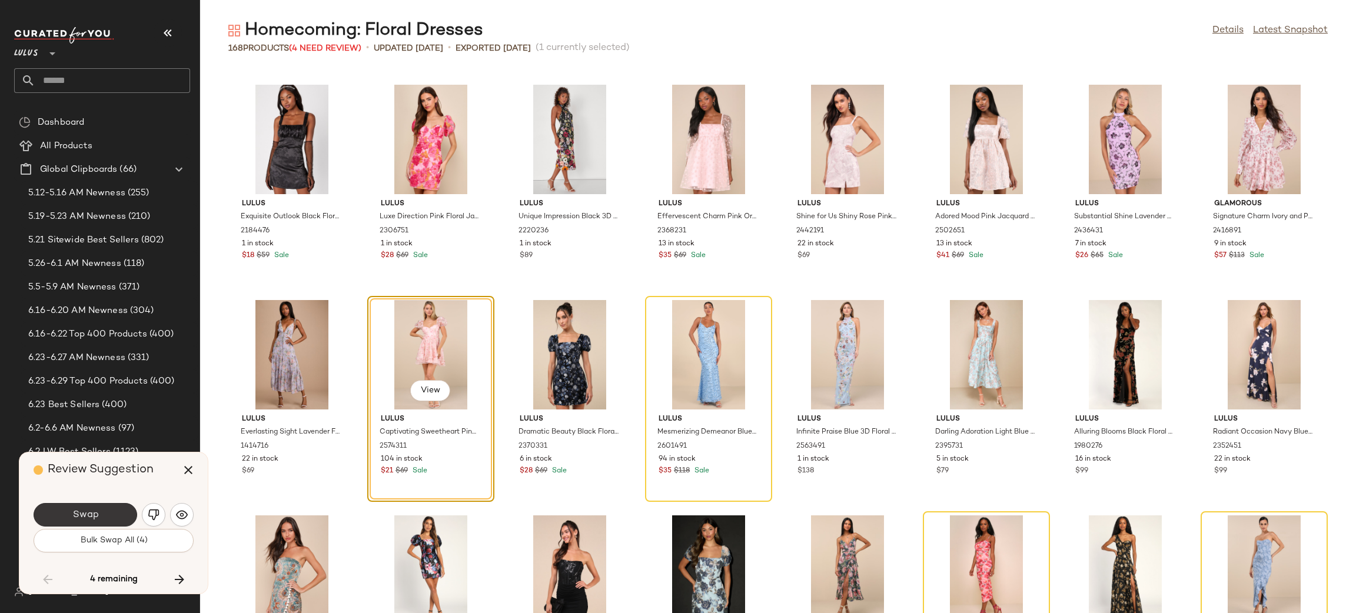
click at [122, 509] on button "Swap" at bounding box center [86, 515] width 104 height 24
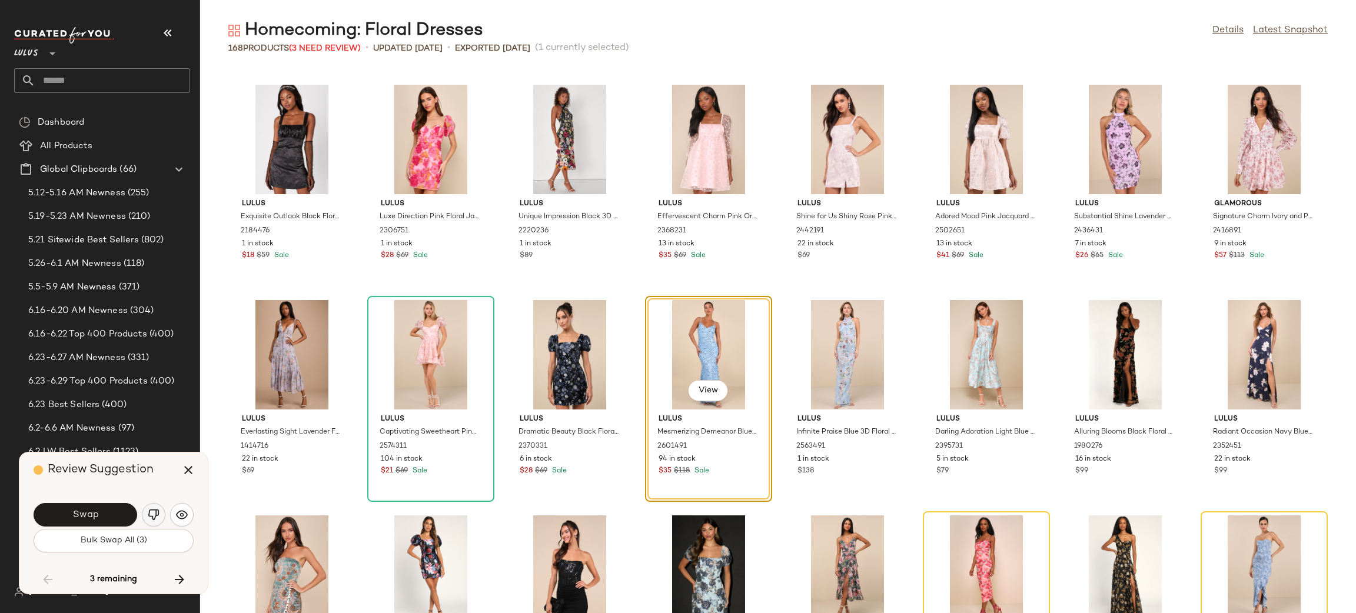
click at [152, 517] on img "button" at bounding box center [154, 515] width 12 height 12
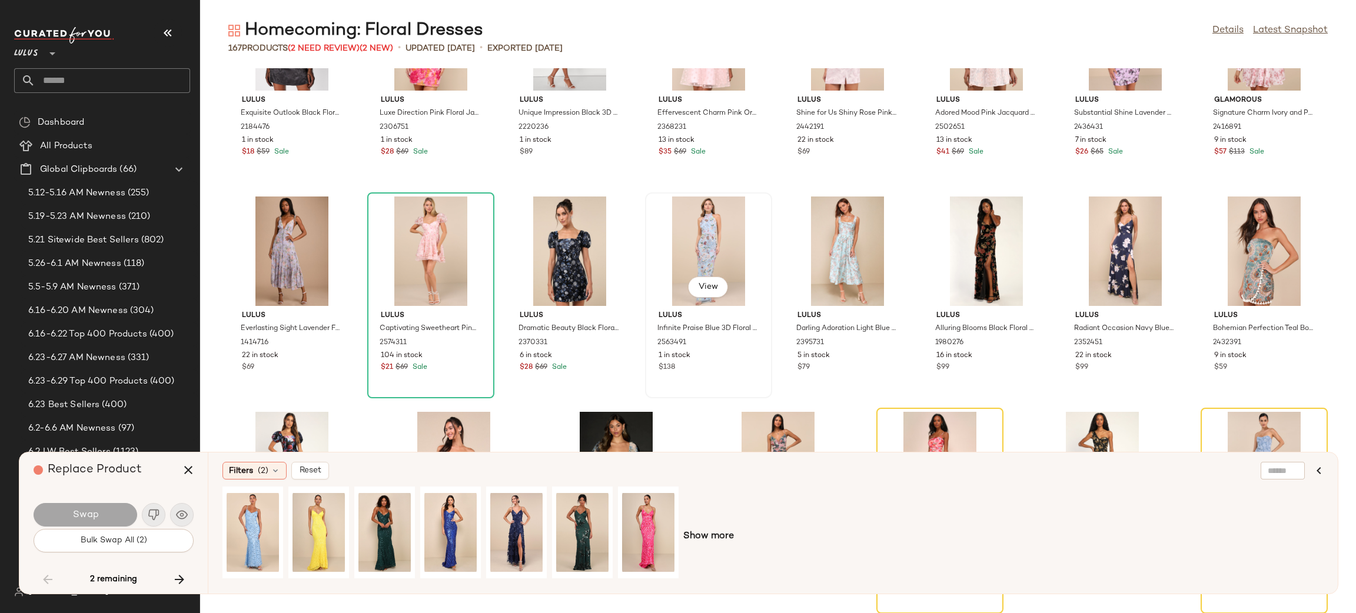
scroll to position [3982, 0]
click at [182, 473] on icon "button" at bounding box center [188, 470] width 14 height 14
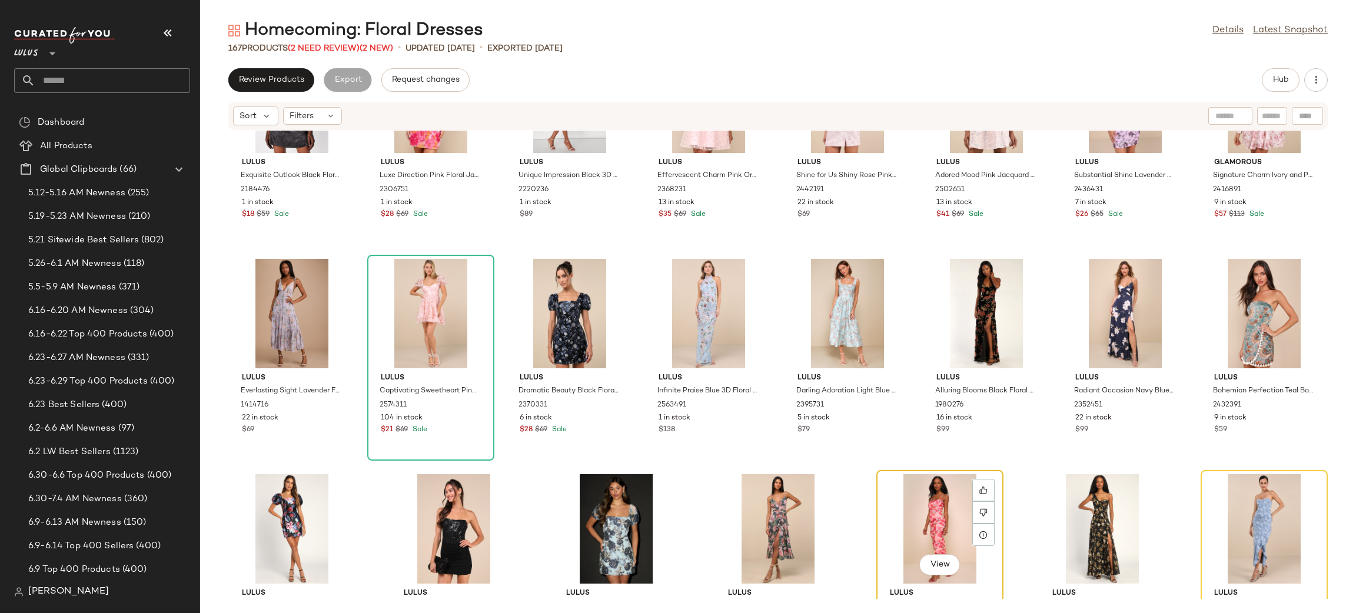
click at [925, 522] on div "View" at bounding box center [940, 530] width 119 height 110
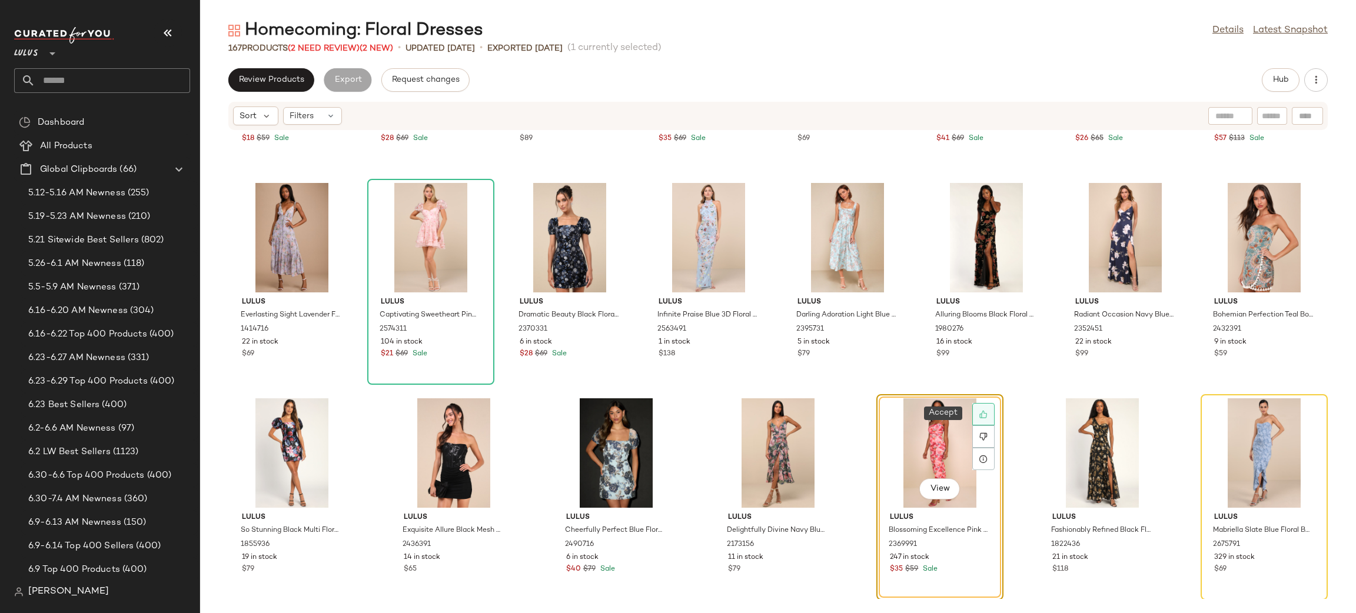
click at [981, 419] on div at bounding box center [984, 414] width 22 height 22
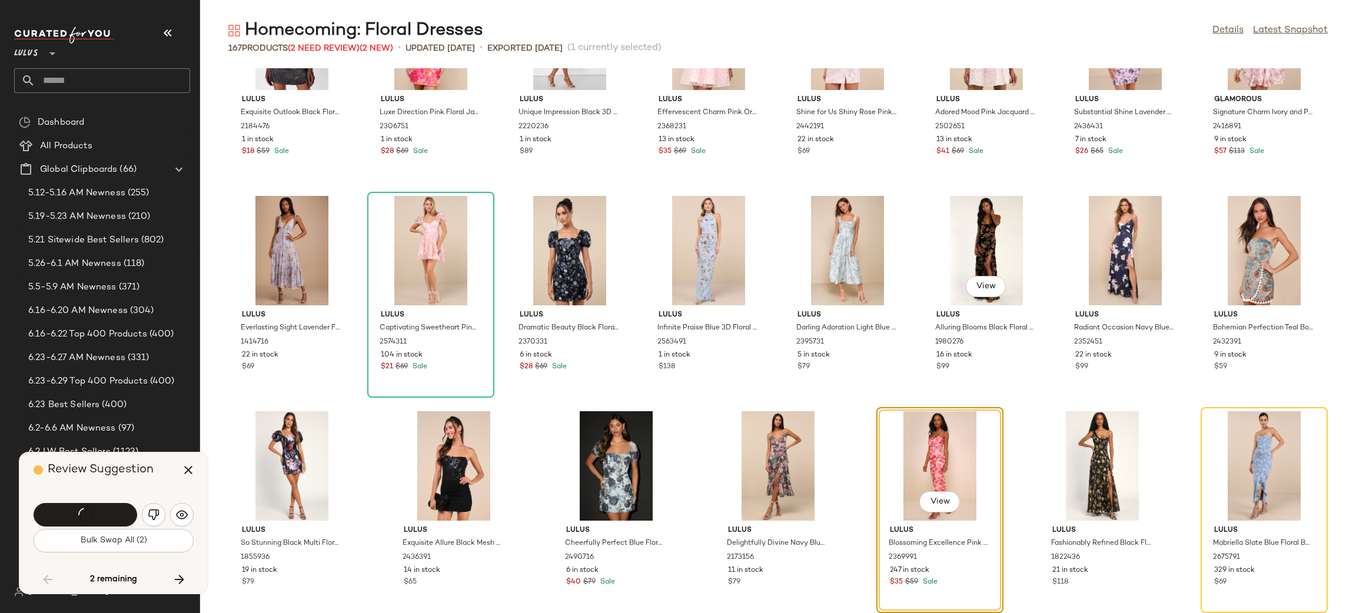
scroll to position [3982, 0]
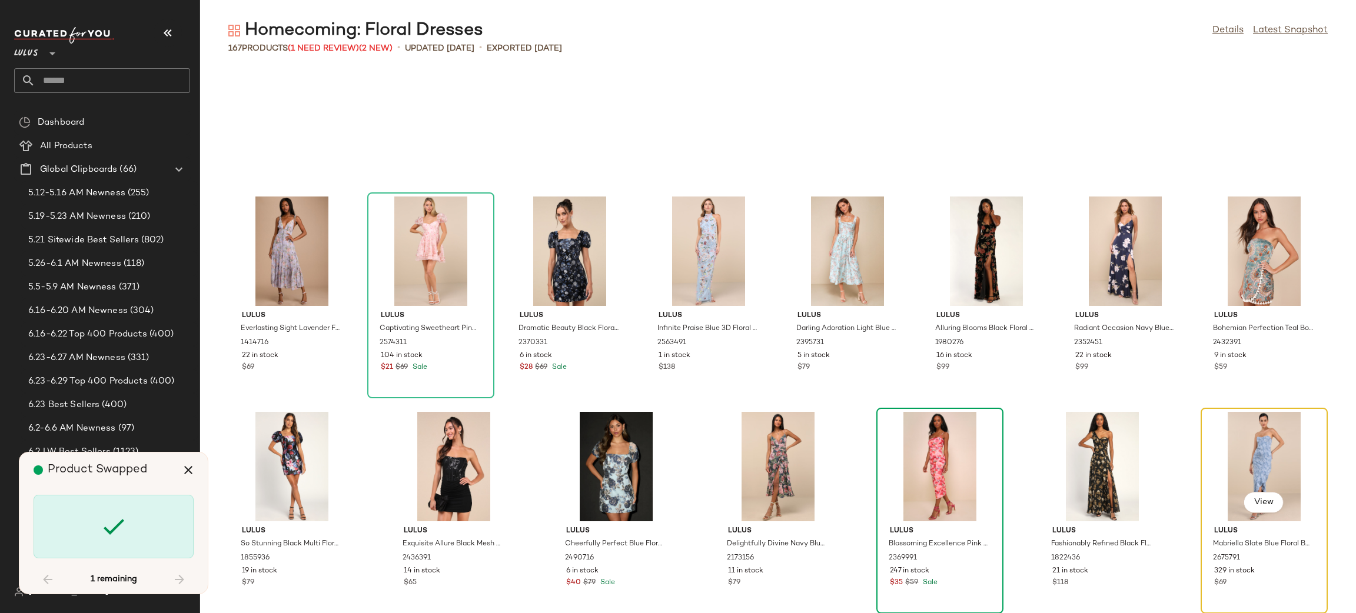
click at [1275, 465] on div "View" at bounding box center [1264, 467] width 119 height 110
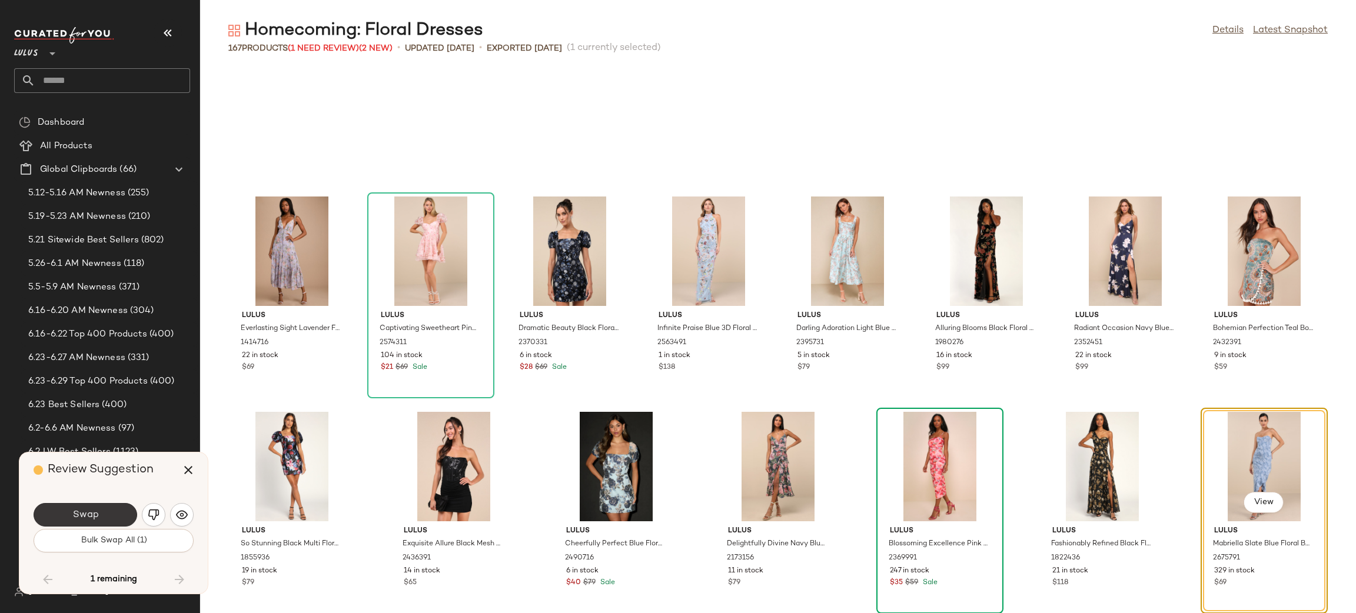
click at [99, 525] on button "Swap" at bounding box center [86, 515] width 104 height 24
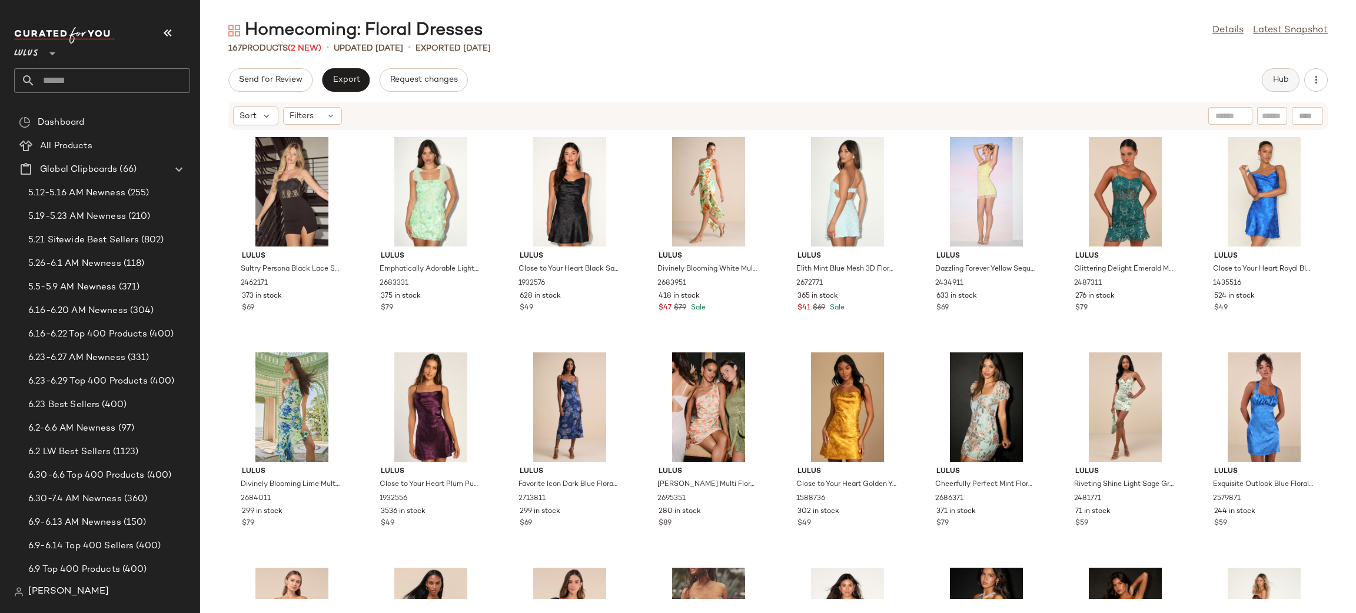
click at [1277, 76] on span "Hub" at bounding box center [1281, 79] width 16 height 9
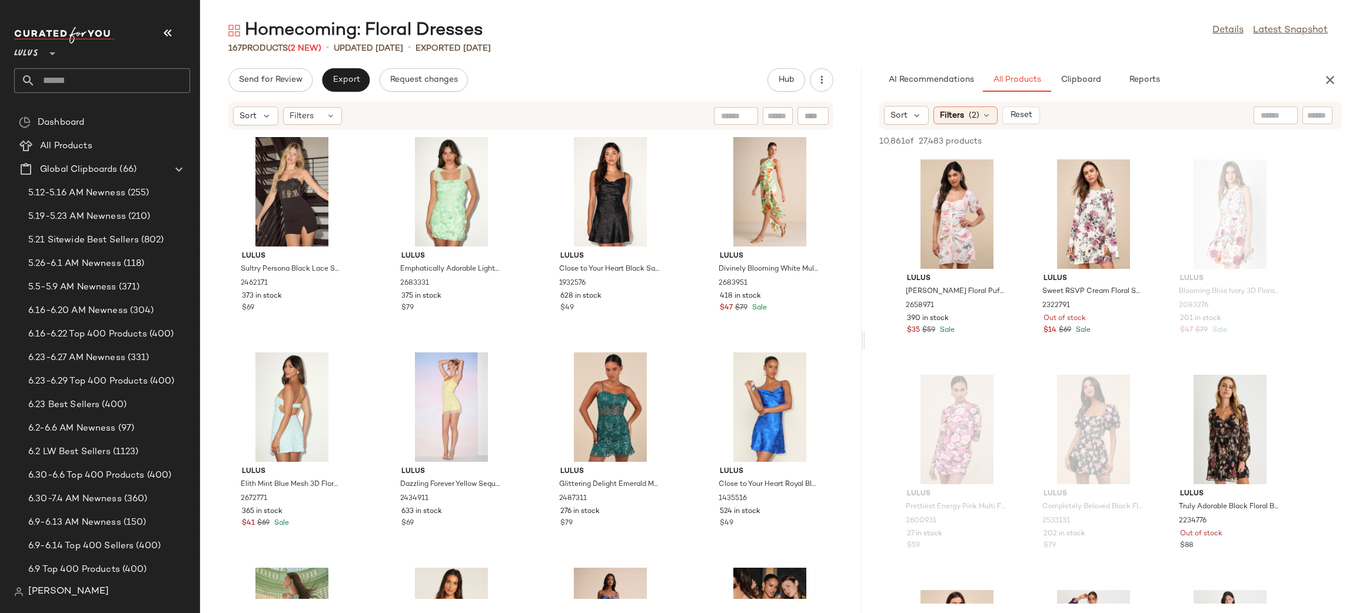
drag, startPoint x: 777, startPoint y: 339, endPoint x: 864, endPoint y: 351, distance: 88.0
click at [864, 351] on div "Homecoming: Floral Dresses Details Latest Snapshot 167 Products (2 New) • updat…" at bounding box center [778, 316] width 1156 height 595
click at [1332, 77] on icon "button" at bounding box center [1330, 80] width 14 height 14
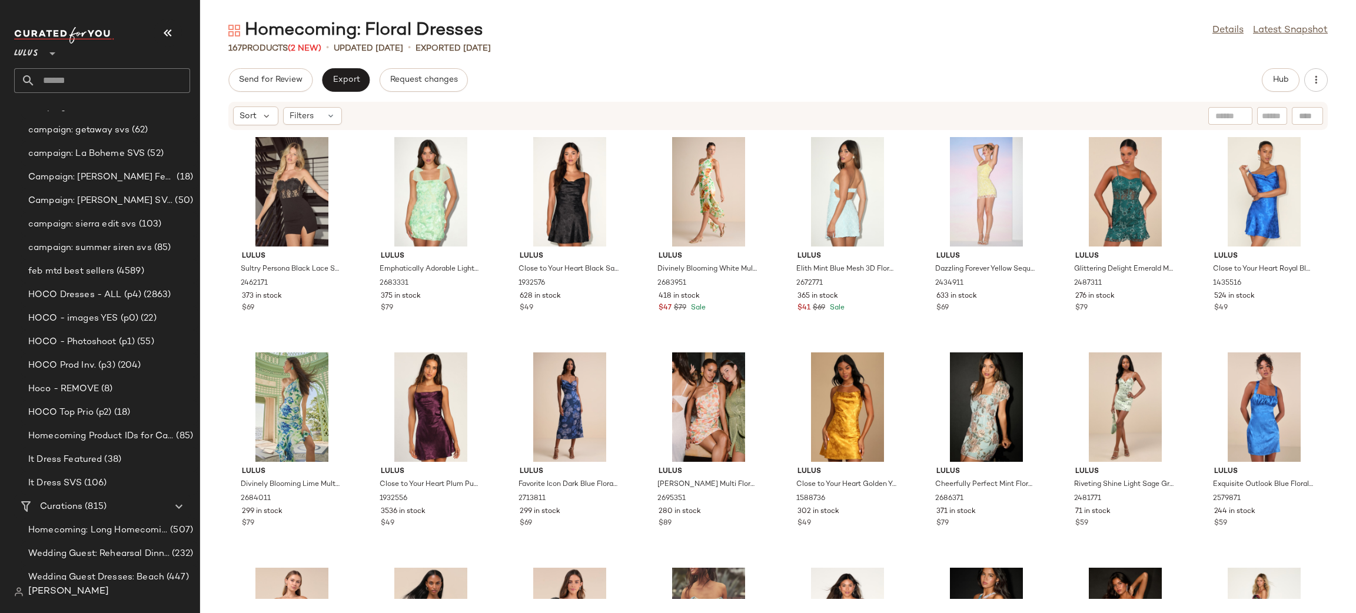
scroll to position [1267, 0]
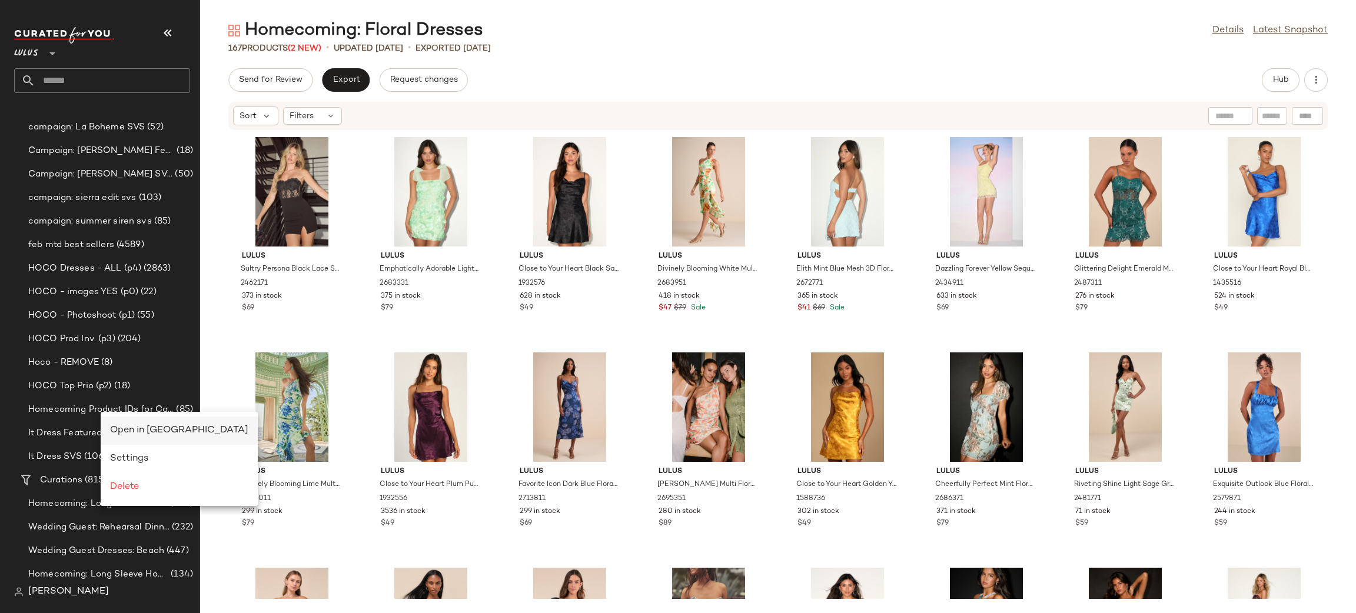
click at [142, 435] on div "Open in [GEOGRAPHIC_DATA]" at bounding box center [179, 431] width 138 height 14
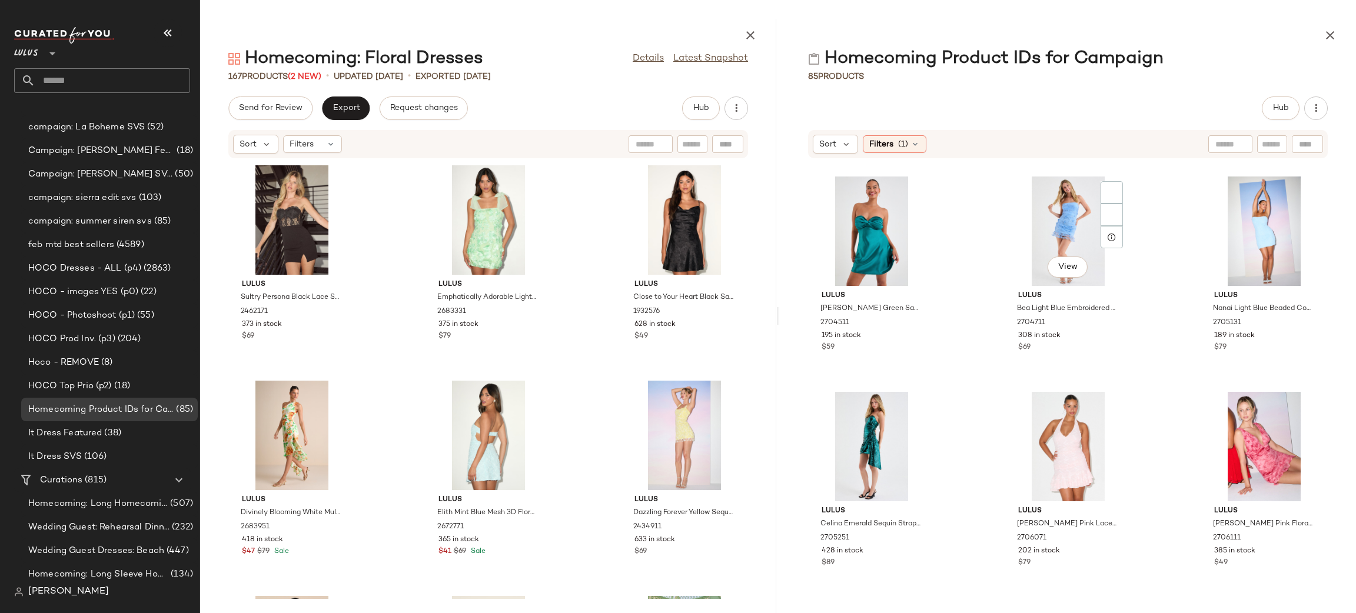
scroll to position [447, 0]
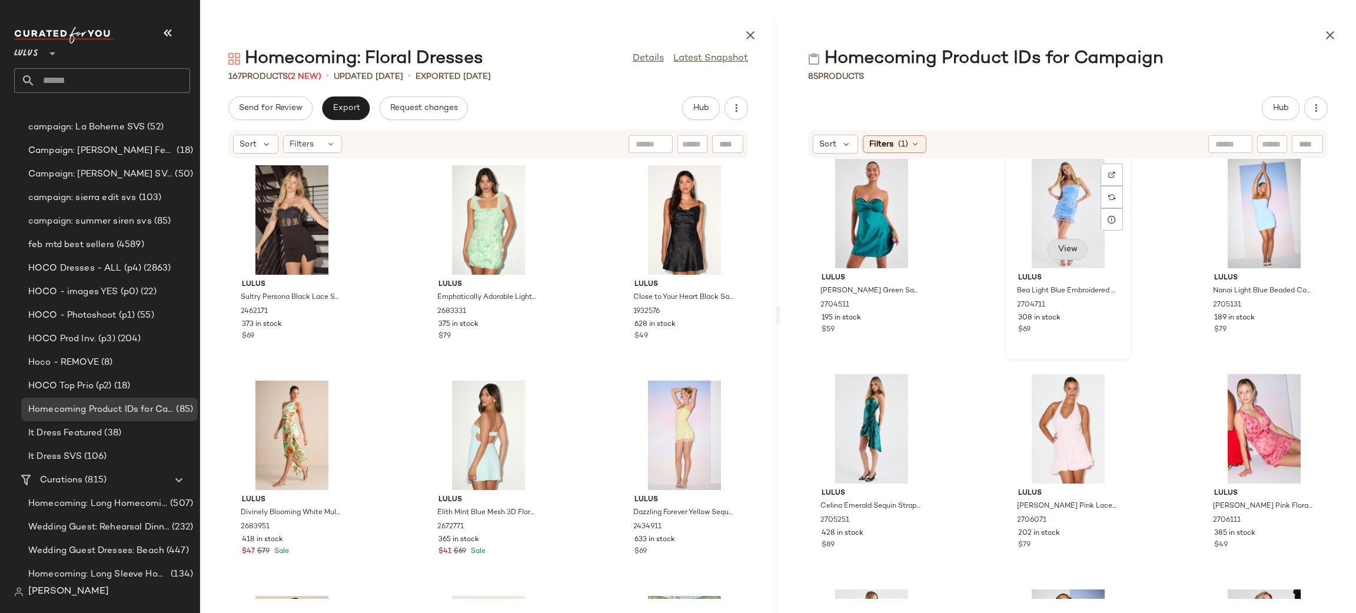
click at [1073, 248] on span "View" at bounding box center [1068, 249] width 20 height 9
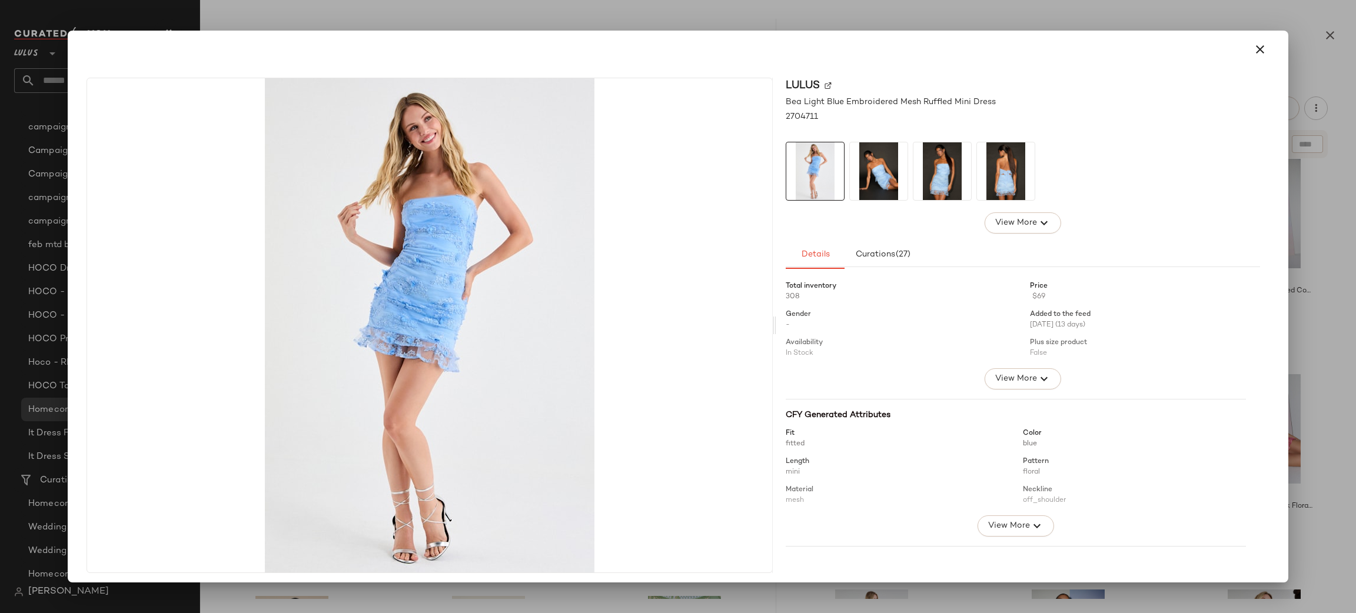
click at [897, 174] on img at bounding box center [879, 171] width 58 height 58
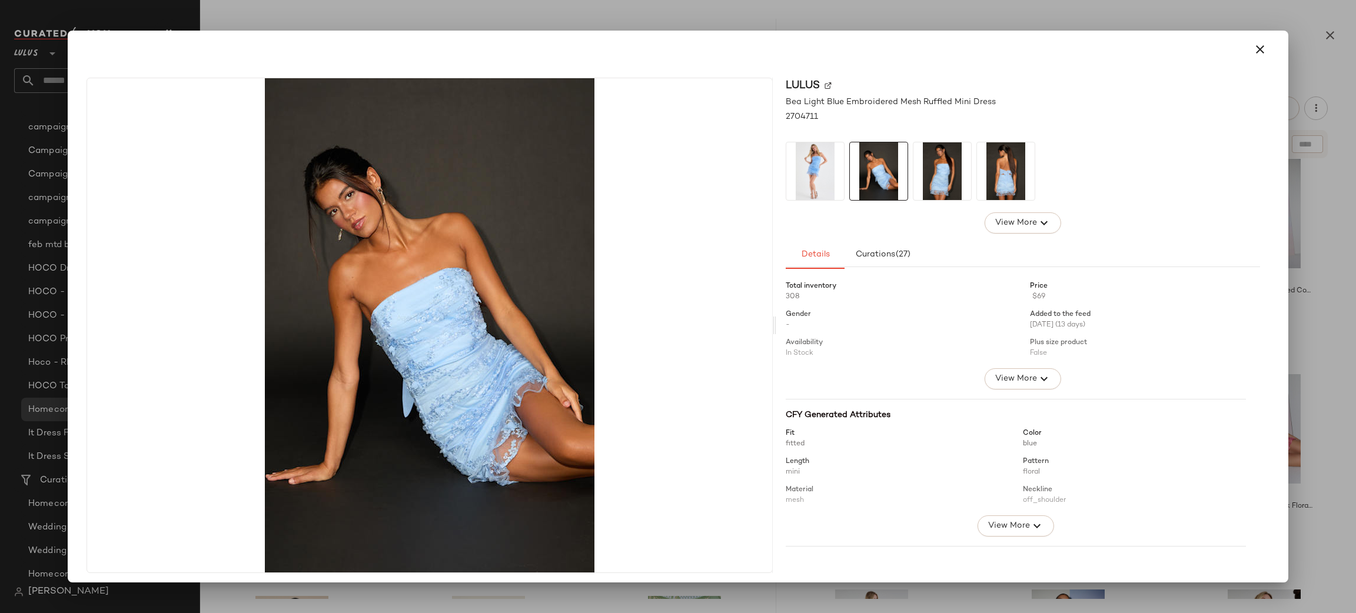
click at [918, 171] on img at bounding box center [943, 171] width 58 height 58
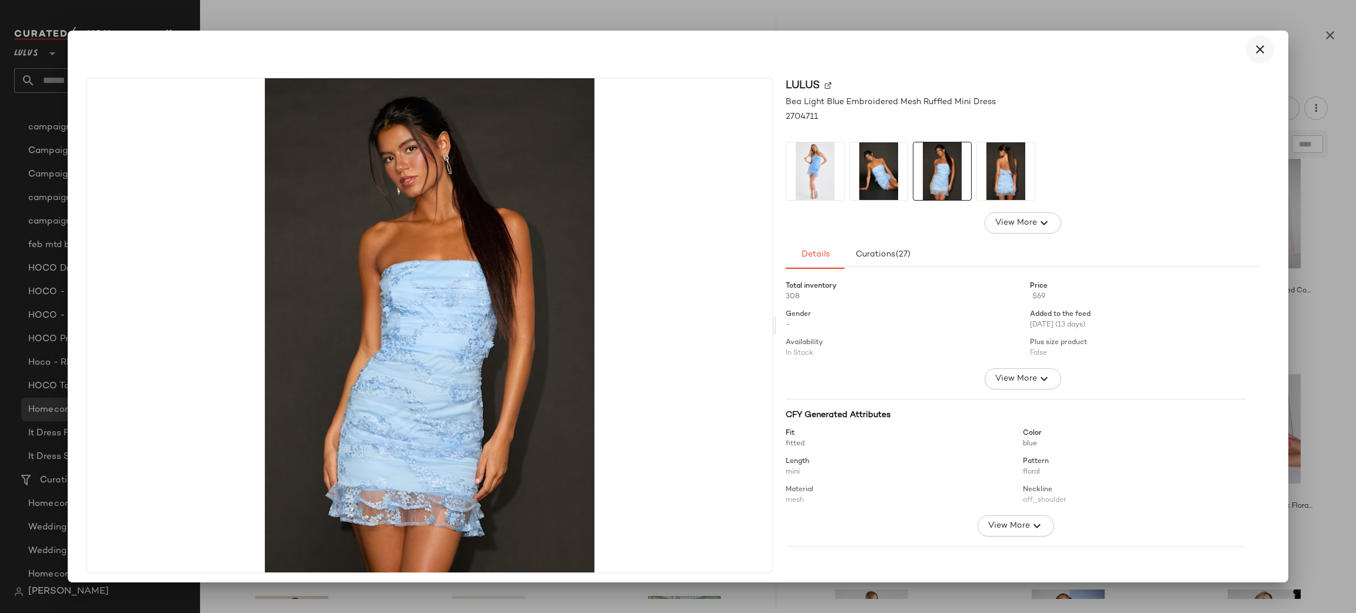
click at [1246, 50] on button "button" at bounding box center [1260, 49] width 28 height 28
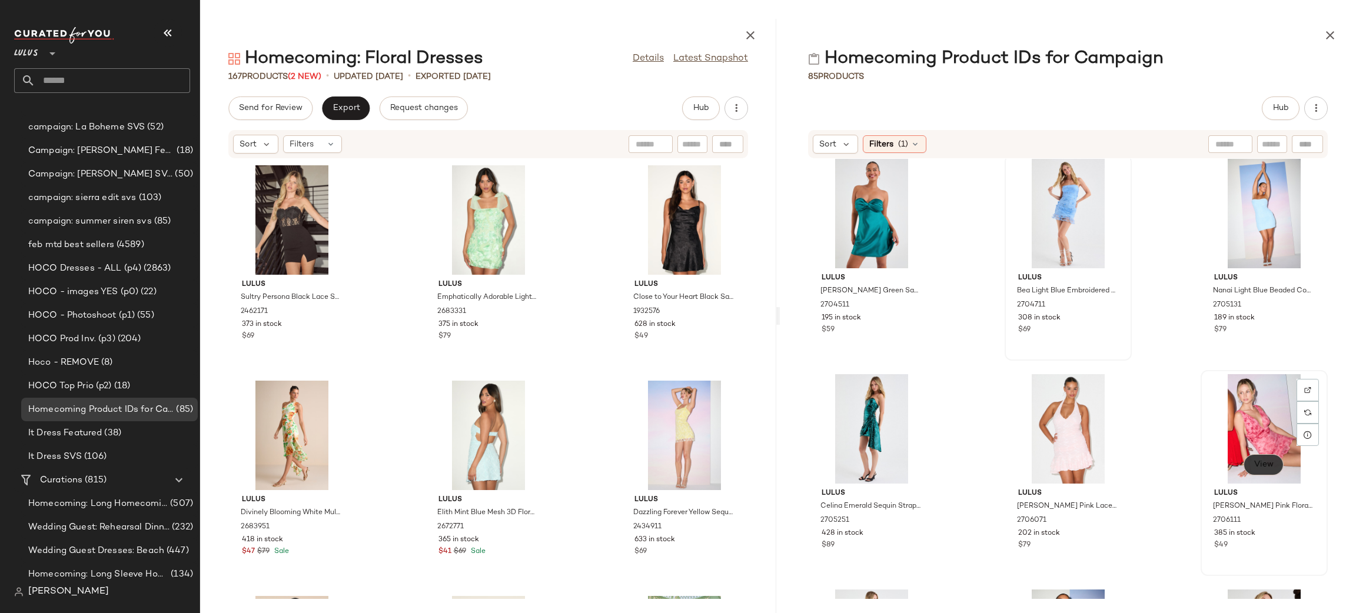
click at [1270, 463] on button "View" at bounding box center [1264, 465] width 40 height 21
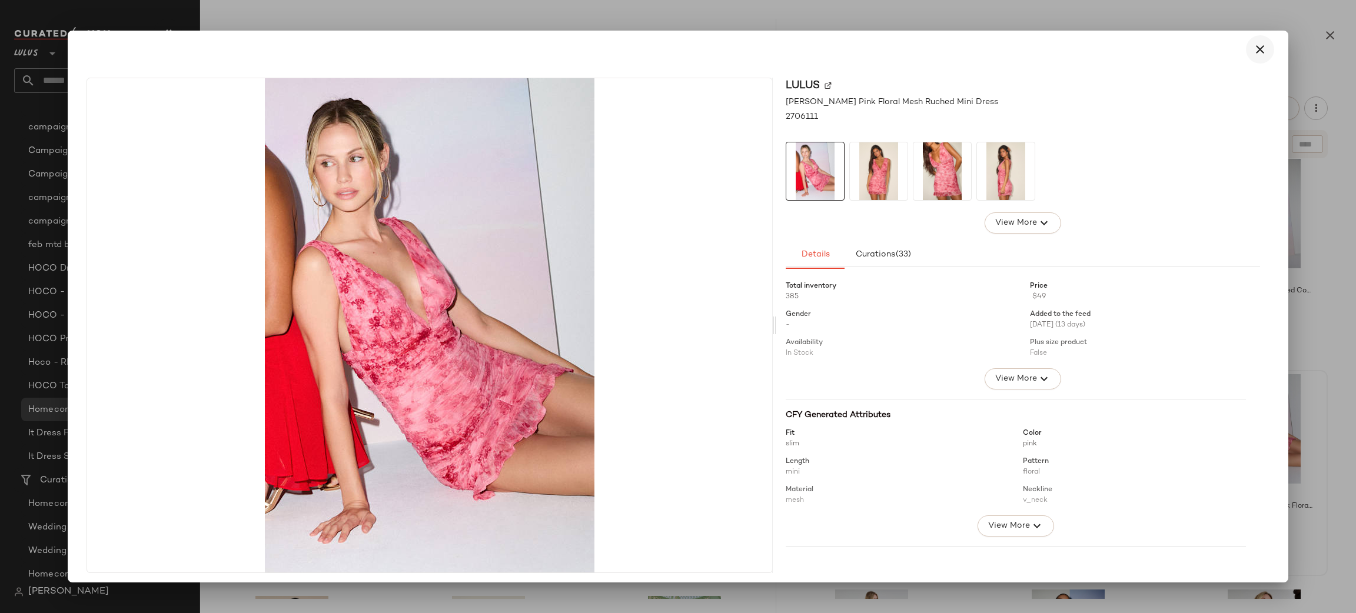
click at [1256, 43] on icon "button" at bounding box center [1260, 49] width 14 height 14
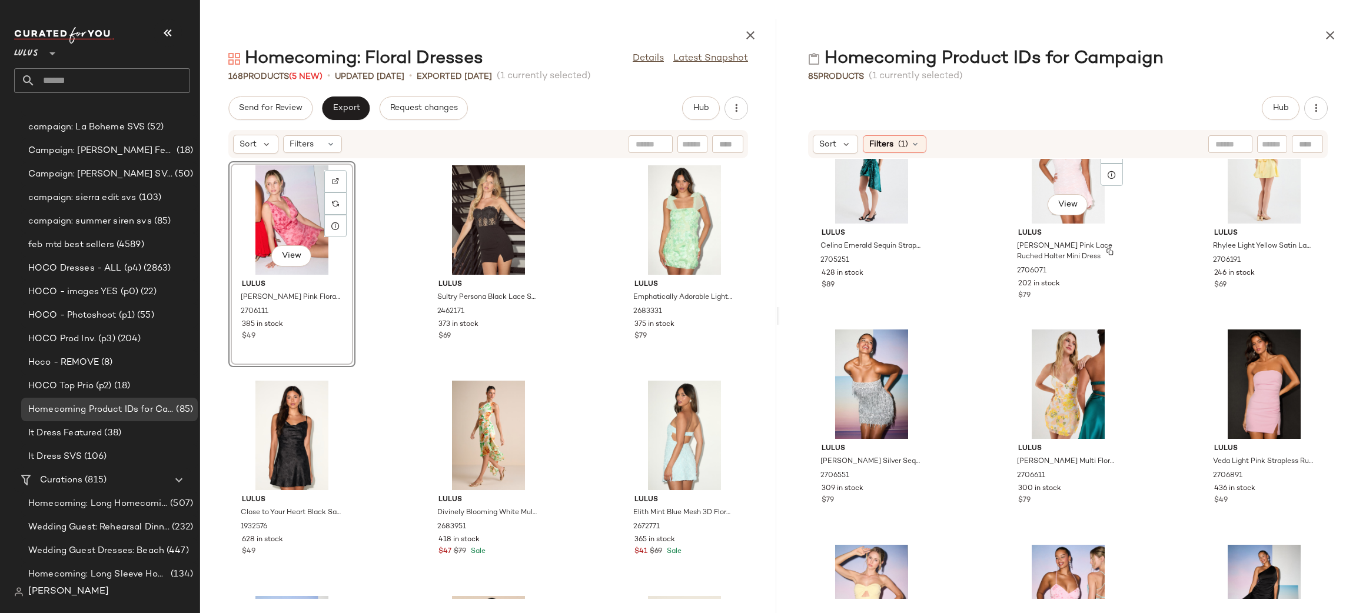
scroll to position [714, 0]
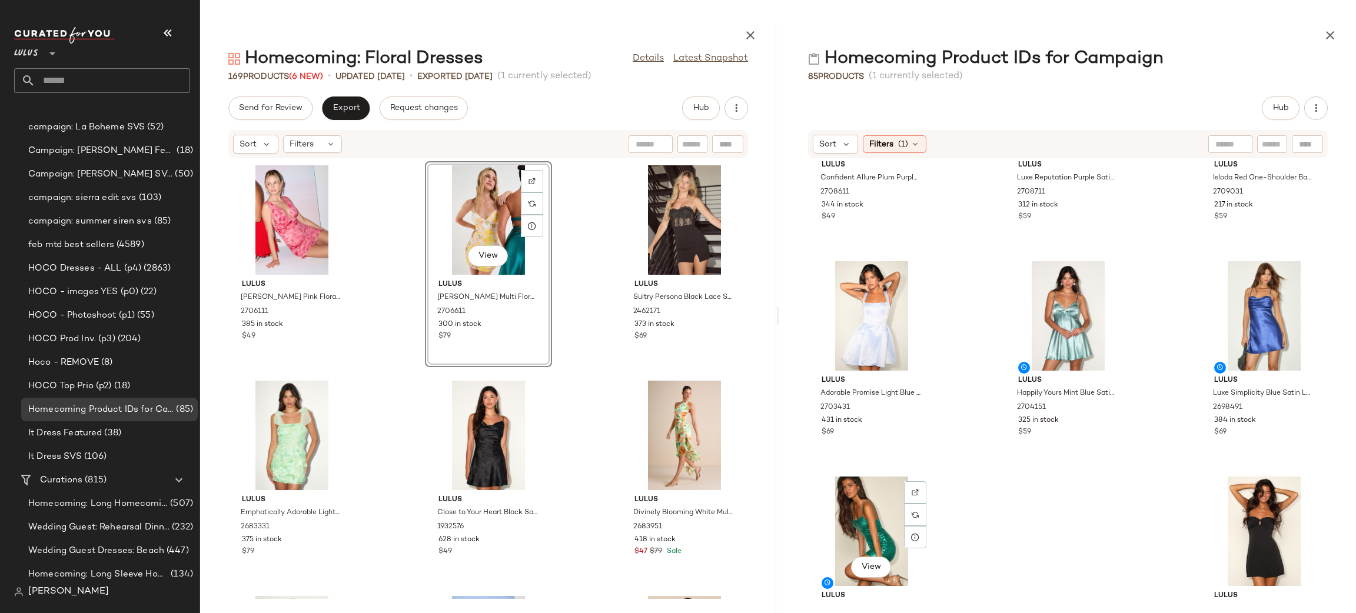
scroll to position [5130, 0]
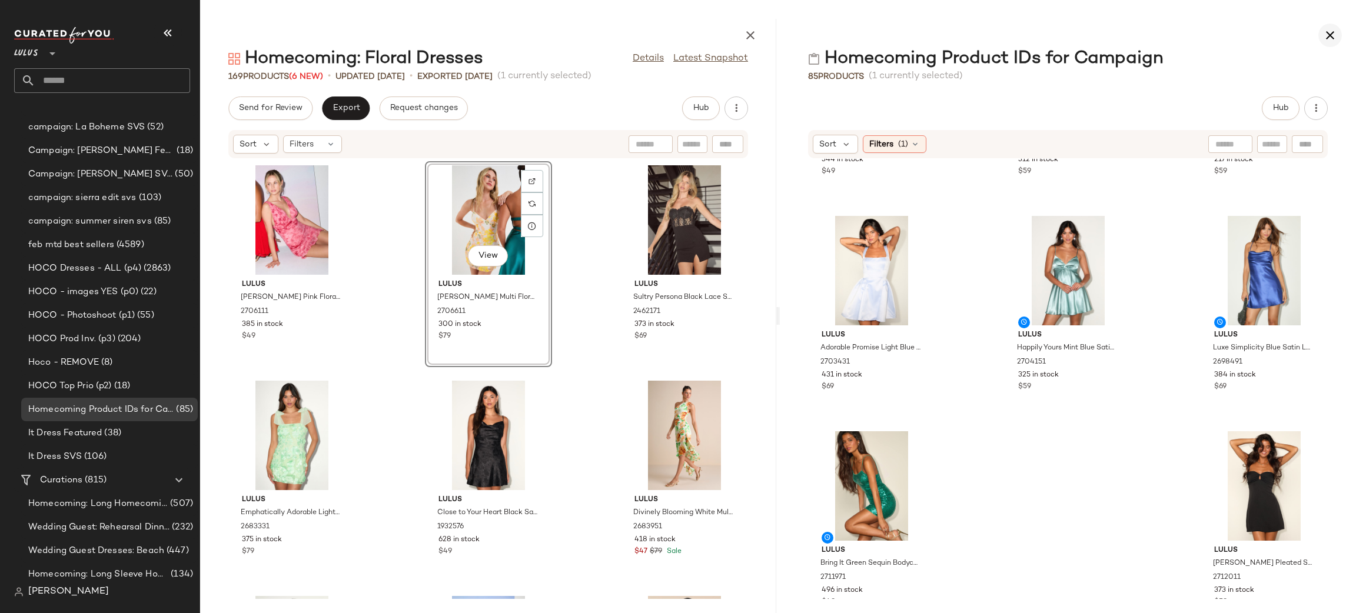
click at [1329, 35] on icon "button" at bounding box center [1330, 35] width 14 height 14
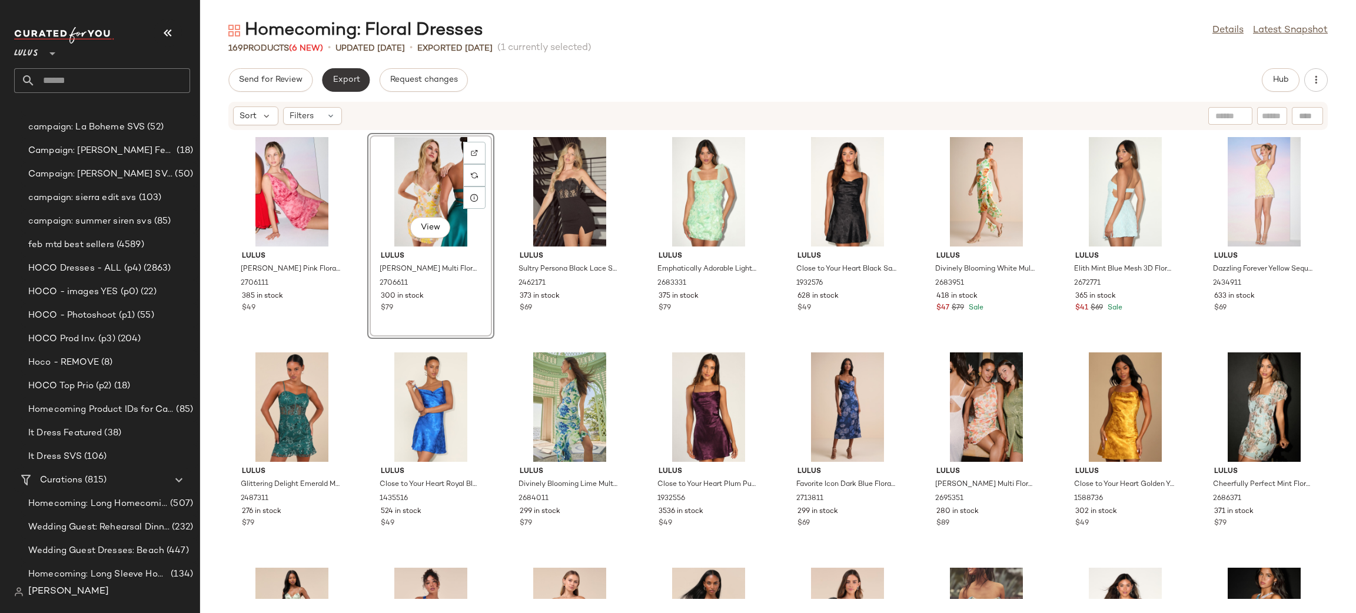
click at [358, 77] on span "Export" at bounding box center [346, 79] width 28 height 9
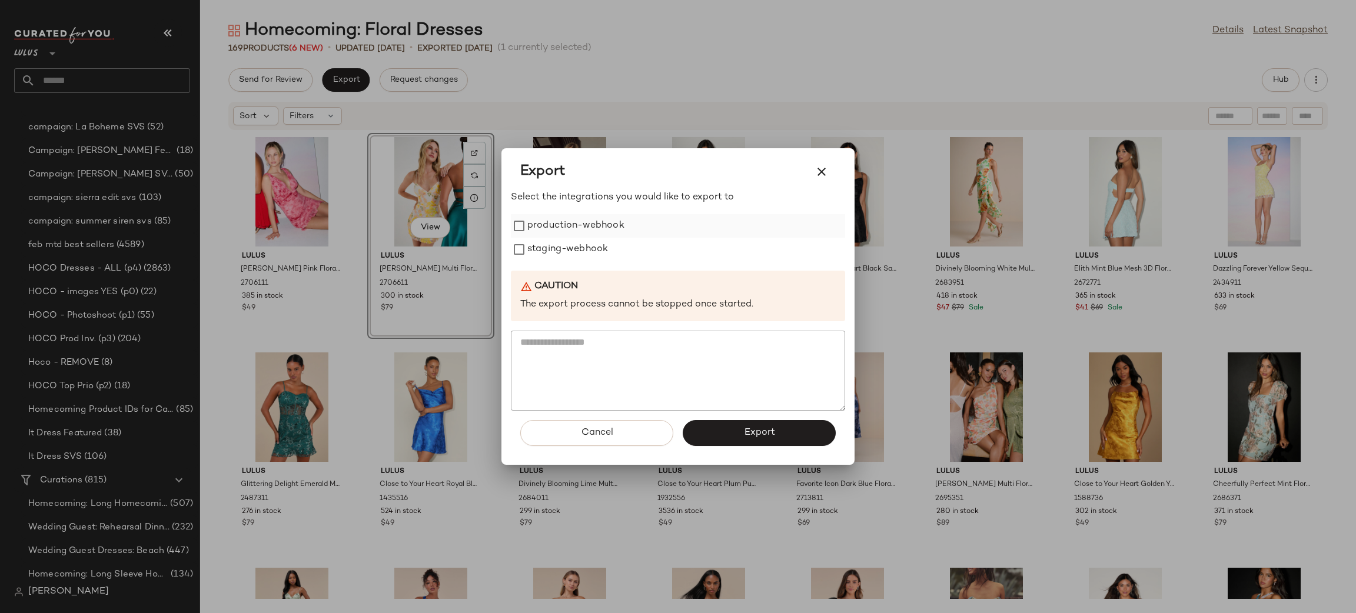
click at [550, 223] on label "production-webhook" at bounding box center [576, 226] width 97 height 24
click at [576, 263] on div "Select the integrations you would like to export to production-webhook staging-…" at bounding box center [678, 301] width 334 height 220
click at [554, 256] on label "staging-webhook" at bounding box center [568, 250] width 81 height 24
click at [801, 430] on button "Export" at bounding box center [759, 433] width 153 height 26
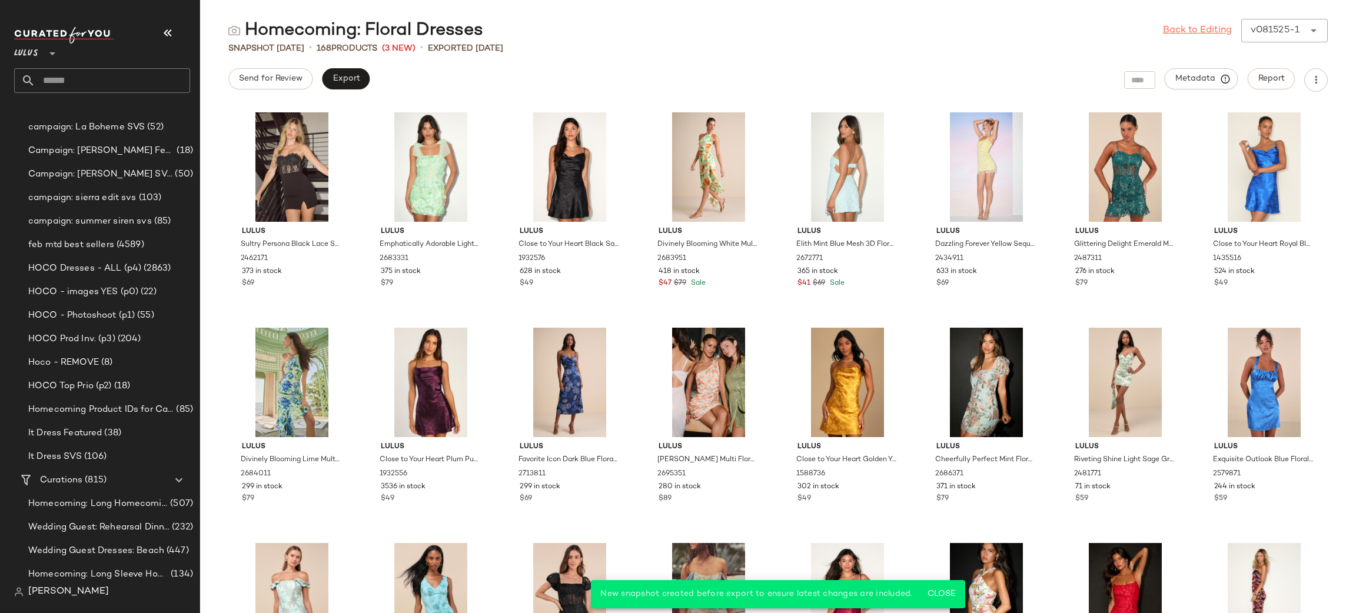
click at [1194, 28] on link "Back to Editing" at bounding box center [1197, 31] width 69 height 14
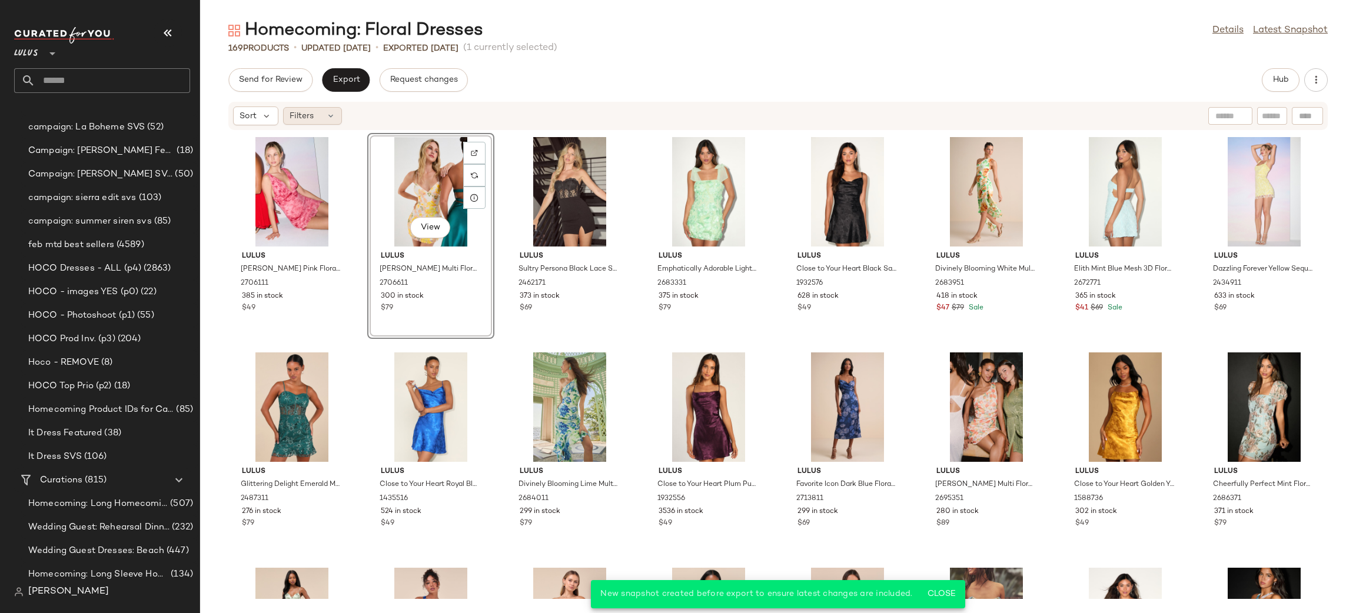
click at [326, 120] on icon at bounding box center [330, 115] width 9 height 9
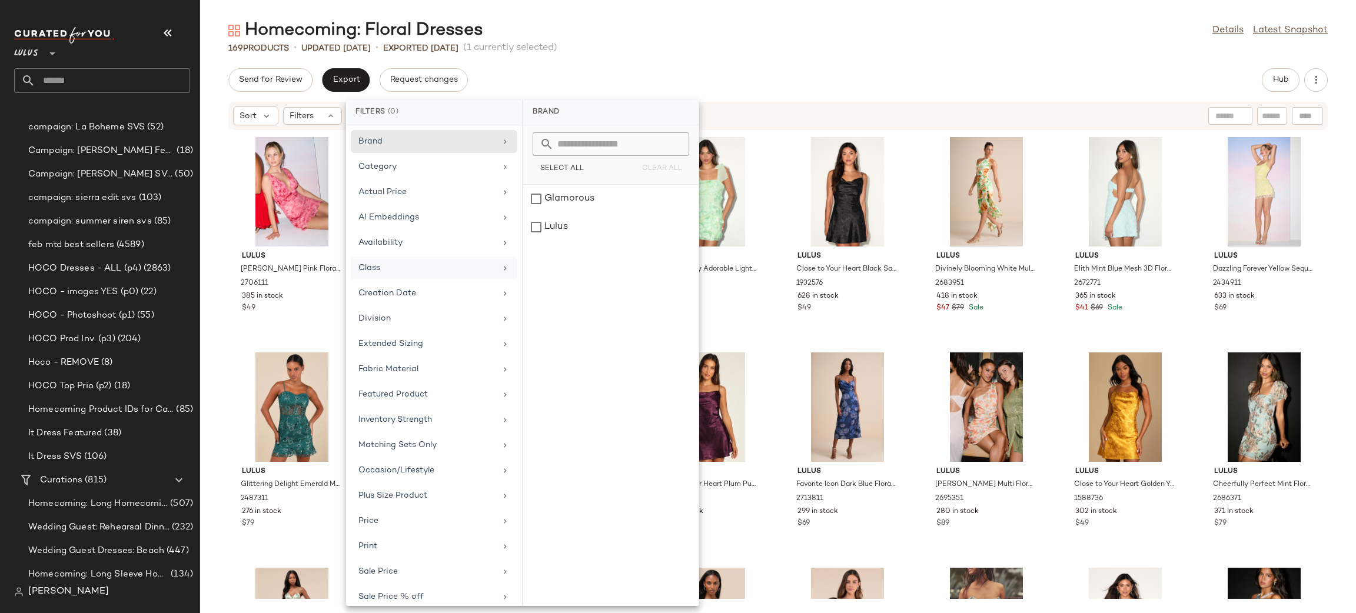
click at [414, 282] on div "Class" at bounding box center [434, 293] width 167 height 23
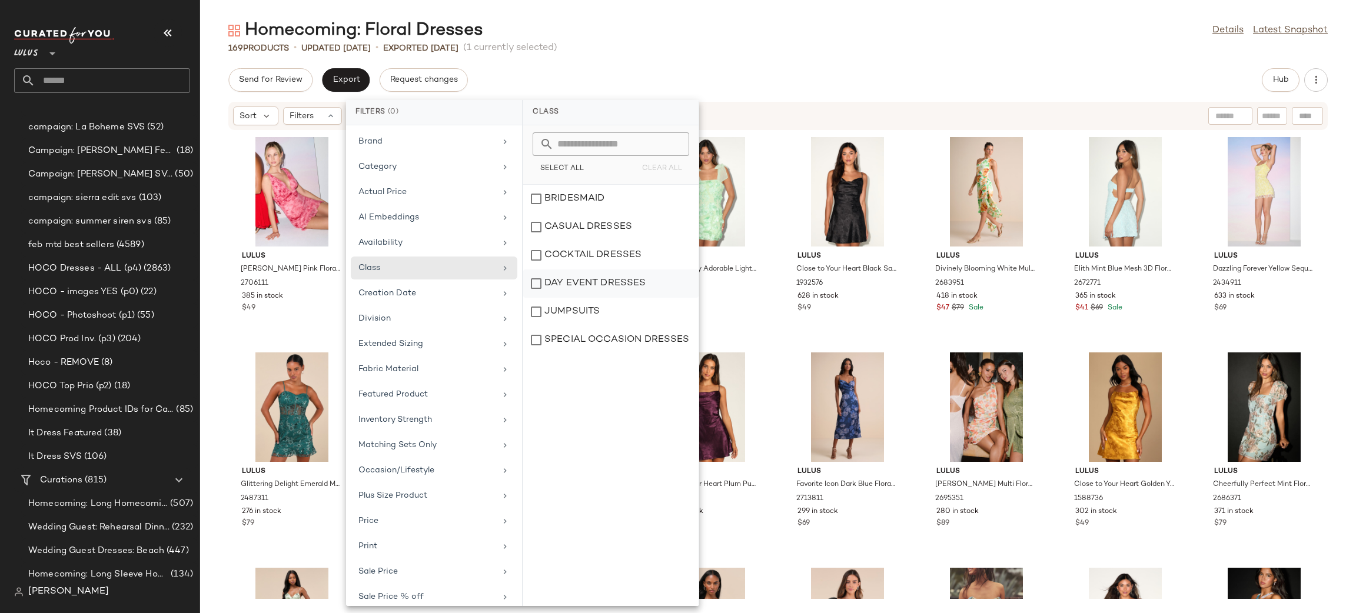
click at [579, 298] on div "DAY EVENT DRESSES" at bounding box center [610, 312] width 175 height 28
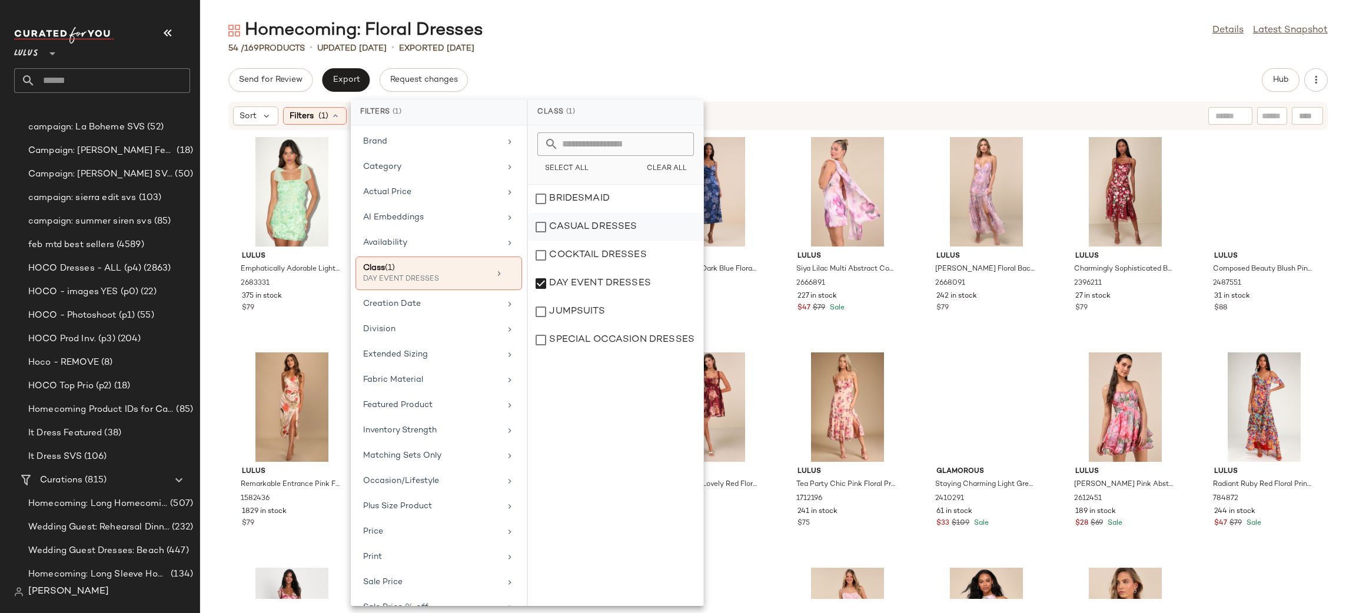
click at [562, 241] on div "CASUAL DRESSES" at bounding box center [615, 255] width 175 height 28
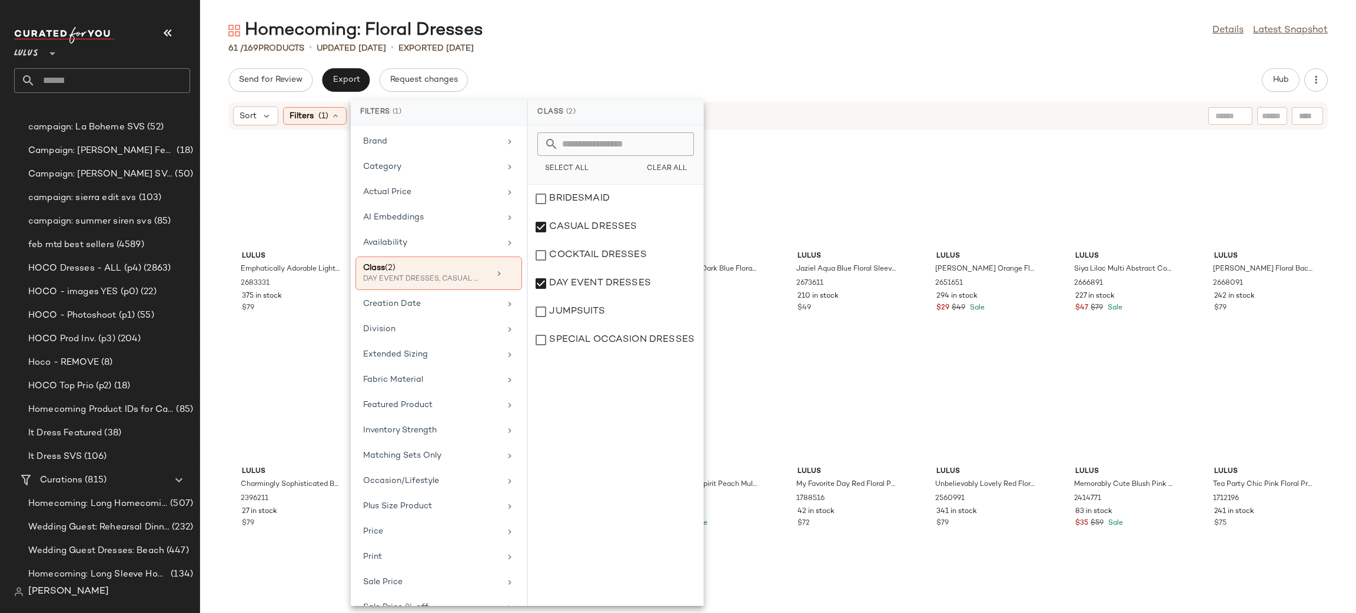
click at [810, 42] on div "61 / 169 Products • updated Aug 18th • Exported Aug 18th" at bounding box center [778, 48] width 1156 height 12
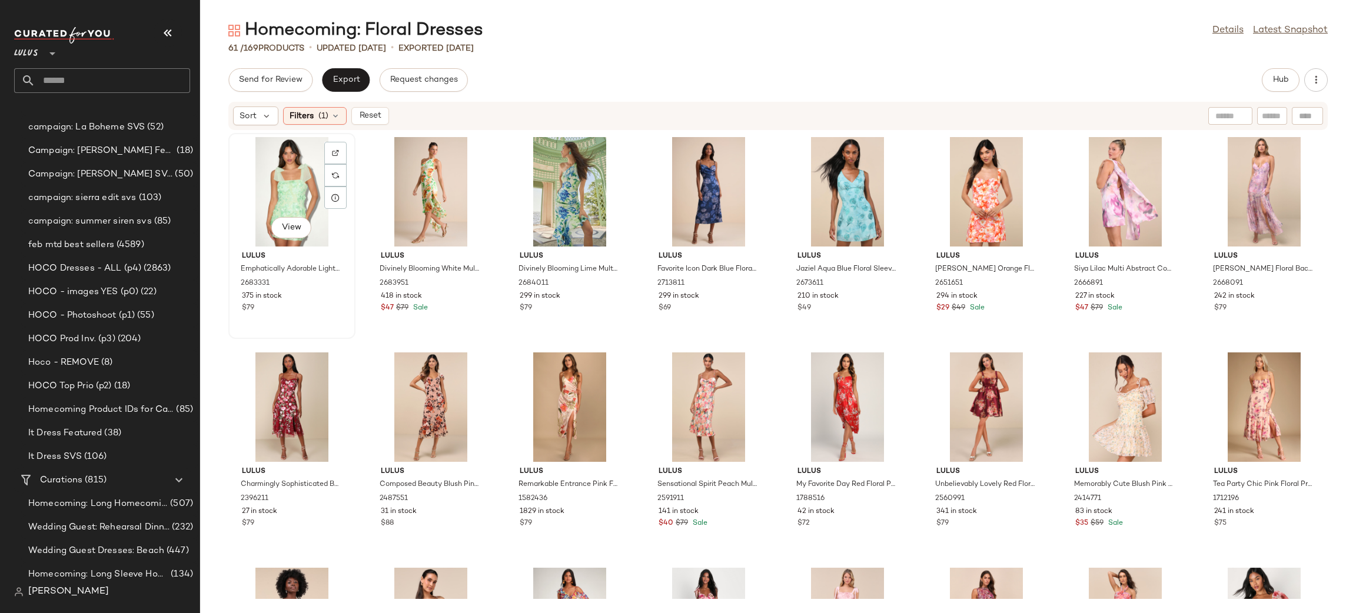
click at [305, 183] on div "View" at bounding box center [292, 192] width 119 height 110
click at [439, 192] on div "View" at bounding box center [430, 192] width 119 height 110
click at [289, 170] on div "View" at bounding box center [292, 192] width 119 height 110
click at [305, 119] on span "Filters" at bounding box center [302, 116] width 24 height 12
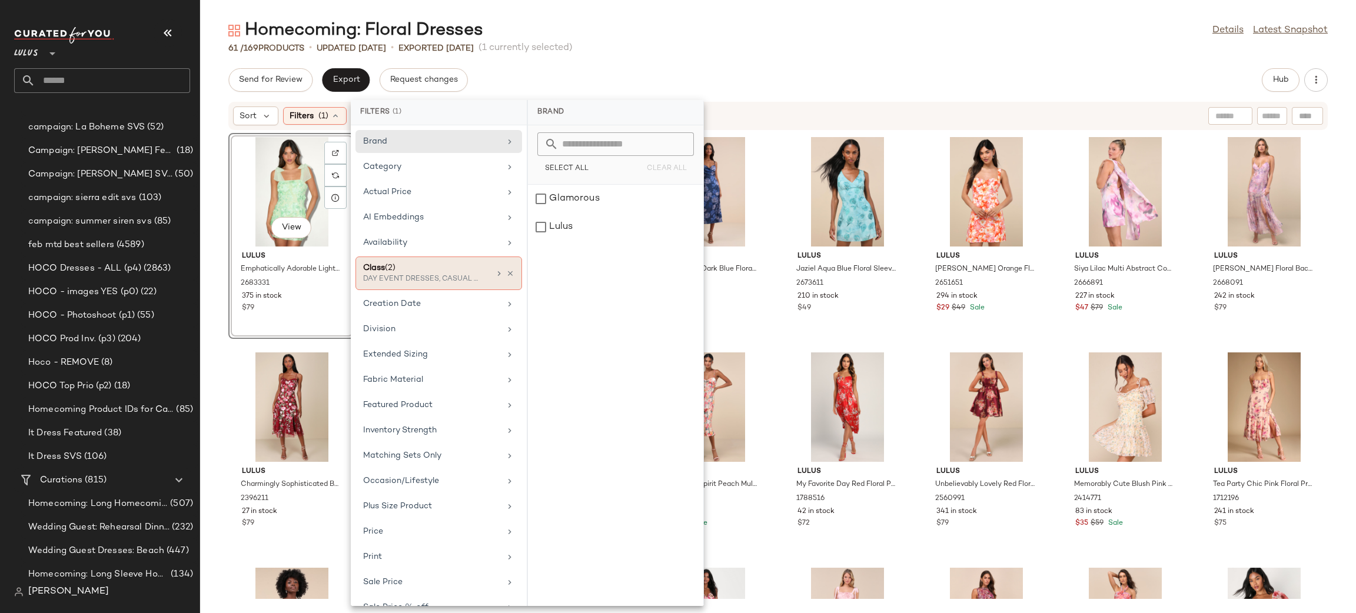
click at [457, 274] on div "Class (2)" at bounding box center [426, 268] width 127 height 12
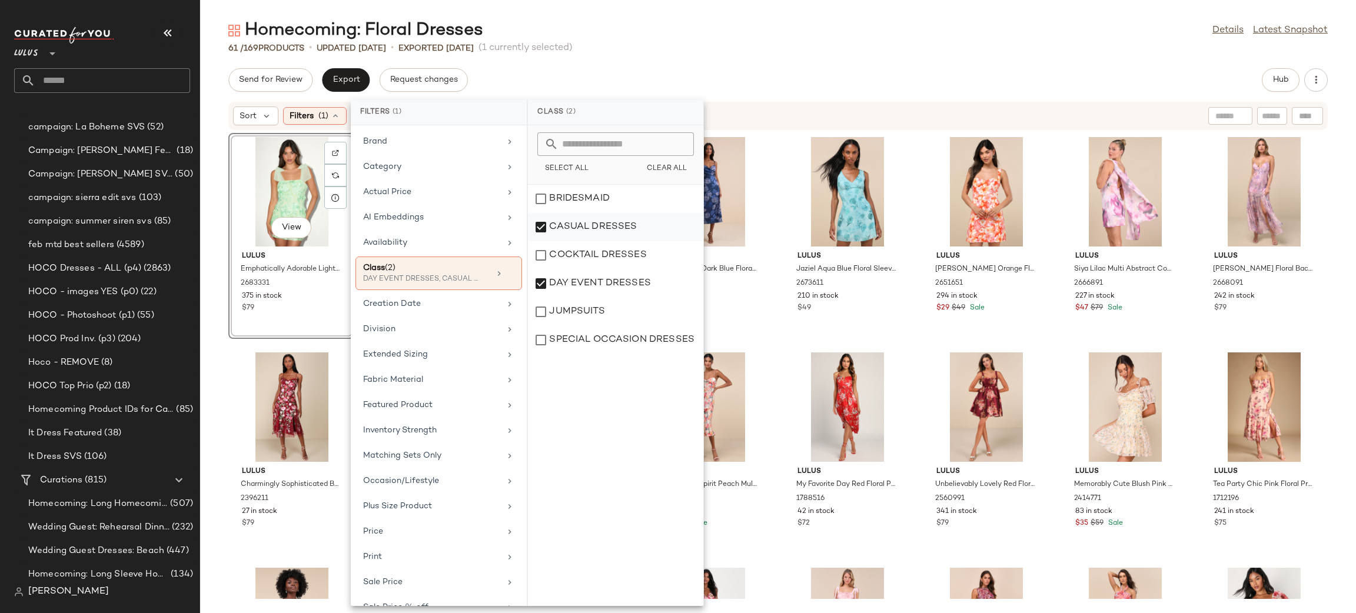
click at [593, 241] on div "CASUAL DRESSES" at bounding box center [615, 255] width 175 height 28
click at [875, 64] on div "Homecoming: Floral Dresses Details Latest Snapshot 61 / 169 Products • updated …" at bounding box center [778, 316] width 1156 height 595
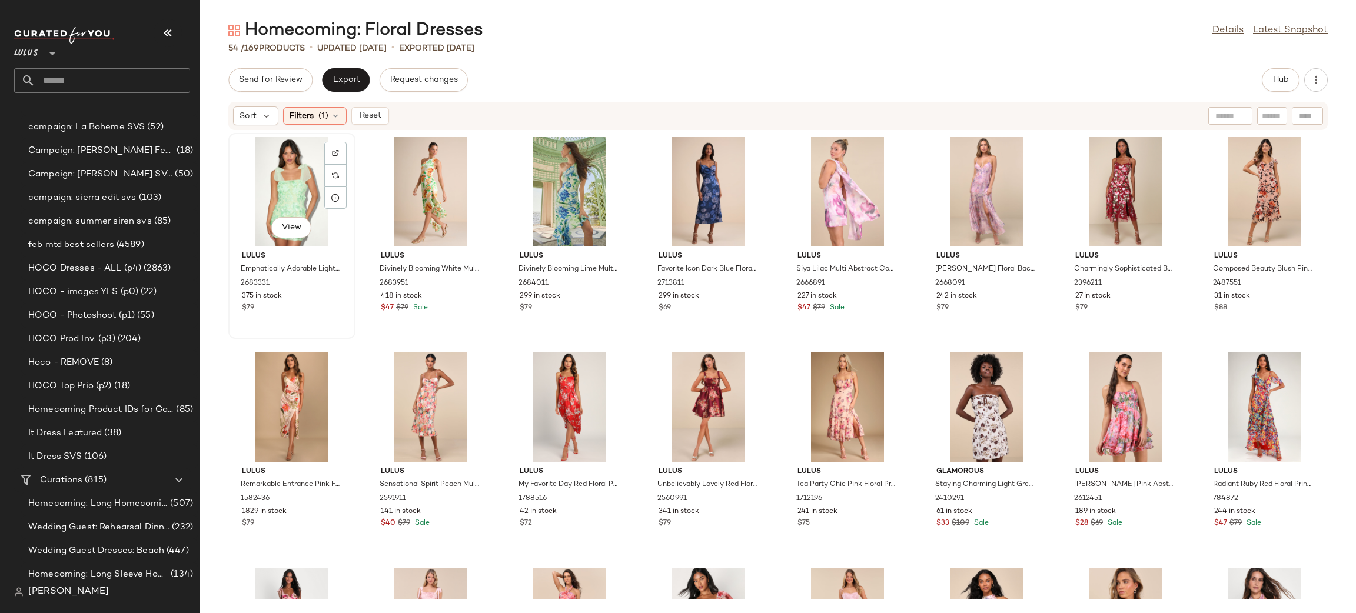
click at [303, 179] on div "View" at bounding box center [292, 192] width 119 height 110
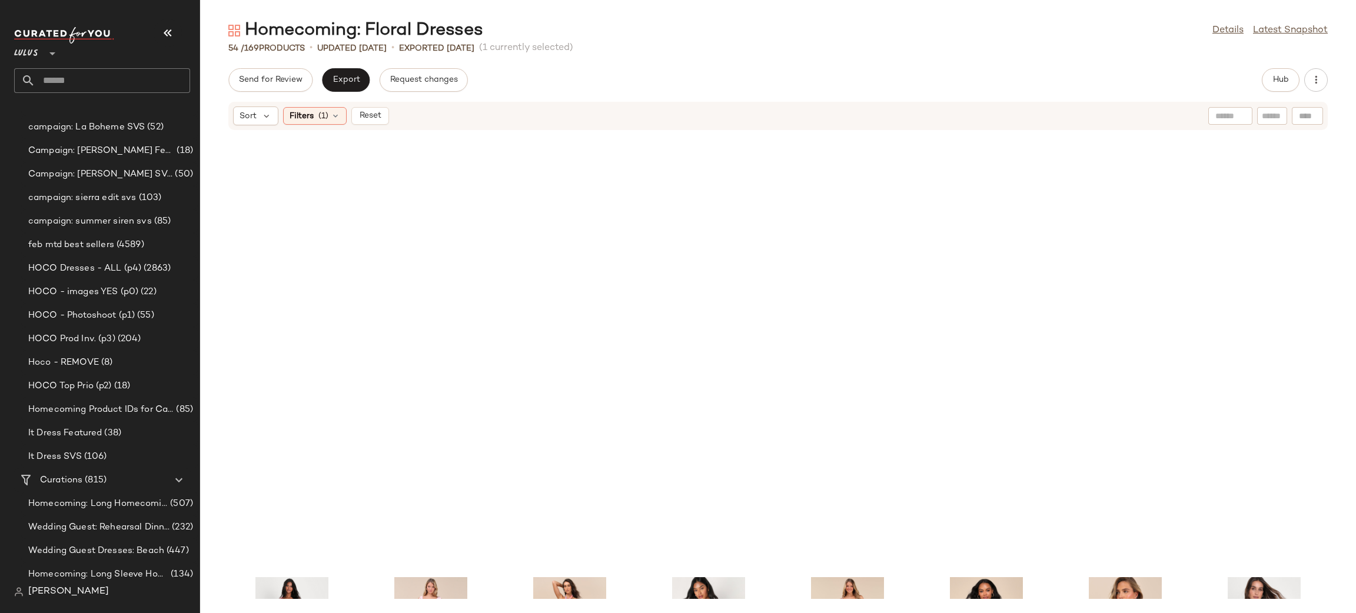
scroll to position [1041, 0]
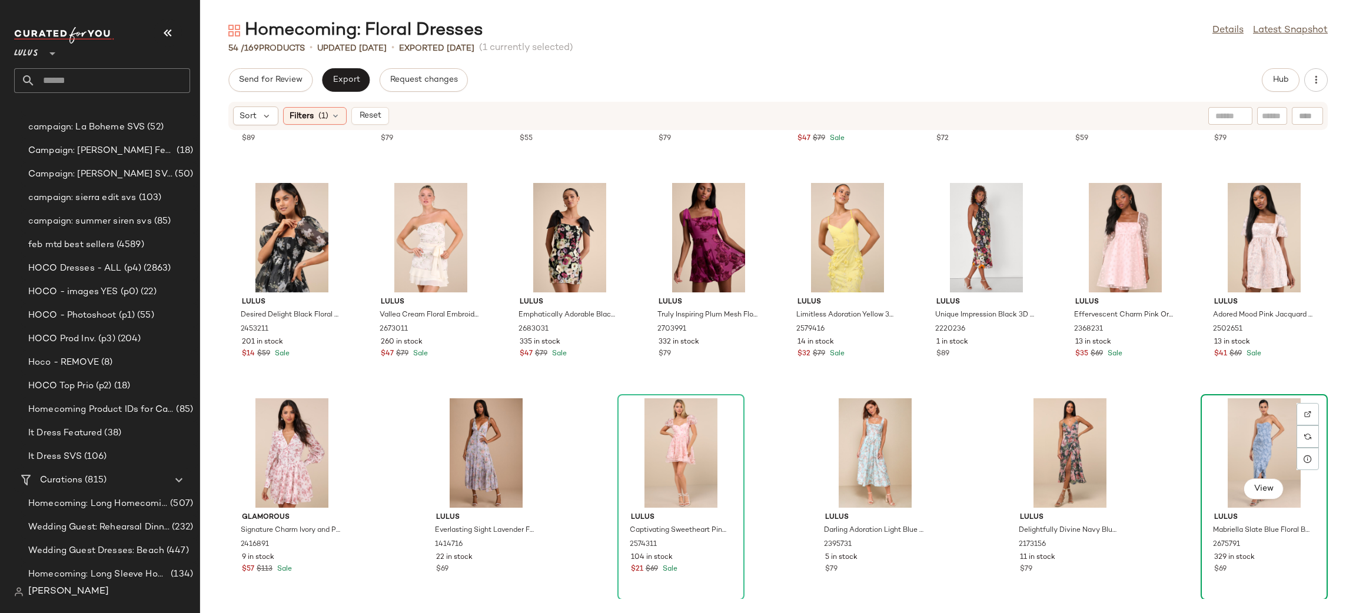
click at [1231, 466] on div "View" at bounding box center [1264, 454] width 119 height 110
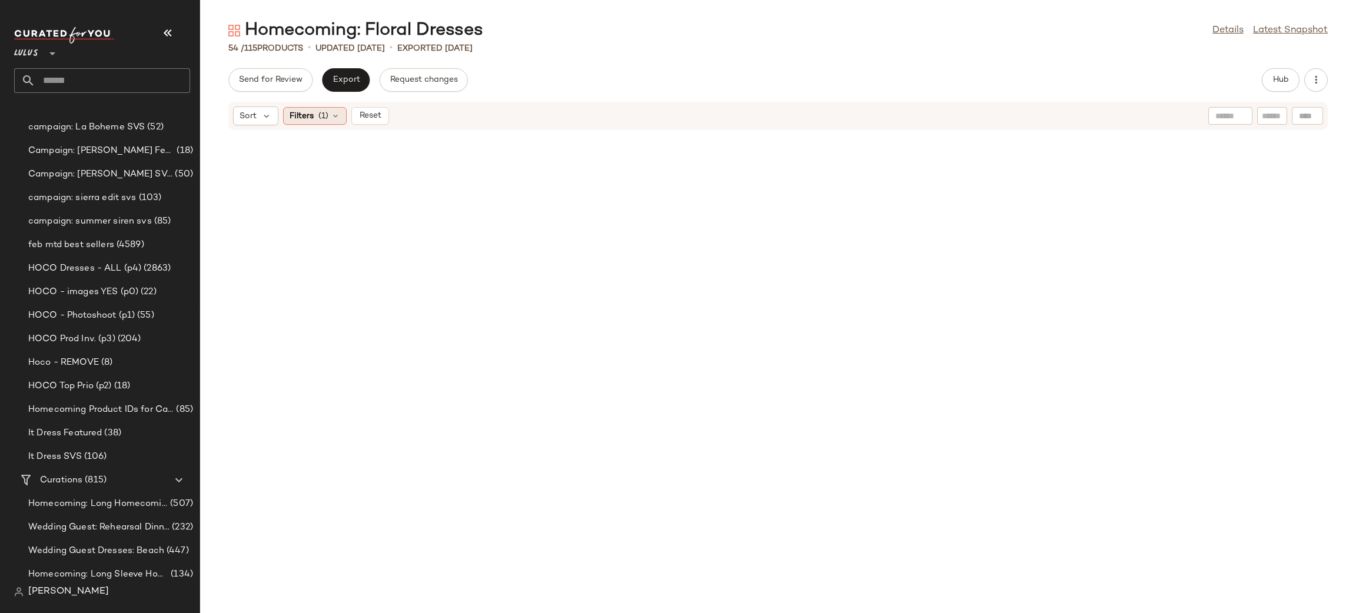
click at [320, 118] on span "(1)" at bounding box center [324, 116] width 10 height 12
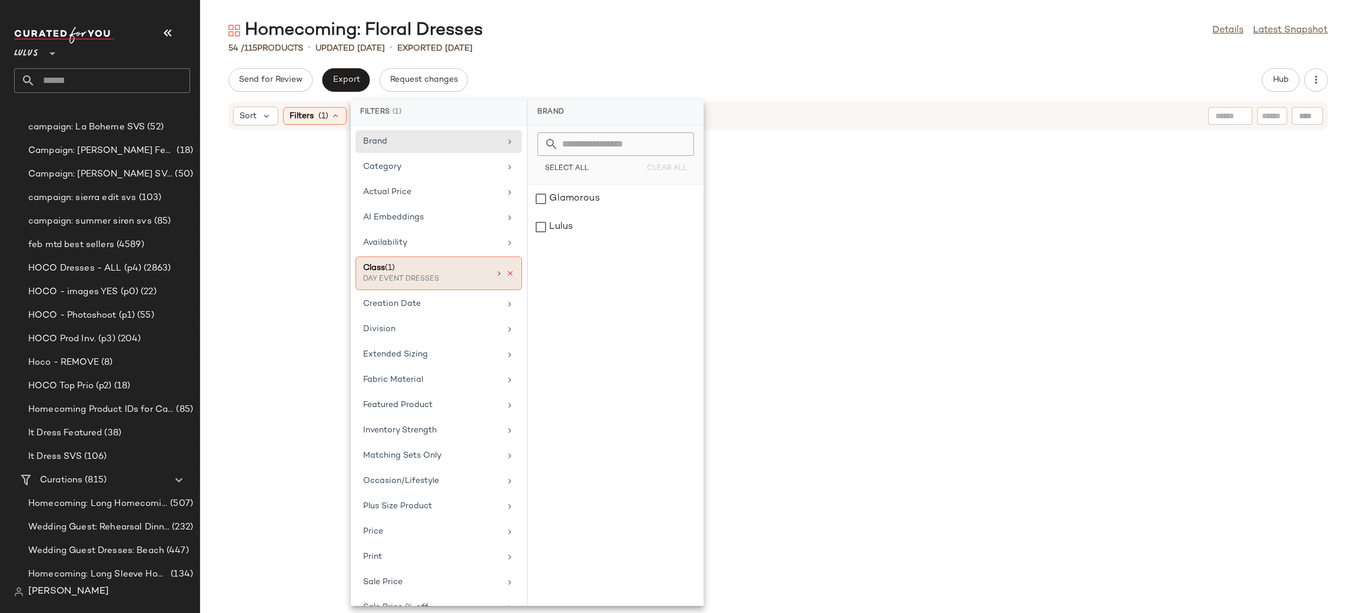
click at [507, 275] on icon at bounding box center [510, 274] width 8 height 8
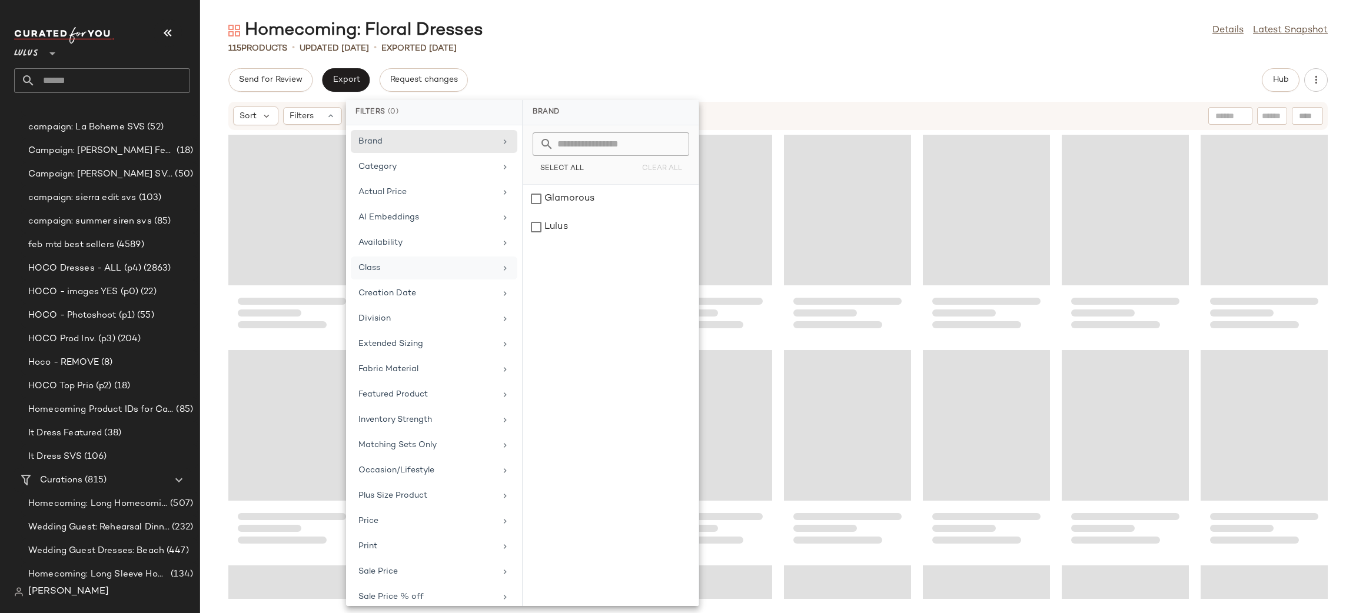
click at [652, 59] on div "Homecoming: Floral Dresses Details Latest Snapshot 115 Products • updated Aug 1…" at bounding box center [778, 316] width 1156 height 595
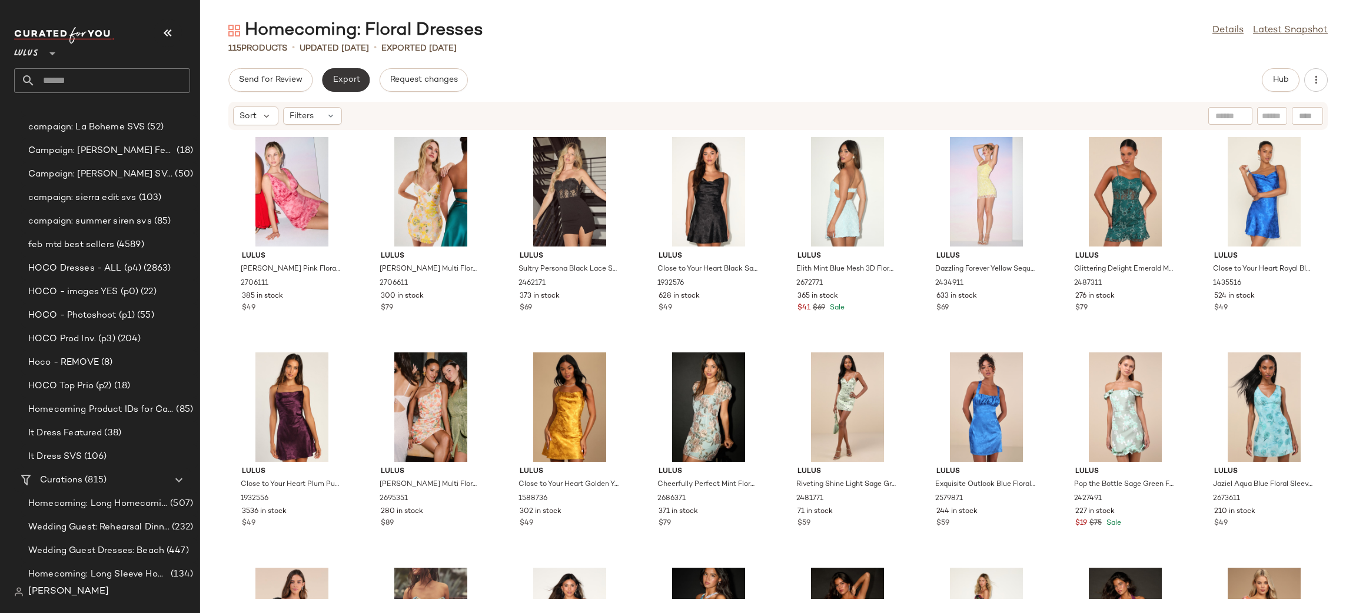
click at [354, 77] on span "Export" at bounding box center [346, 79] width 28 height 9
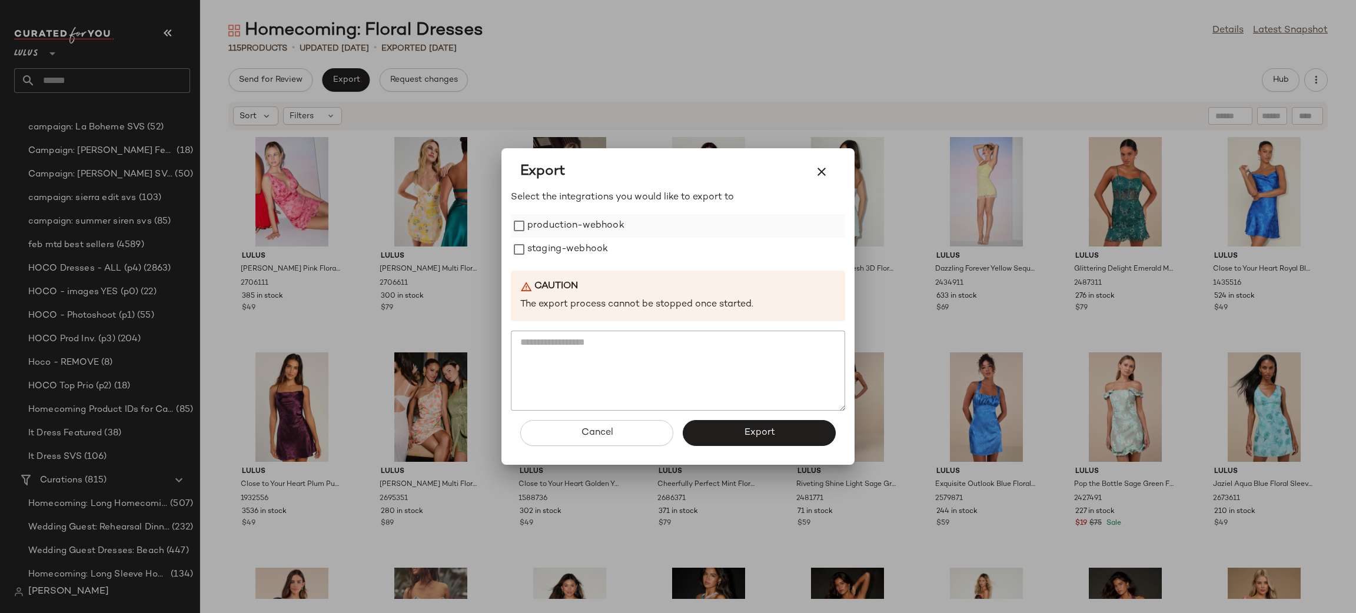
click at [555, 225] on label "production-webhook" at bounding box center [576, 226] width 97 height 24
click at [576, 254] on label "staging-webhook" at bounding box center [568, 250] width 81 height 24
click at [761, 424] on button "Export" at bounding box center [759, 433] width 153 height 26
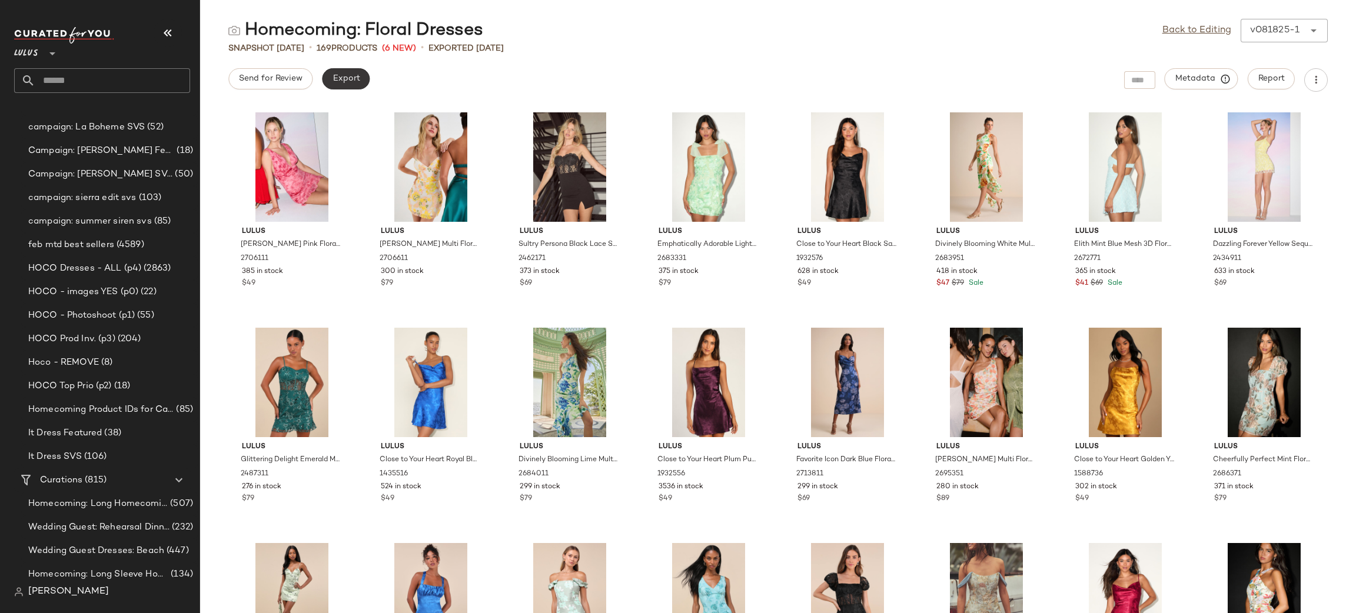
click at [355, 87] on button "Export" at bounding box center [346, 78] width 48 height 21
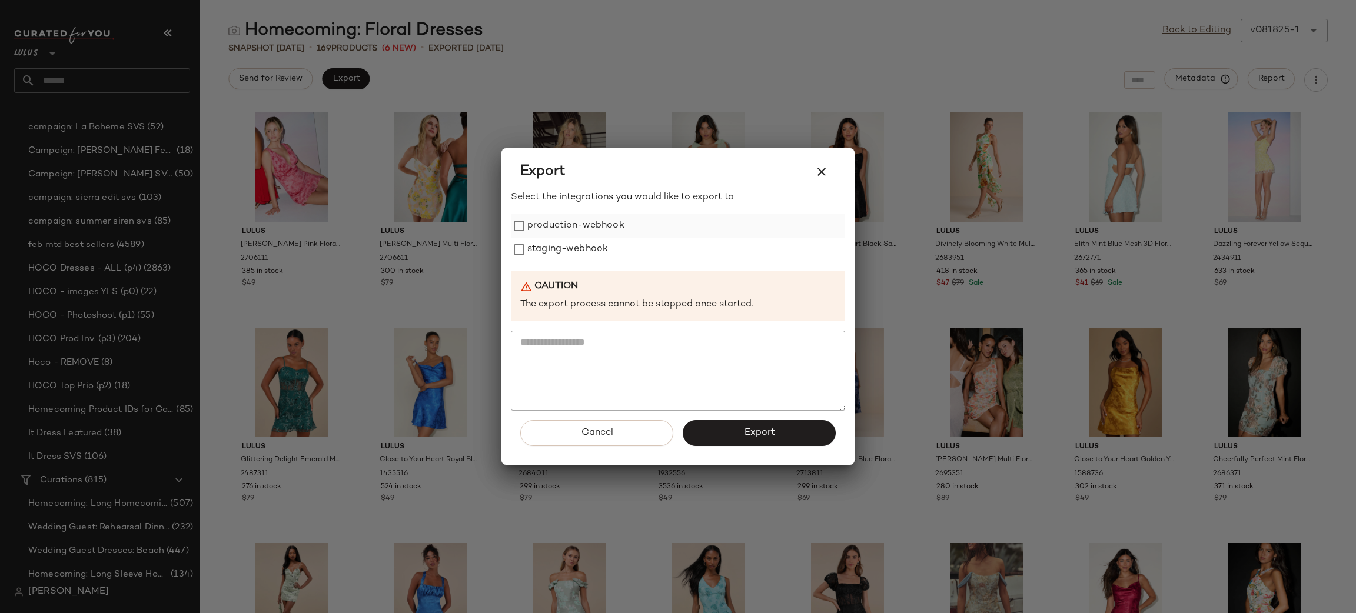
click at [605, 221] on label "production-webhook" at bounding box center [576, 226] width 97 height 24
click at [585, 252] on label "staging-webhook" at bounding box center [568, 250] width 81 height 24
click at [749, 432] on span "Export" at bounding box center [759, 432] width 31 height 11
click at [830, 161] on button "button" at bounding box center [822, 172] width 28 height 28
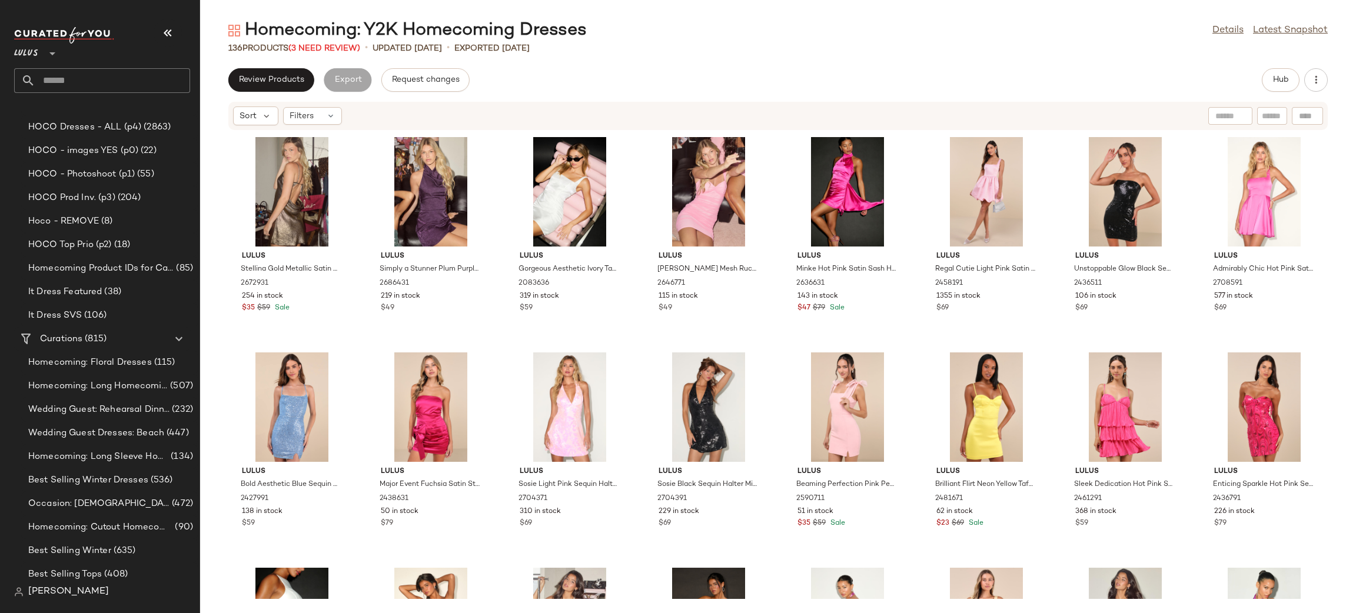
scroll to position [1402, 0]
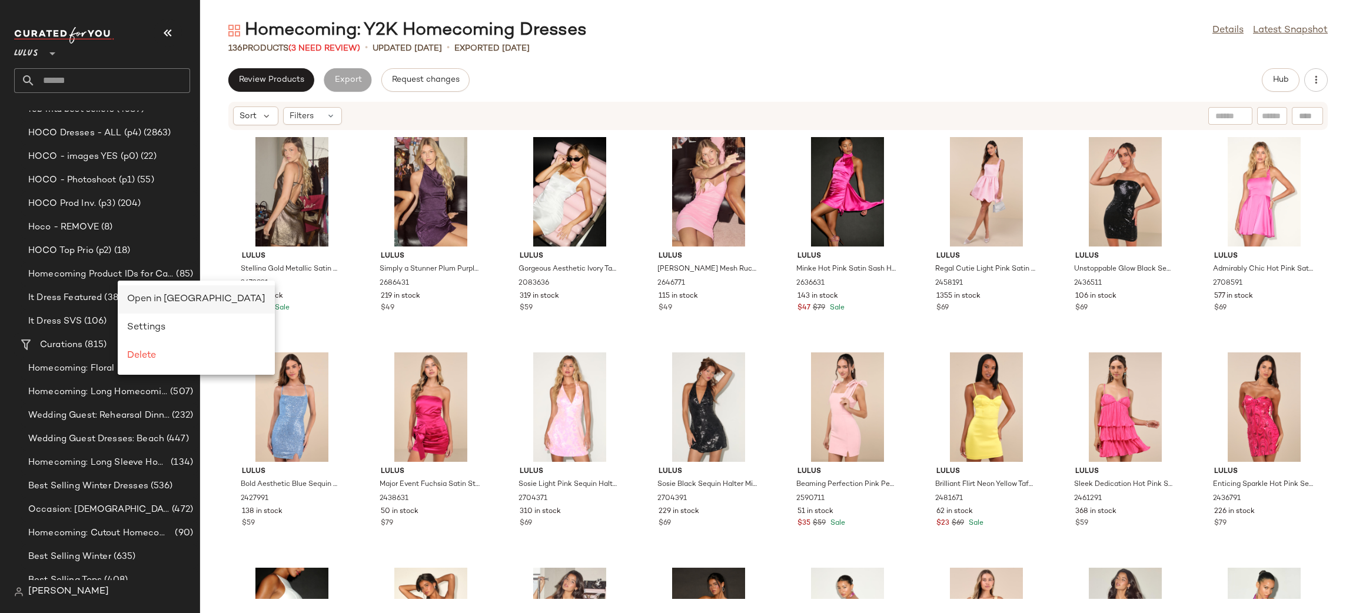
click at [181, 300] on span "Open in [GEOGRAPHIC_DATA]" at bounding box center [196, 299] width 138 height 10
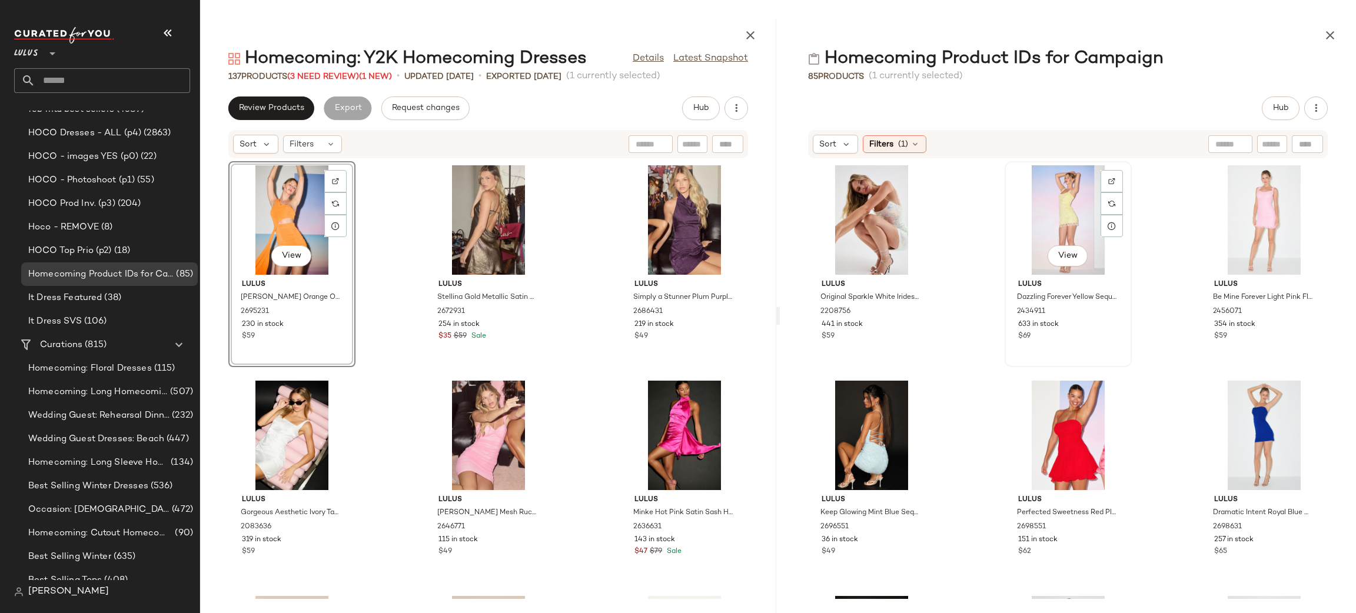
scroll to position [32, 0]
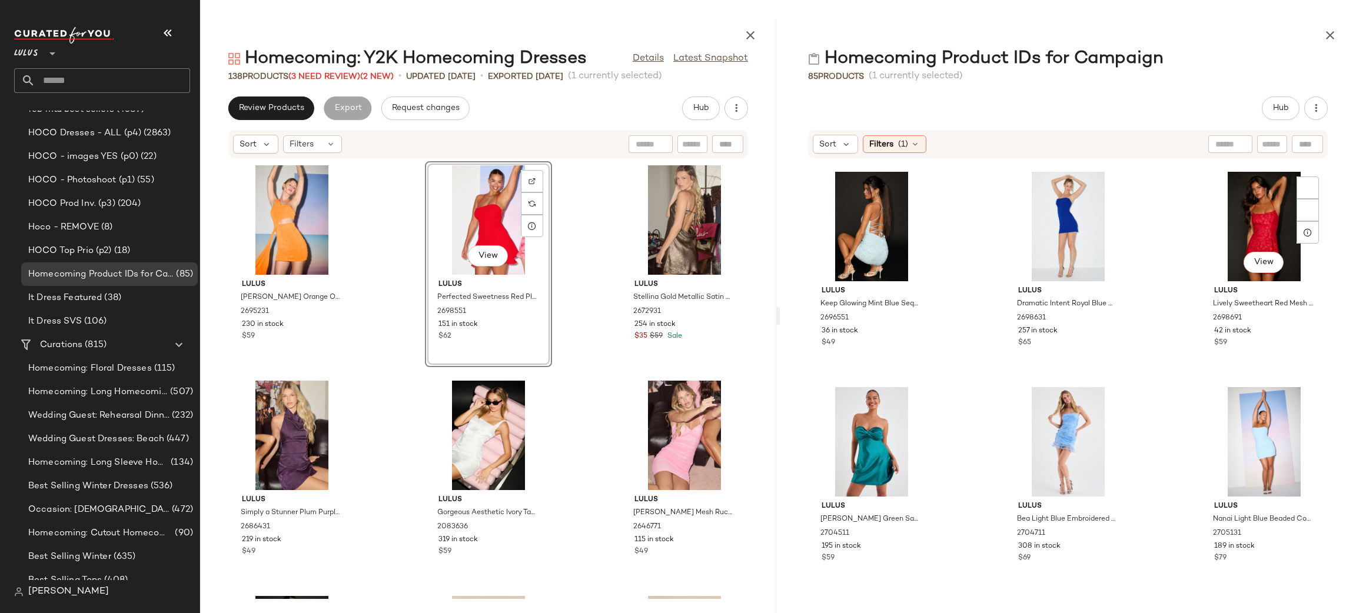
scroll to position [230, 0]
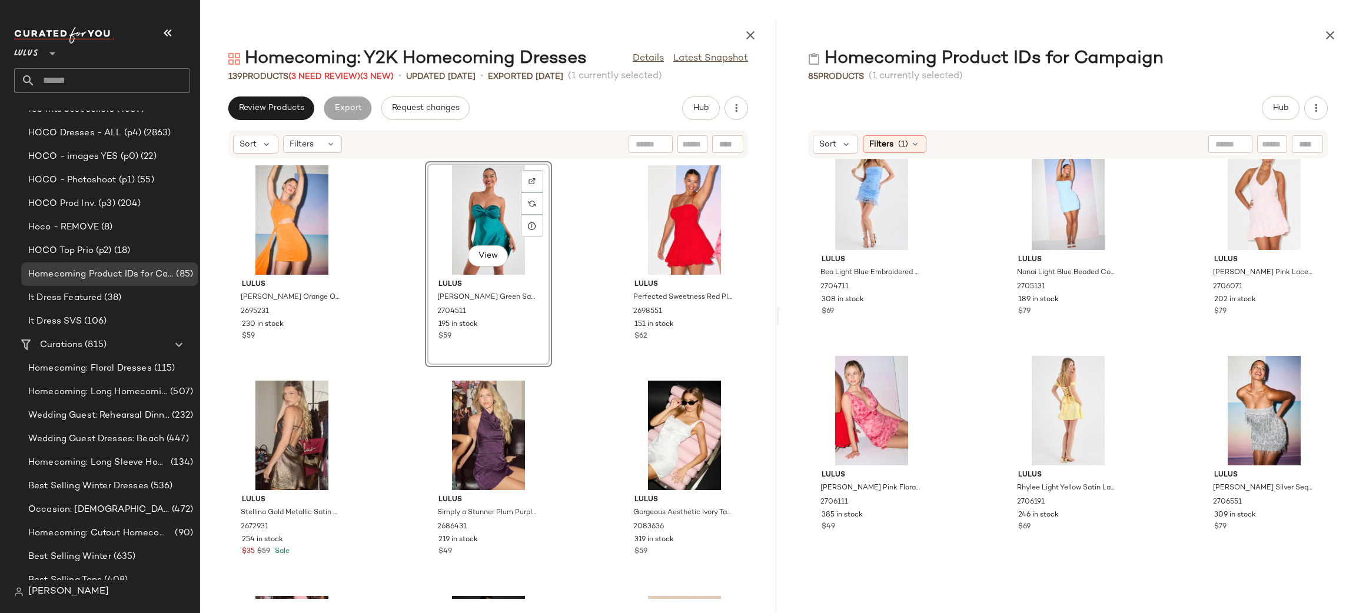
scroll to position [485, 0]
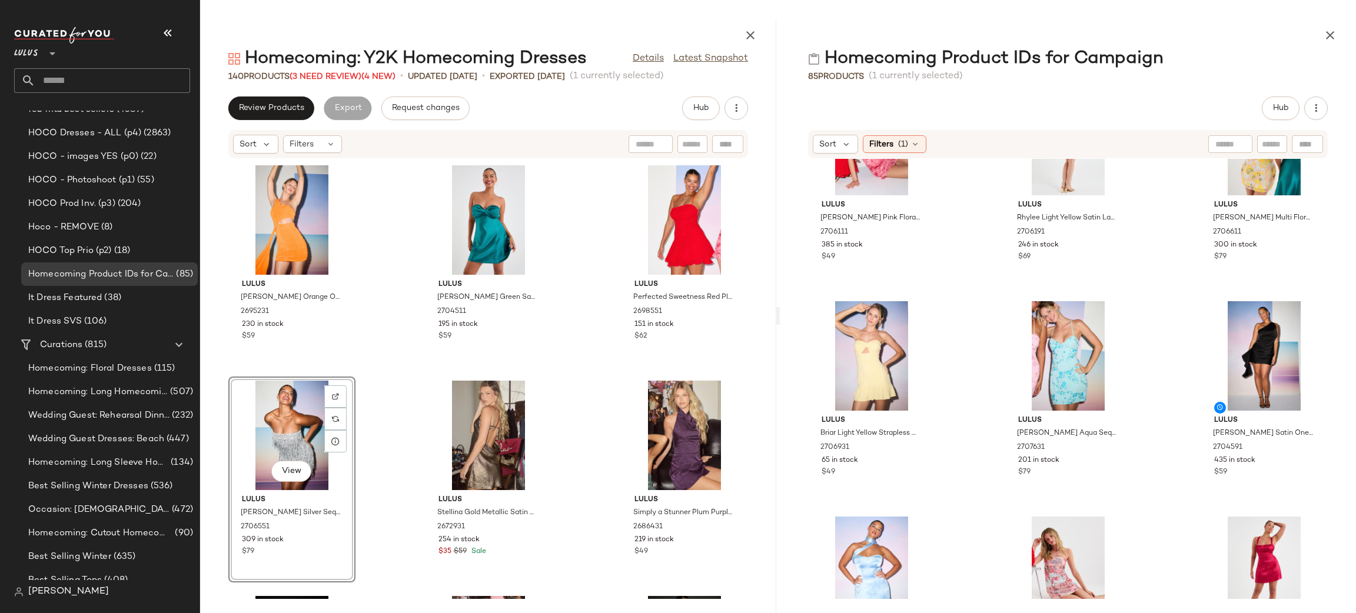
scroll to position [735, 0]
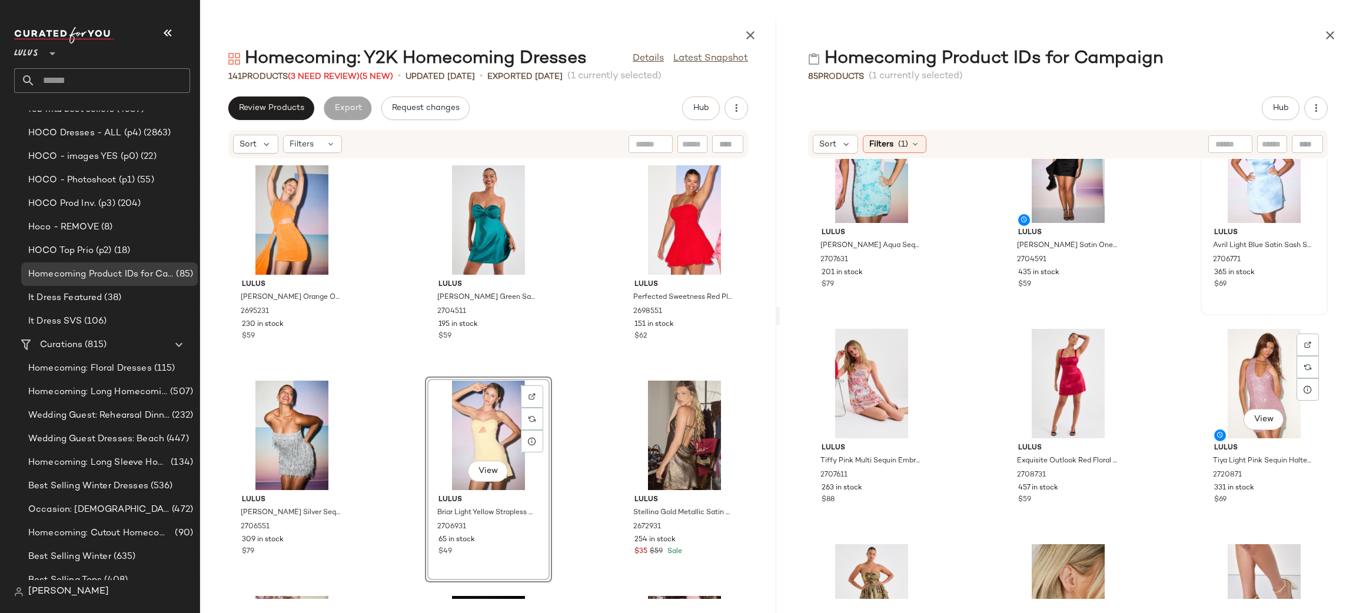
scroll to position [923, 0]
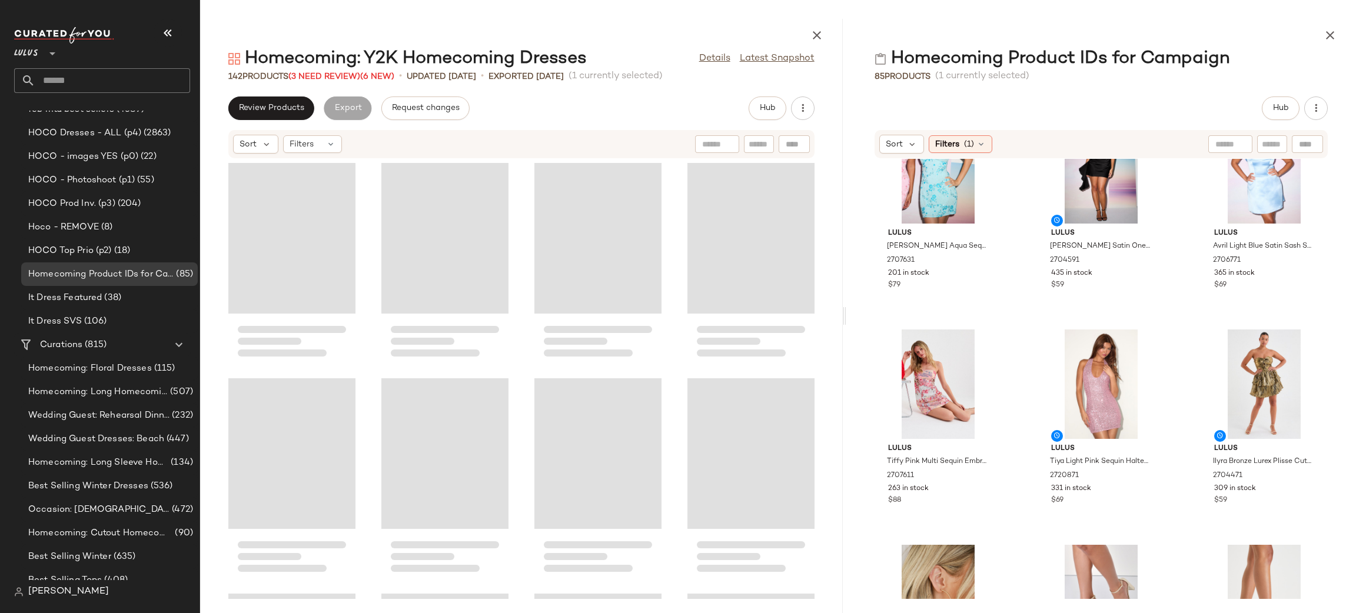
drag, startPoint x: 779, startPoint y: 317, endPoint x: 848, endPoint y: 316, distance: 68.9
click at [848, 316] on div "Homecoming: Y2K Homecoming Dresses Details Latest Snapshot 142 Products (3 Need…" at bounding box center [778, 316] width 1156 height 595
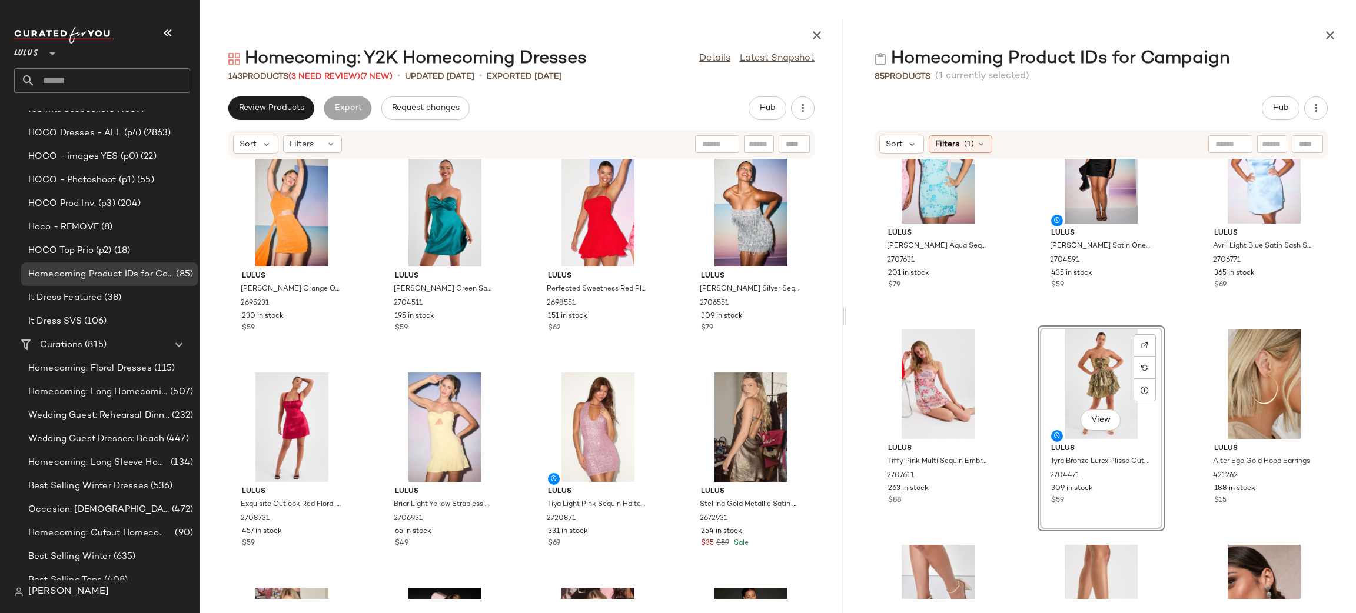
scroll to position [11, 0]
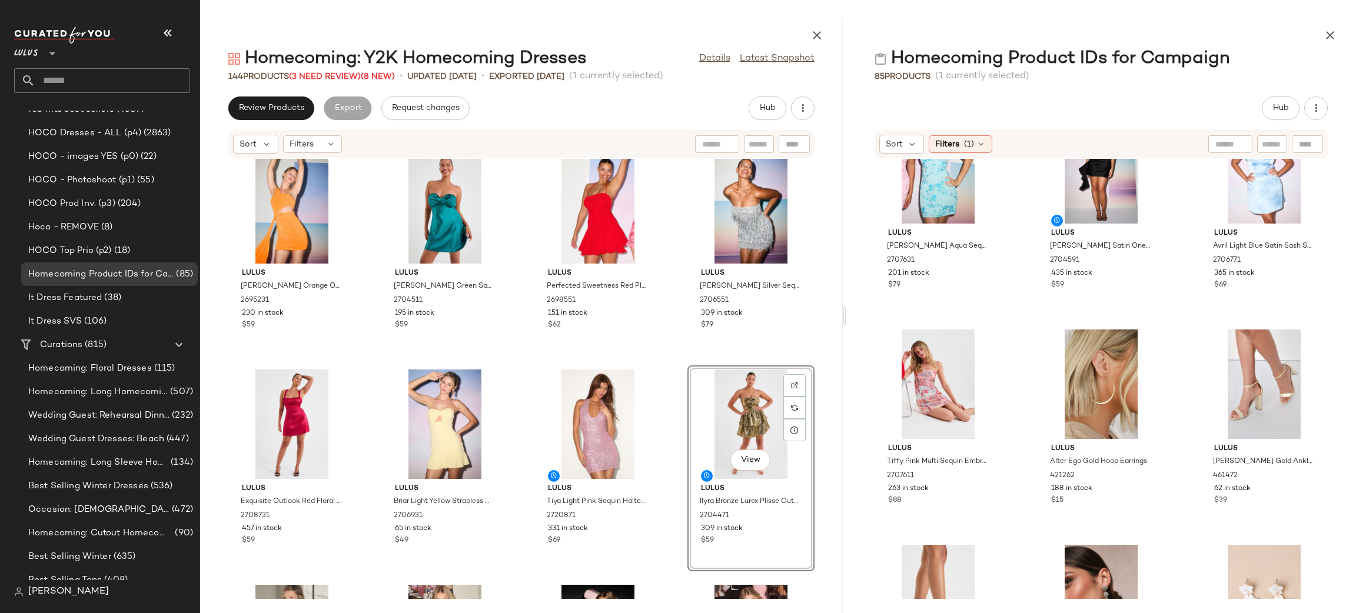
click at [666, 367] on div "Lulus Neila Orange One-Shoulder Cutout Sash Mini Dress 2695231 230 in stock $59…" at bounding box center [521, 379] width 643 height 440
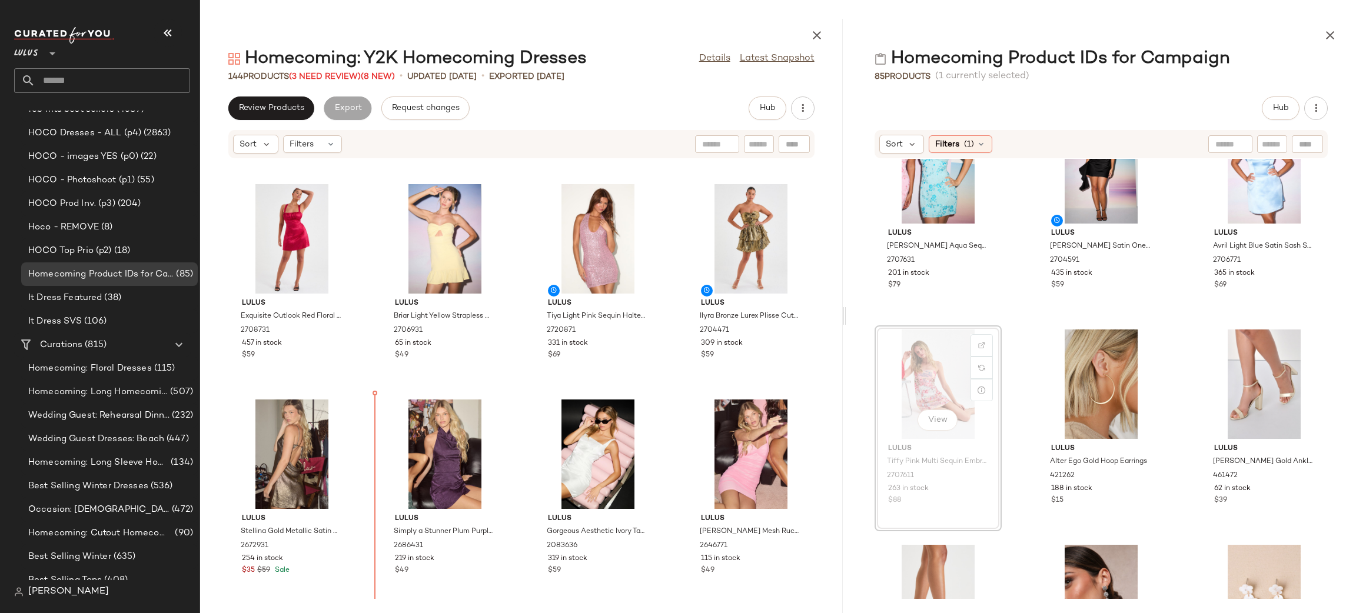
scroll to position [200, 0]
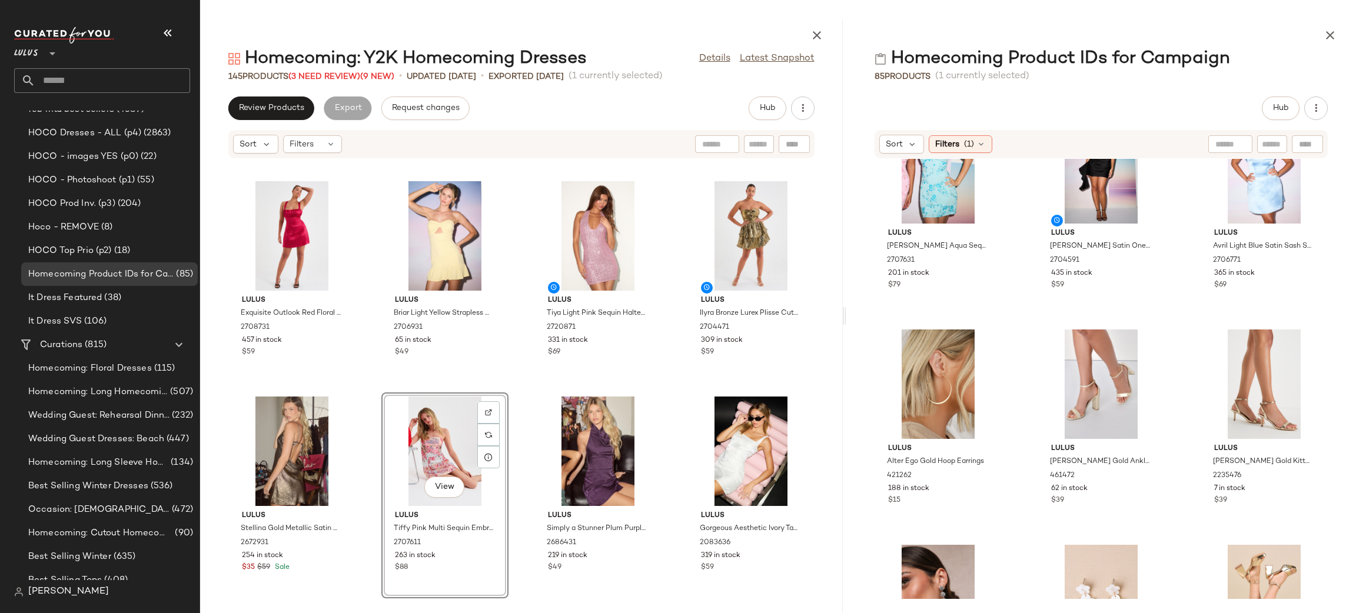
click at [671, 393] on div "Lulus Neila Orange One-Shoulder Cutout Sash Mini Dress 2695231 230 in stock $59…" at bounding box center [521, 379] width 643 height 440
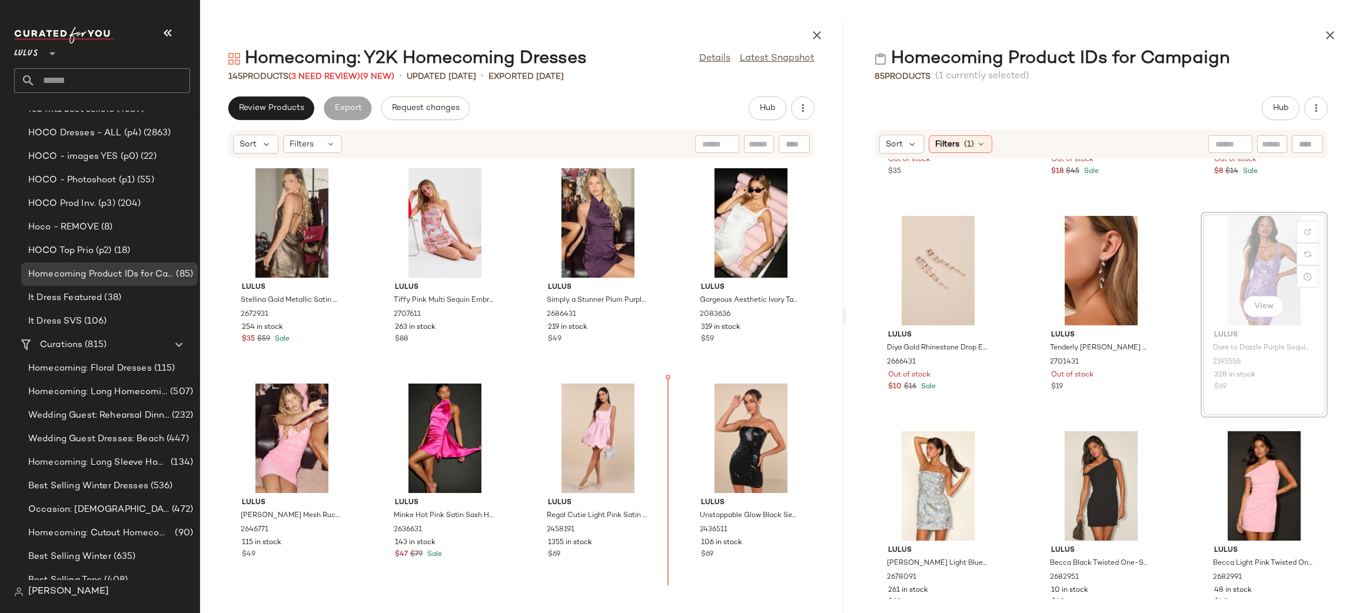
scroll to position [439, 0]
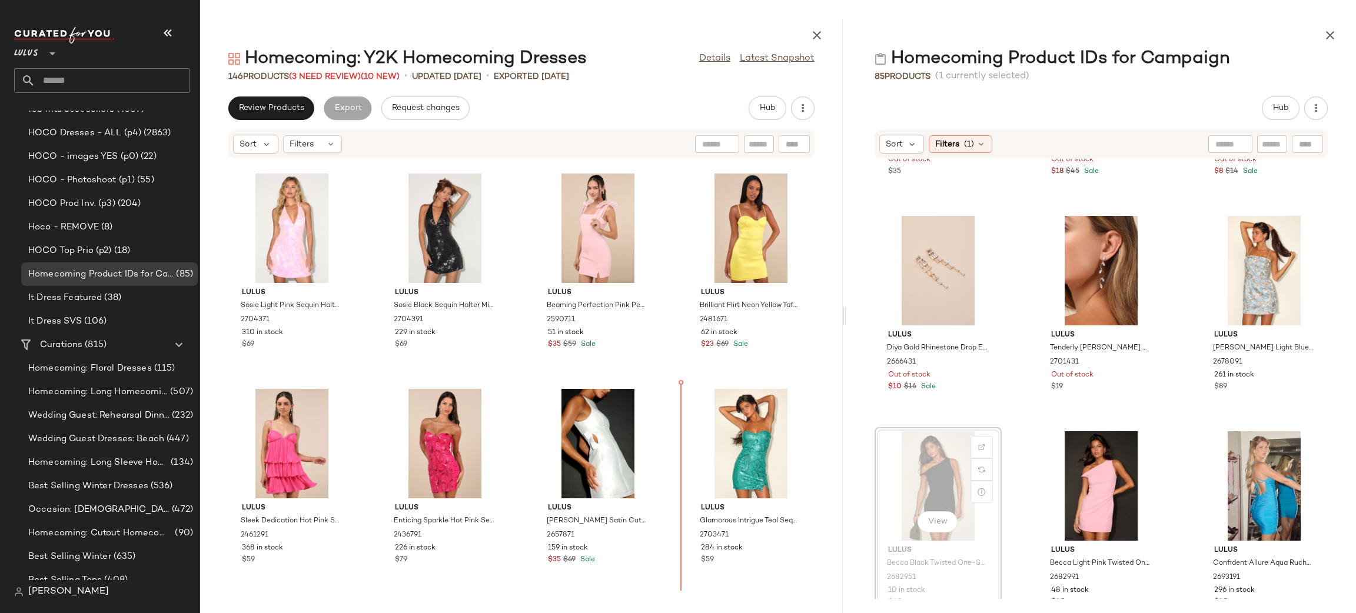
scroll to position [1079, 0]
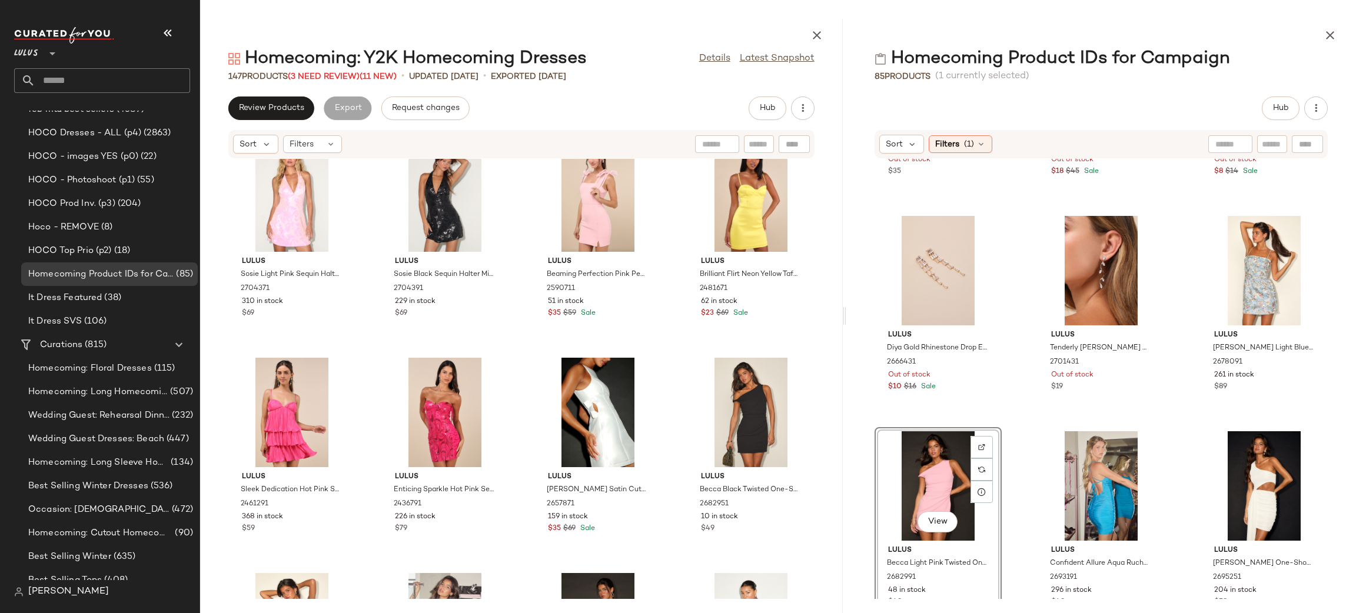
scroll to position [1110, 0]
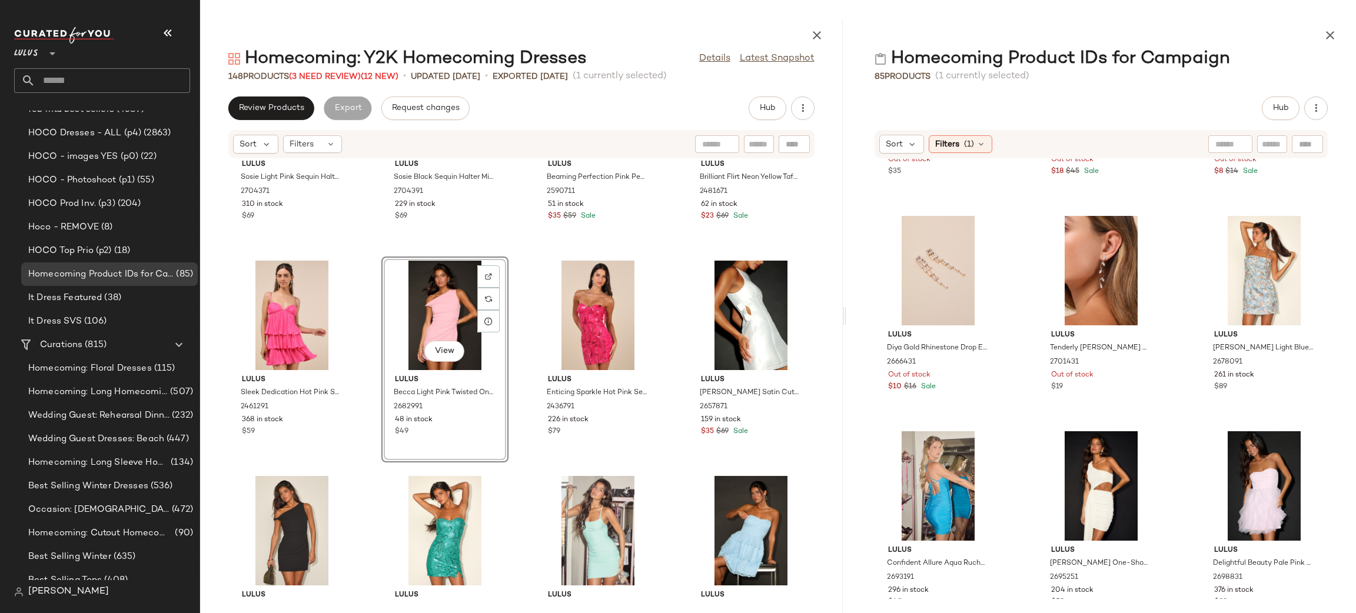
scroll to position [1198, 0]
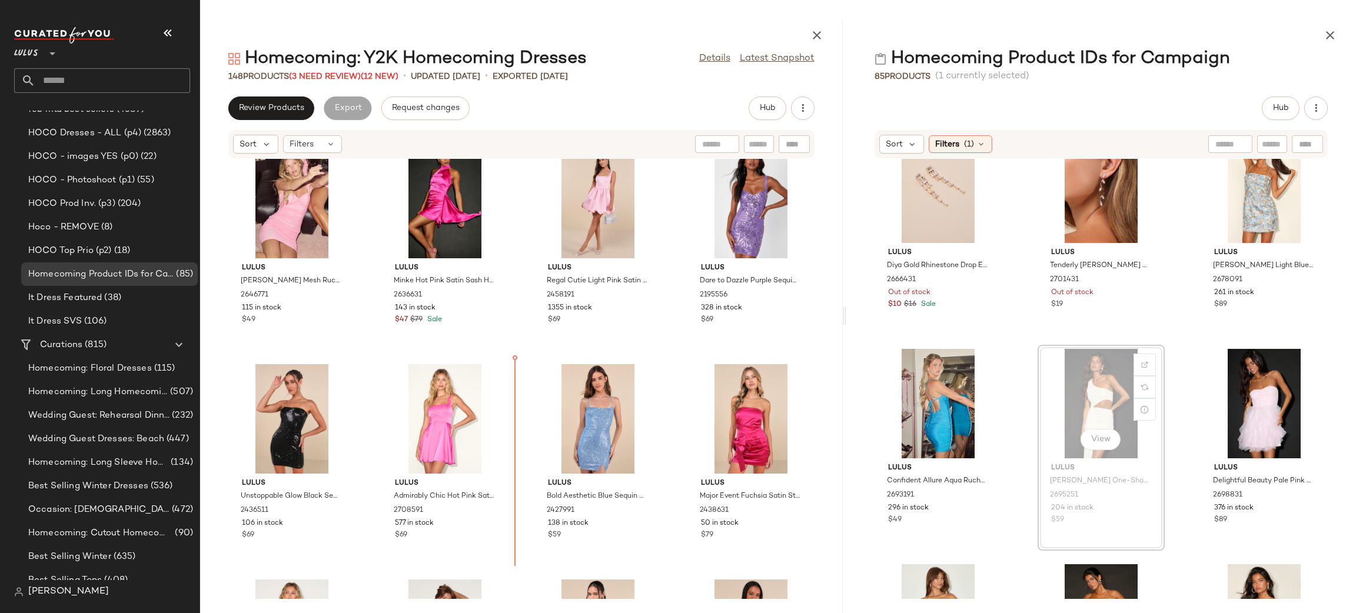
scroll to position [674, 0]
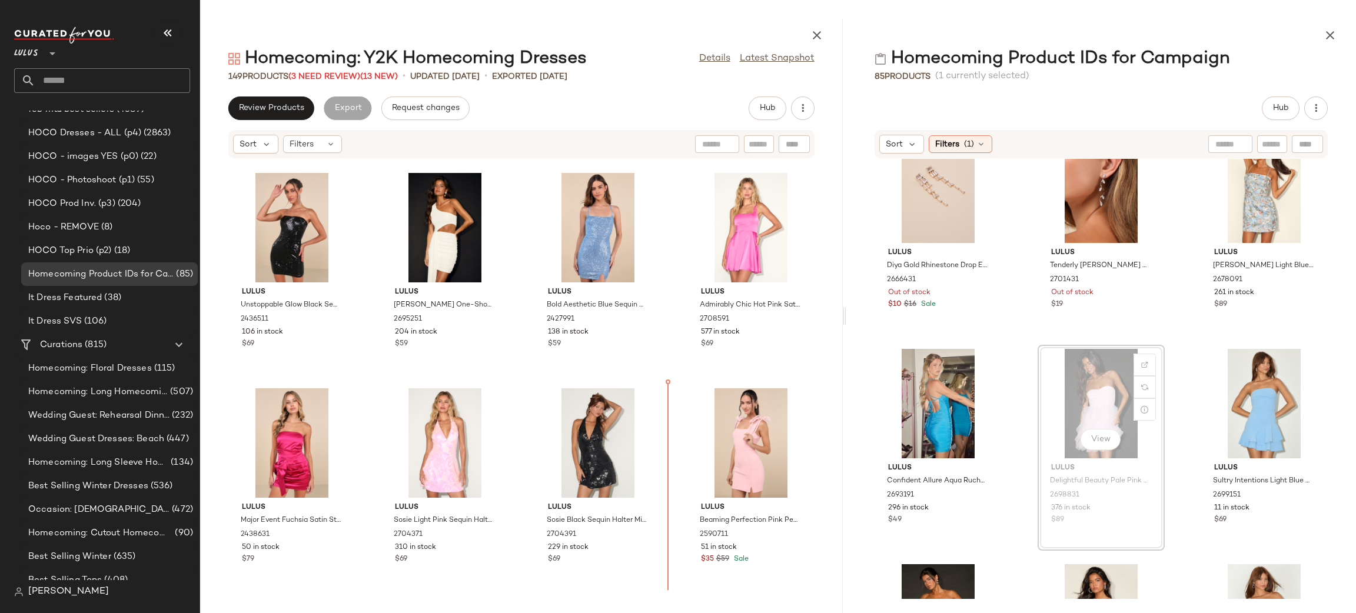
scroll to position [874, 0]
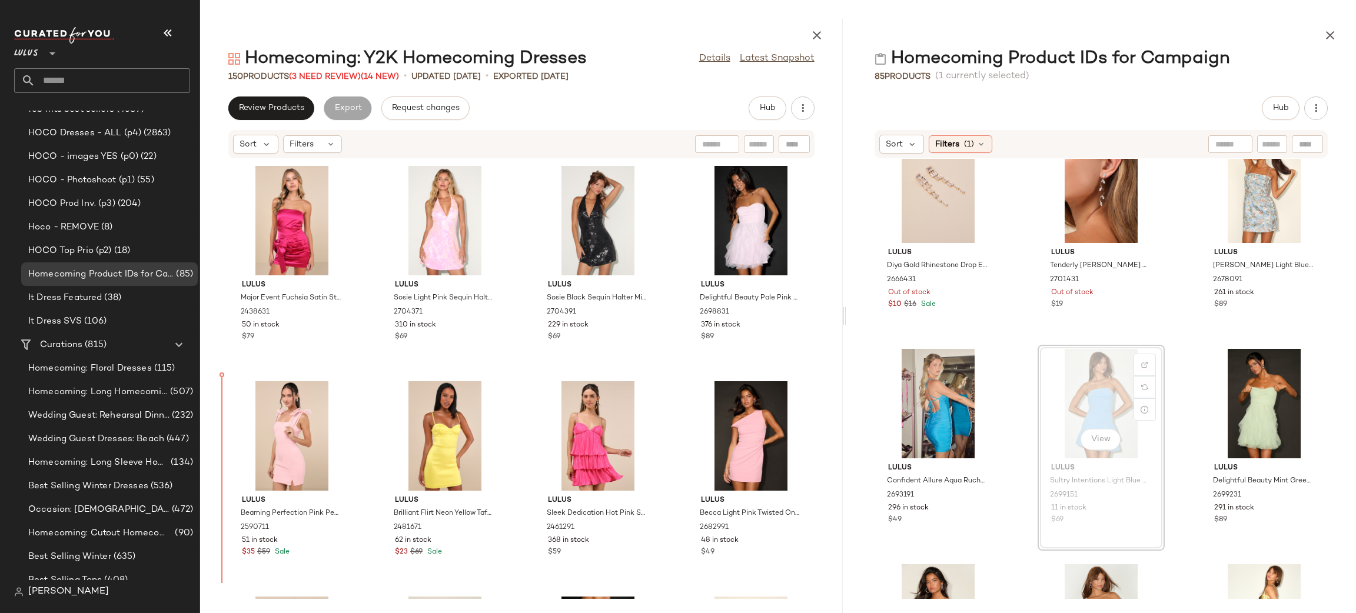
scroll to position [1087, 0]
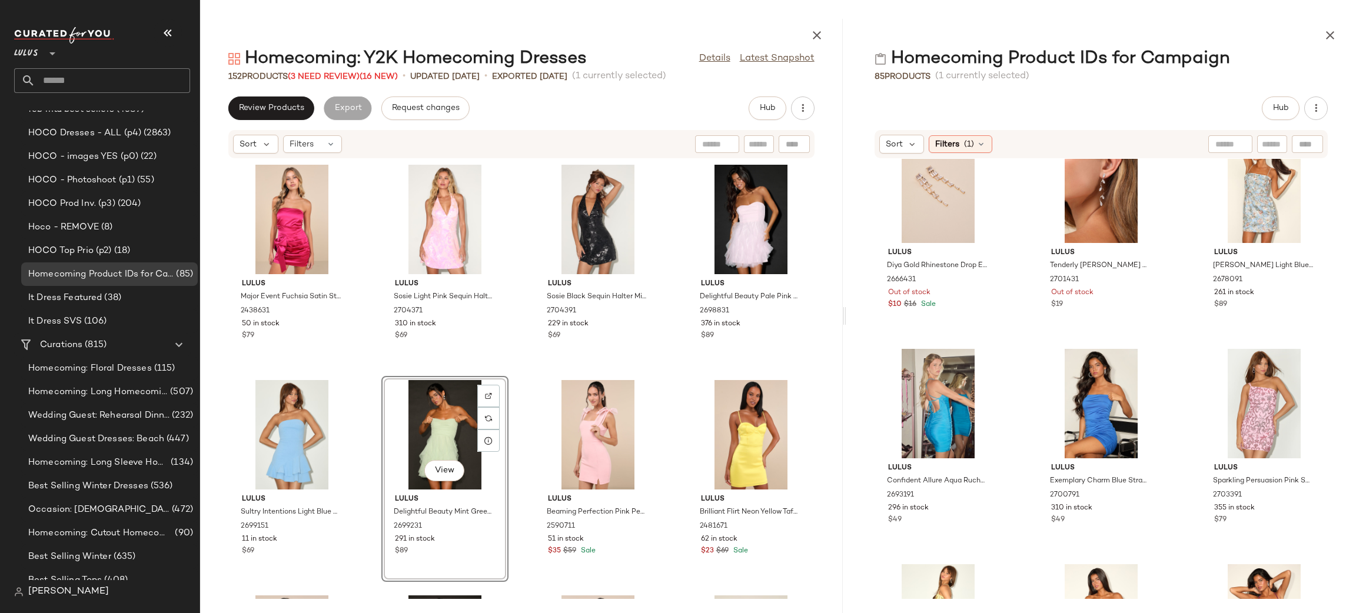
click at [683, 374] on div "Lulus Unstoppable Glow Black Sequin Strapless Mini Dress 2436511 106 in stock $…" at bounding box center [521, 379] width 643 height 440
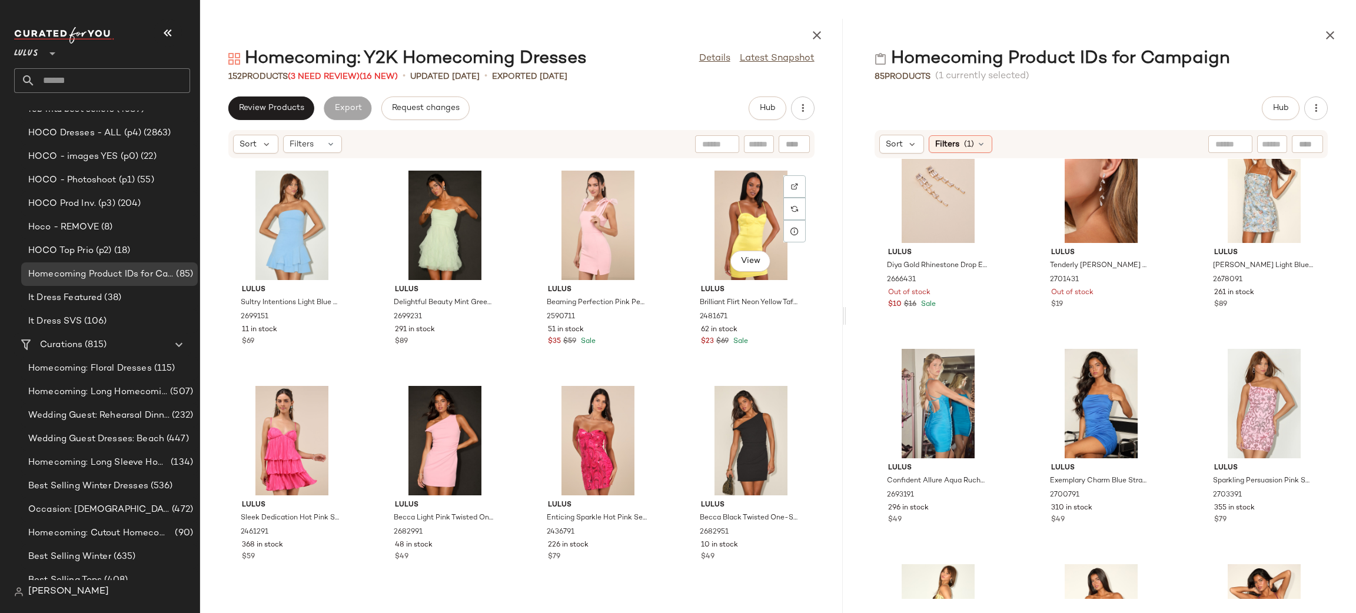
scroll to position [1295, 0]
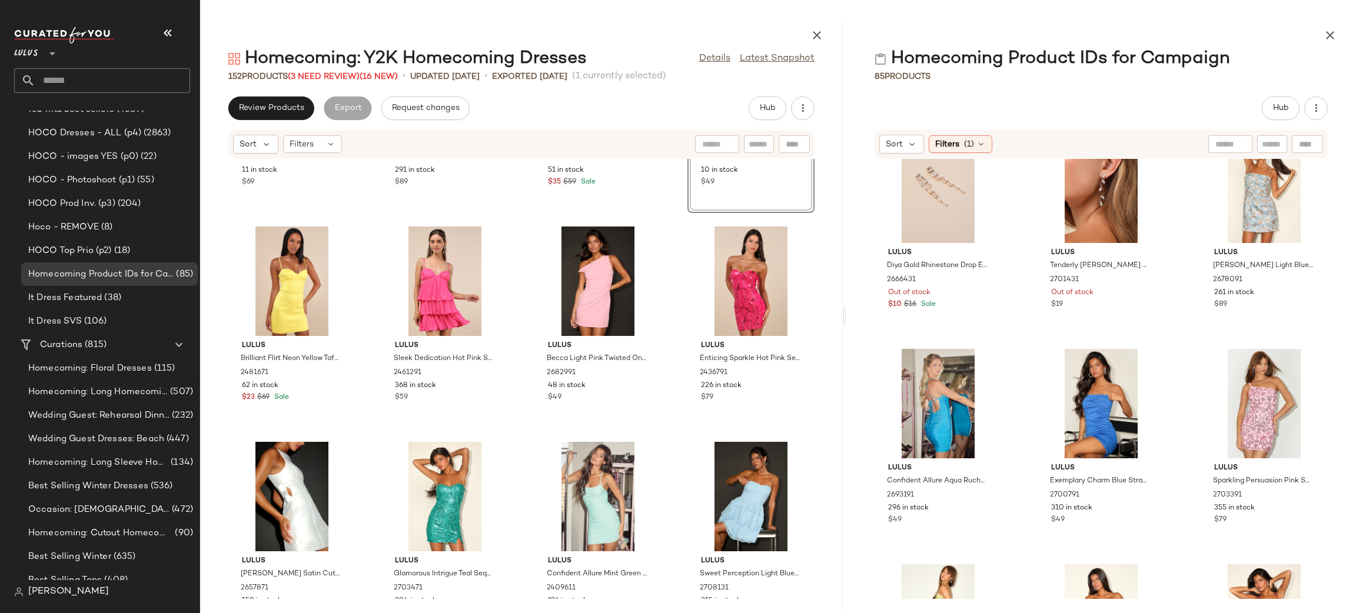
scroll to position [1402, 0]
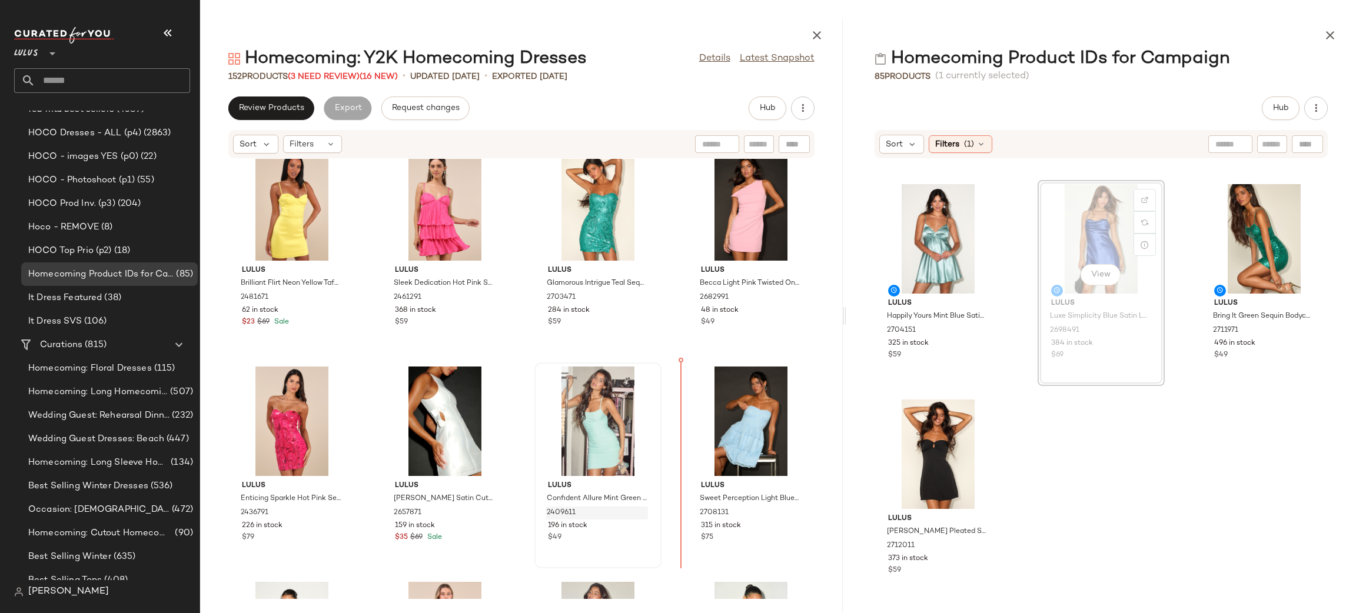
scroll to position [1555, 0]
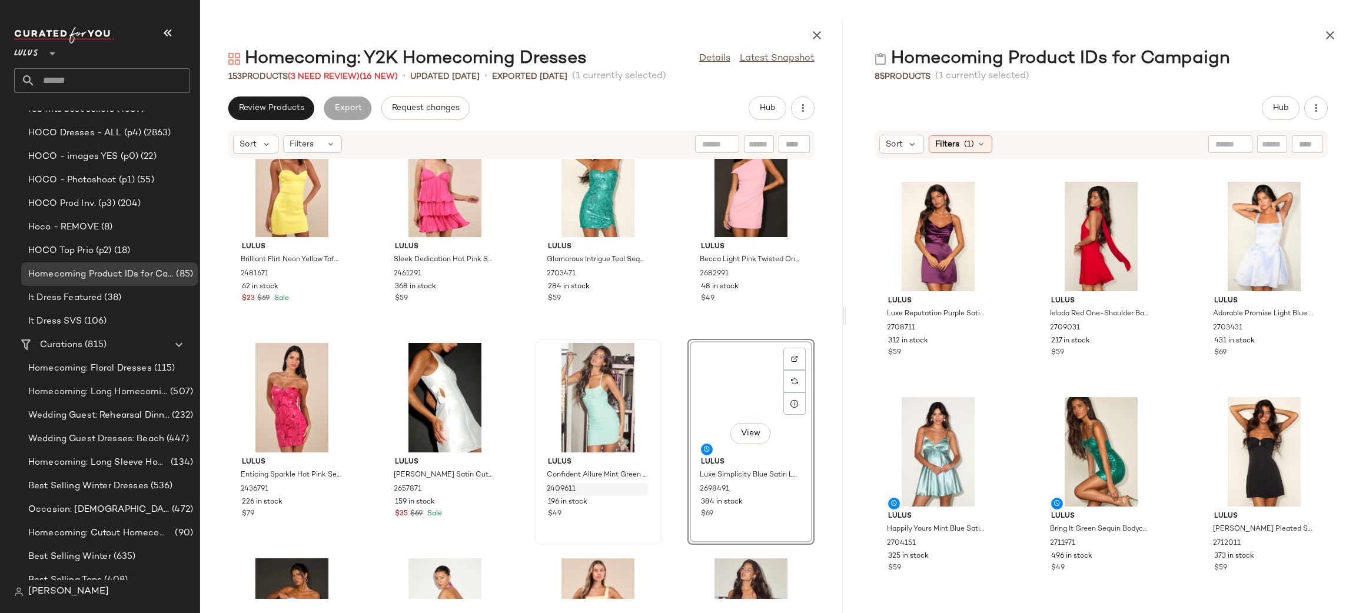
scroll to position [4086, 0]
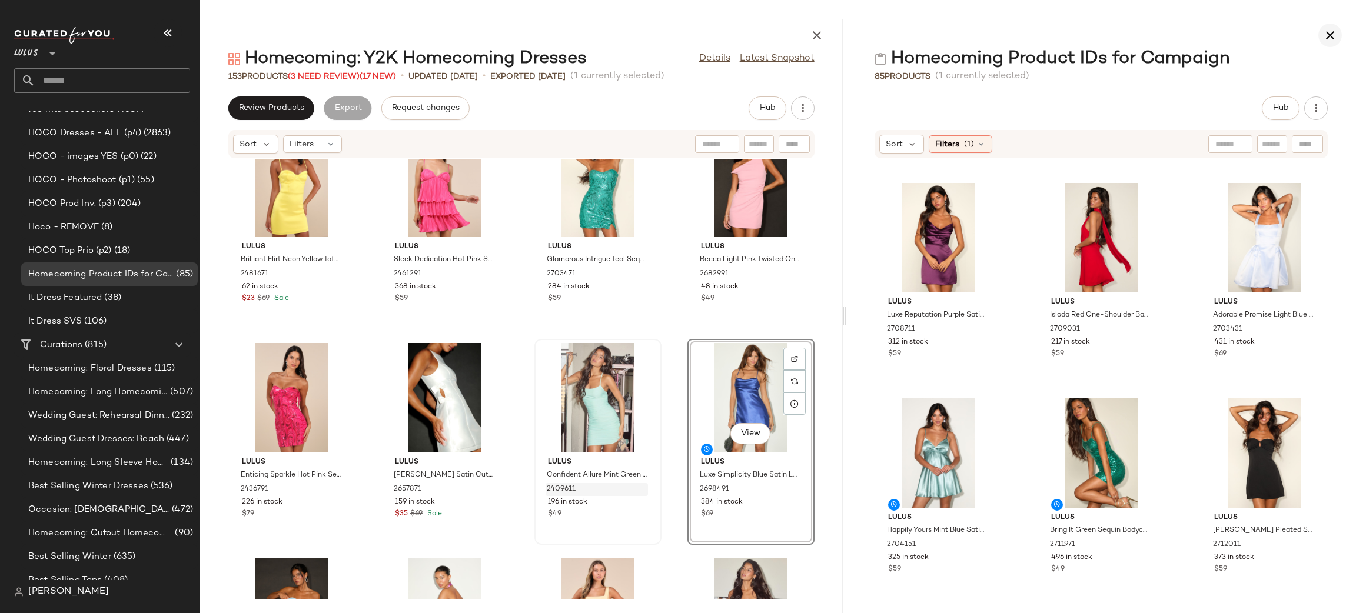
click at [1327, 38] on icon "button" at bounding box center [1330, 35] width 14 height 14
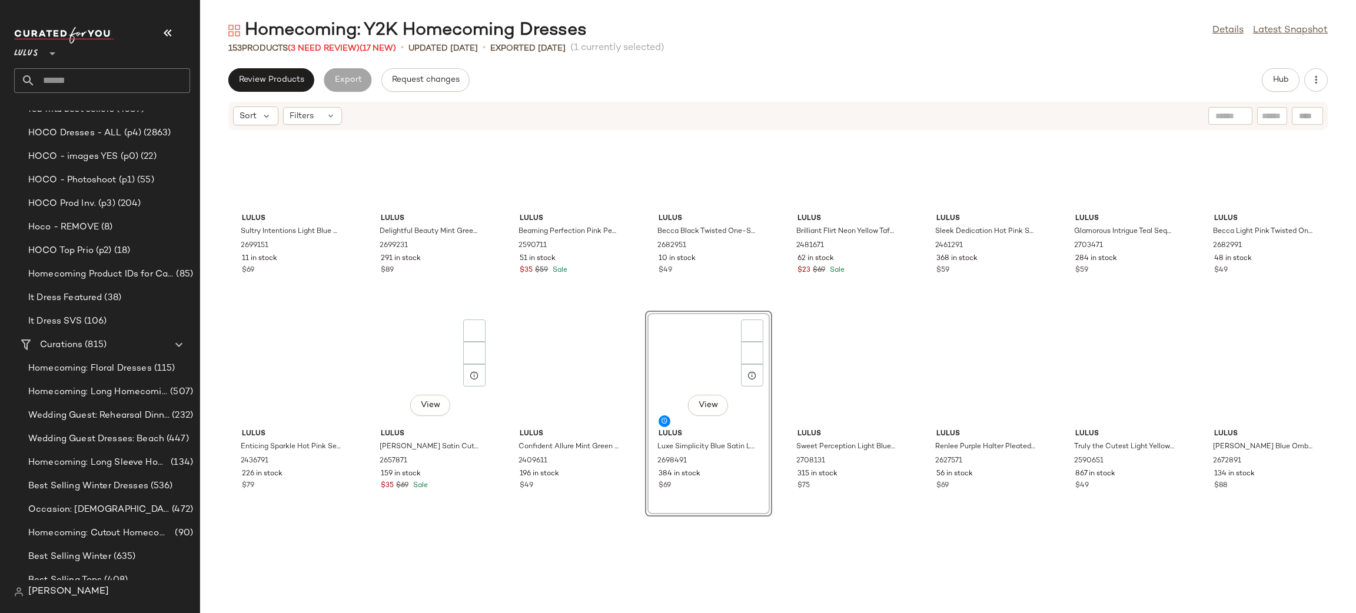
scroll to position [430, 0]
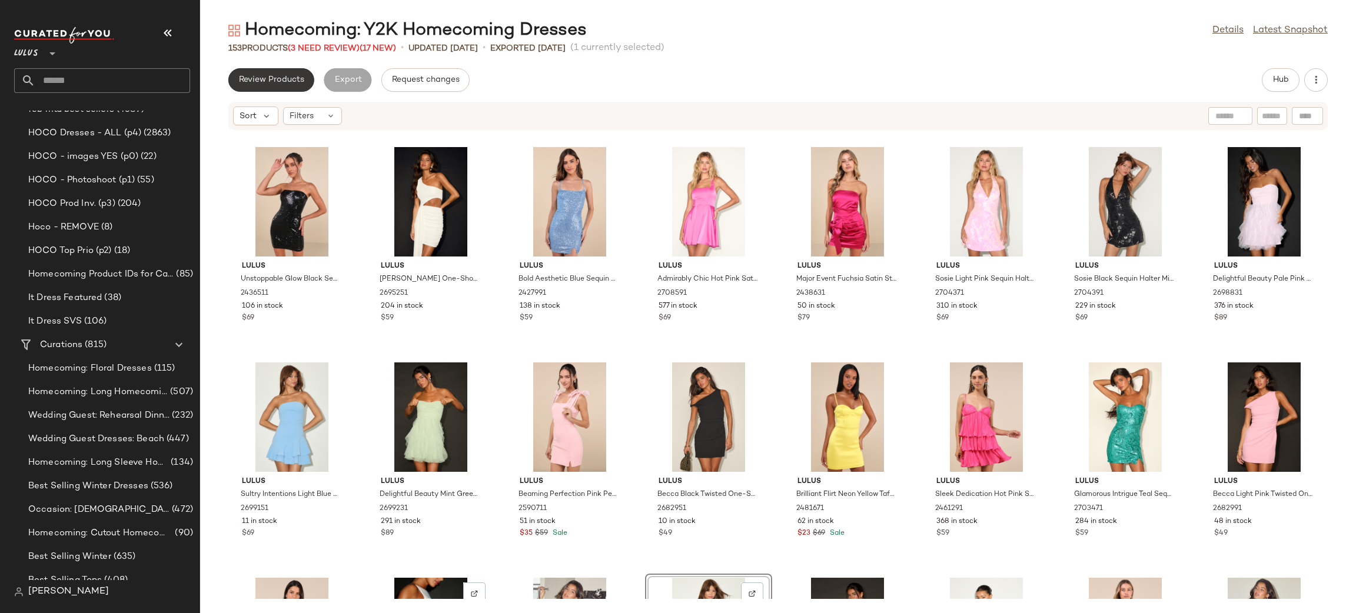
click at [274, 76] on span "Review Products" at bounding box center [271, 79] width 66 height 9
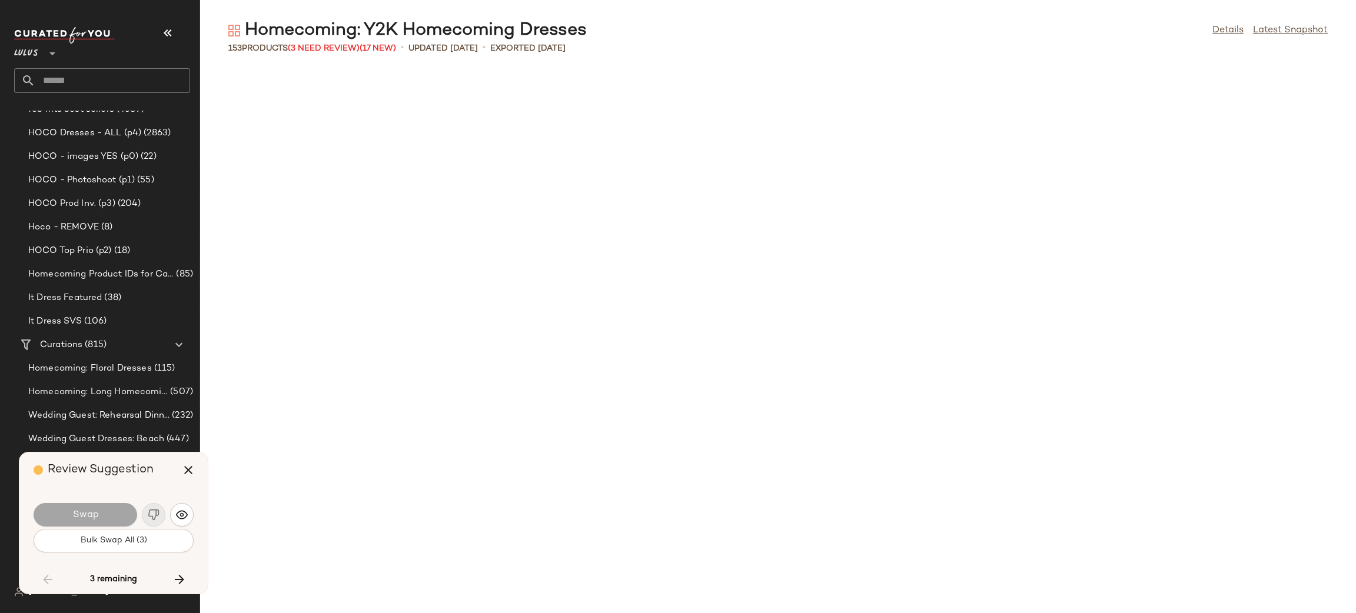
scroll to position [3447, 0]
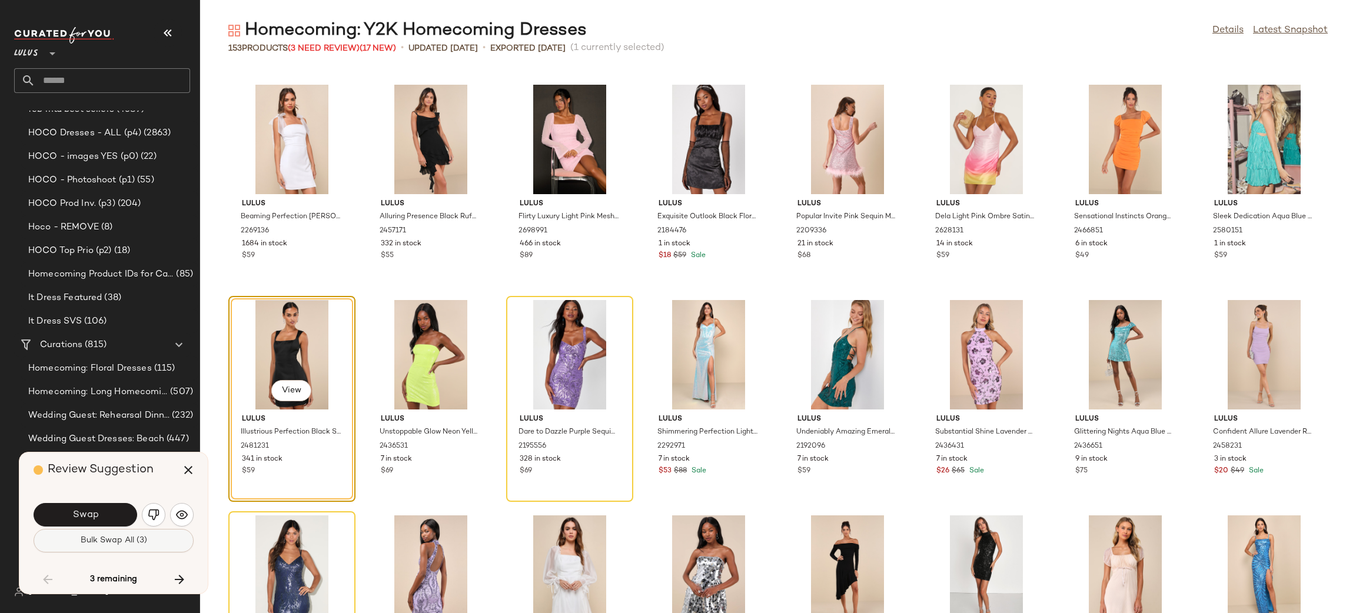
click at [112, 540] on span "Bulk Swap All (3)" at bounding box center [113, 540] width 67 height 9
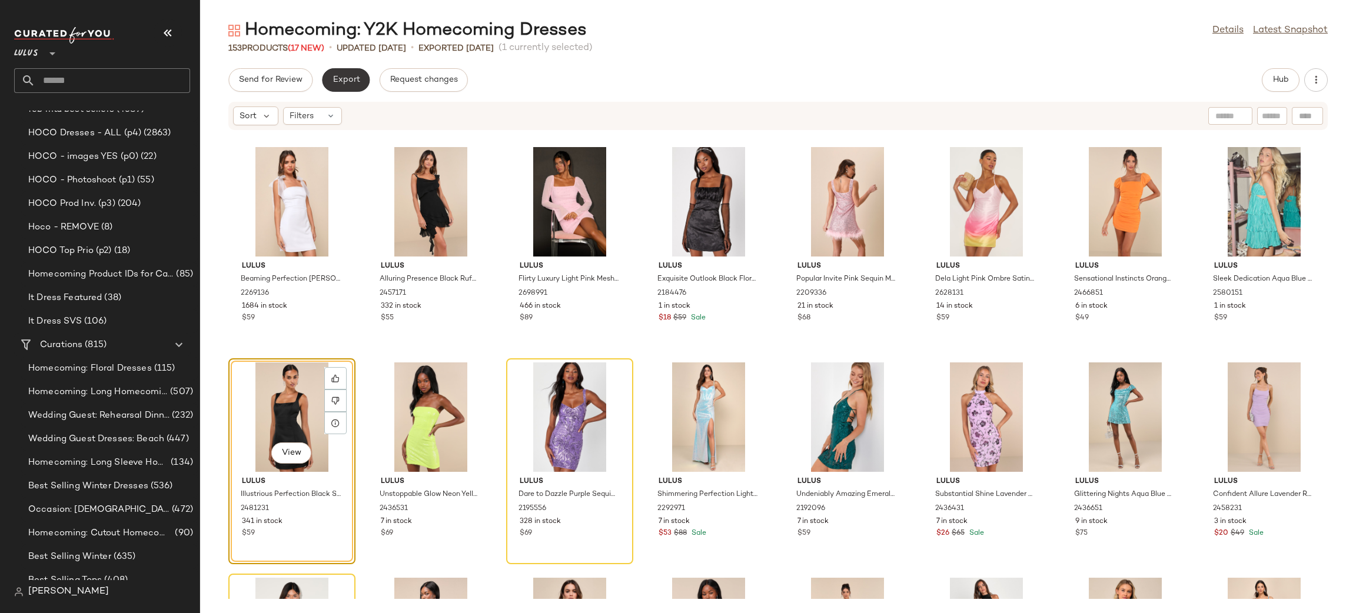
click at [351, 84] on span "Export" at bounding box center [346, 79] width 28 height 9
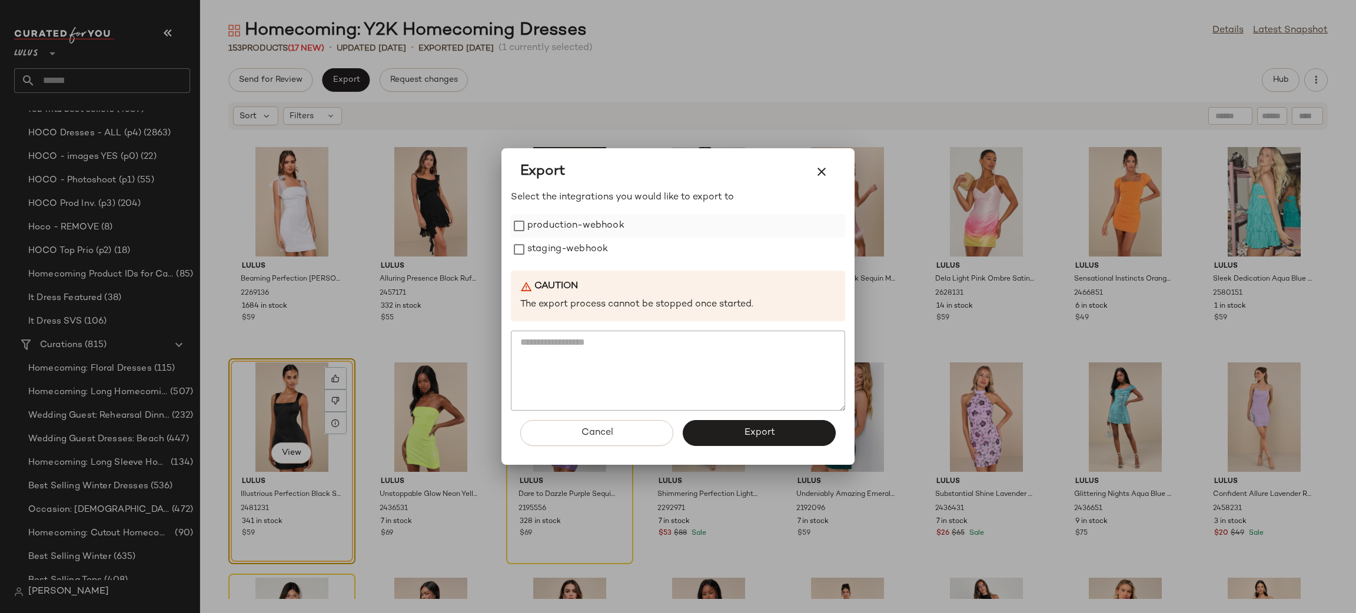
click at [570, 217] on label "production-webhook" at bounding box center [576, 226] width 97 height 24
click at [827, 176] on icon "button" at bounding box center [822, 172] width 14 height 14
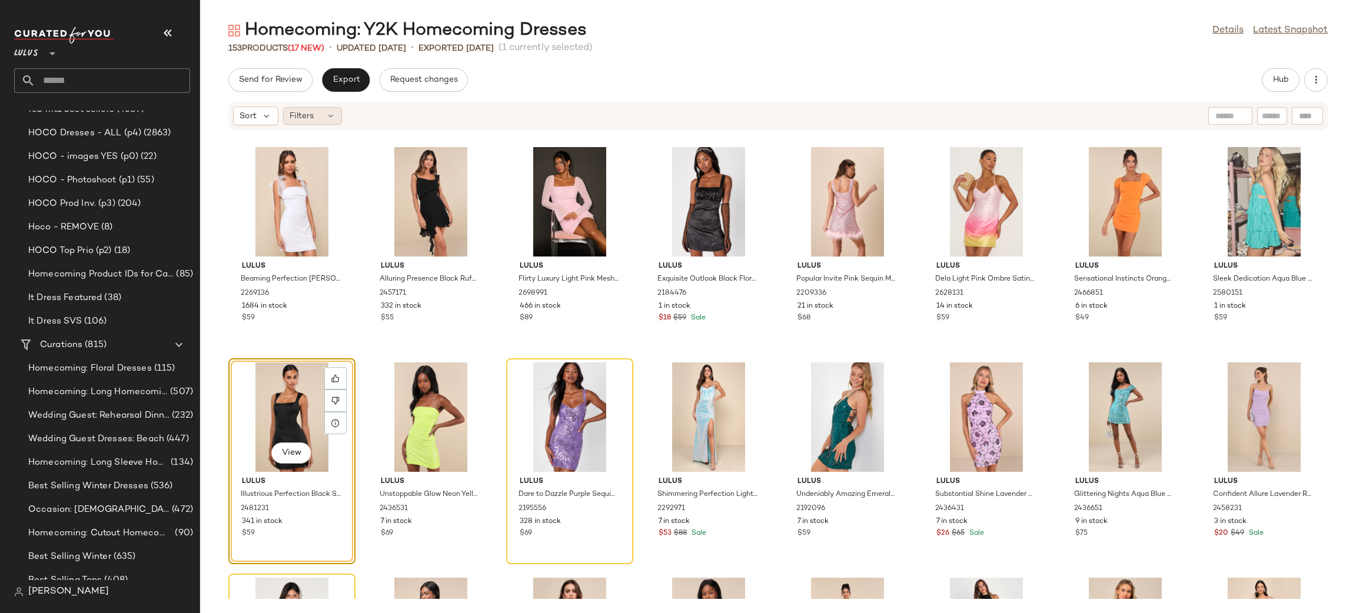
click at [321, 118] on div "Filters" at bounding box center [312, 116] width 59 height 18
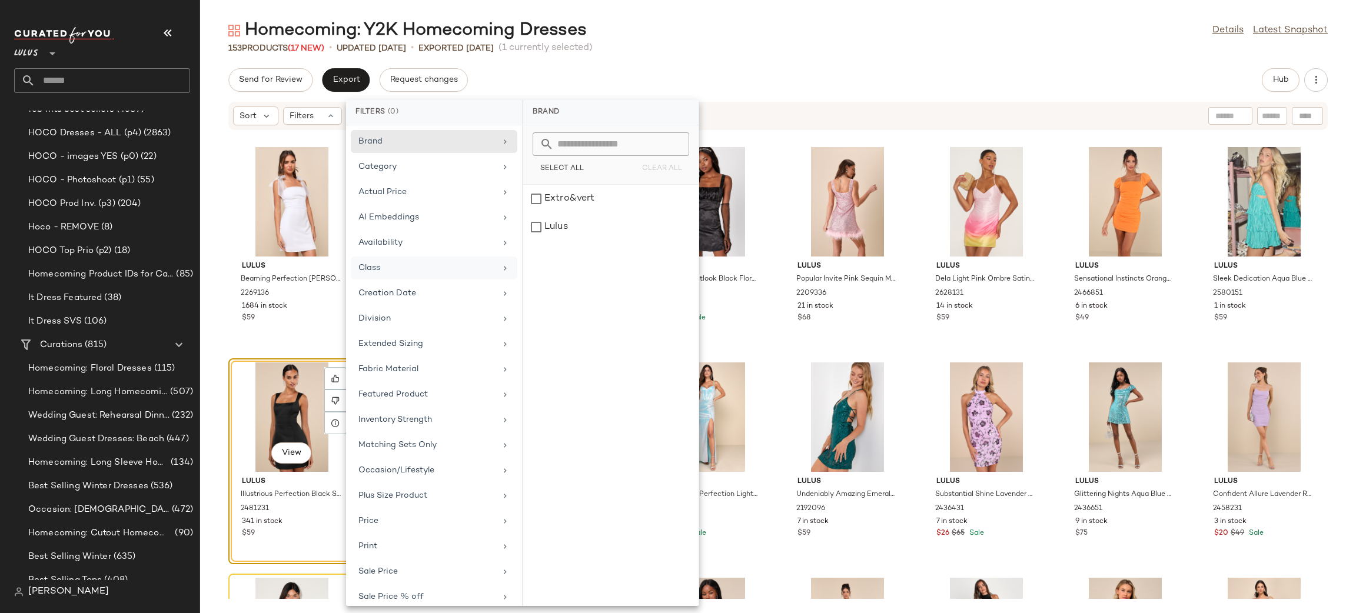
click at [404, 264] on div "Class" at bounding box center [427, 268] width 137 height 12
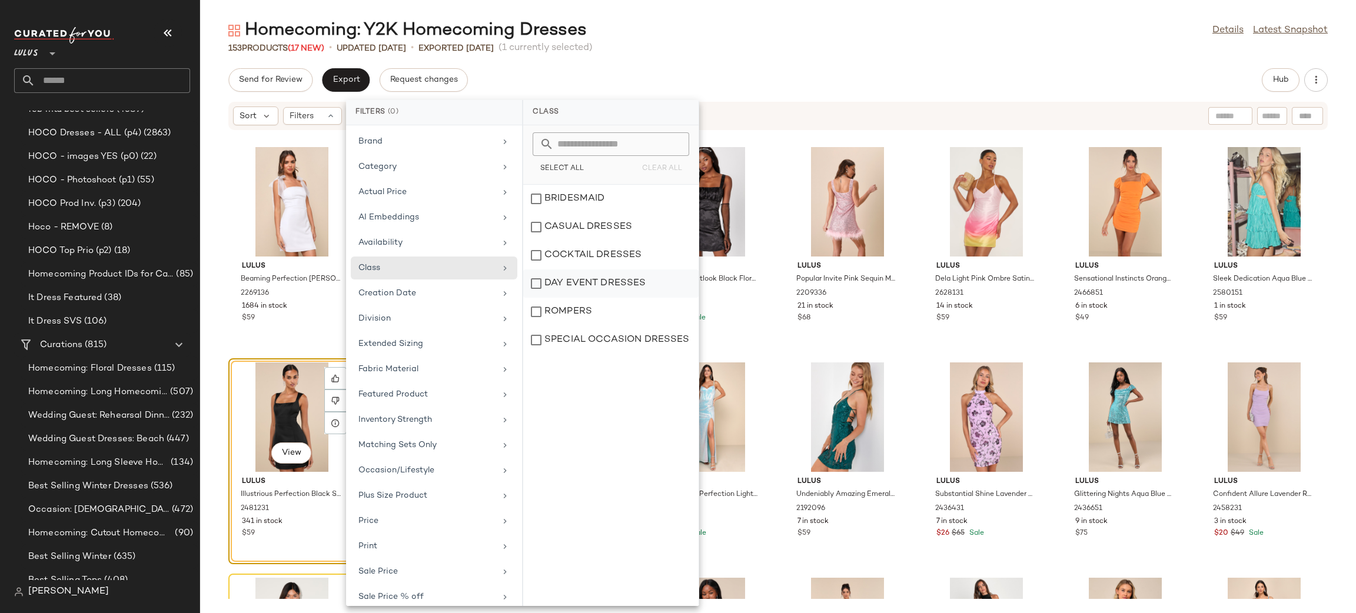
click at [603, 298] on div "DAY EVENT DRESSES" at bounding box center [610, 312] width 175 height 28
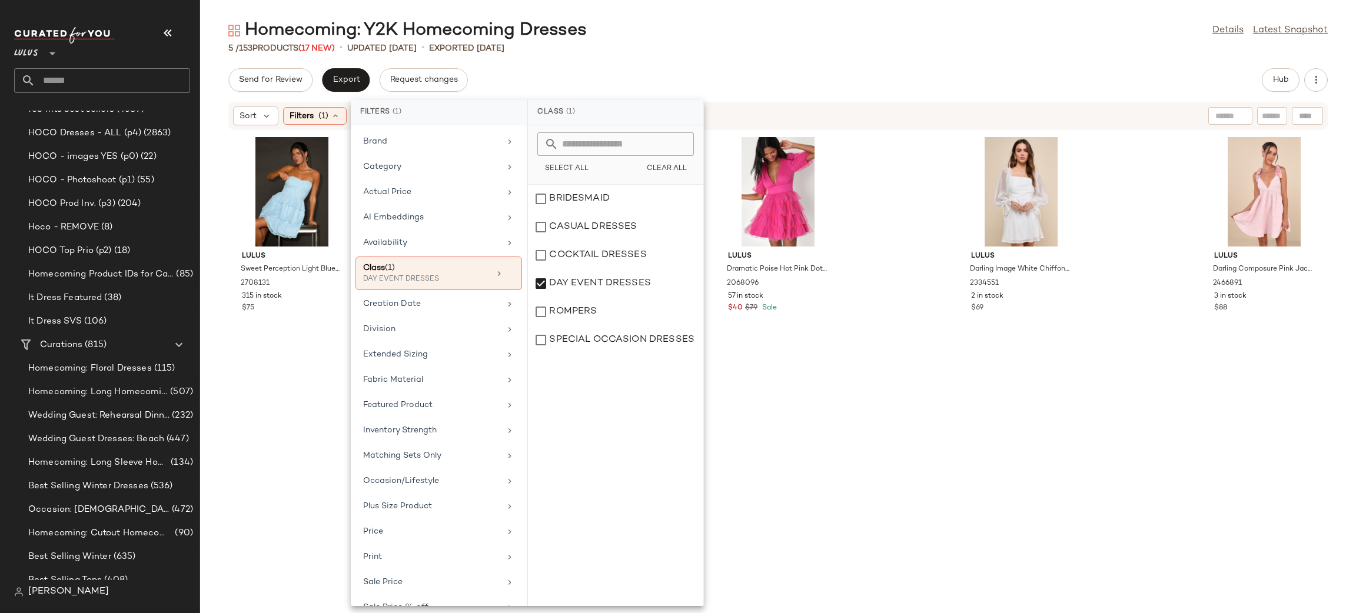
click at [789, 88] on div "Send for Review Export Request changes Hub" at bounding box center [778, 80] width 1100 height 24
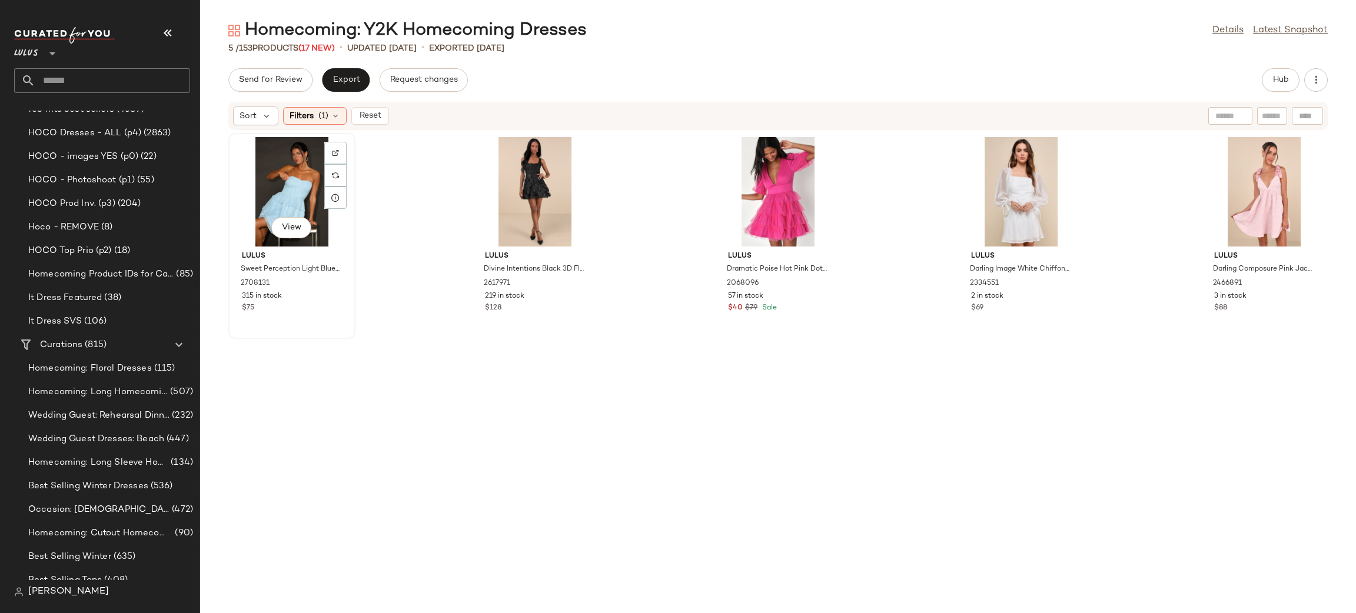
click at [288, 173] on div "View" at bounding box center [292, 192] width 119 height 110
click at [1243, 171] on div "View" at bounding box center [1264, 192] width 119 height 110
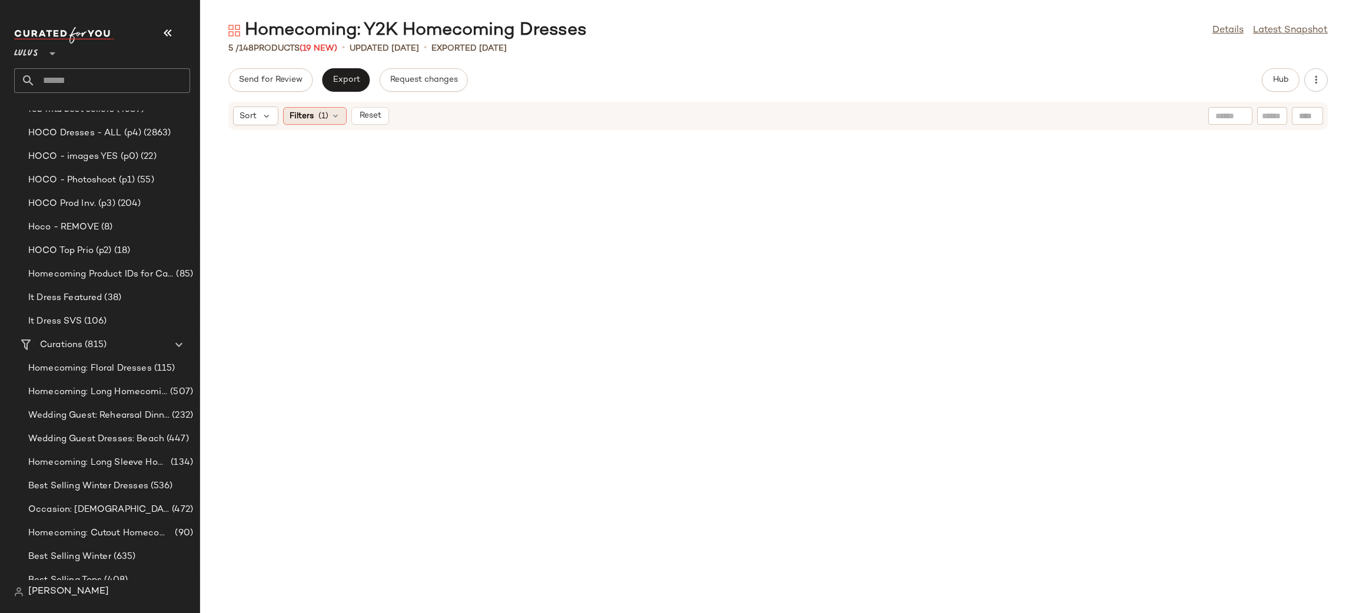
click at [339, 116] on icon at bounding box center [335, 115] width 9 height 9
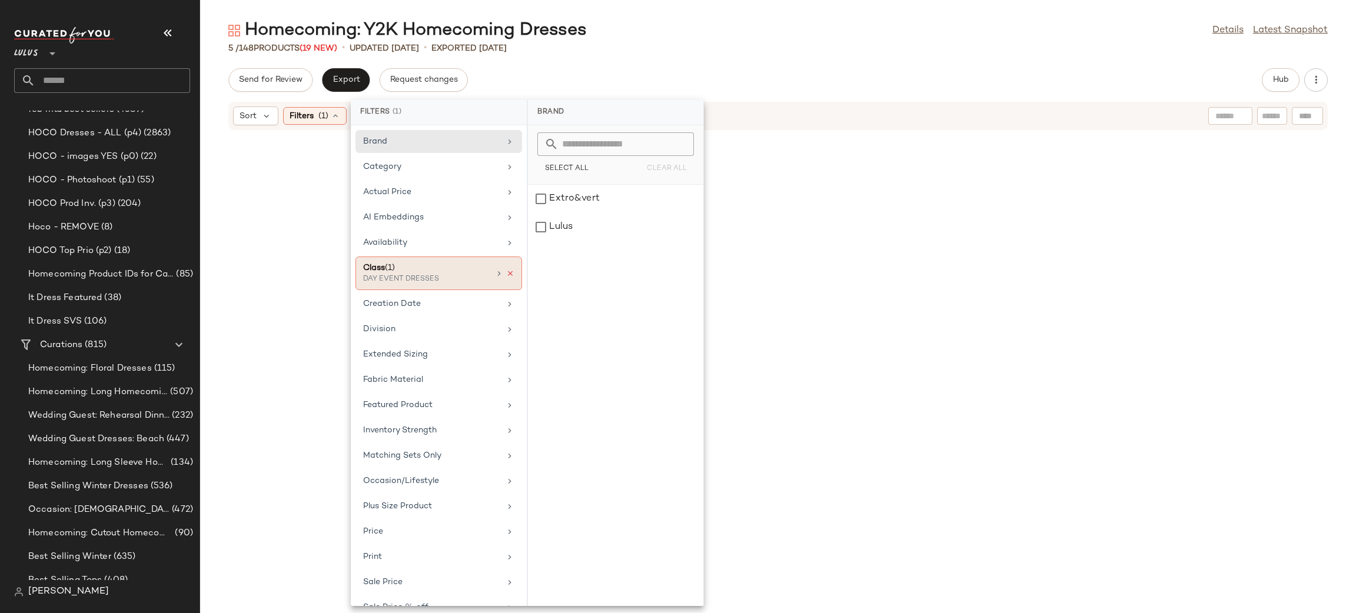
click at [508, 276] on icon at bounding box center [510, 274] width 8 height 8
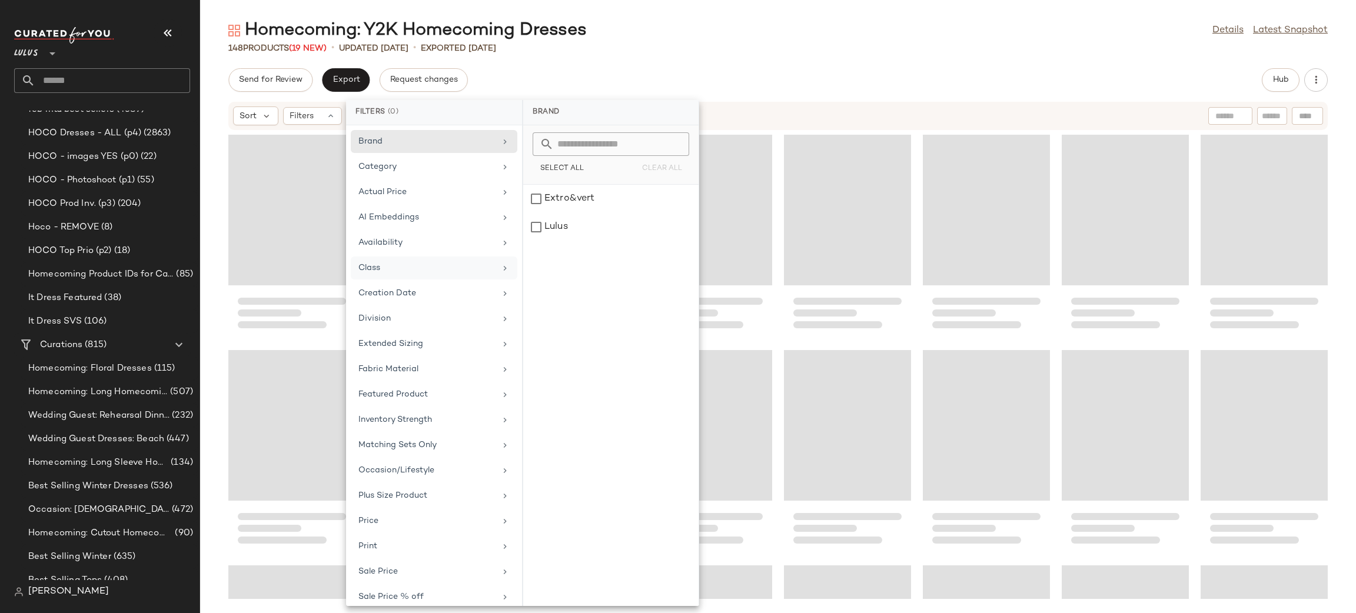
click at [757, 54] on div "148 Products (19 New) • updated Aug 18th • Exported Aug 15th" at bounding box center [778, 48] width 1156 height 12
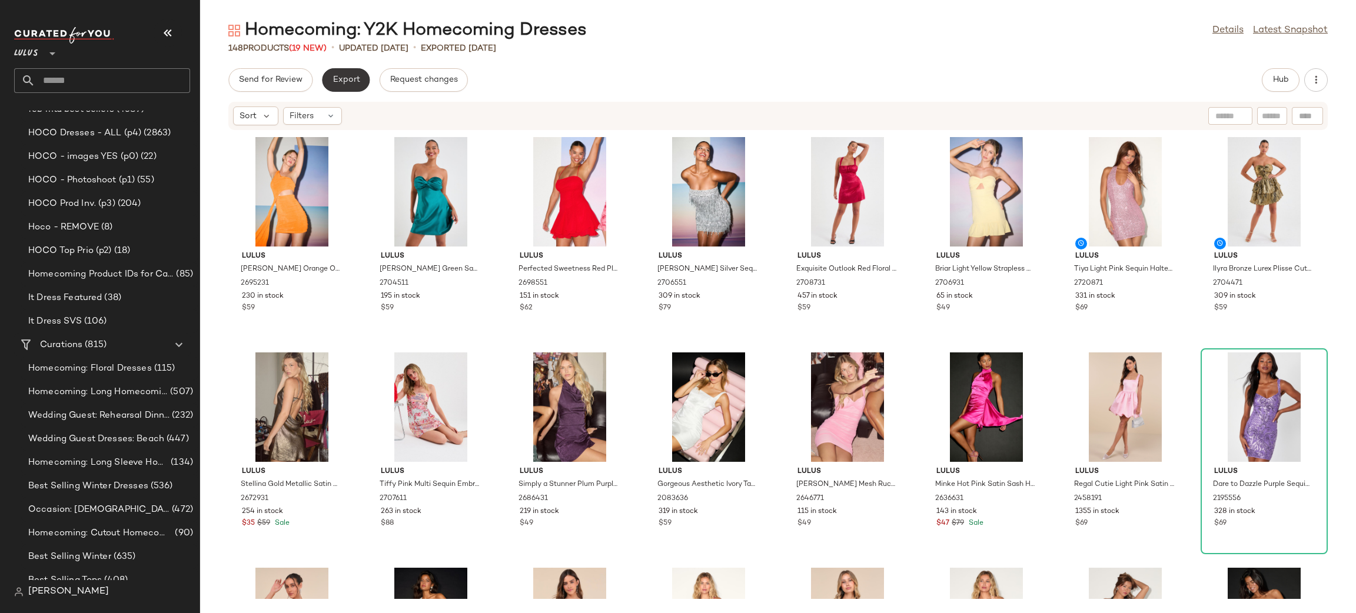
click at [353, 88] on button "Export" at bounding box center [346, 80] width 48 height 24
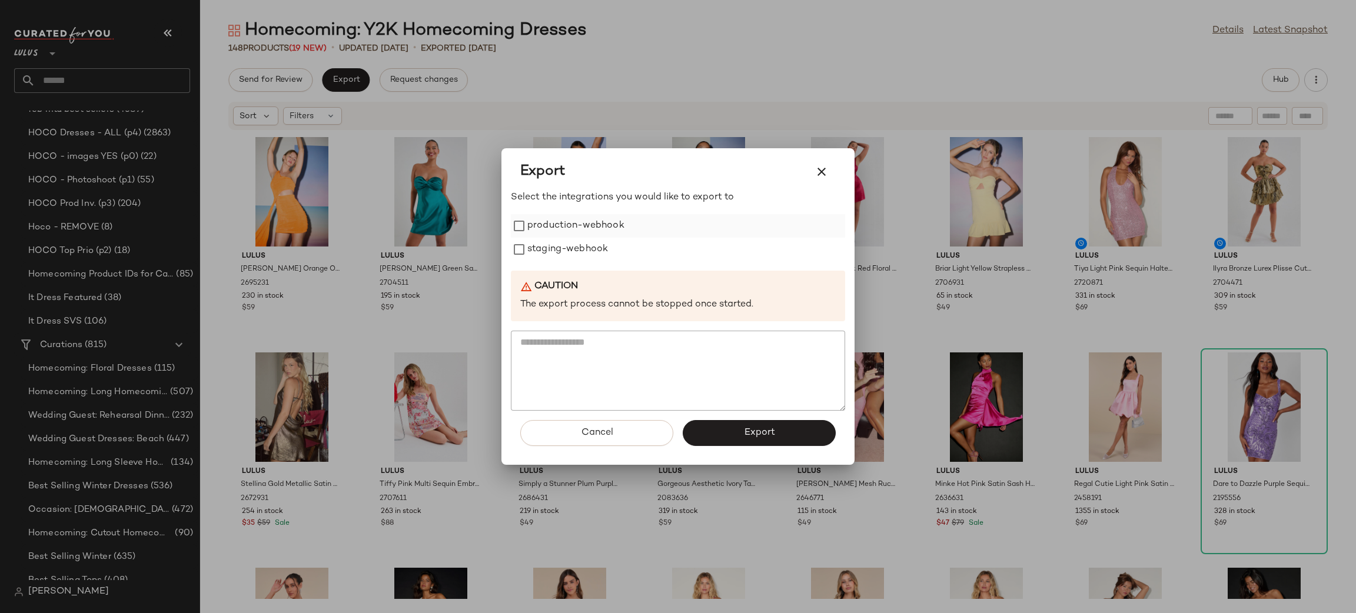
click at [573, 231] on label "production-webhook" at bounding box center [576, 226] width 97 height 24
click at [580, 245] on label "staging-webhook" at bounding box center [568, 250] width 81 height 24
click at [751, 430] on span "Export" at bounding box center [759, 432] width 31 height 11
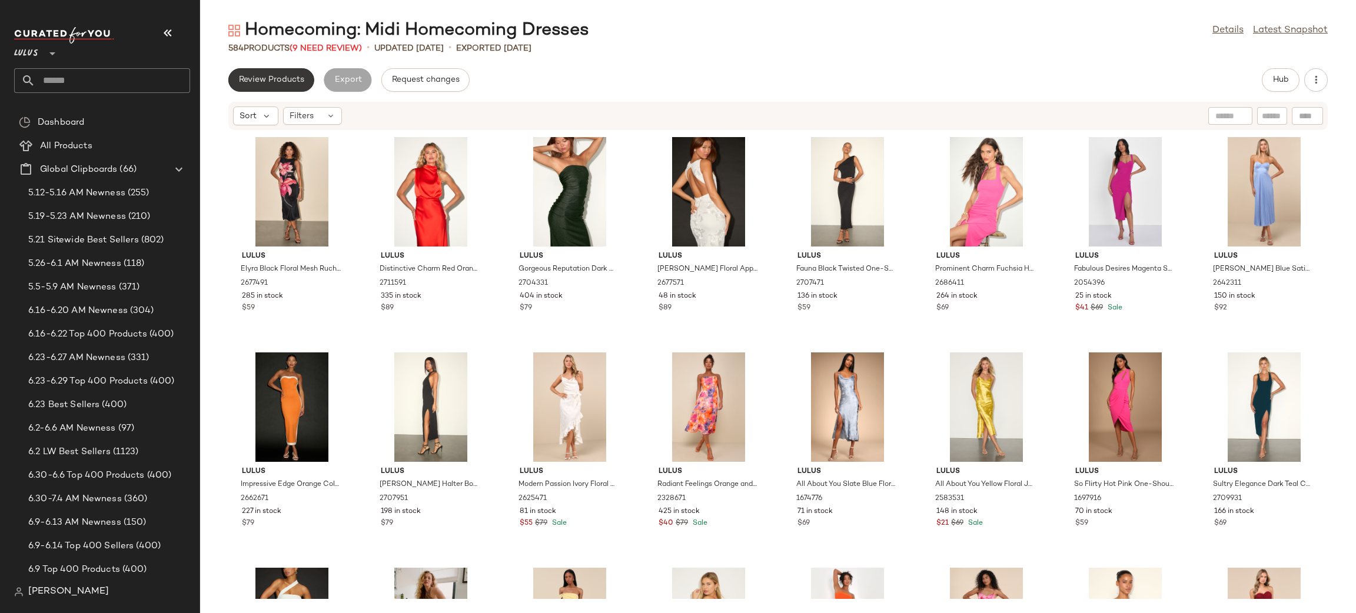
click at [296, 81] on span "Review Products" at bounding box center [271, 79] width 66 height 9
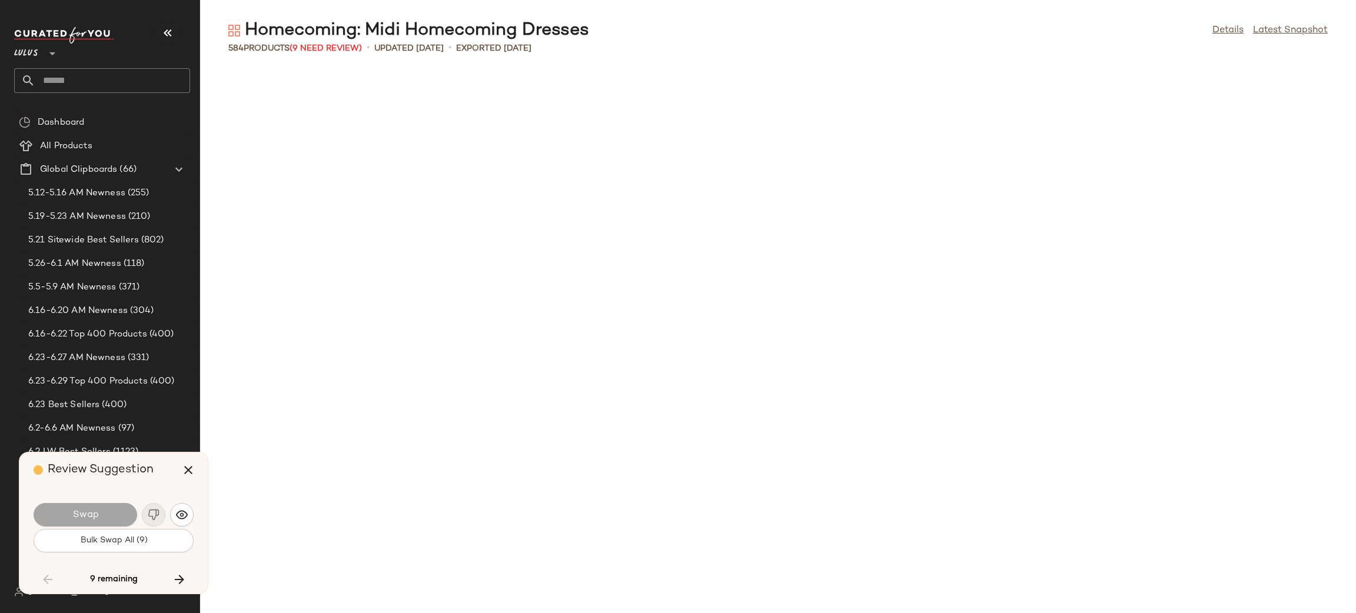
scroll to position [13144, 0]
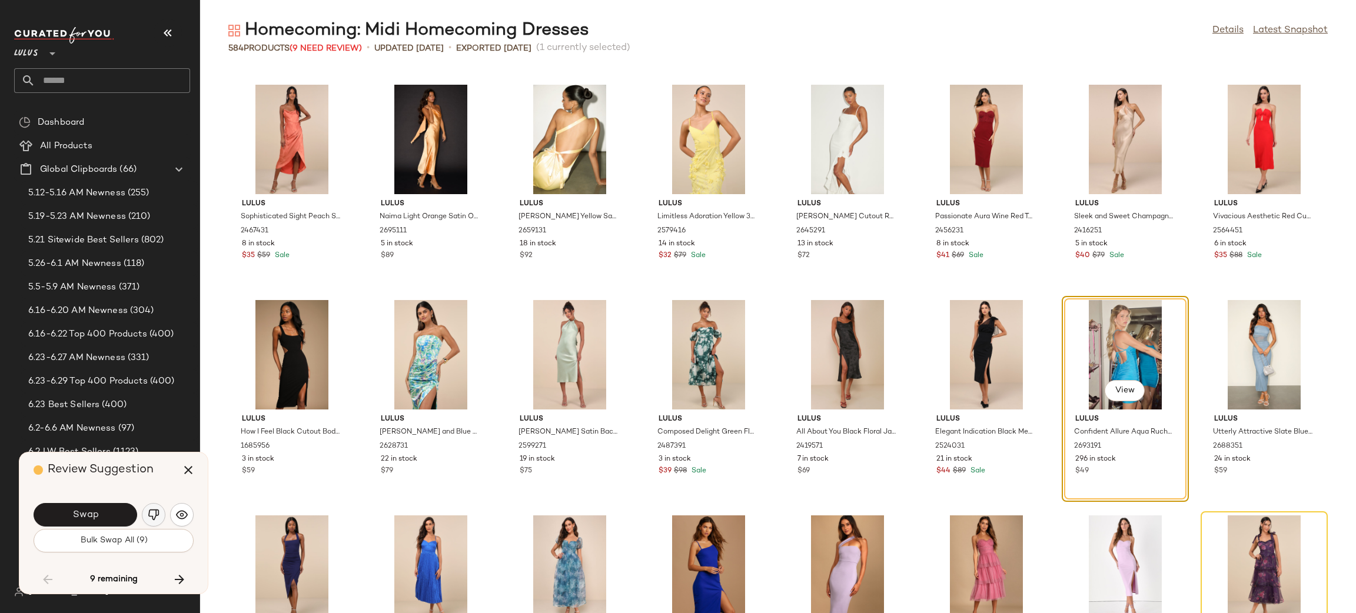
click at [144, 514] on button "button" at bounding box center [154, 515] width 24 height 24
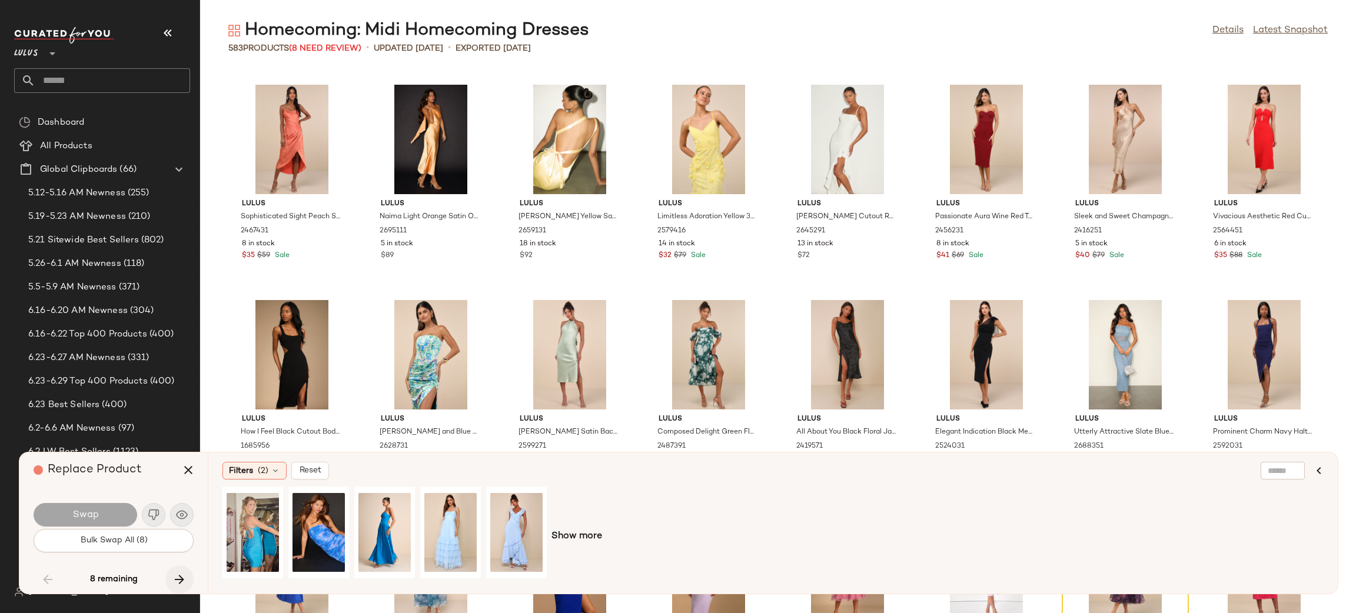
click at [179, 570] on button "button" at bounding box center [179, 580] width 28 height 28
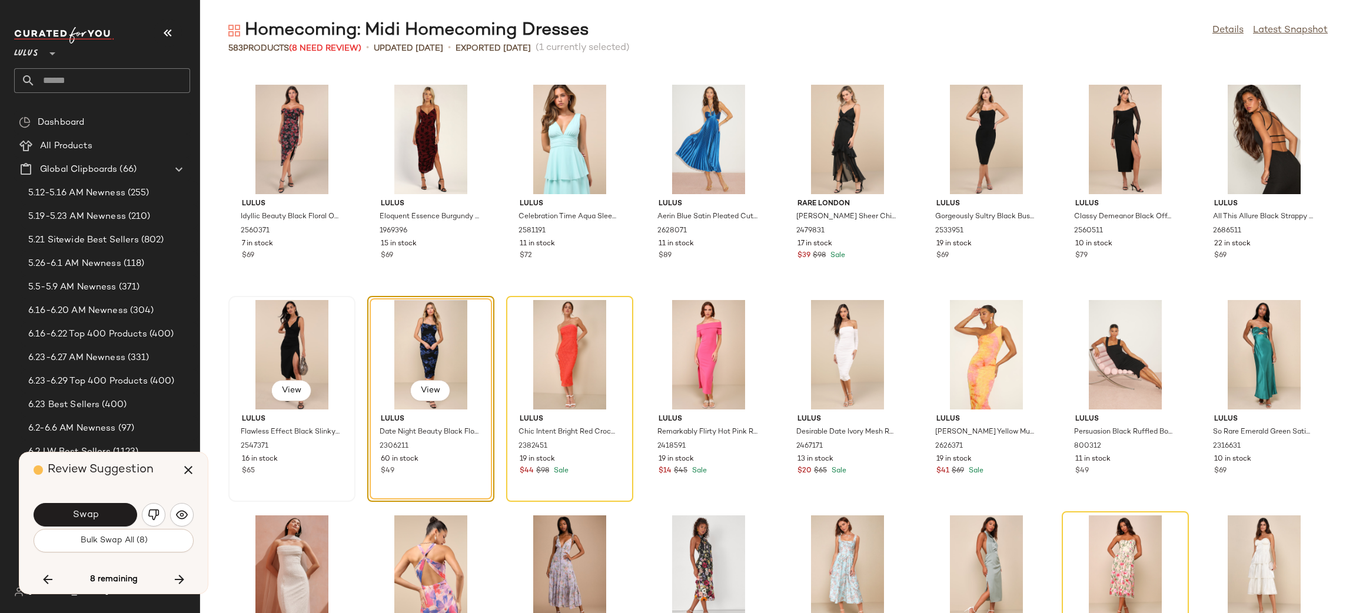
scroll to position [14099, 0]
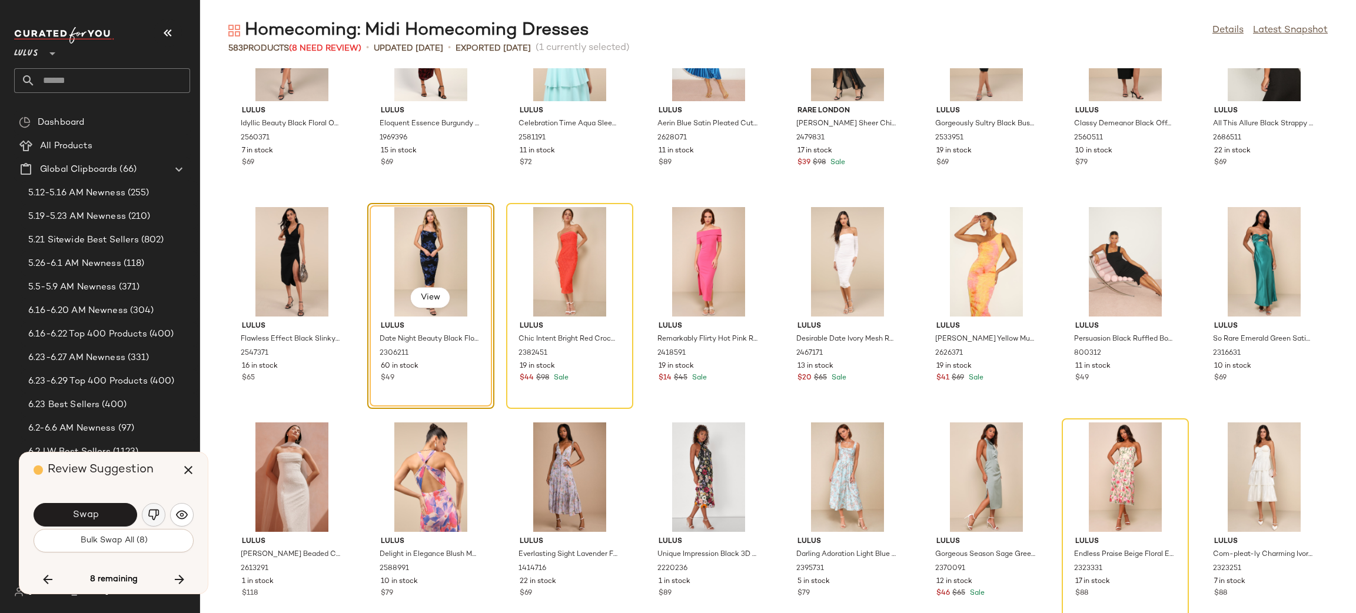
click at [159, 513] on img "button" at bounding box center [154, 515] width 12 height 12
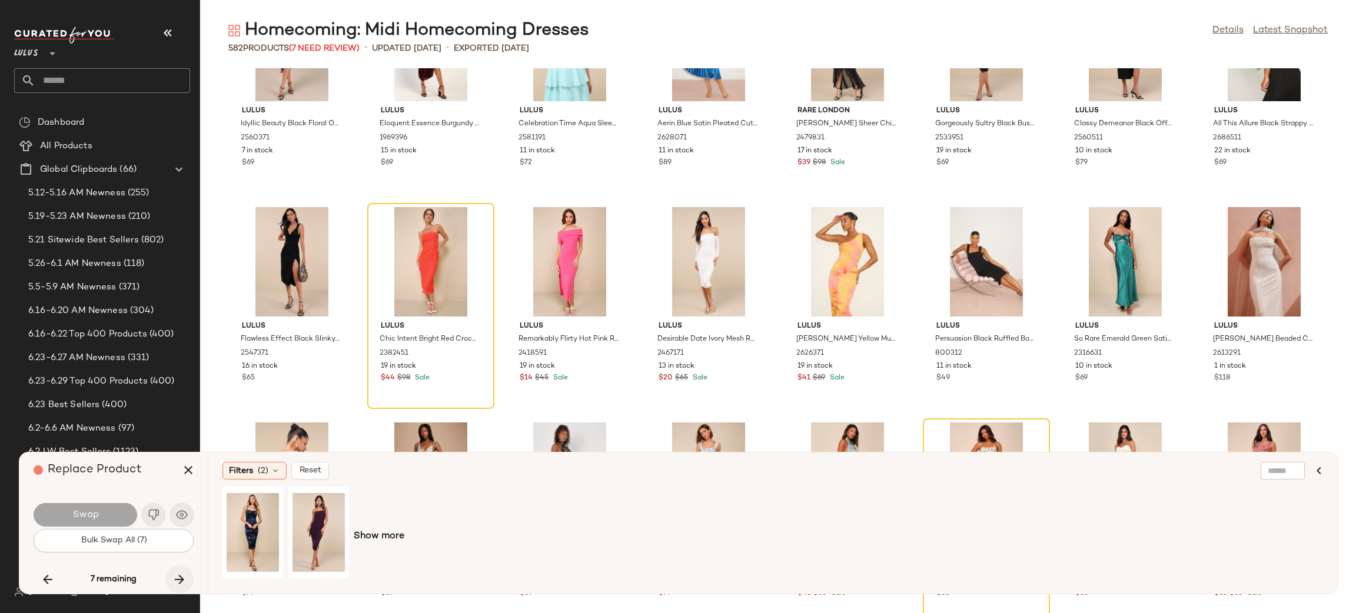
click at [180, 576] on icon "button" at bounding box center [180, 580] width 14 height 14
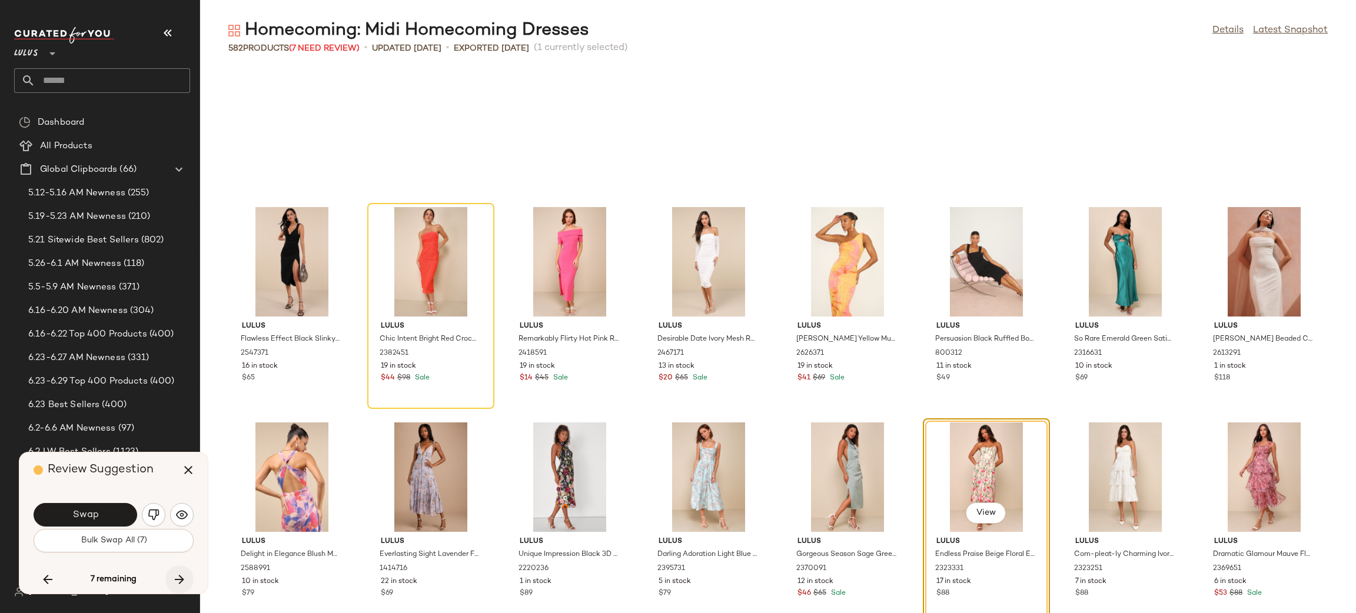
scroll to position [14221, 0]
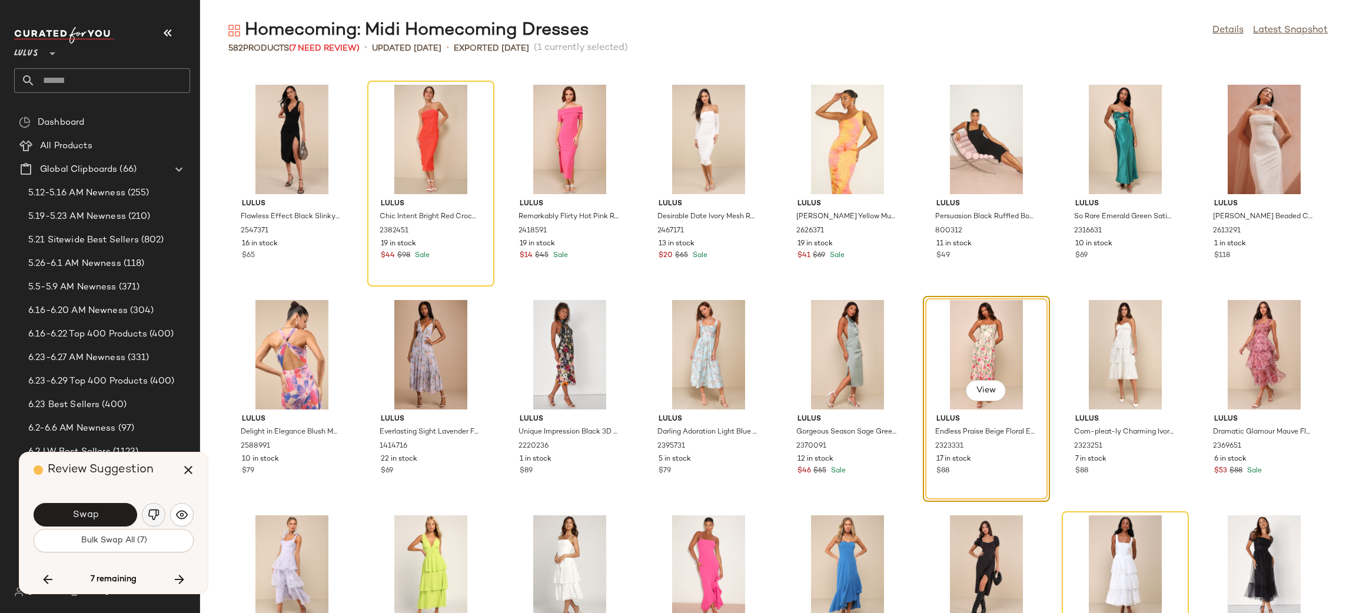
click at [150, 518] on img "button" at bounding box center [154, 515] width 12 height 12
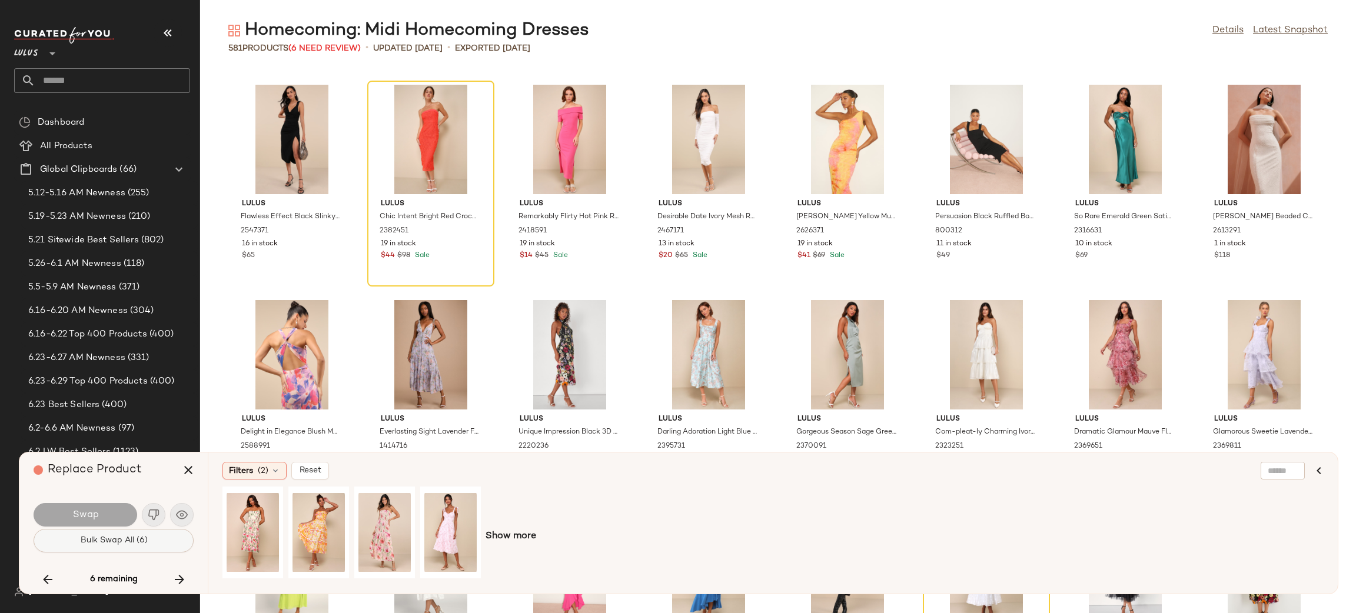
click at [121, 535] on button "Bulk Swap All (6)" at bounding box center [114, 541] width 160 height 24
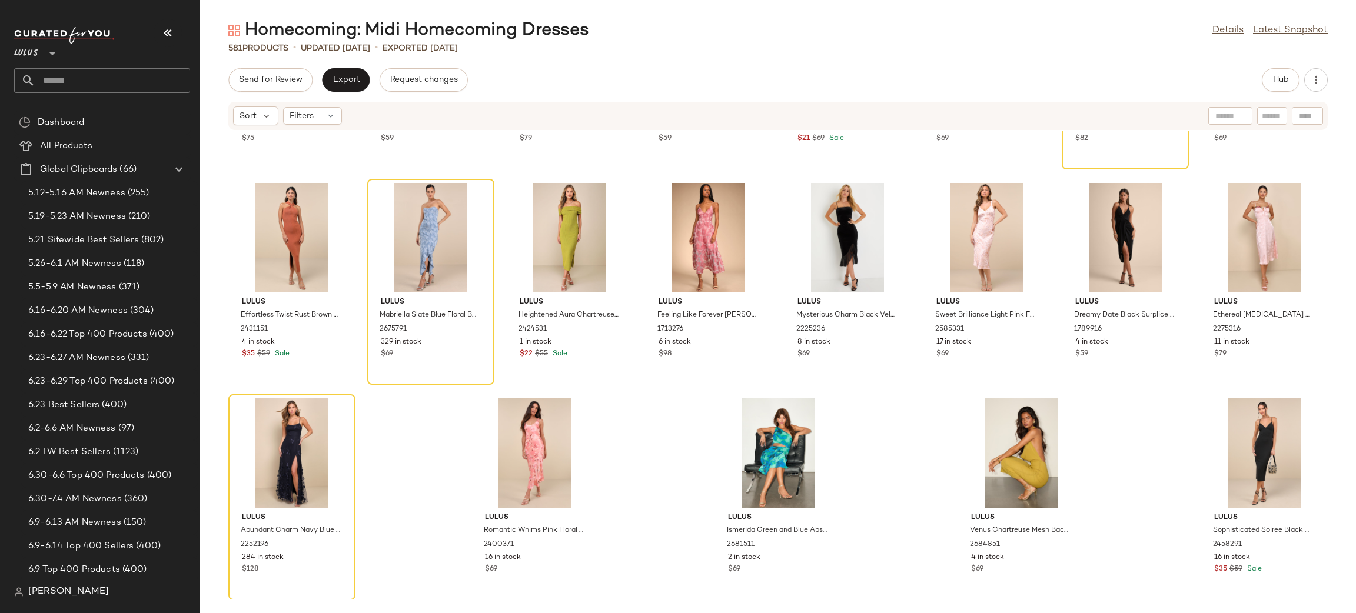
scroll to position [15254, 0]
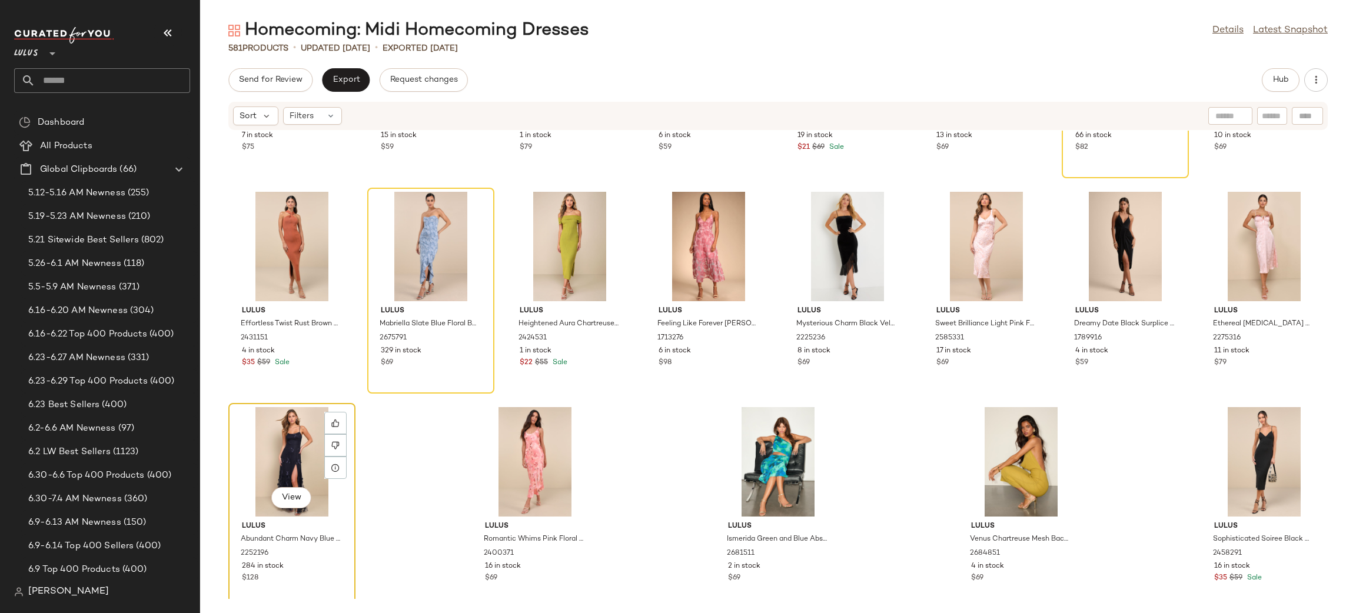
click at [271, 462] on div "View" at bounding box center [292, 462] width 119 height 110
click at [335, 444] on icon at bounding box center [335, 446] width 8 height 8
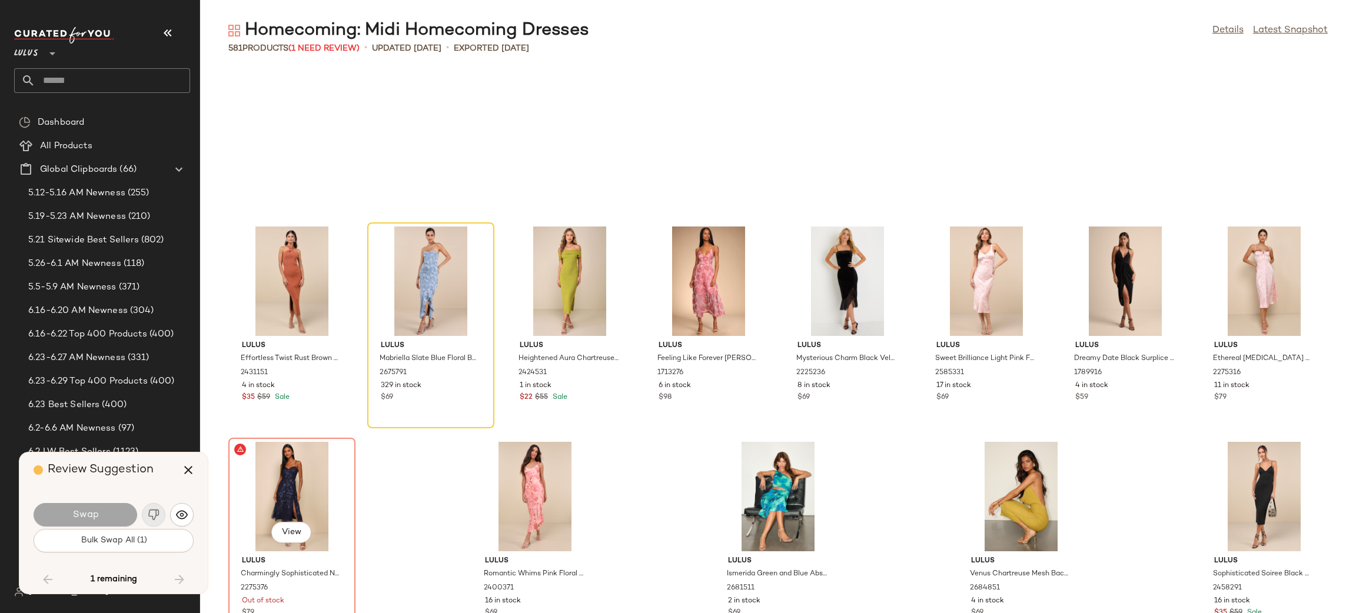
scroll to position [15186, 0]
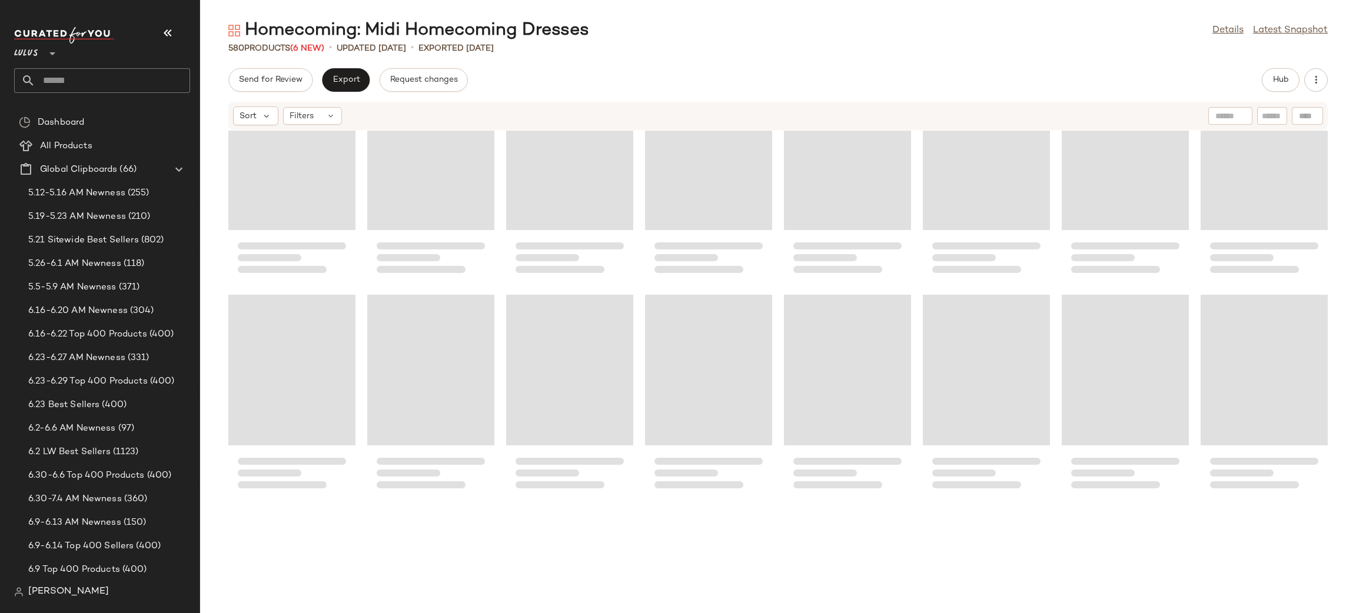
scroll to position [2626, 0]
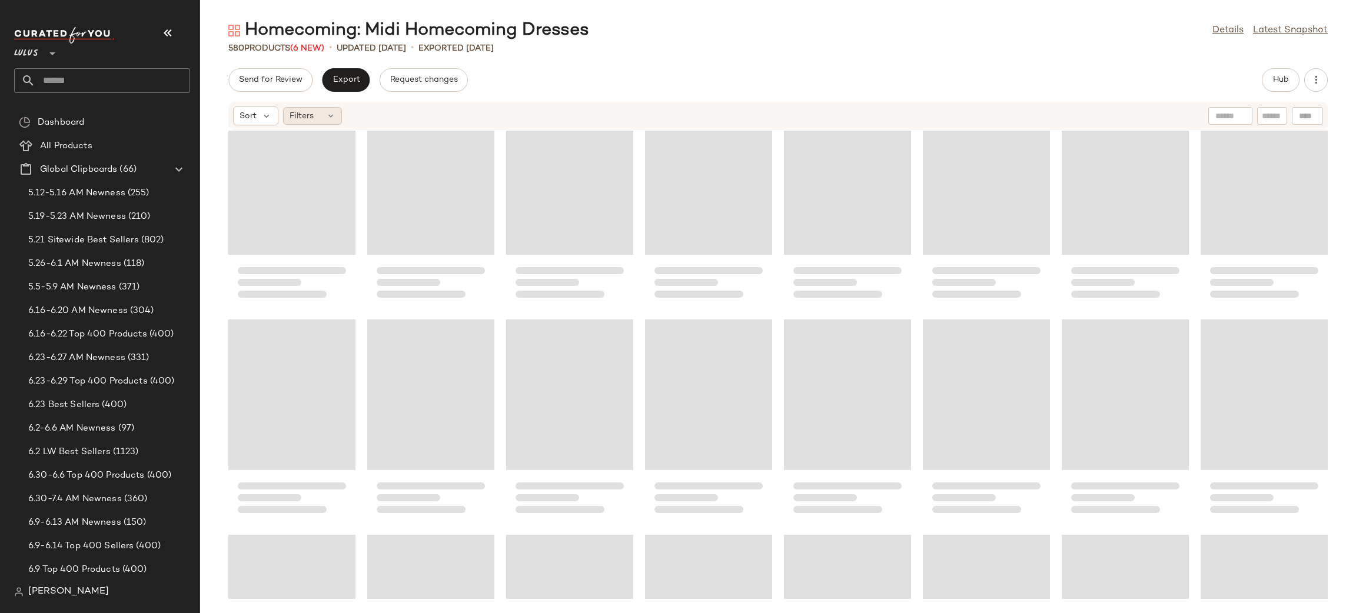
click at [320, 120] on div "Filters" at bounding box center [312, 116] width 59 height 18
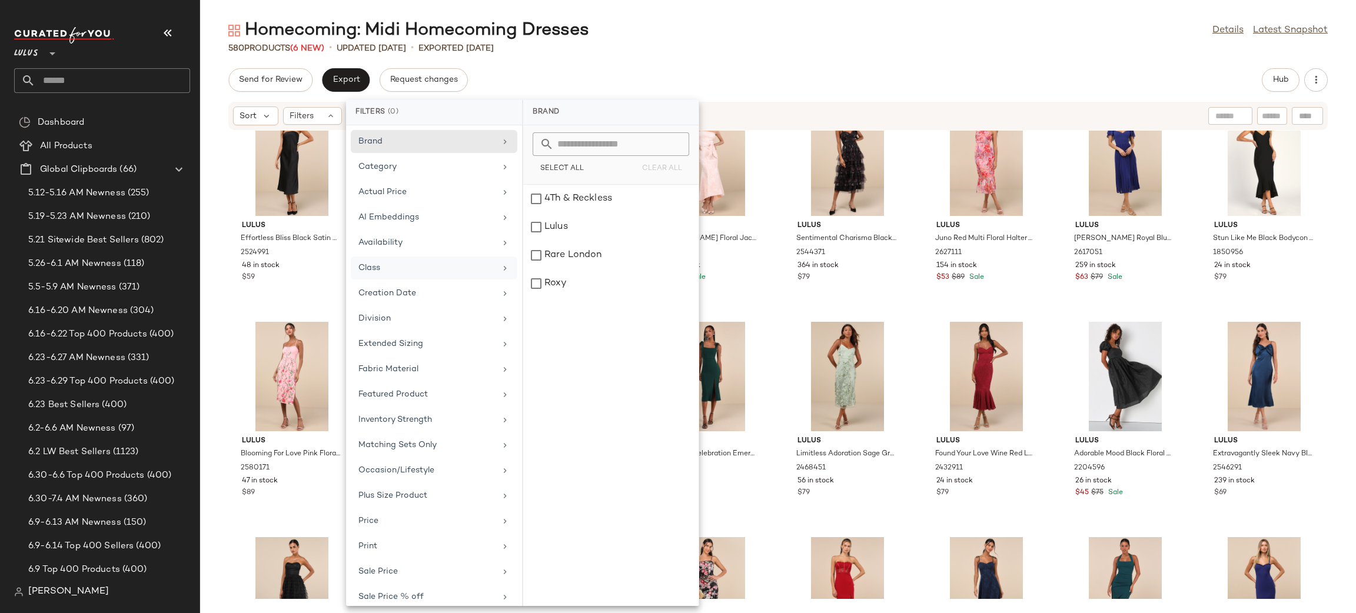
click at [402, 265] on div "Class" at bounding box center [427, 268] width 137 height 12
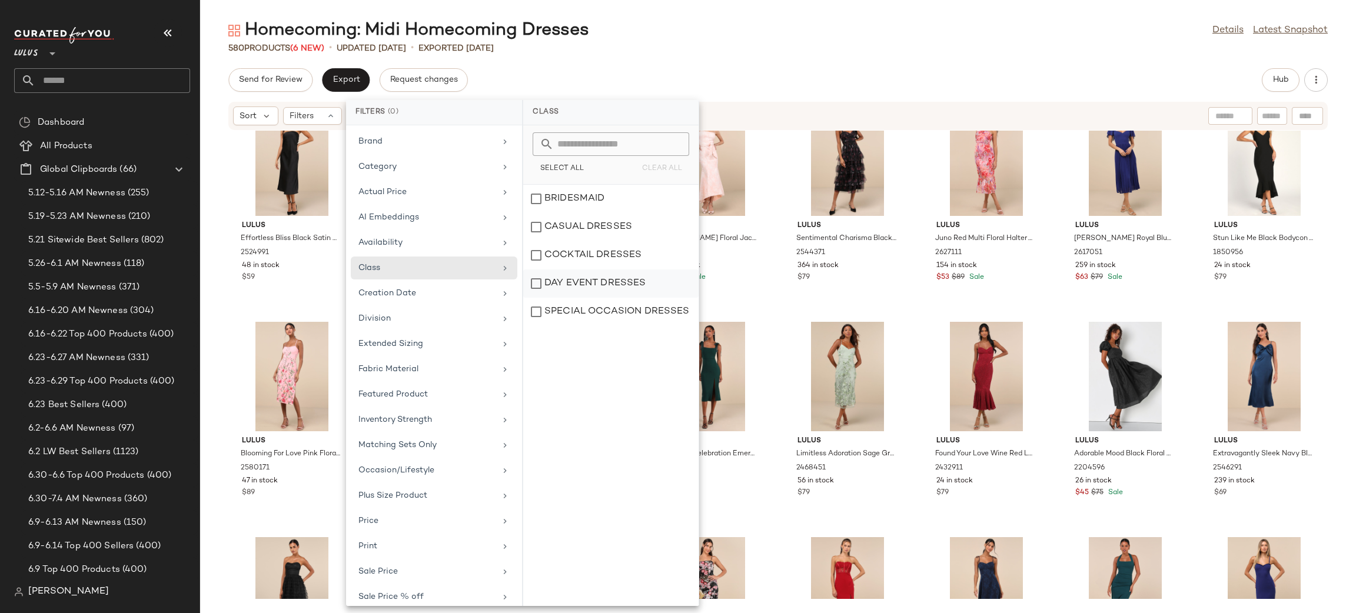
click at [545, 298] on div "DAY EVENT DRESSES" at bounding box center [610, 312] width 175 height 28
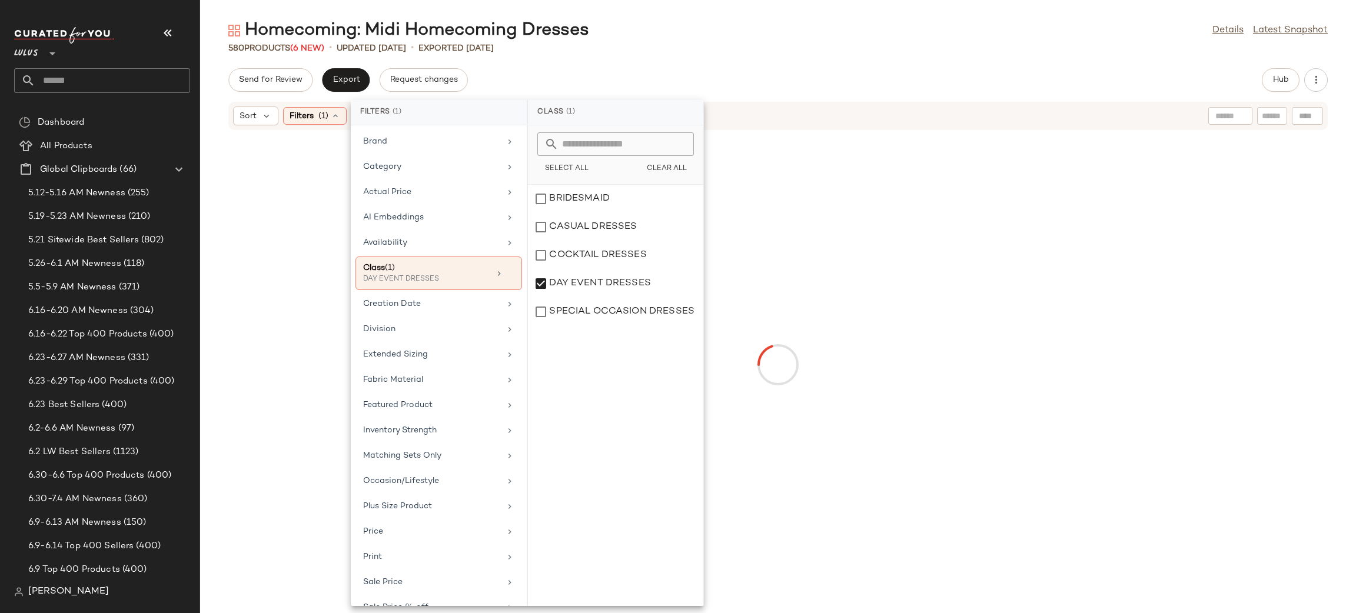
click at [832, 89] on div "Send for Review Export Request changes Hub" at bounding box center [778, 80] width 1100 height 24
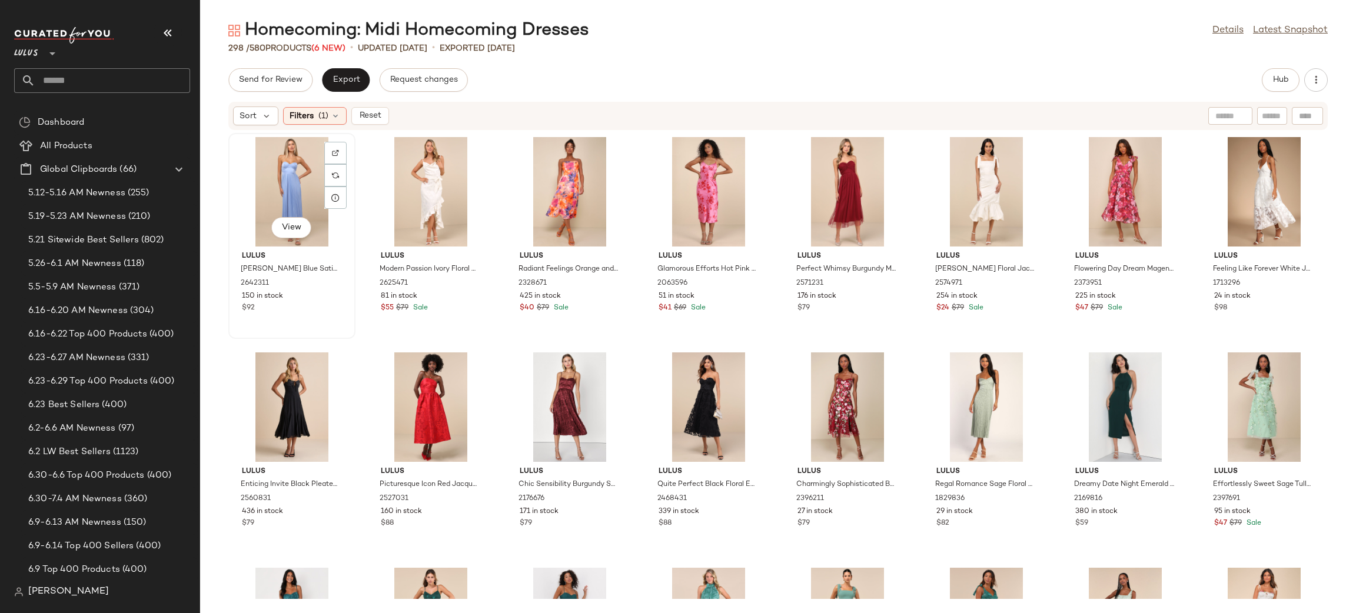
click at [292, 173] on div "View" at bounding box center [292, 192] width 119 height 110
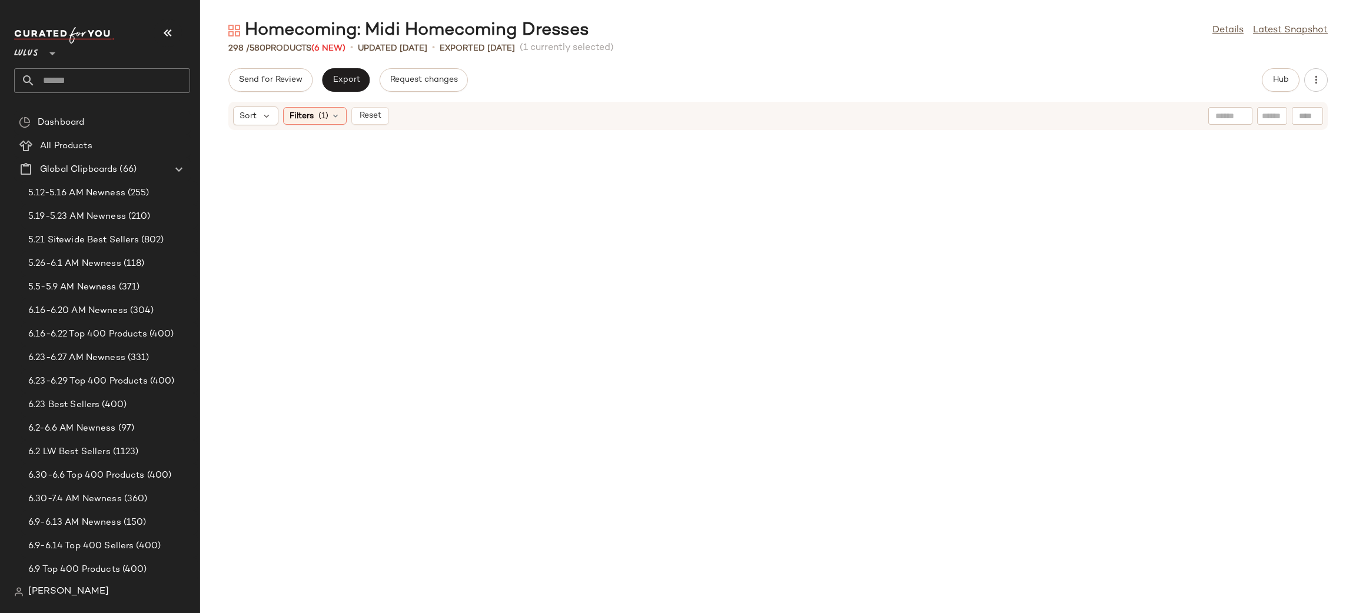
scroll to position [7721, 0]
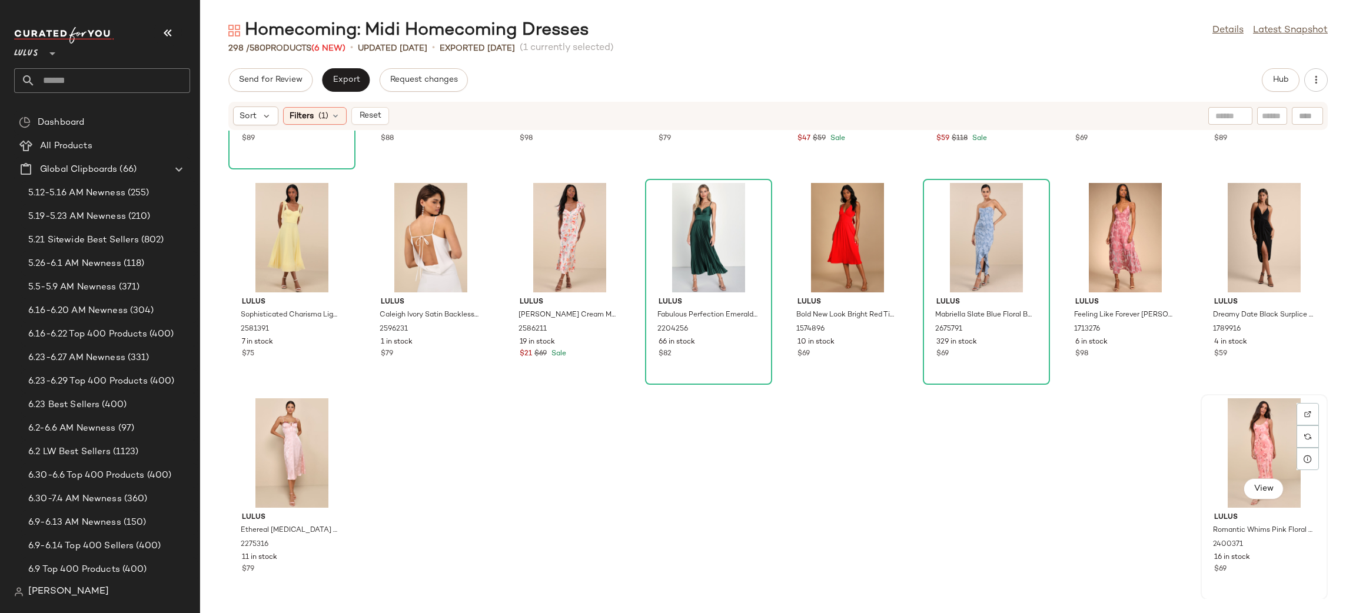
click at [1239, 442] on div "View" at bounding box center [1264, 454] width 119 height 110
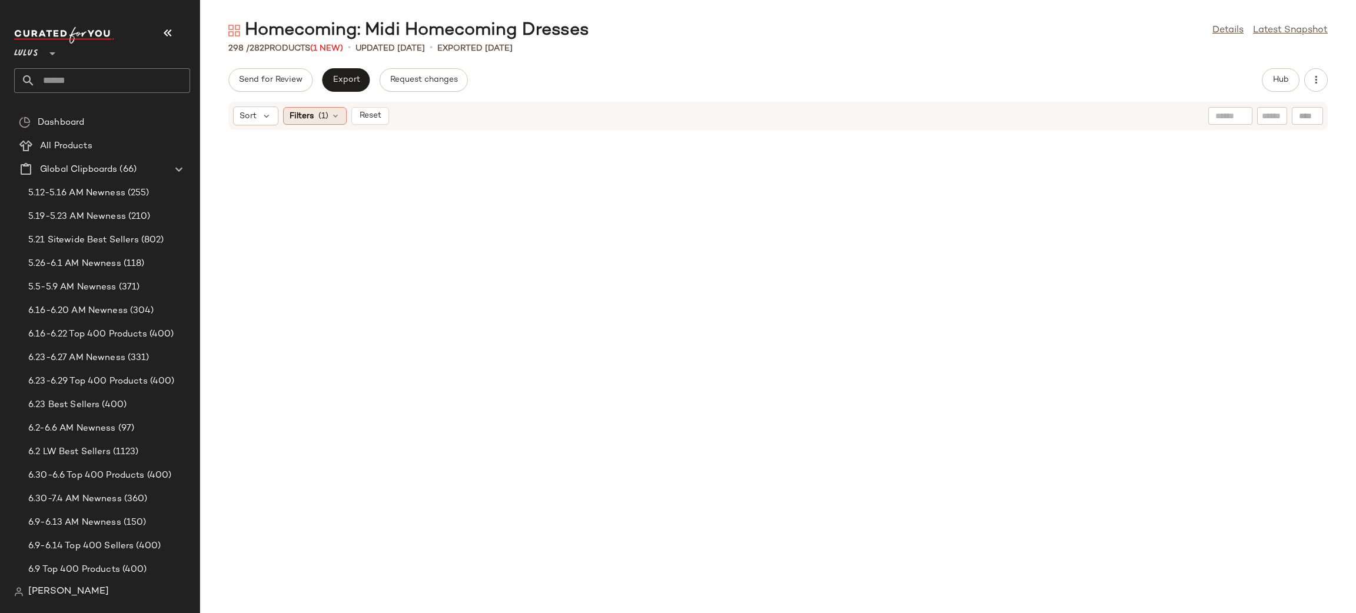
click at [344, 114] on div "Filters (1)" at bounding box center [315, 116] width 64 height 18
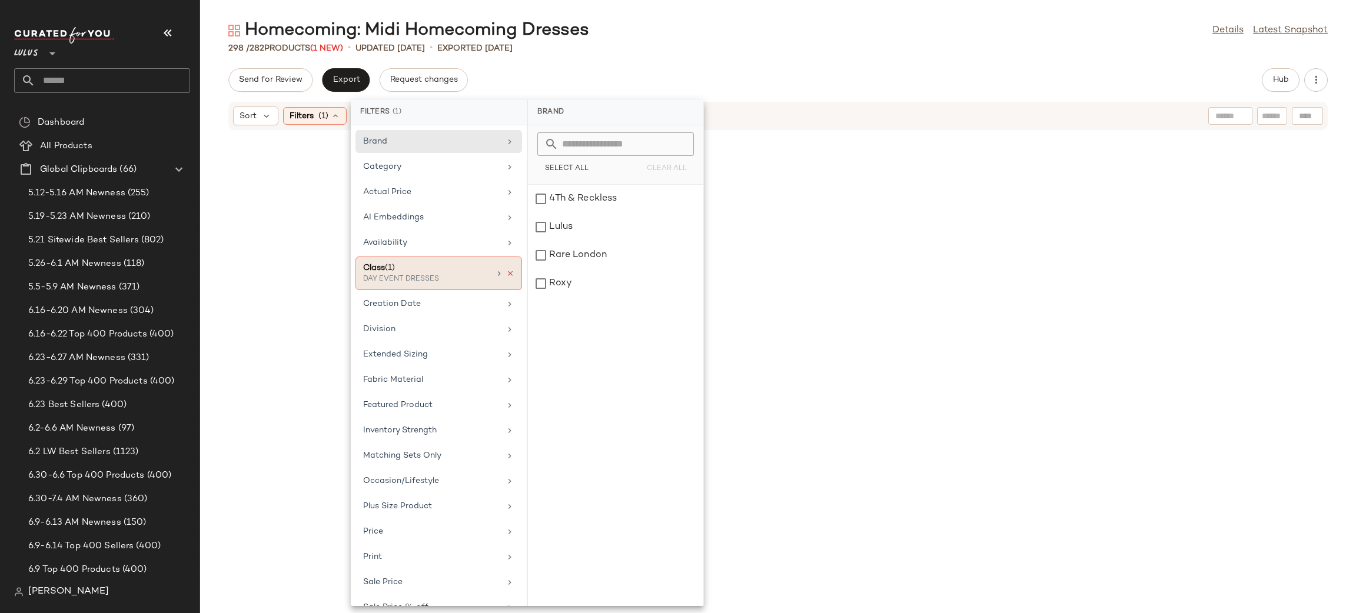
click at [509, 272] on icon at bounding box center [510, 274] width 8 height 8
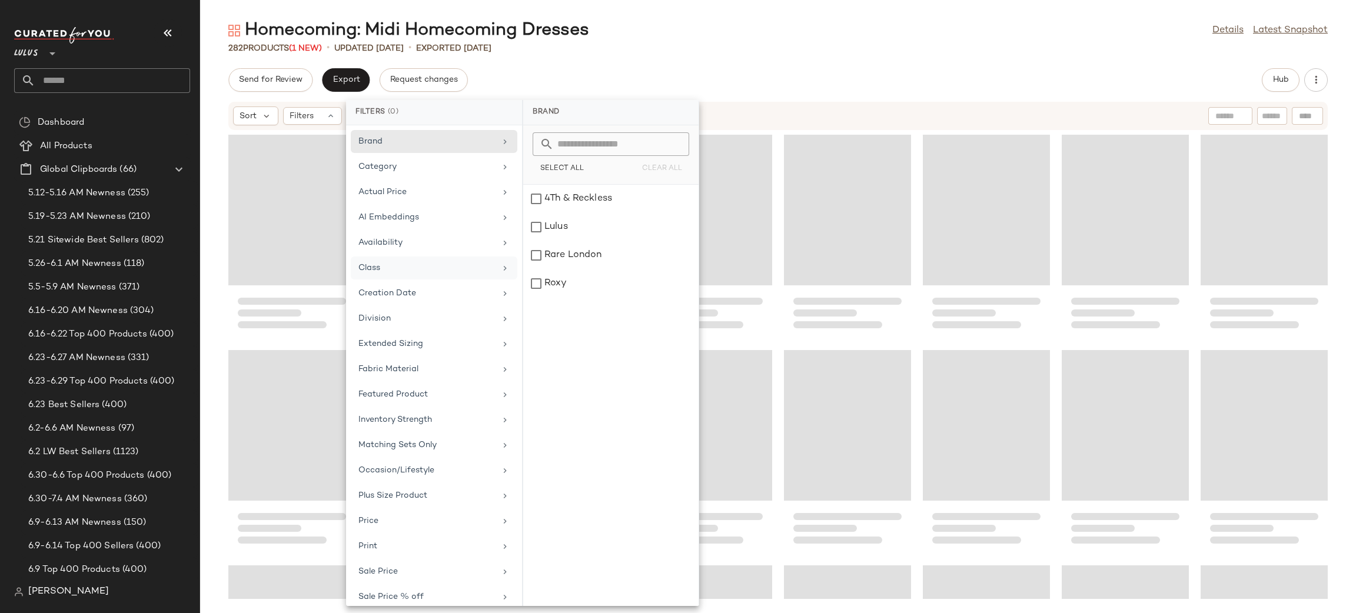
click at [933, 61] on div "Homecoming: Midi Homecoming Dresses Details Latest Snapshot 282 Products (1 New…" at bounding box center [778, 316] width 1156 height 595
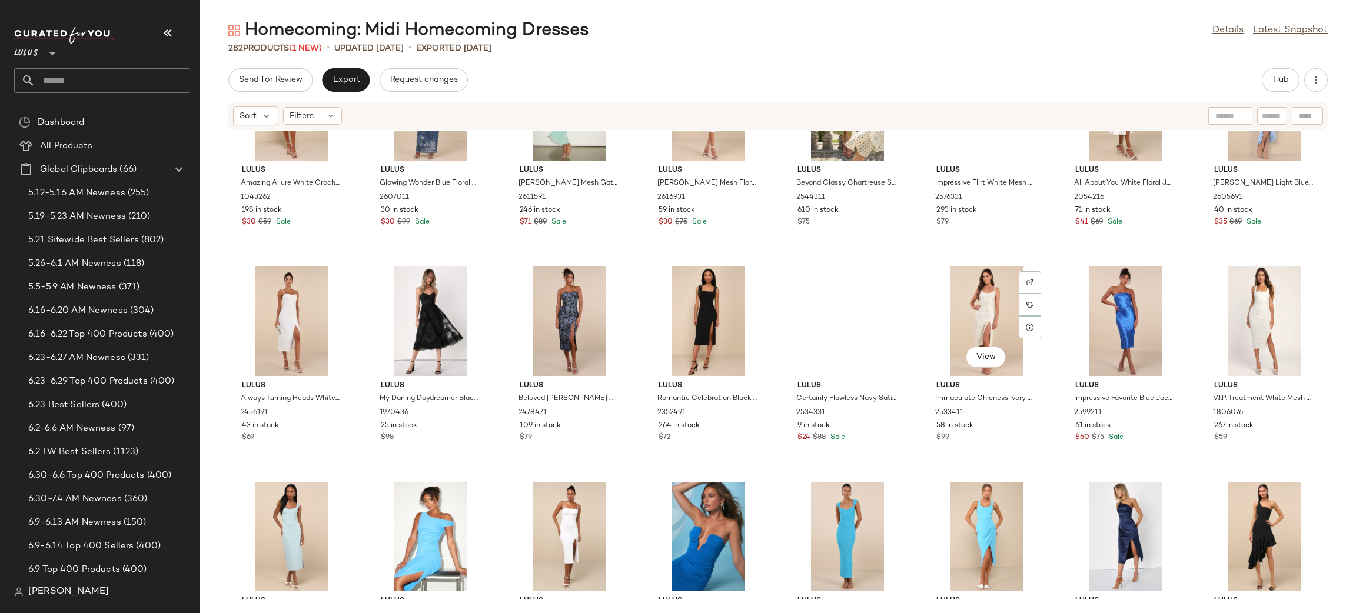
scroll to position [89, 0]
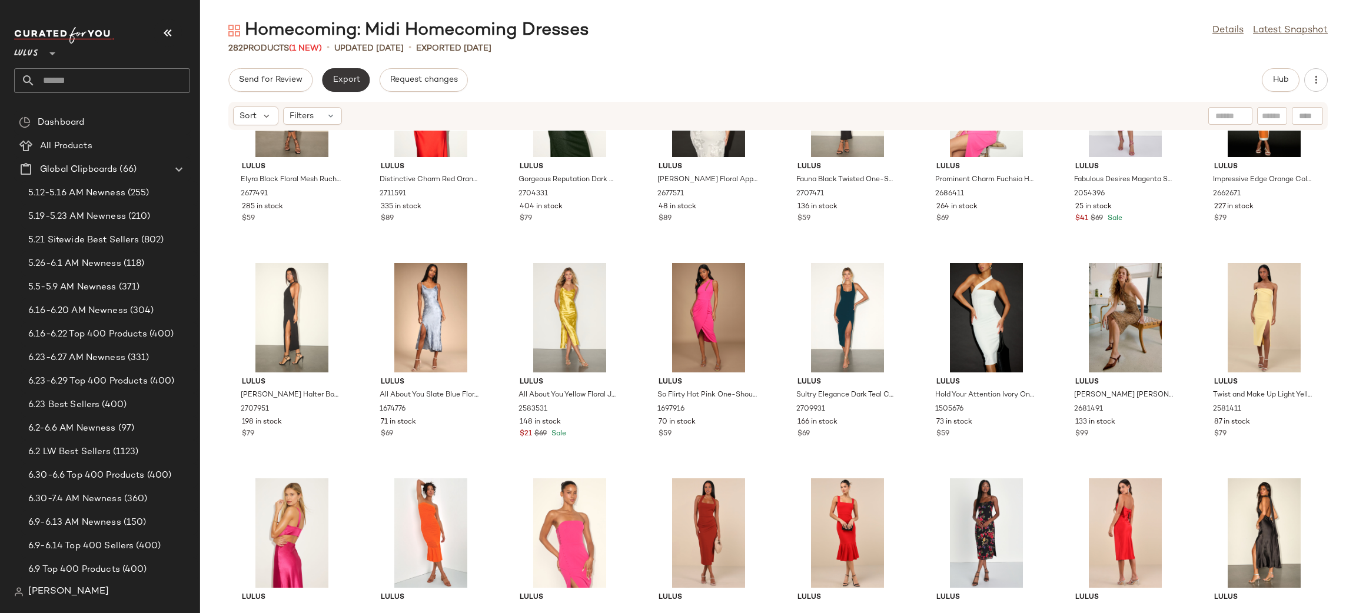
click at [361, 89] on button "Export" at bounding box center [346, 80] width 48 height 24
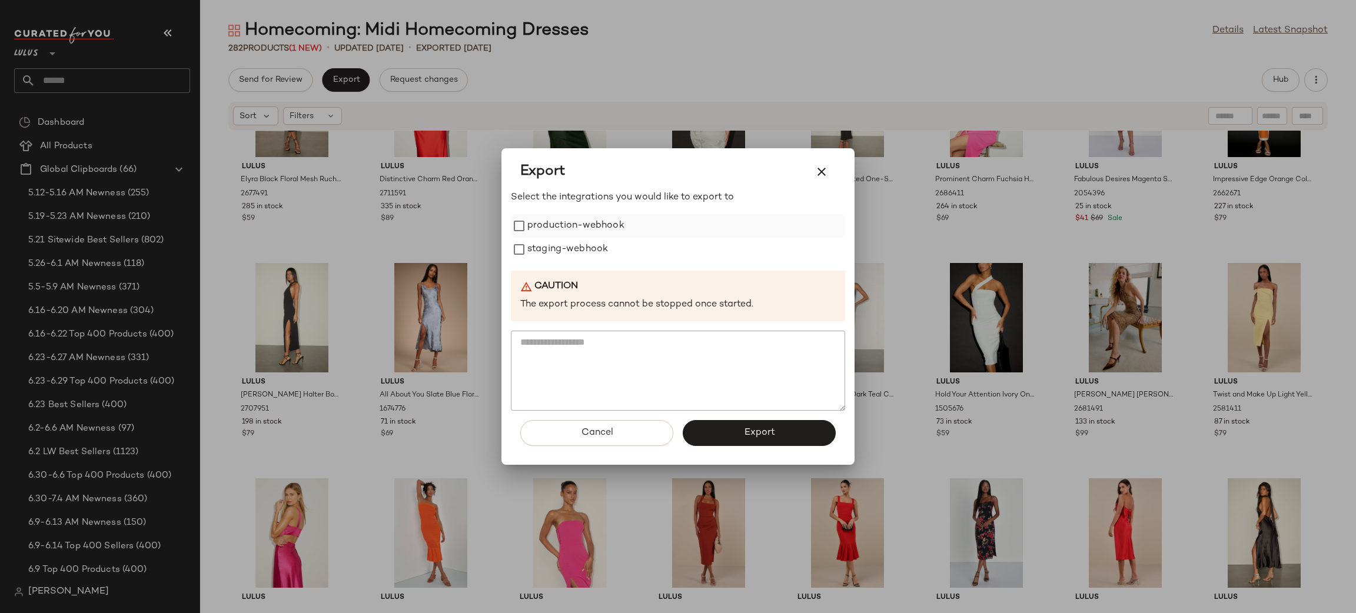
click at [535, 224] on label "production-webhook" at bounding box center [576, 226] width 97 height 24
click at [557, 249] on label "staging-webhook" at bounding box center [568, 250] width 81 height 24
click at [766, 432] on span "Export" at bounding box center [759, 432] width 31 height 11
